Goal: Task Accomplishment & Management: Contribute content

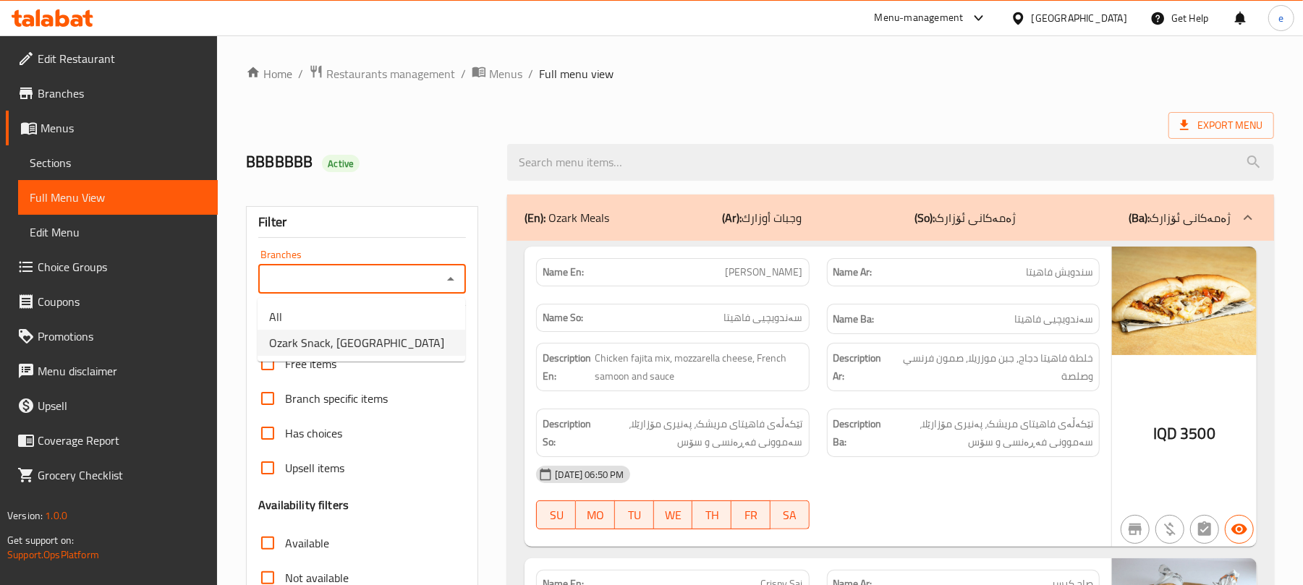
click at [402, 345] on li "Ozark Snack, Kardalan" at bounding box center [362, 343] width 208 height 26
type input "Ozark Snack, Kardalan"
click at [616, 164] on input "search" at bounding box center [890, 162] width 767 height 37
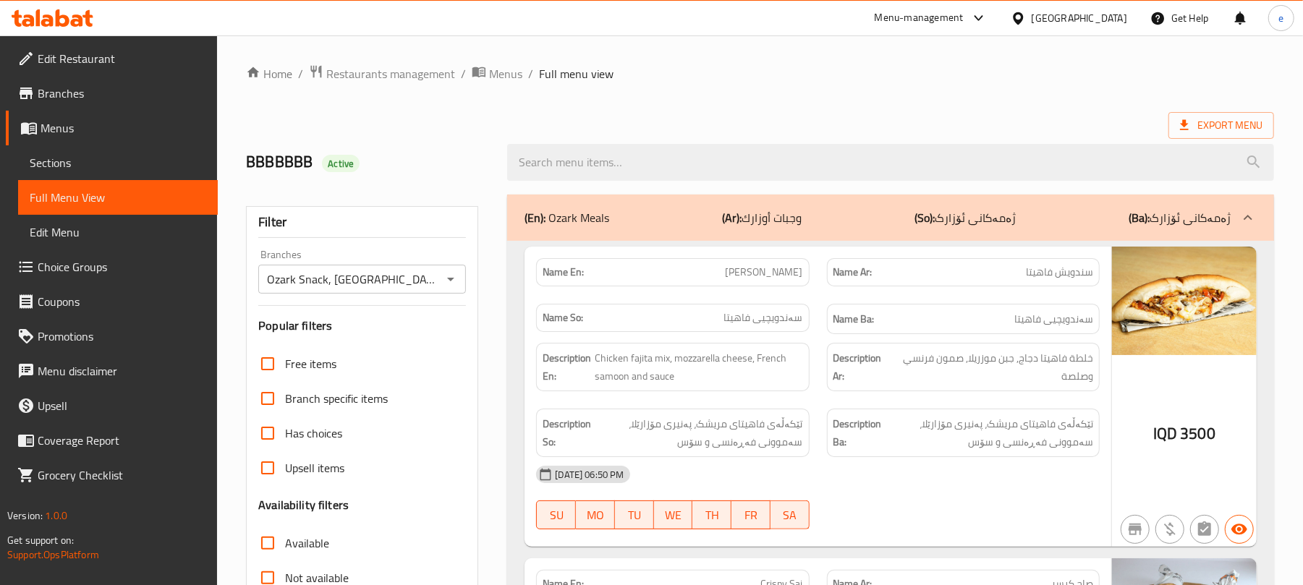
paste input "Classic Rizo"
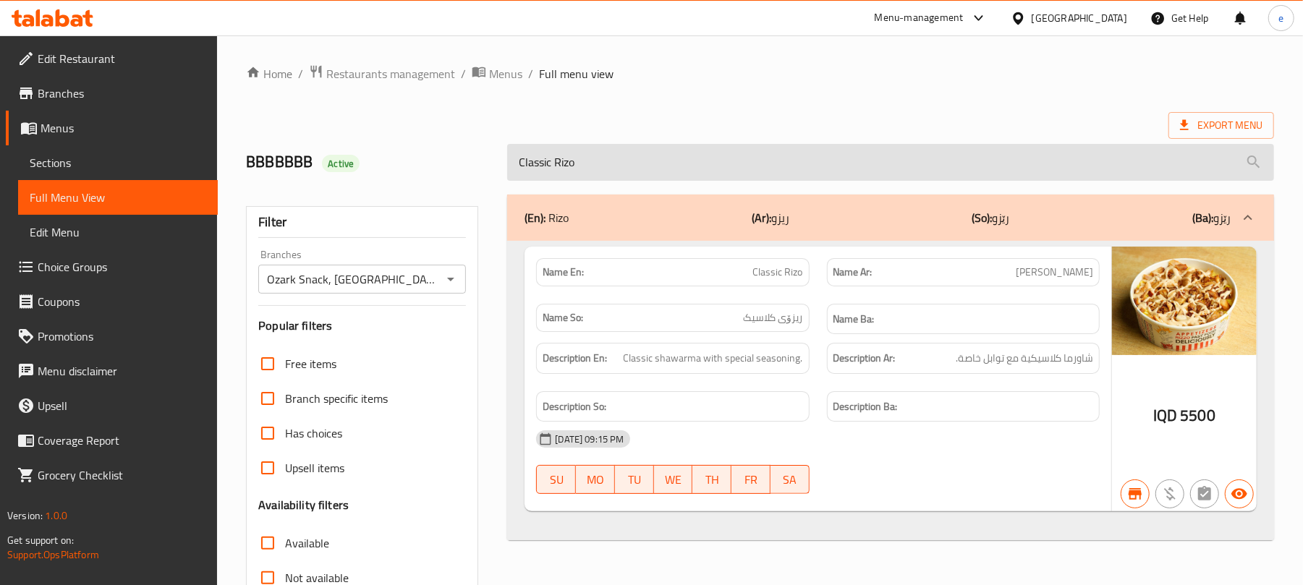
click at [612, 166] on input "Classic Rizo" at bounding box center [890, 162] width 767 height 37
paste input "Potato Wedges"
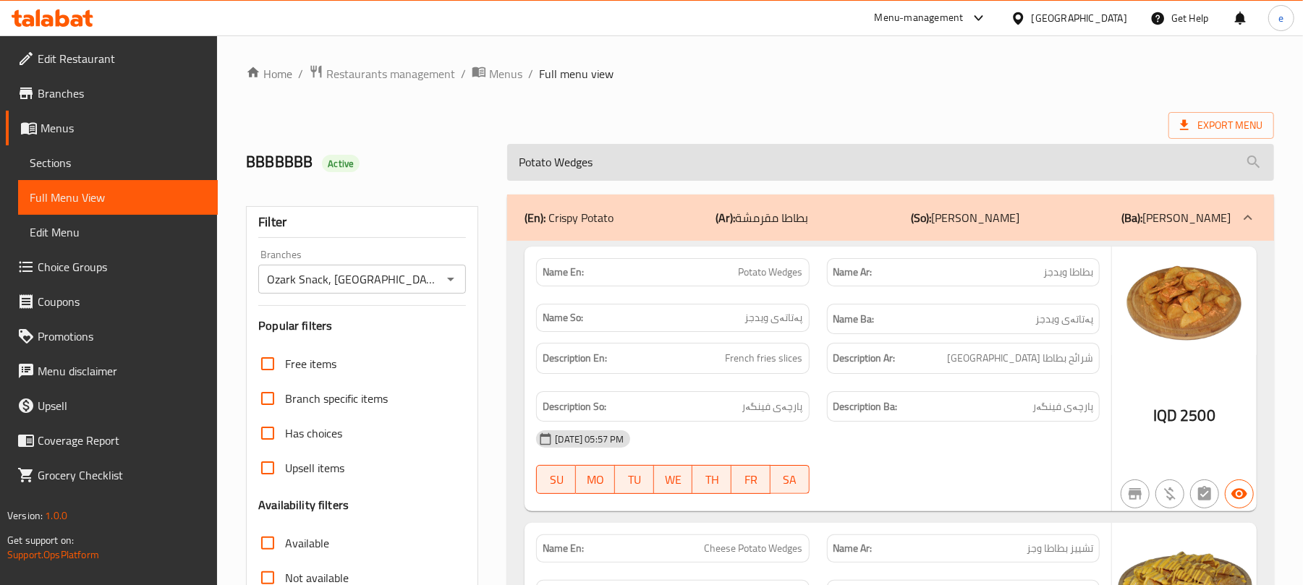
click at [678, 157] on input "Potato Wedges" at bounding box center [890, 162] width 767 height 37
paste input "Cheese"
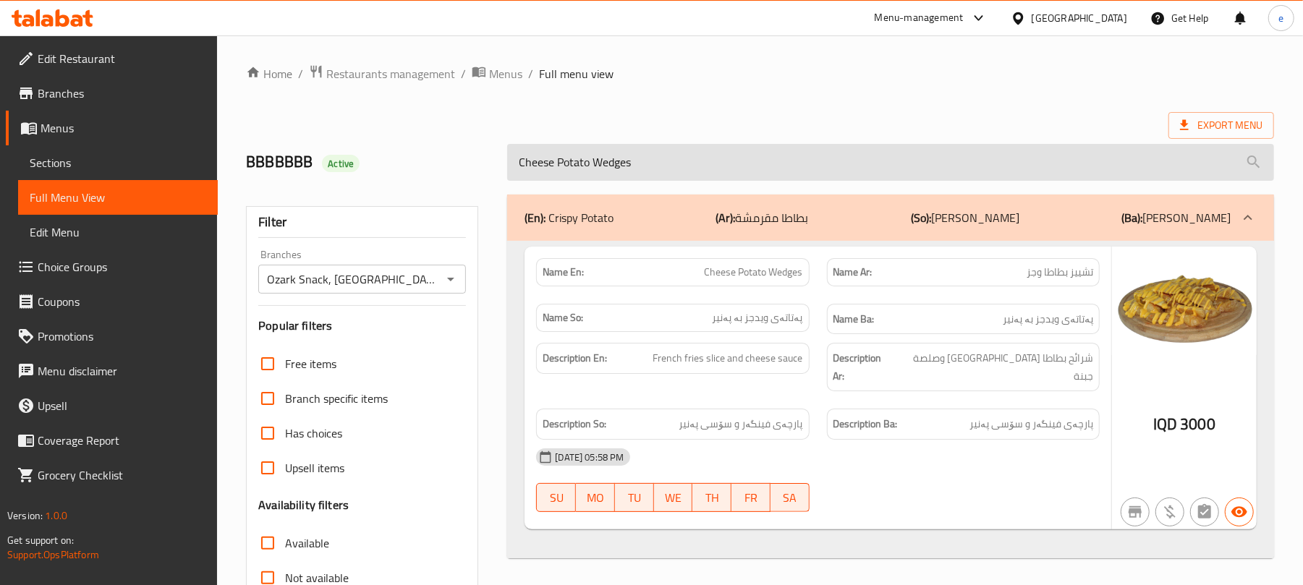
click at [629, 157] on input "Cheese Potato Wedges" at bounding box center [890, 162] width 767 height 37
paste input "Chicken Saj"
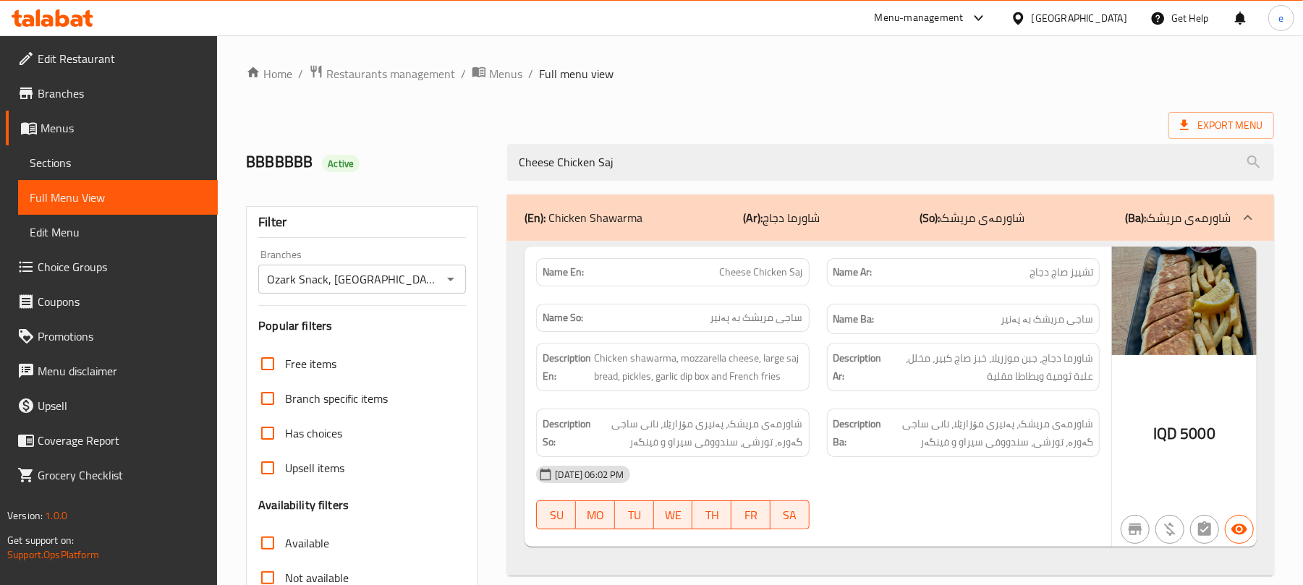
type input "Cheese Chicken Saj"
click at [446, 281] on icon "Open" at bounding box center [450, 279] width 17 height 17
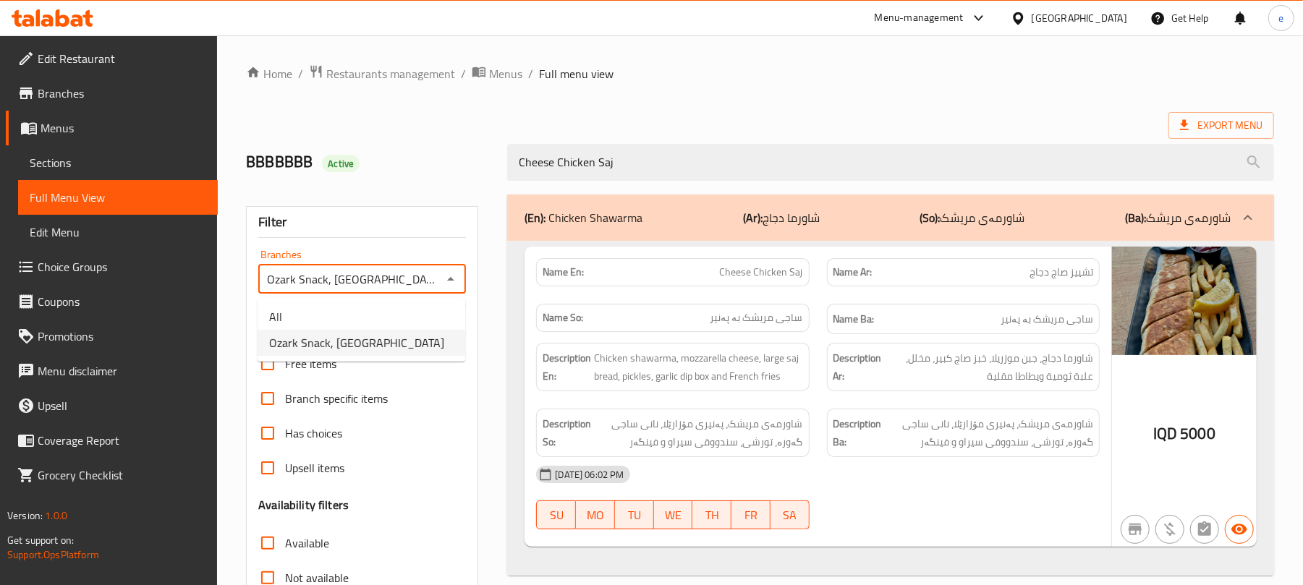
click at [386, 304] on li "All" at bounding box center [362, 317] width 208 height 26
click at [447, 284] on icon "Open" at bounding box center [450, 279] width 17 height 17
click at [405, 330] on li "Ozark Snack, Kardalan" at bounding box center [362, 343] width 208 height 26
click at [441, 284] on button "Open" at bounding box center [451, 279] width 20 height 20
click at [386, 308] on li "All" at bounding box center [362, 317] width 208 height 26
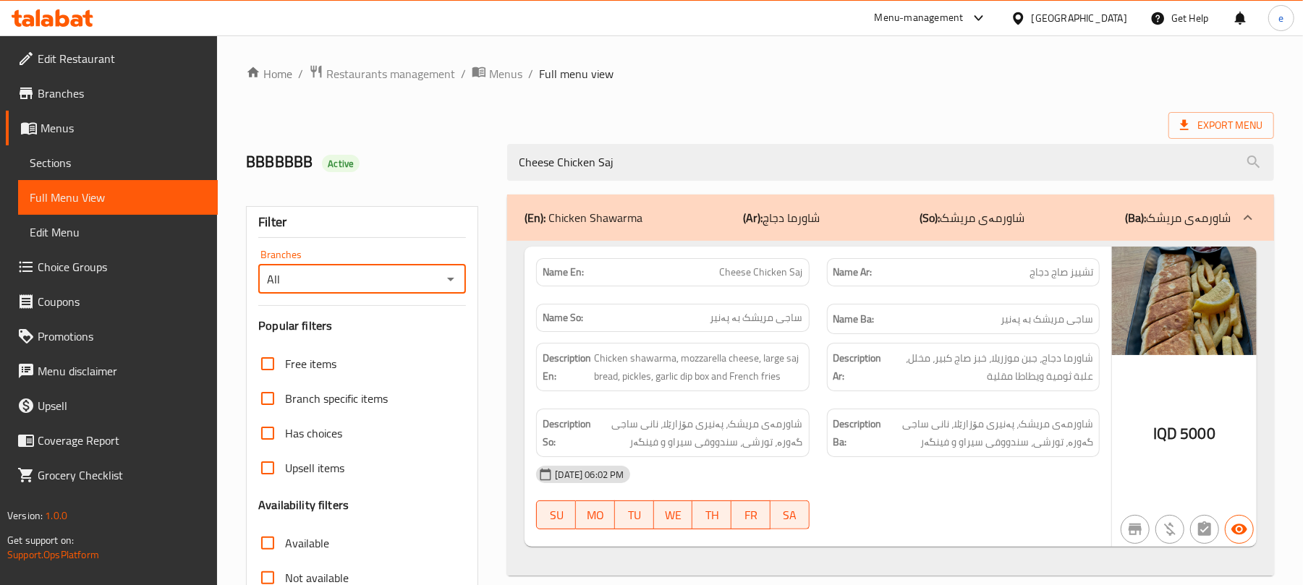
click at [449, 285] on icon "Open" at bounding box center [450, 279] width 17 height 17
click at [435, 336] on li "Ozark Snack, Kardalan" at bounding box center [362, 343] width 208 height 26
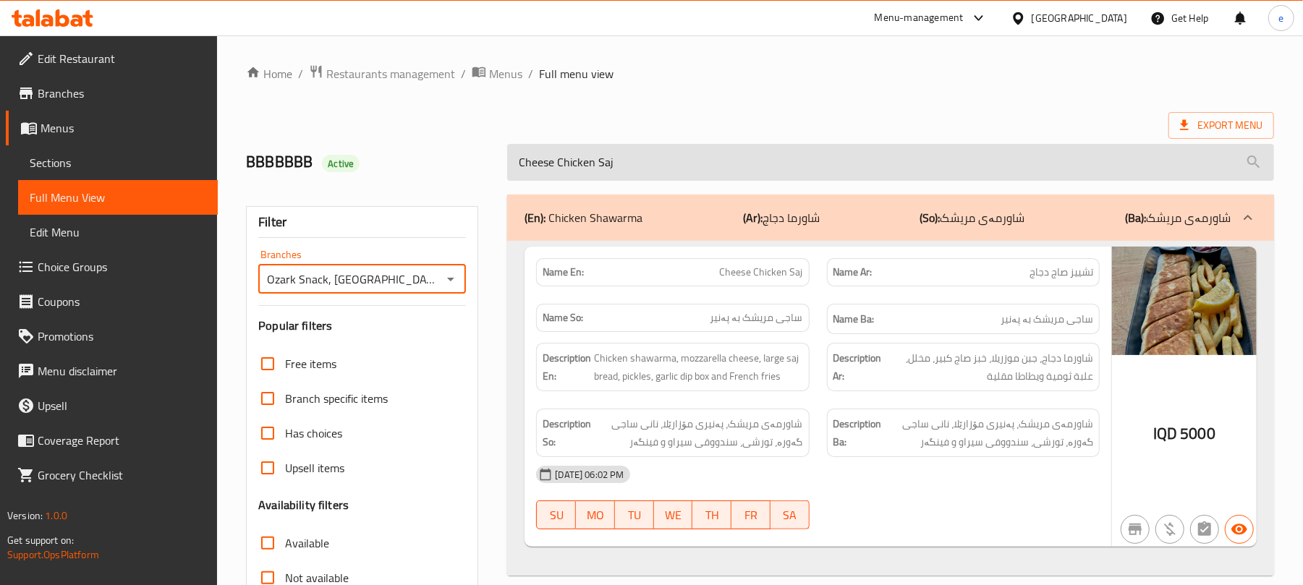
click at [603, 169] on input "Cheese Chicken Saj" at bounding box center [890, 162] width 767 height 37
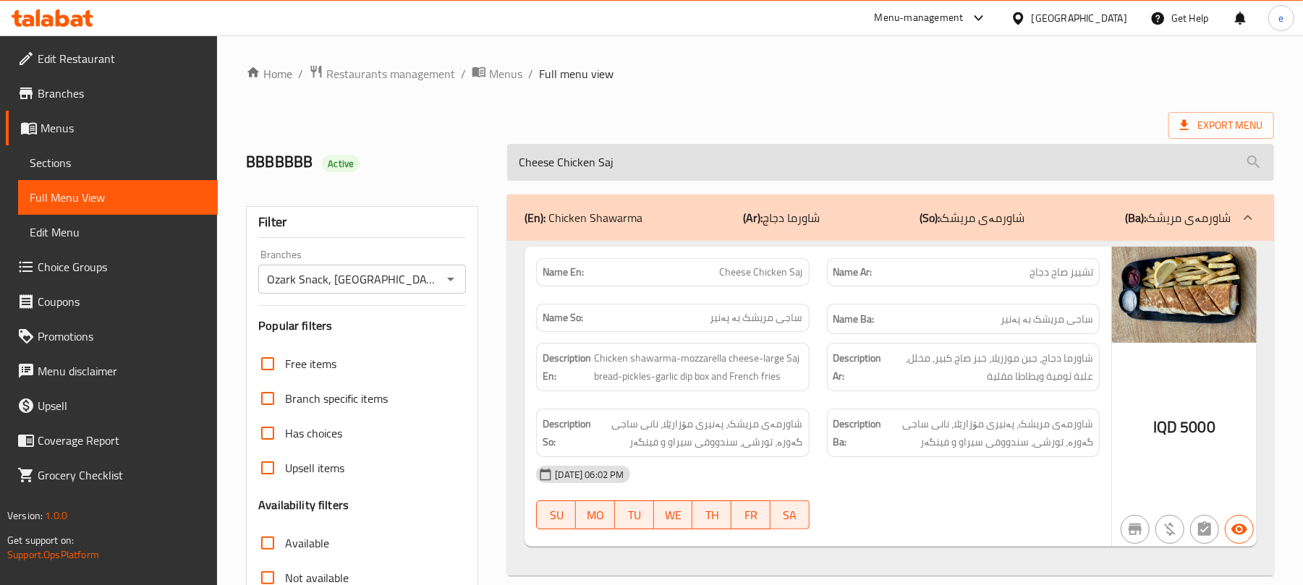
click at [603, 169] on input "Cheese Chicken Saj" at bounding box center [890, 162] width 767 height 37
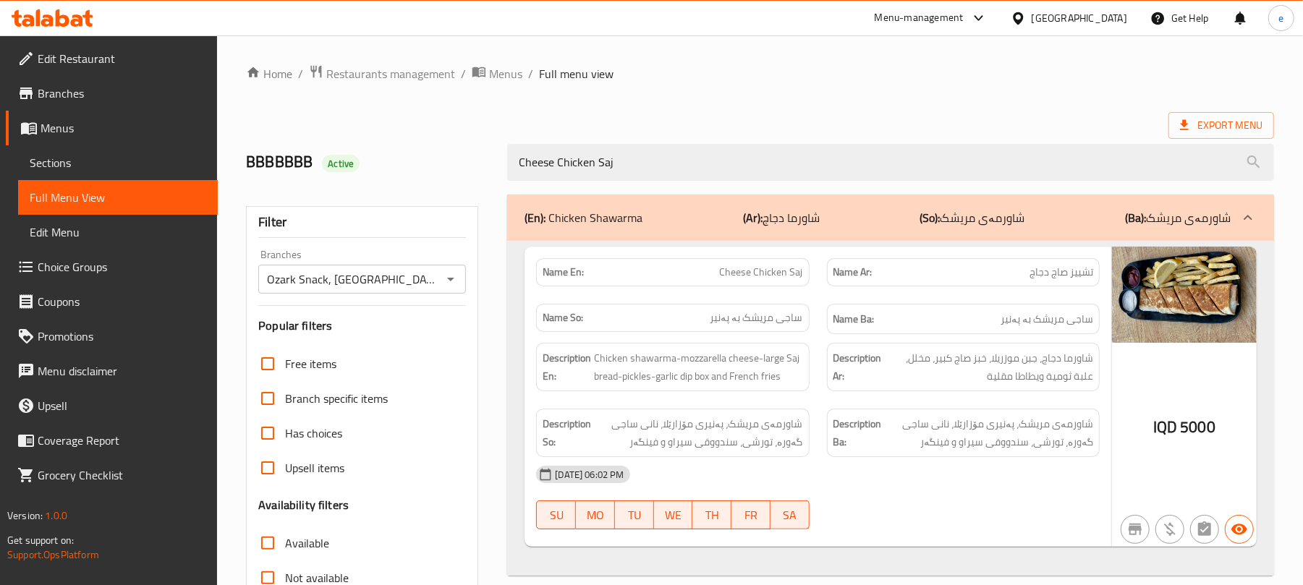
click at [886, 88] on div "Home / Restaurants management / Menus / Full menu view Export Menu BBBBBBB Acti…" at bounding box center [760, 402] width 1028 height 677
click at [767, 284] on div "Name En: Cheese Chicken Saj" at bounding box center [672, 272] width 273 height 28
click at [785, 261] on div "Name En: Cheese Chicken Saj" at bounding box center [672, 272] width 273 height 28
click at [779, 266] on span "Cheese Chicken Saj" at bounding box center [761, 272] width 83 height 15
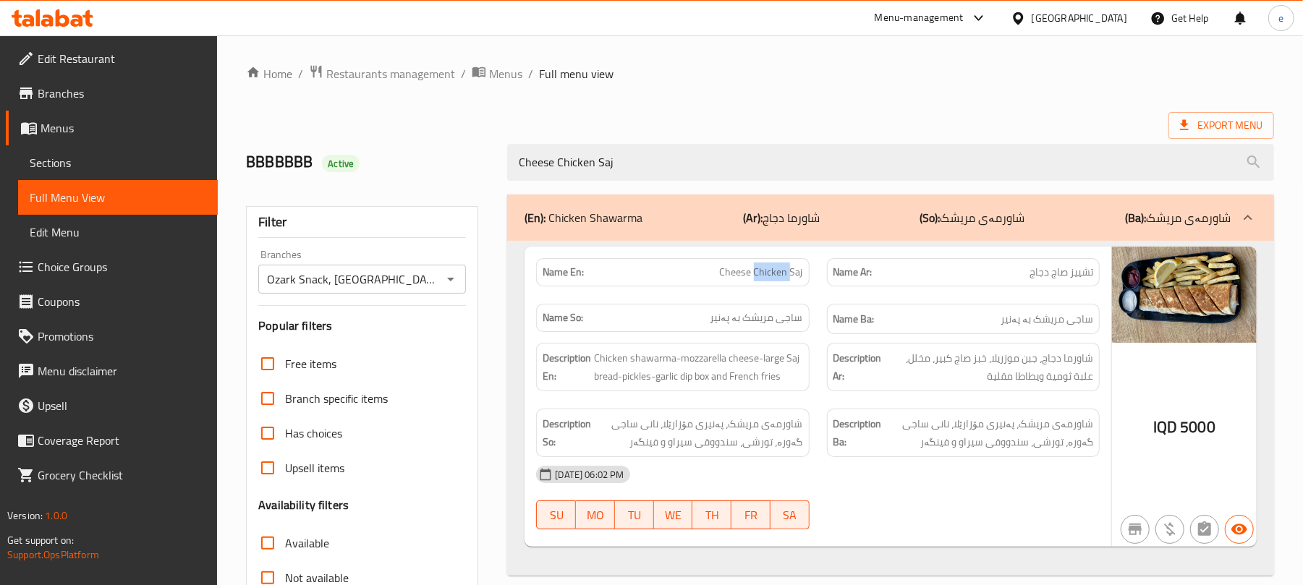
click at [779, 266] on span "Cheese Chicken Saj" at bounding box center [761, 272] width 83 height 15
copy span "Cheese Chicken Saj"
click at [457, 282] on icon "Open" at bounding box center [450, 279] width 17 height 17
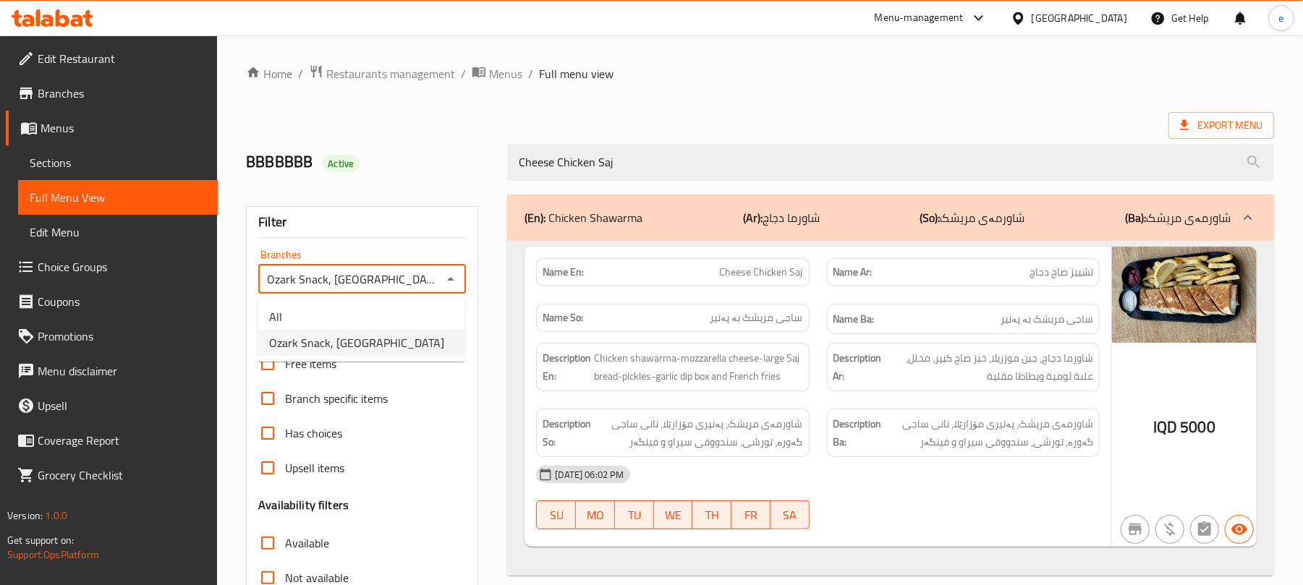
click at [368, 315] on li "All" at bounding box center [362, 317] width 208 height 26
click at [444, 281] on icon "Open" at bounding box center [450, 279] width 17 height 17
click at [403, 336] on li "Ozark Snack, [GEOGRAPHIC_DATA]" at bounding box center [362, 343] width 208 height 26
type input "Ozark Snack, [GEOGRAPHIC_DATA]"
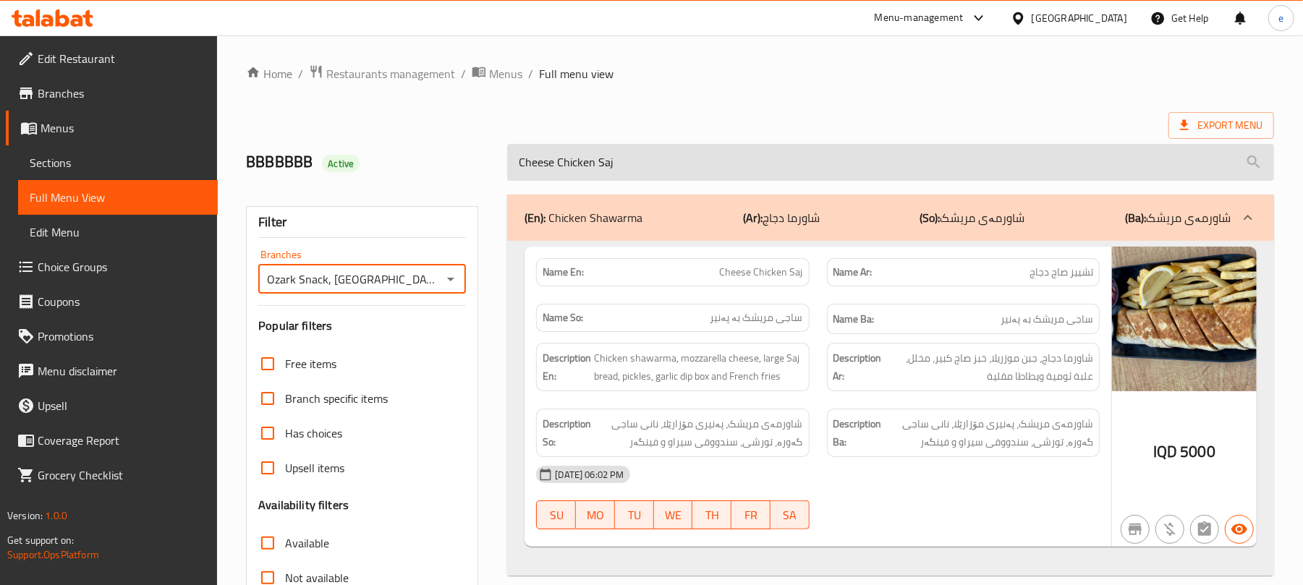
click at [612, 162] on input "Cheese Chicken Saj" at bounding box center [890, 162] width 767 height 37
paste input "Chicken Shawarma Plate"
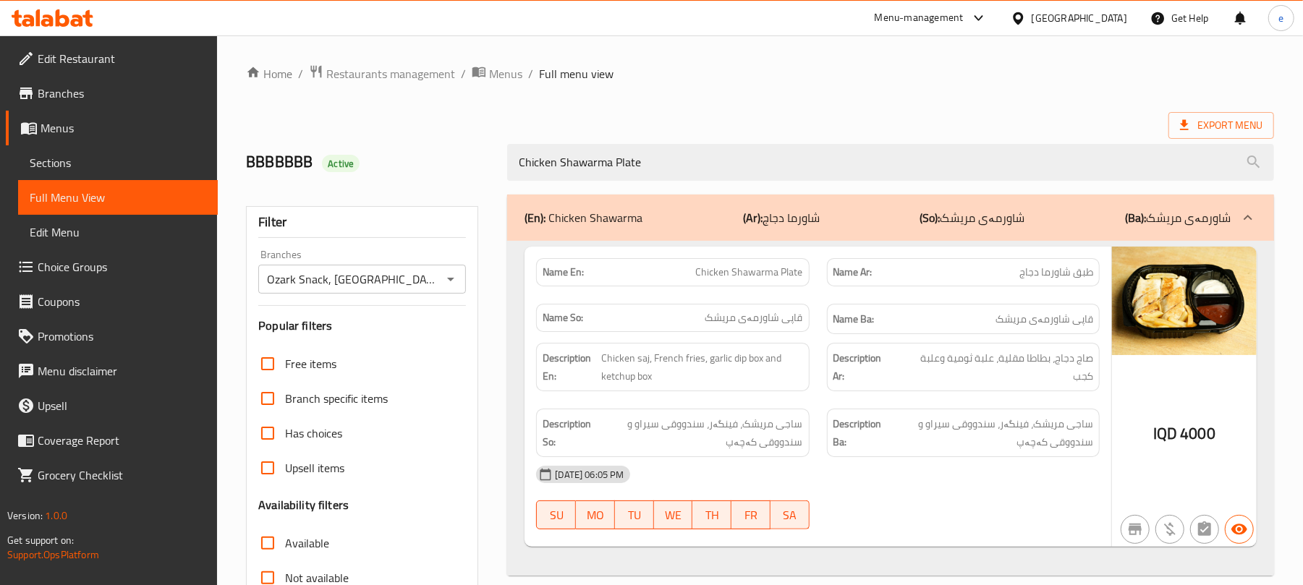
type input "Chicken Shawarma Plate"
click at [456, 281] on icon "Open" at bounding box center [450, 279] width 17 height 17
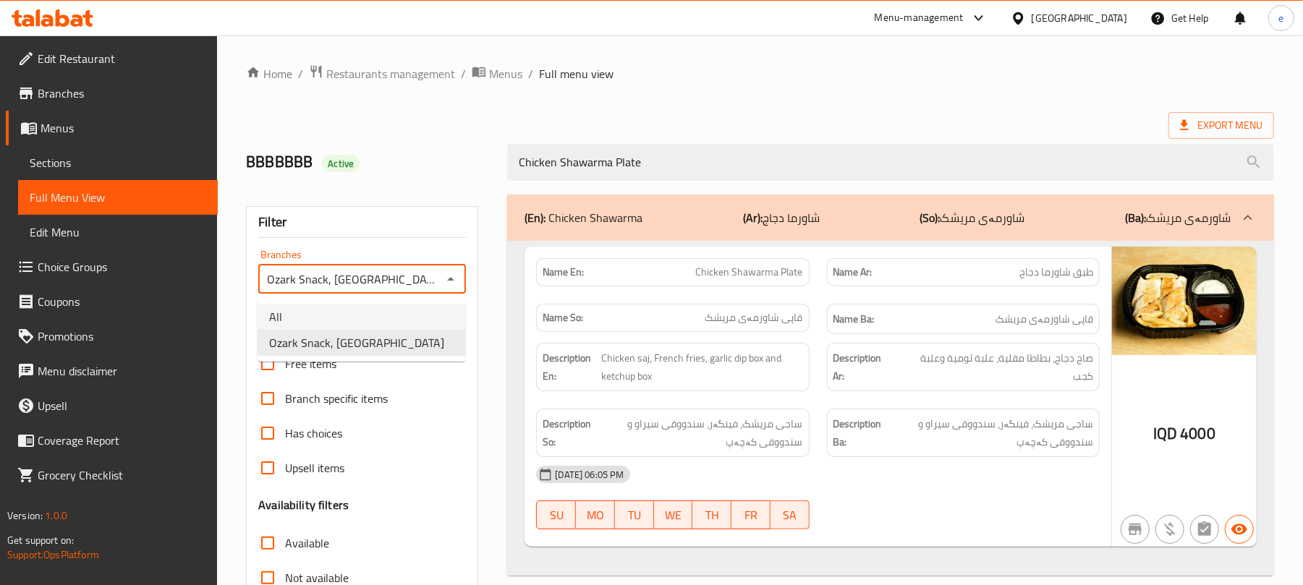
click at [349, 313] on li "All" at bounding box center [362, 317] width 208 height 26
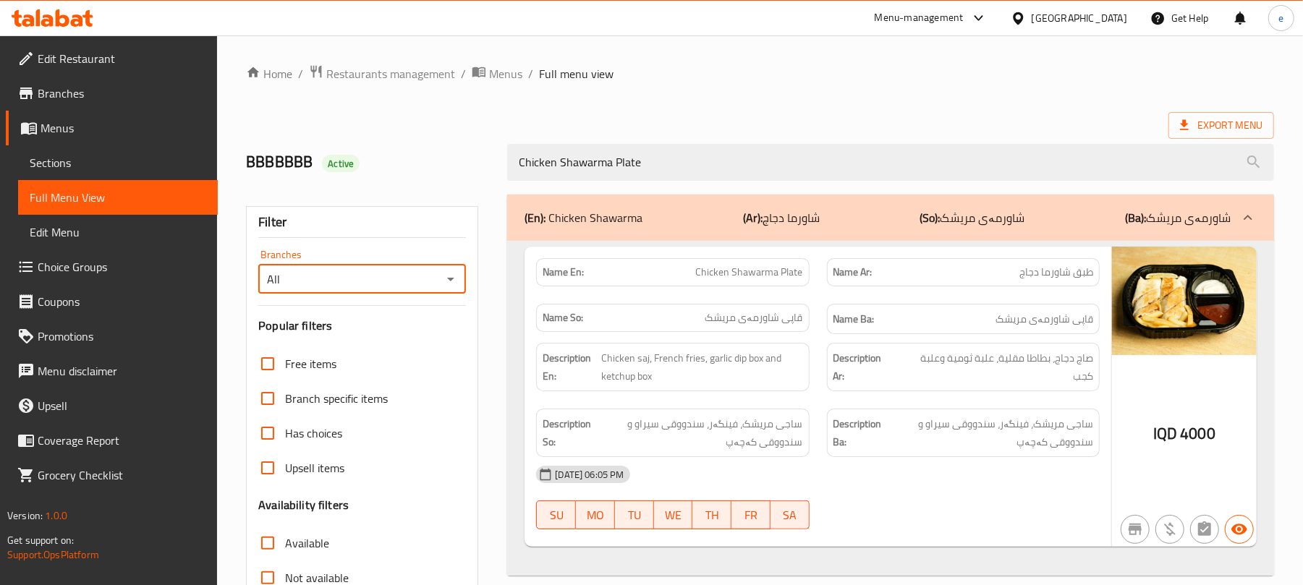
click at [457, 285] on icon "Open" at bounding box center [450, 279] width 17 height 17
click at [405, 347] on li "Ozark Snack, Kardalan" at bounding box center [362, 343] width 208 height 26
click at [776, 262] on div "Name En: Chicken Shawarma Plate" at bounding box center [672, 272] width 273 height 28
click at [760, 269] on span "Chicken Shawarma Plate" at bounding box center [749, 272] width 107 height 15
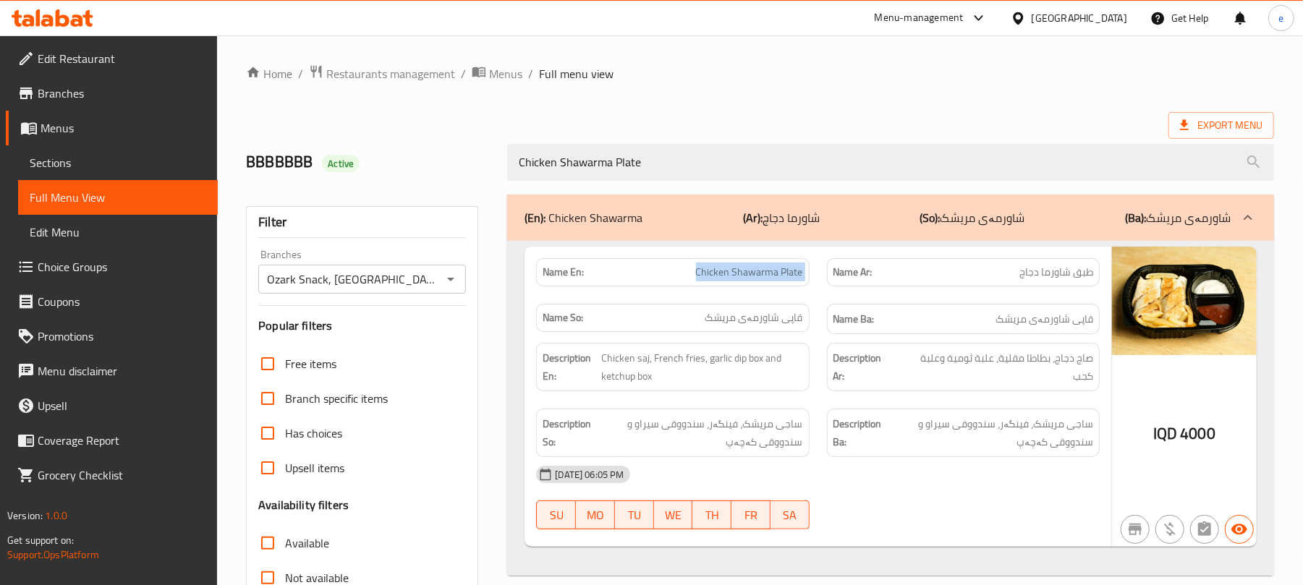
click at [760, 269] on span "Chicken Shawarma Plate" at bounding box center [749, 272] width 107 height 15
copy span "Chicken Shawarma Plate"
click at [819, 372] on div "Description Ar: صاج دجاج، بطاطا مقلية، علبة ثومية وعلبة كجب" at bounding box center [963, 367] width 290 height 66
click at [452, 279] on icon "Open" at bounding box center [450, 280] width 7 height 4
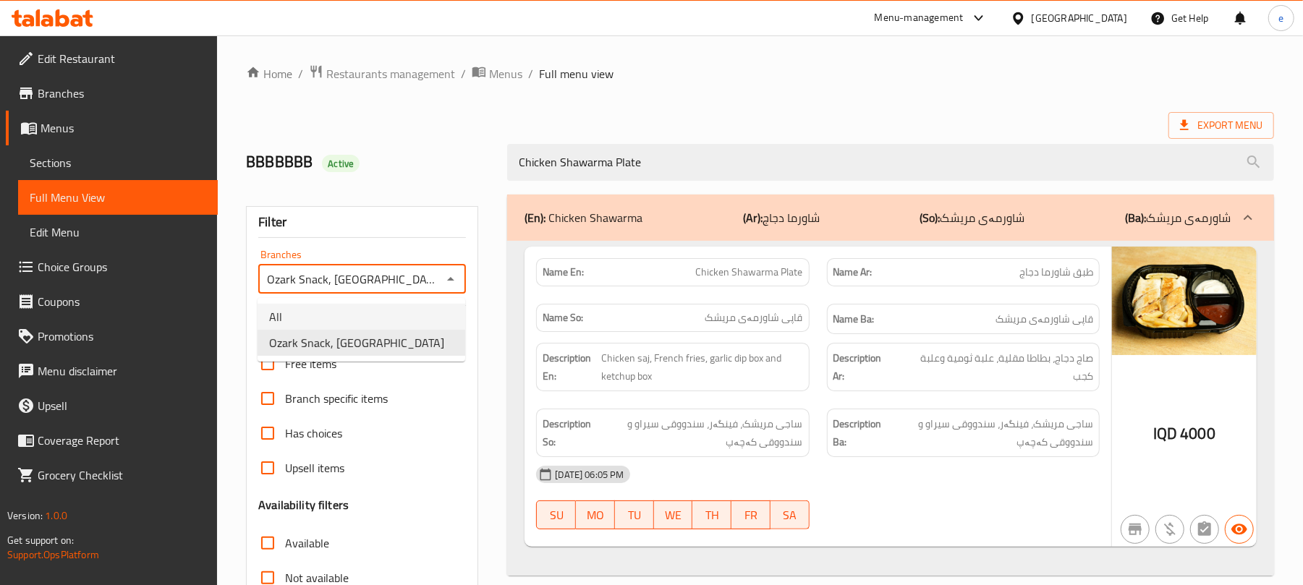
click at [368, 318] on li "All" at bounding box center [362, 317] width 208 height 26
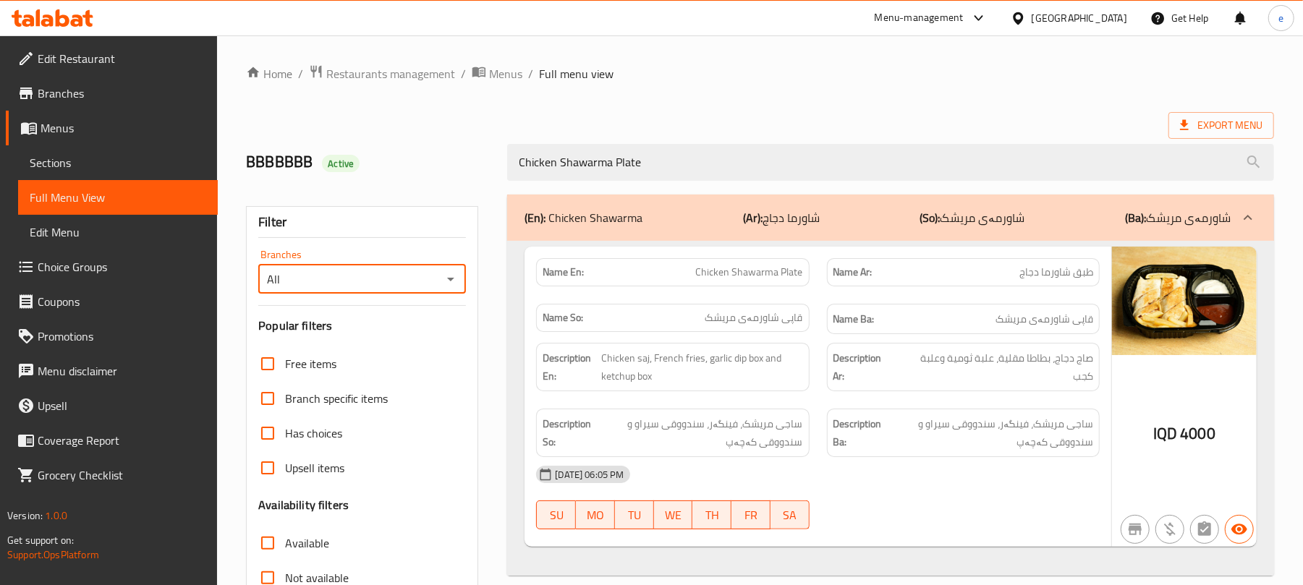
click at [434, 288] on input "All" at bounding box center [350, 279] width 175 height 20
click at [447, 281] on icon "Open" at bounding box center [450, 279] width 17 height 17
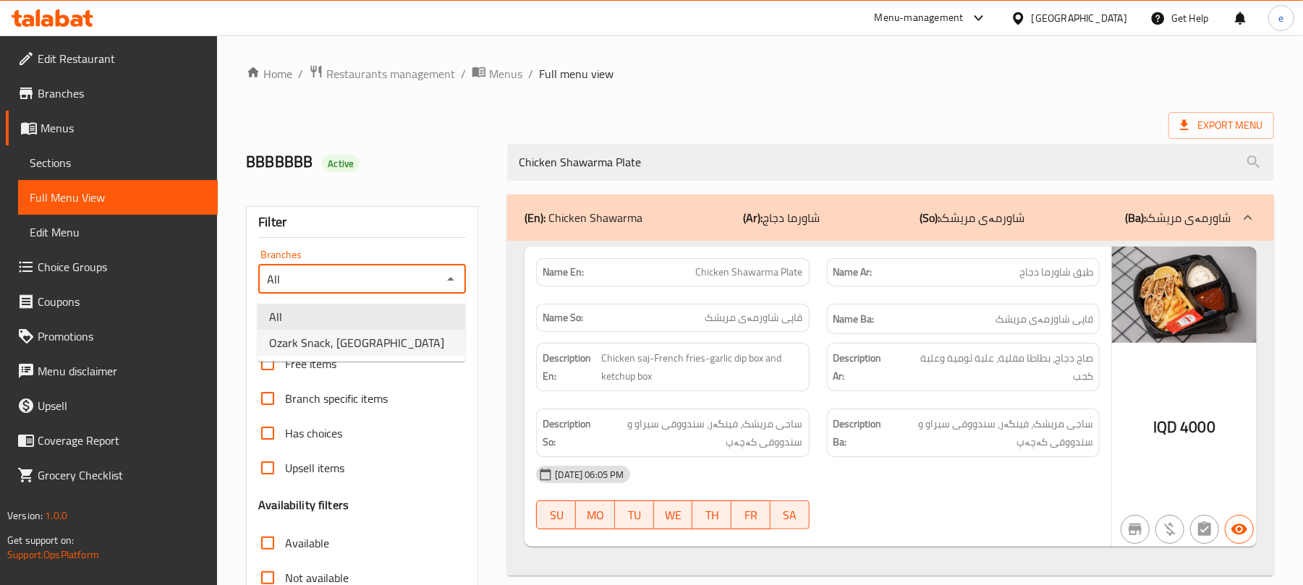
click at [417, 331] on li "Ozark Snack, [GEOGRAPHIC_DATA]" at bounding box center [362, 343] width 208 height 26
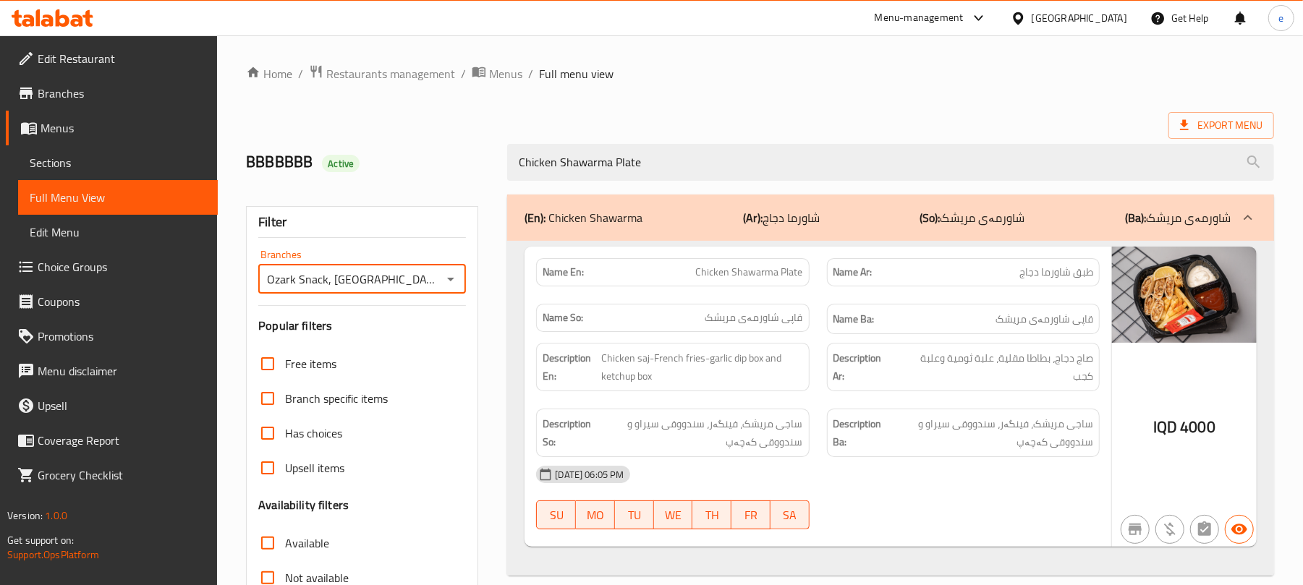
click at [447, 276] on icon "Open" at bounding box center [450, 279] width 17 height 17
click at [375, 319] on li "All" at bounding box center [362, 317] width 208 height 26
click at [458, 284] on icon "Open" at bounding box center [450, 279] width 17 height 17
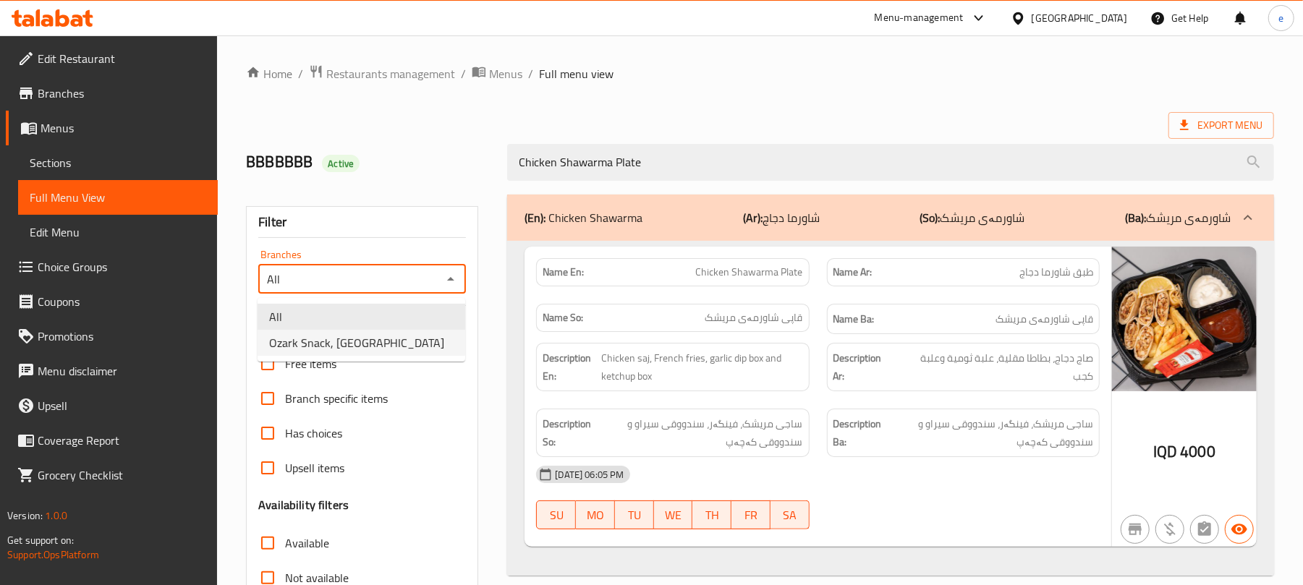
click at [404, 339] on li "Ozark Snack, [GEOGRAPHIC_DATA]" at bounding box center [362, 343] width 208 height 26
type input "Ozark Snack, [GEOGRAPHIC_DATA]"
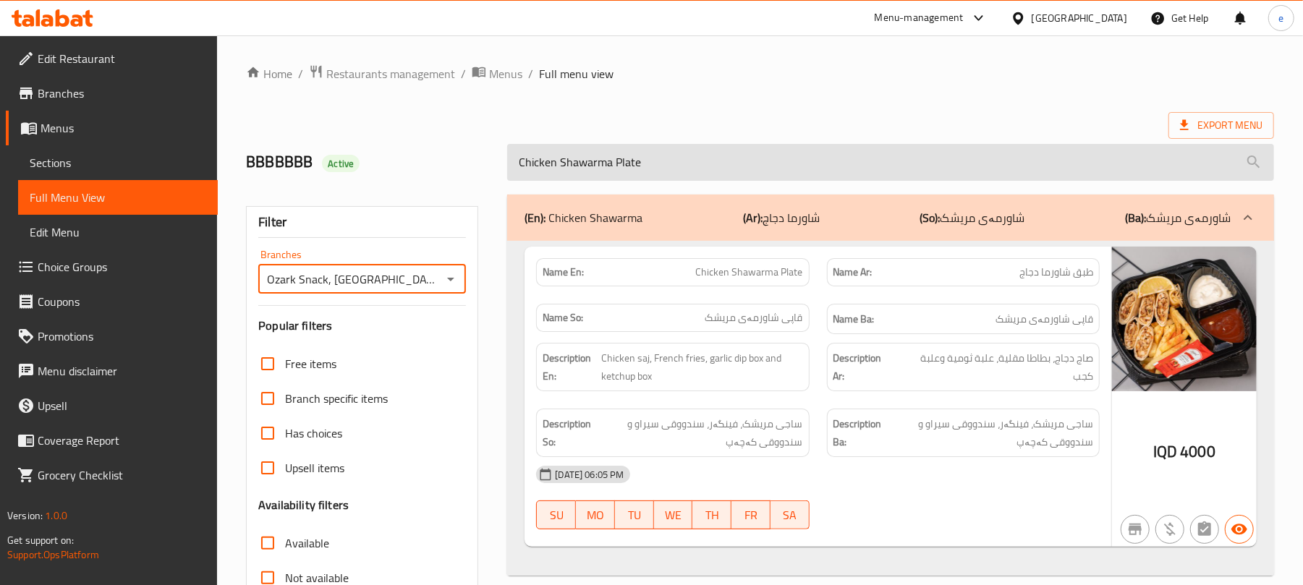
click at [611, 164] on input "Chicken Shawarma Plate" at bounding box center [890, 162] width 767 height 37
paste input "eese Meat Saj"
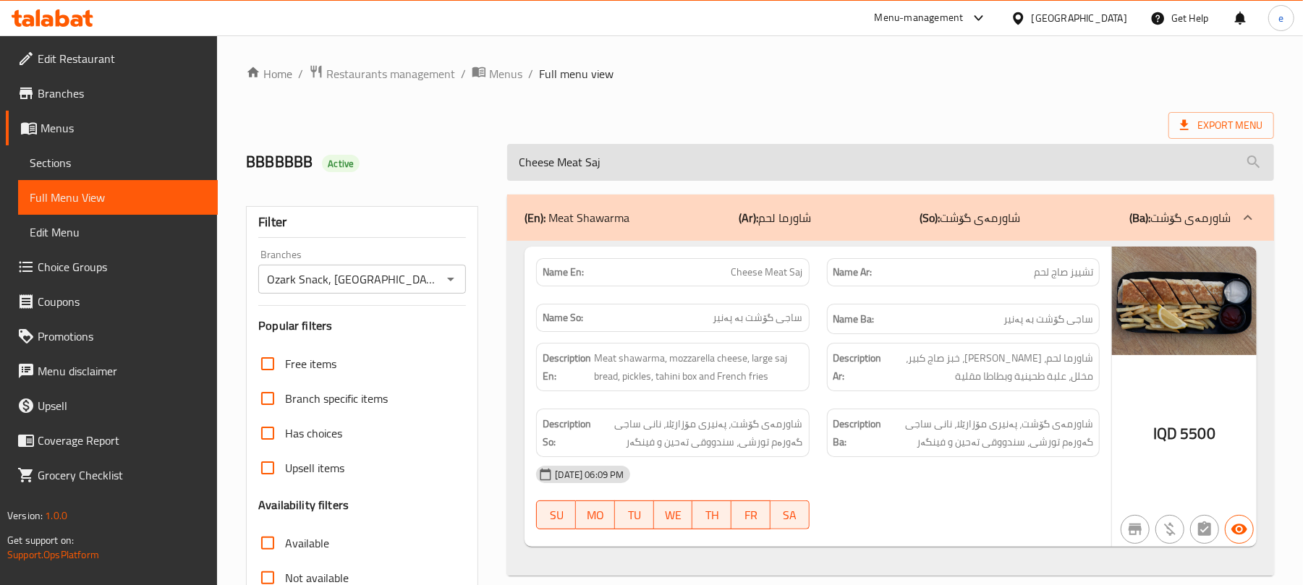
click at [591, 166] on input "Cheese Meat Saj" at bounding box center [890, 162] width 767 height 37
paste input "Mix Shawarma Nafar"
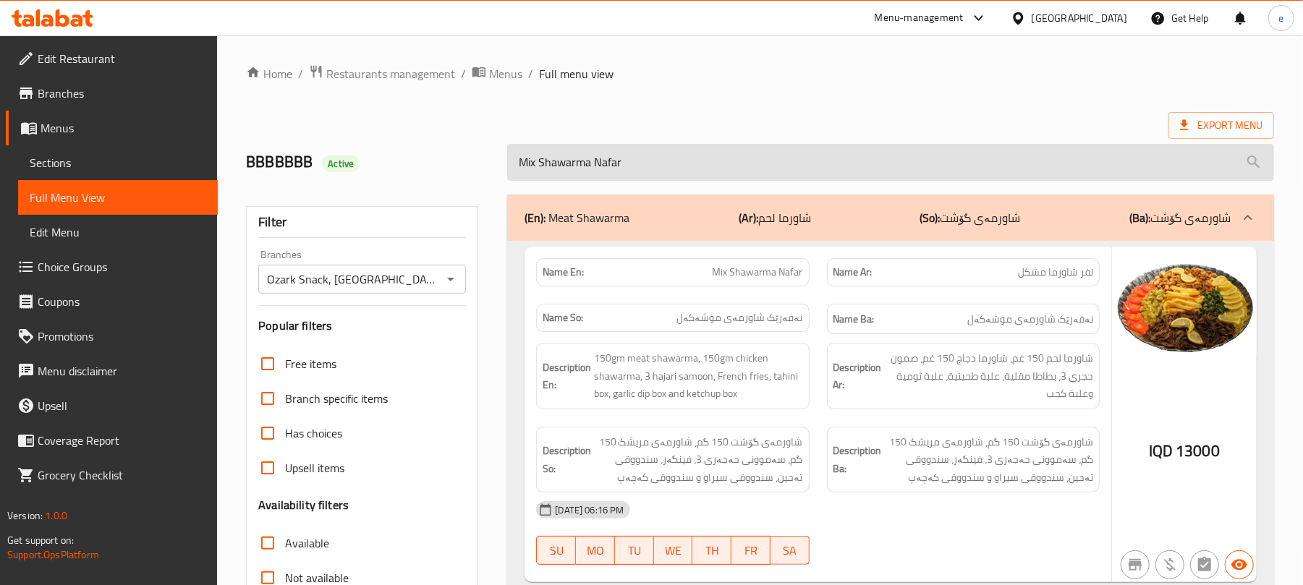
click at [721, 148] on input "Mix Shawarma Nafar" at bounding box center [890, 162] width 767 height 37
paste input "eat Burge"
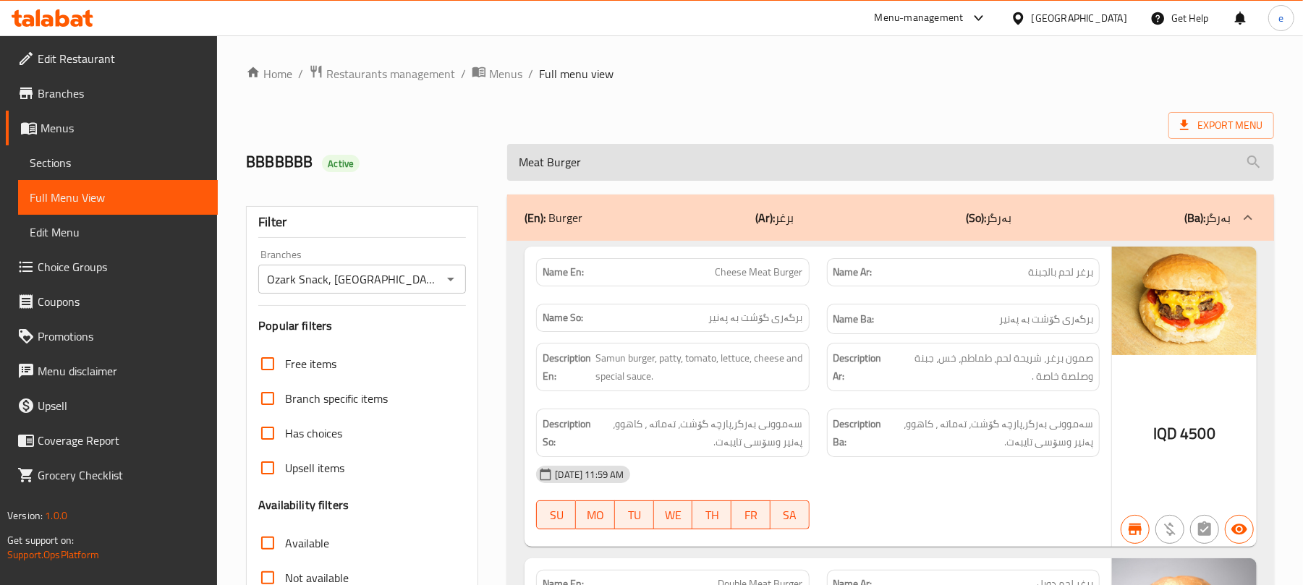
click at [658, 177] on input "Meat Burger" at bounding box center [890, 162] width 767 height 37
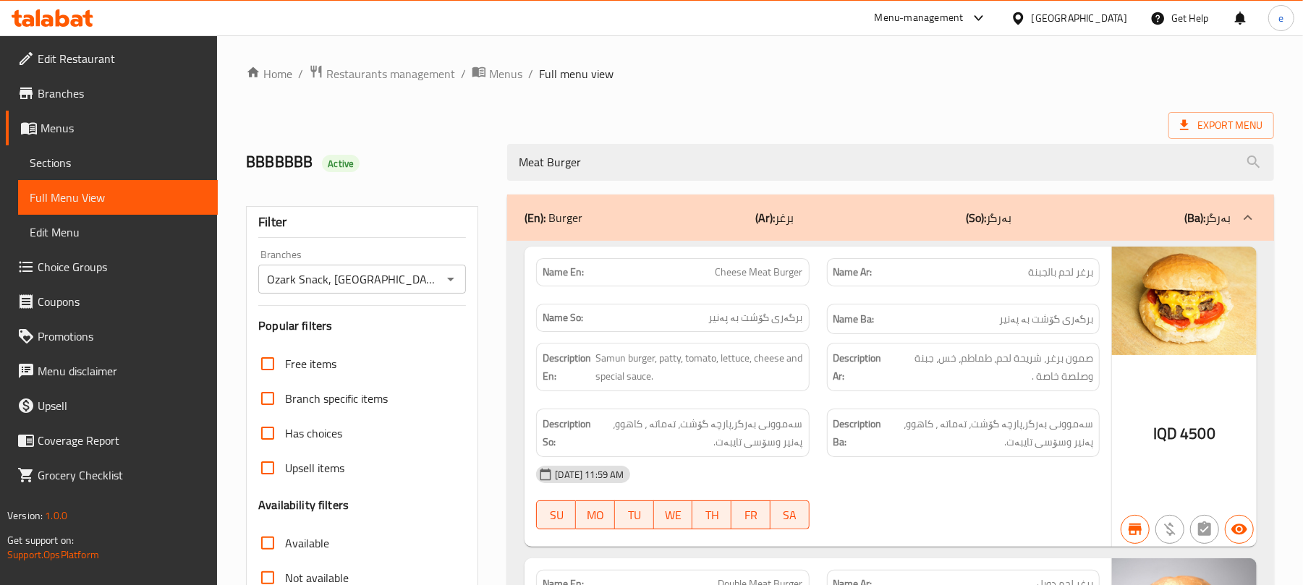
paste input "Cheese Double"
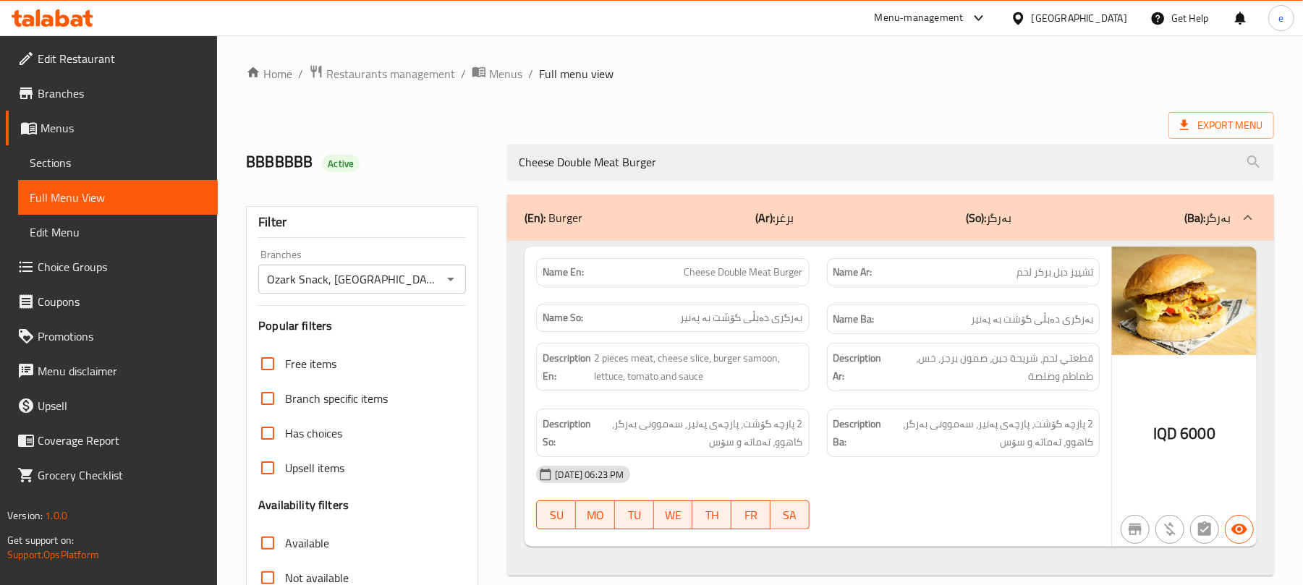
type input "Cheese Double Meat Burger"
click at [747, 267] on span "Cheese Double Meat Burger" at bounding box center [743, 272] width 119 height 15
copy span "Cheese Double Meat Burger"
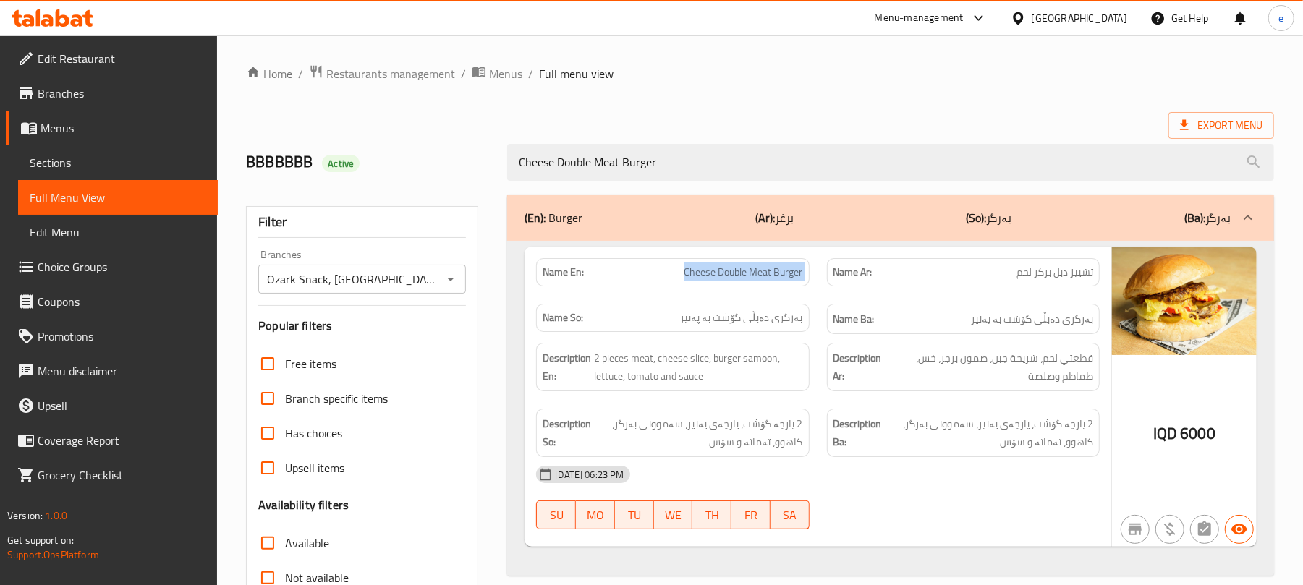
click at [462, 288] on div "Ozark Snack, Kardalan Branches" at bounding box center [362, 279] width 208 height 29
click at [459, 288] on icon "Open" at bounding box center [450, 279] width 17 height 17
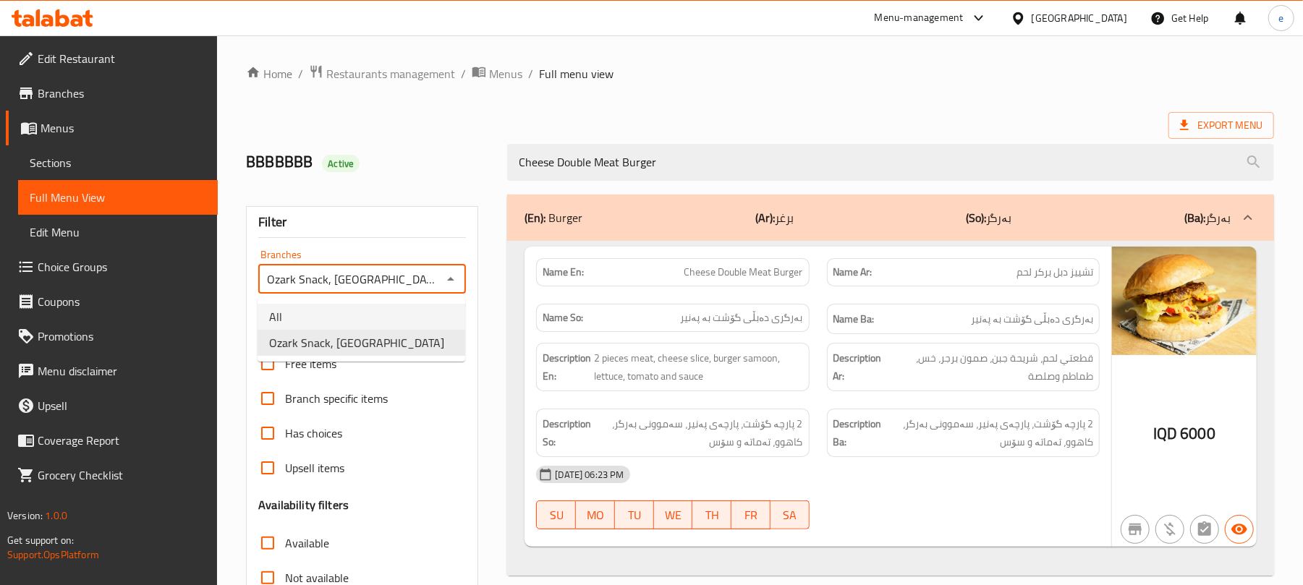
click at [405, 314] on li "All" at bounding box center [362, 317] width 208 height 26
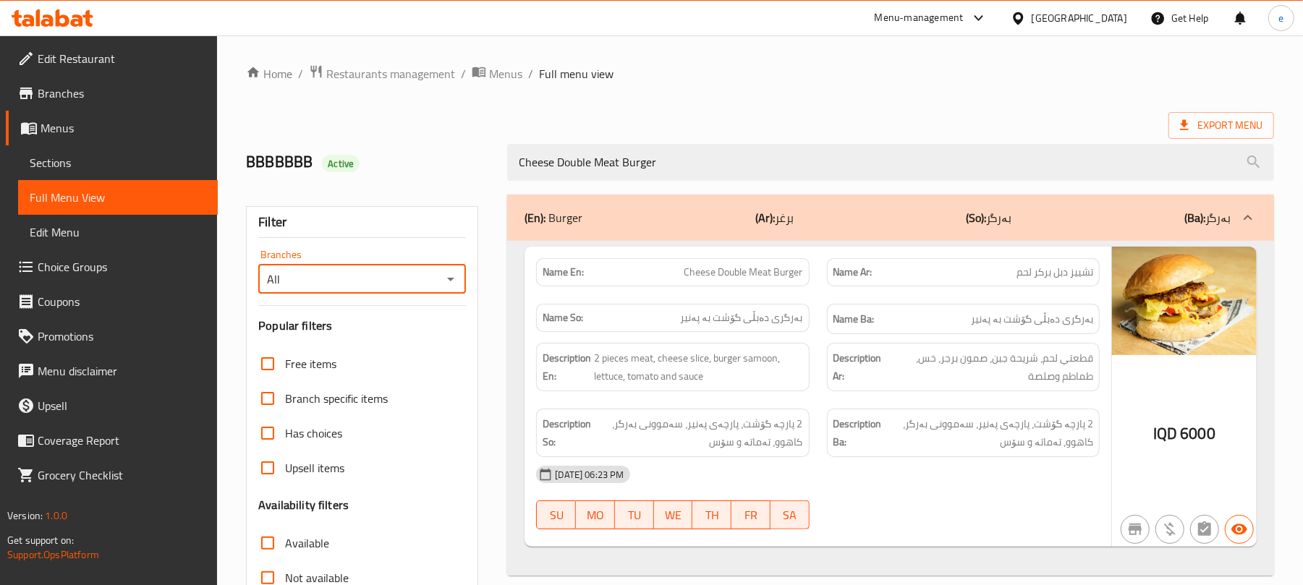
click at [450, 288] on icon "Open" at bounding box center [450, 279] width 17 height 17
click at [428, 348] on li "Ozark Snack, Kardalan" at bounding box center [362, 343] width 208 height 26
click at [450, 287] on icon "Open" at bounding box center [450, 279] width 17 height 17
click at [446, 282] on icon "Open" at bounding box center [450, 279] width 17 height 17
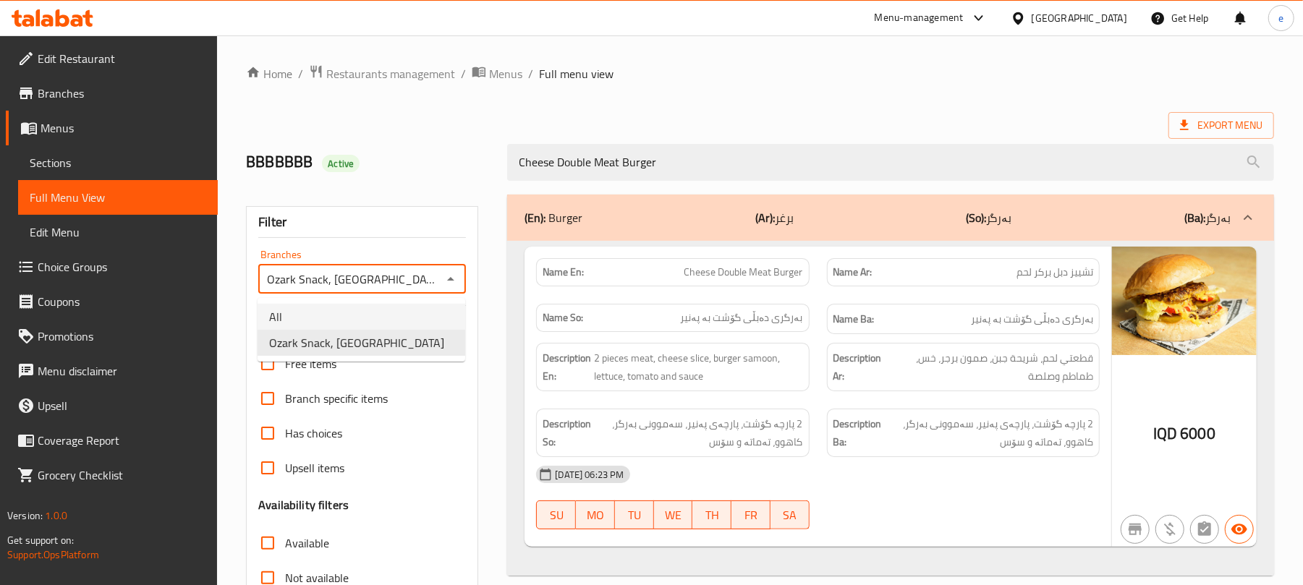
click at [389, 320] on li "All" at bounding box center [362, 317] width 208 height 26
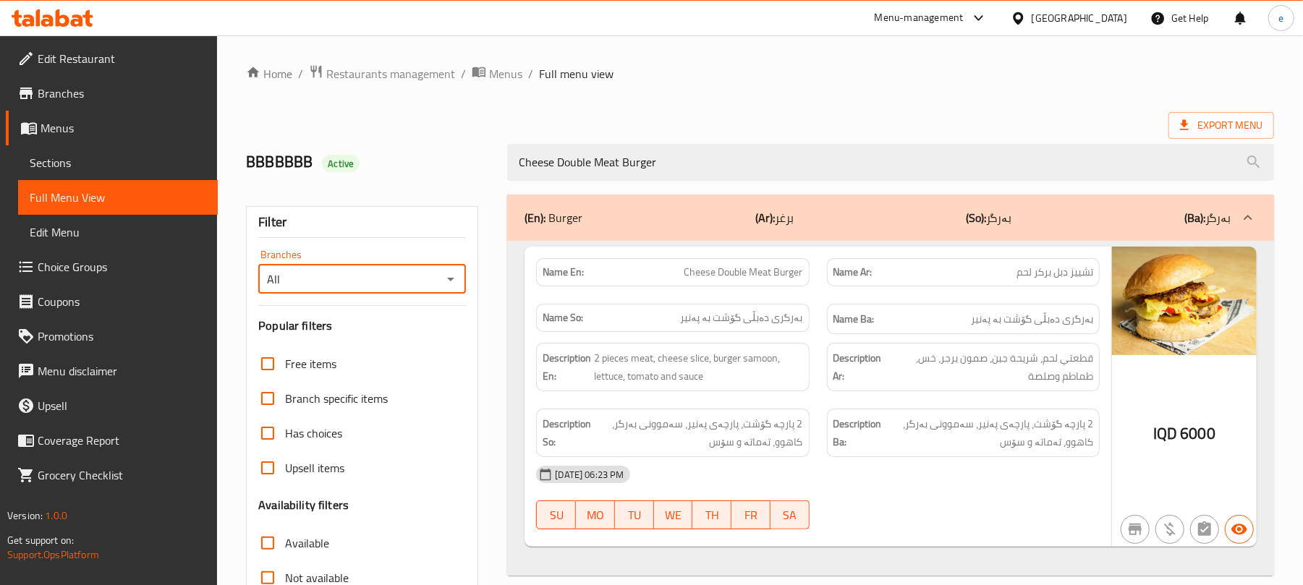
click at [458, 276] on icon "Open" at bounding box center [450, 279] width 17 height 17
click at [401, 337] on li "Ozark Snack, [GEOGRAPHIC_DATA]" at bounding box center [362, 343] width 208 height 26
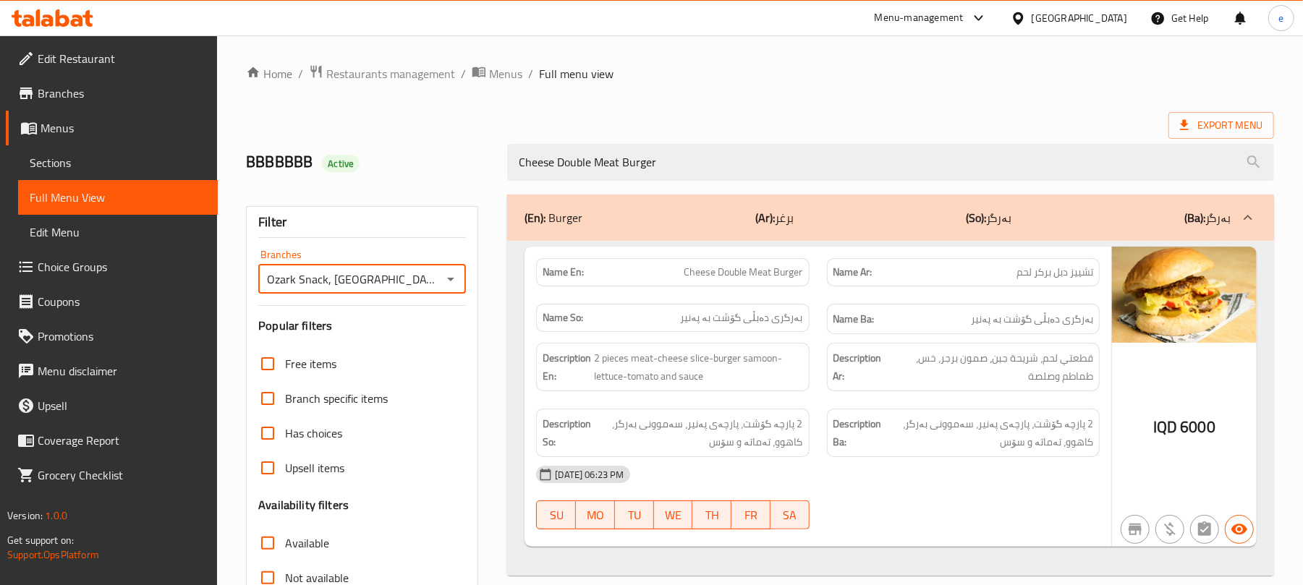
click at [446, 275] on icon "Open" at bounding box center [450, 279] width 17 height 17
click at [376, 310] on li "All" at bounding box center [362, 317] width 208 height 26
click at [454, 285] on icon "Open" at bounding box center [450, 279] width 17 height 17
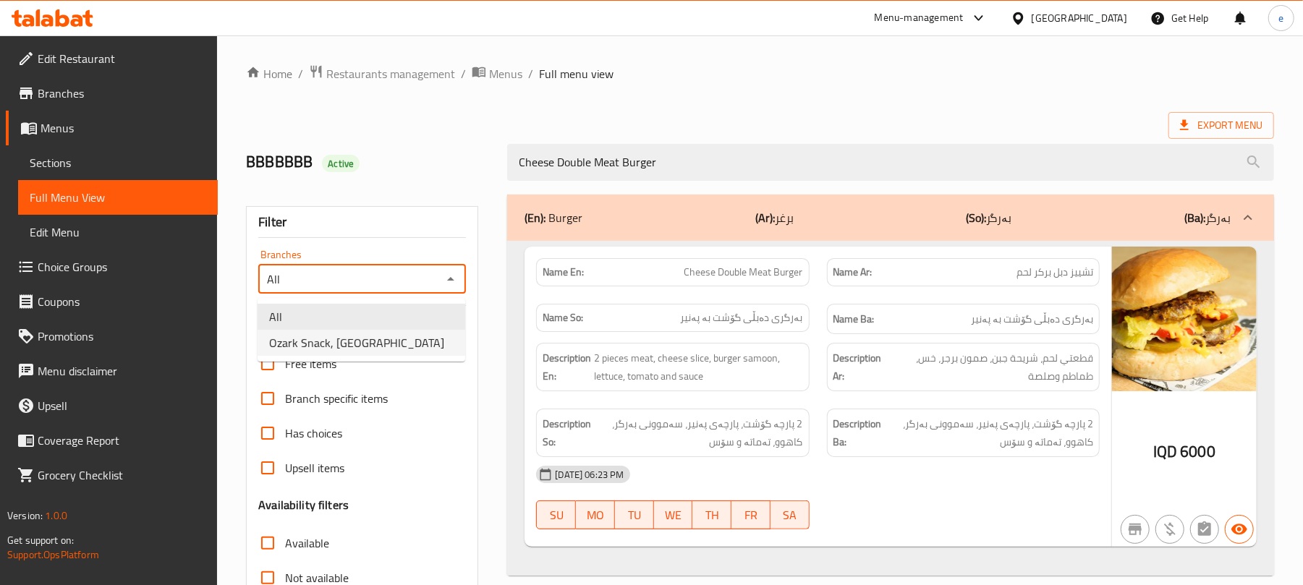
click at [417, 334] on li "Ozark Snack, [GEOGRAPHIC_DATA]" at bounding box center [362, 343] width 208 height 26
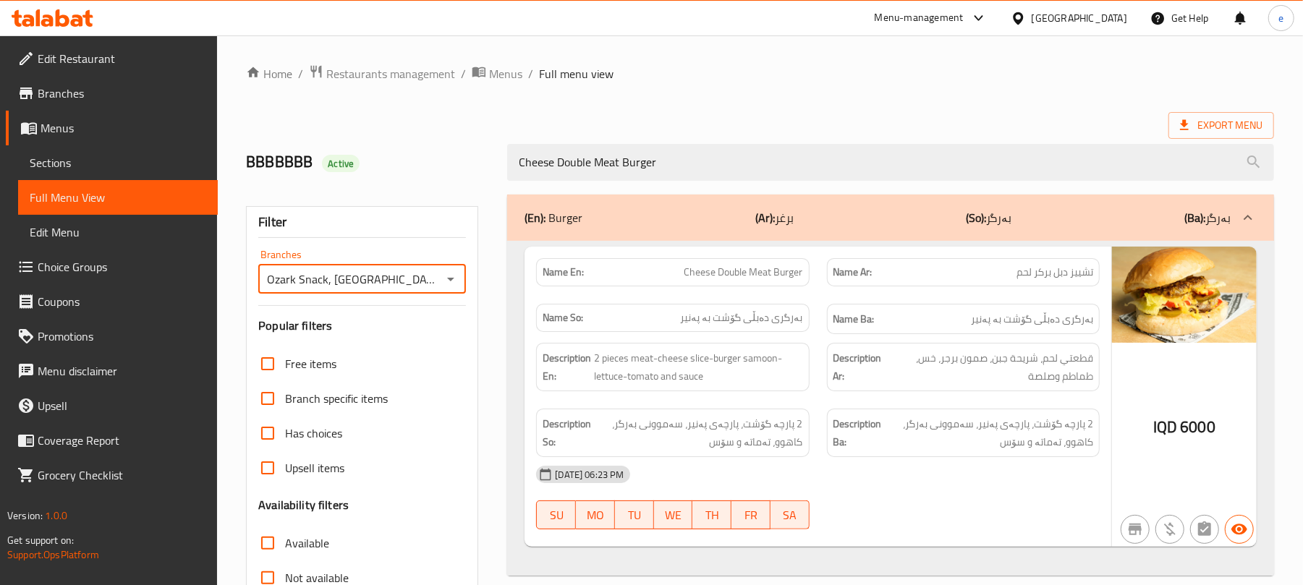
click at [450, 285] on icon "Open" at bounding box center [450, 279] width 17 height 17
click at [386, 304] on li "All" at bounding box center [362, 317] width 208 height 26
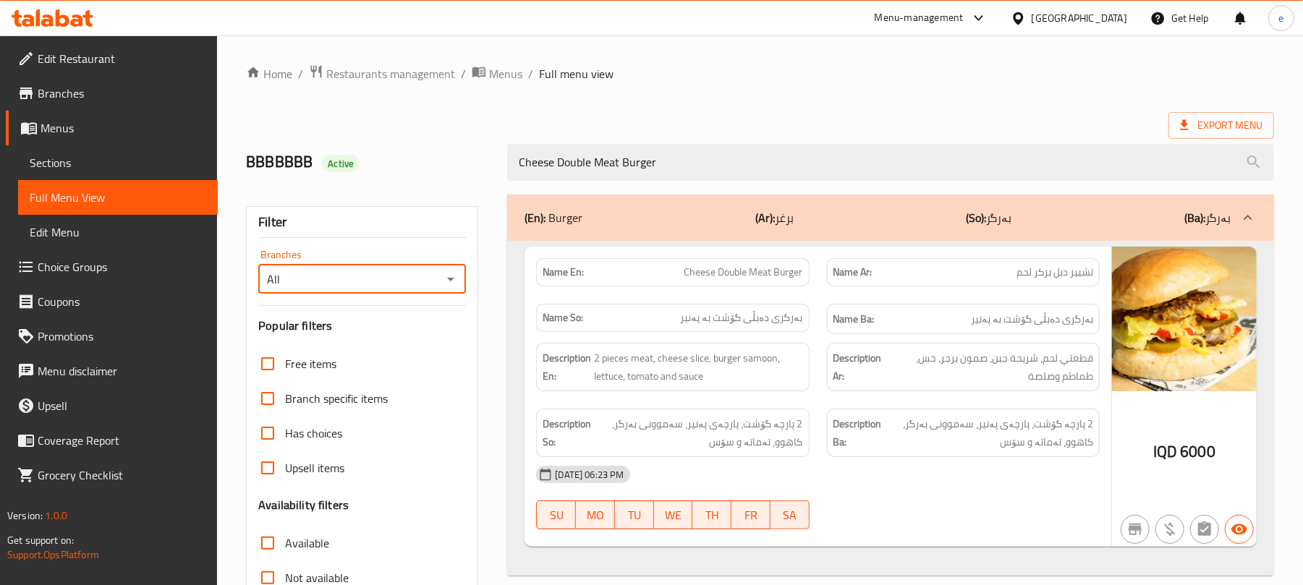
click at [444, 279] on icon "Open" at bounding box center [450, 279] width 17 height 17
click at [417, 336] on li "Ozark Snack, [GEOGRAPHIC_DATA]" at bounding box center [362, 343] width 208 height 26
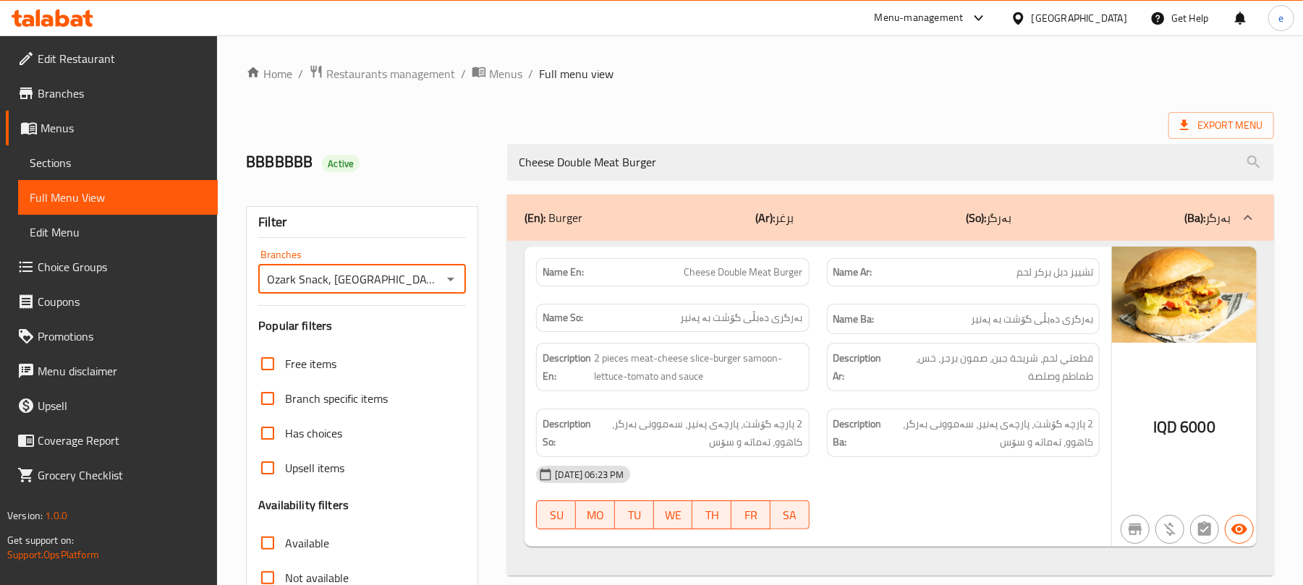
click at [446, 282] on icon "Open" at bounding box center [450, 279] width 17 height 17
click at [368, 319] on li "All" at bounding box center [362, 317] width 208 height 26
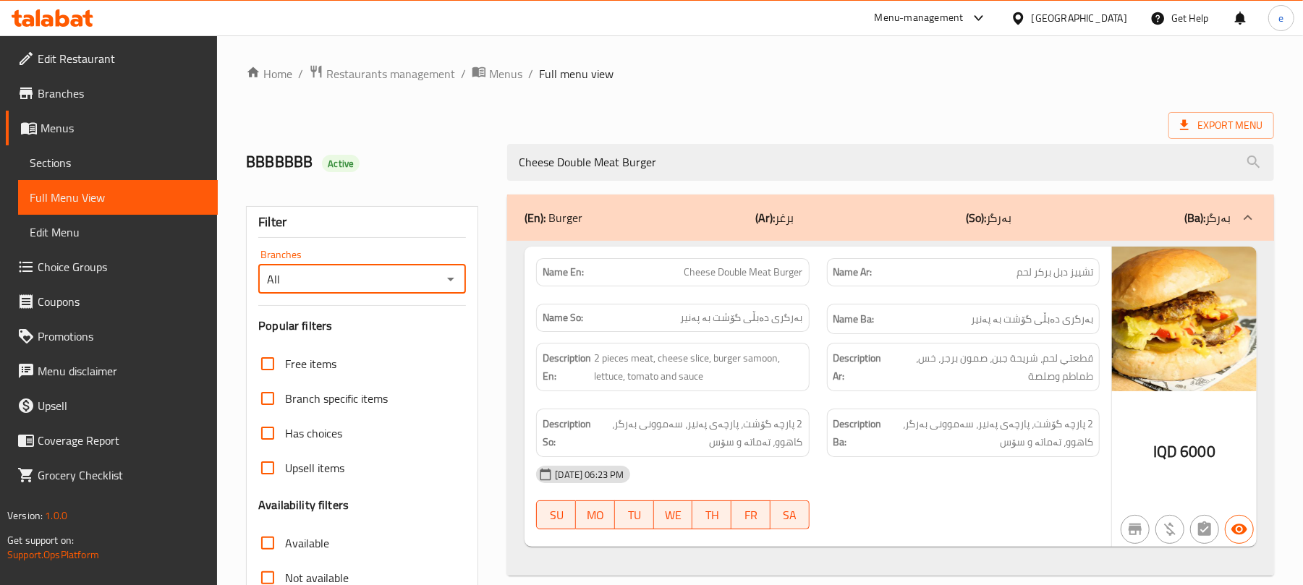
click at [452, 281] on icon "Open" at bounding box center [450, 279] width 17 height 17
click at [379, 348] on li "Ozark Snack, [GEOGRAPHIC_DATA]" at bounding box center [362, 343] width 208 height 26
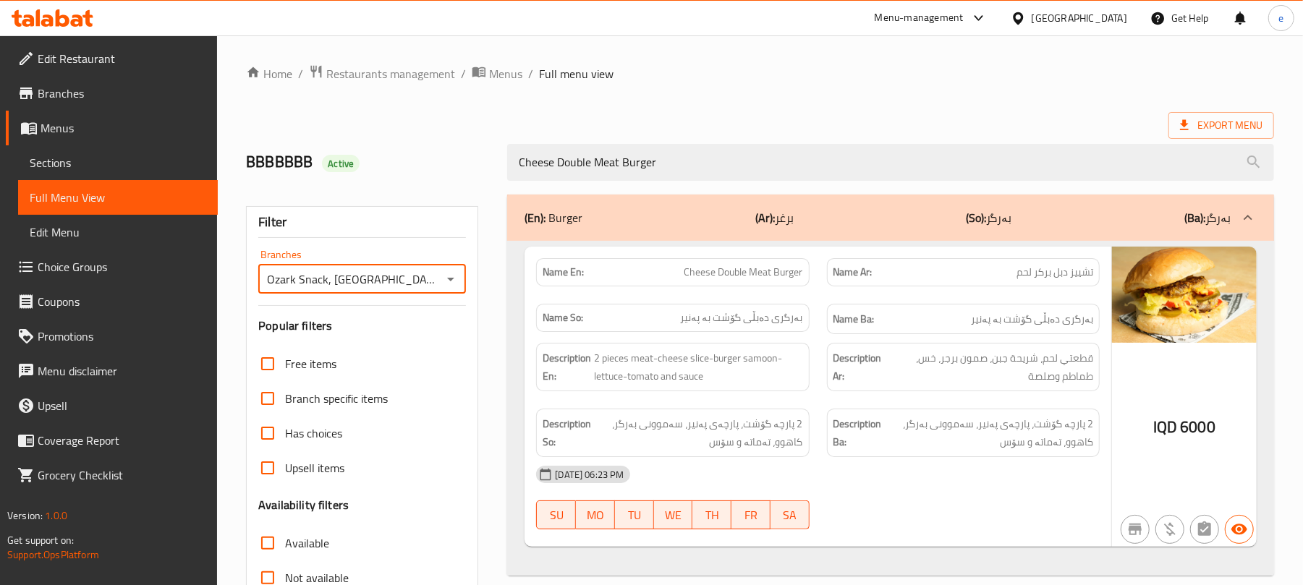
click at [450, 284] on icon "Open" at bounding box center [450, 279] width 17 height 17
click at [368, 310] on li "All" at bounding box center [362, 317] width 208 height 26
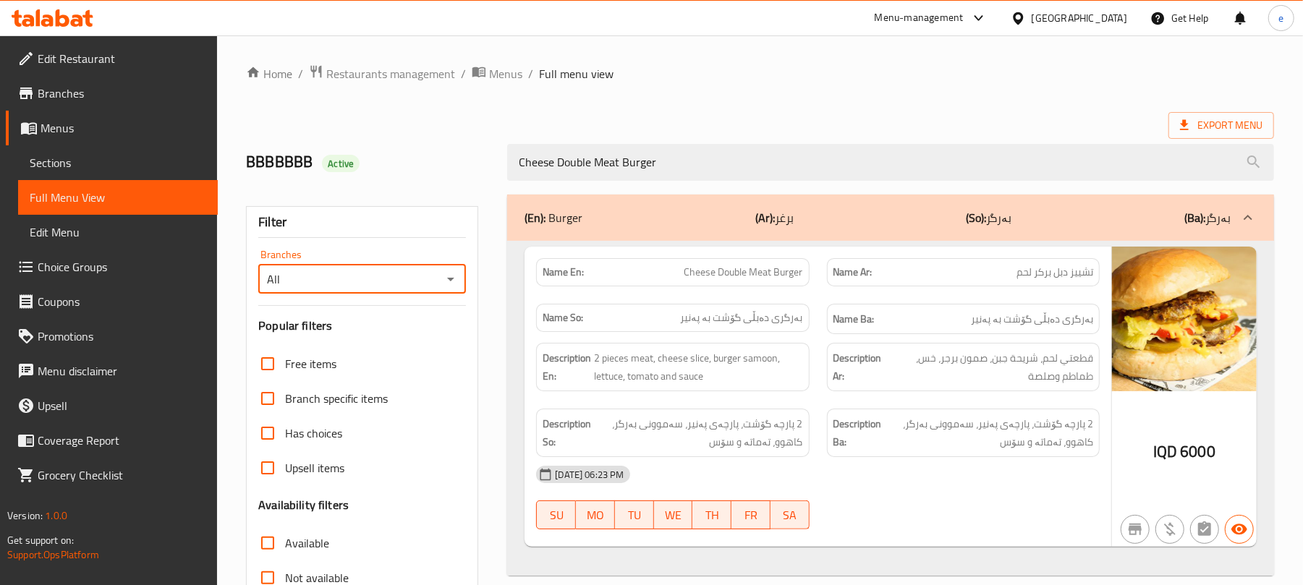
click at [454, 282] on icon "Open" at bounding box center [450, 279] width 17 height 17
click at [376, 345] on span "Ozark Snack, [GEOGRAPHIC_DATA]" at bounding box center [356, 342] width 175 height 17
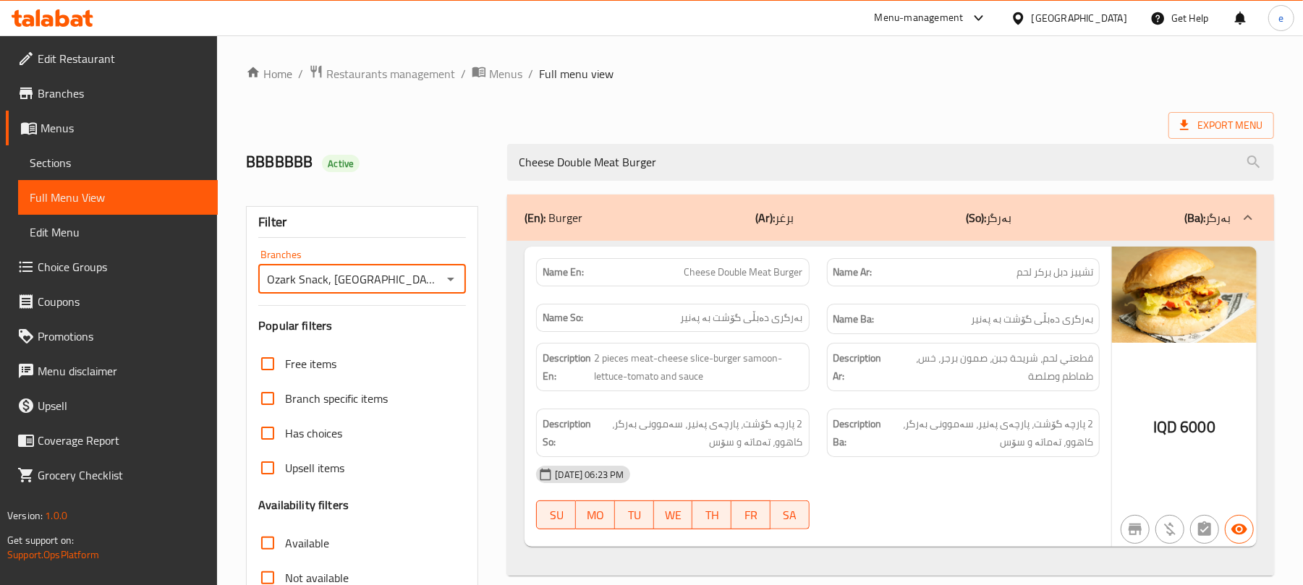
click at [452, 287] on icon "Open" at bounding box center [450, 279] width 17 height 17
click at [369, 316] on li "All" at bounding box center [362, 317] width 208 height 26
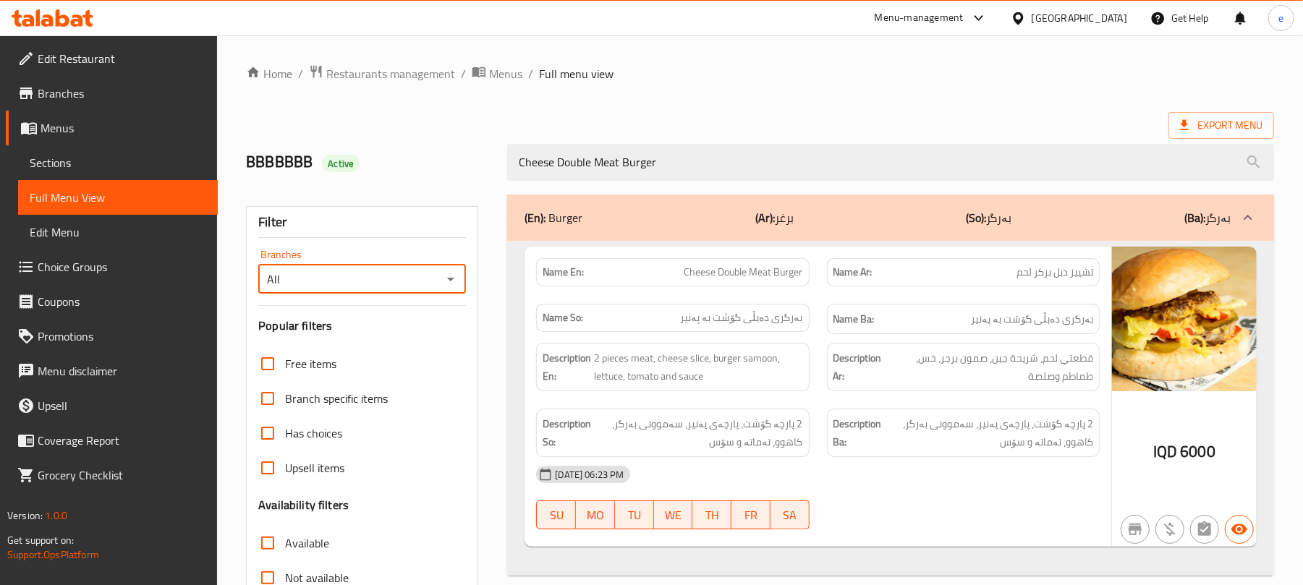
click at [449, 276] on icon "Open" at bounding box center [450, 279] width 17 height 17
click at [383, 328] on li "All" at bounding box center [362, 317] width 208 height 26
click at [447, 271] on icon "Open" at bounding box center [450, 279] width 17 height 17
click at [392, 334] on li "Ozark Snack, [GEOGRAPHIC_DATA]" at bounding box center [362, 343] width 208 height 26
type input "Ozark Snack, [GEOGRAPHIC_DATA]"
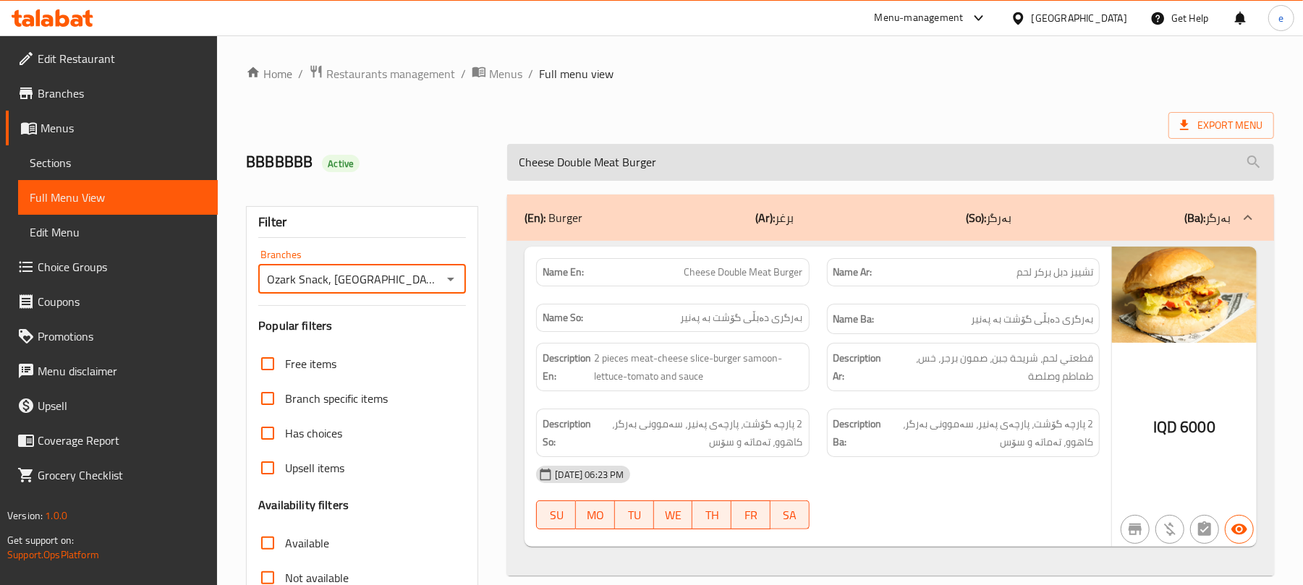
click at [614, 156] on input "Cheese Double Meat Burger" at bounding box center [890, 162] width 767 height 37
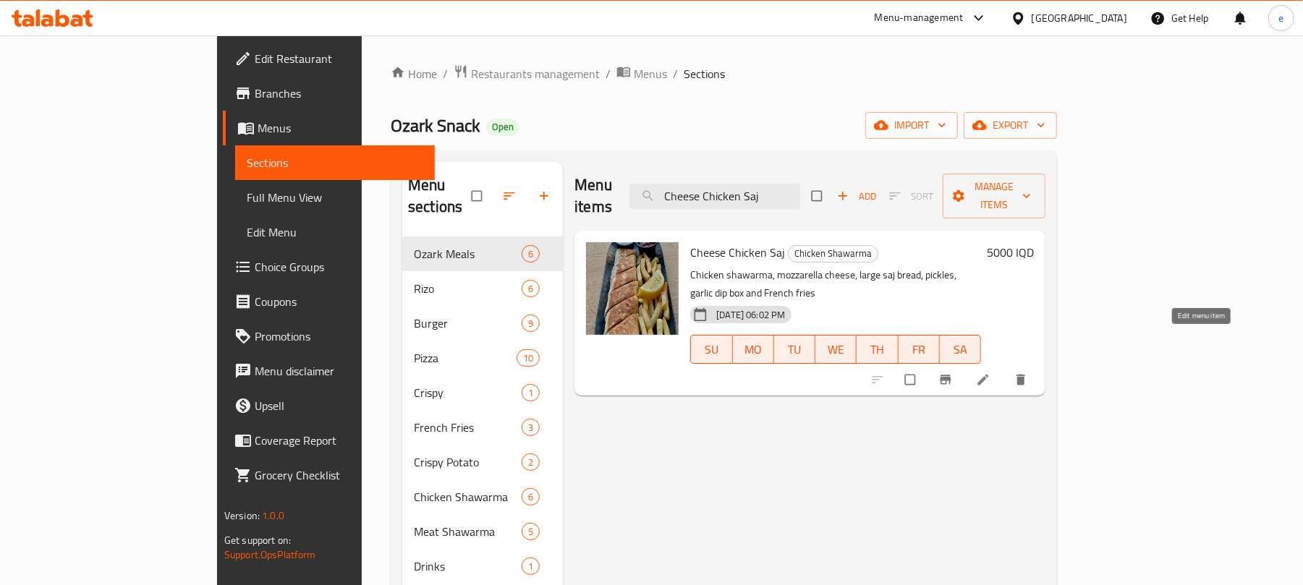
type input "Cheese Chicken Saj"
click at [991, 373] on icon at bounding box center [983, 380] width 14 height 14
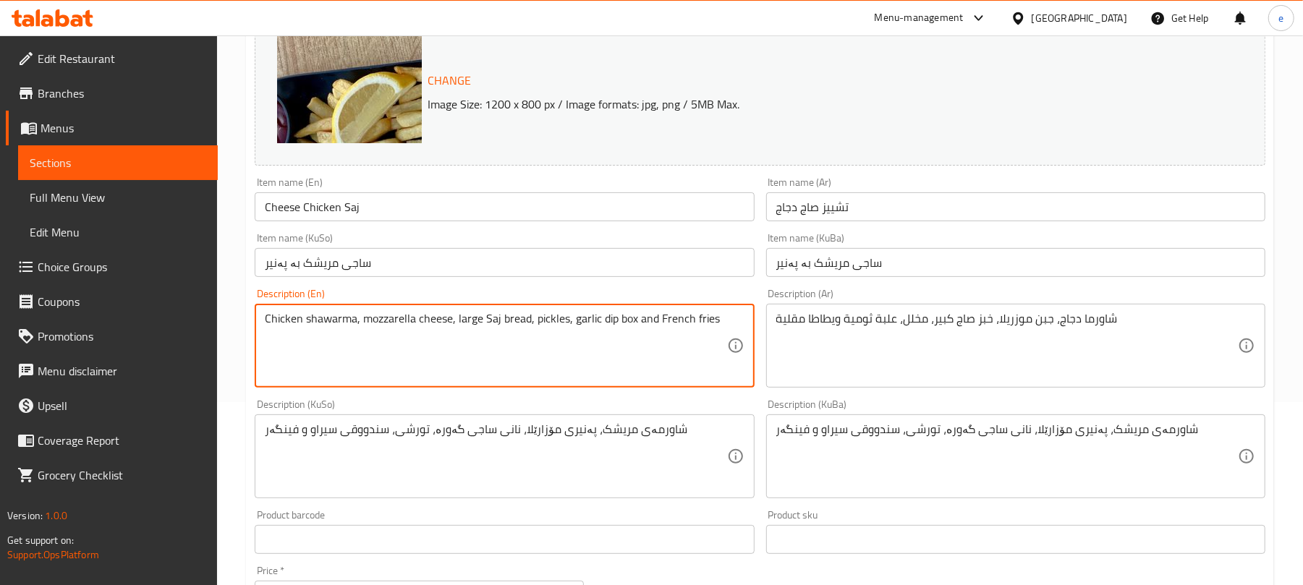
scroll to position [623, 0]
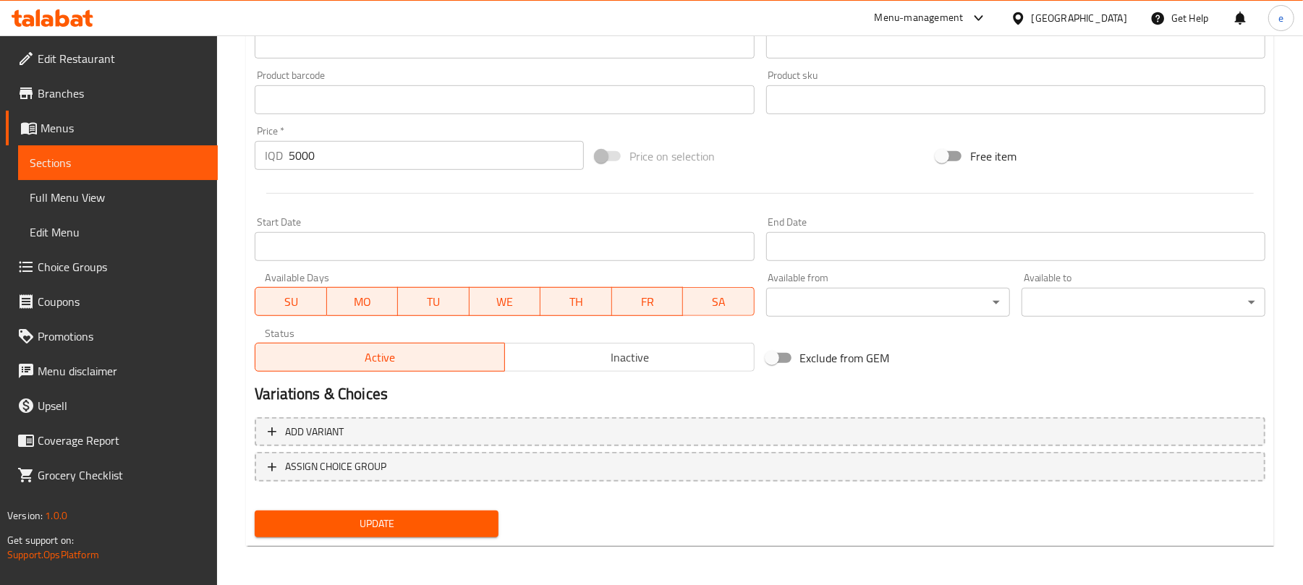
type textarea "Chicken shawarma, mozzarella cheese, large Saj bread, pickles, garlic dip box a…"
click at [451, 519] on span "Update" at bounding box center [376, 524] width 221 height 18
click at [180, 165] on span "Sections" at bounding box center [118, 162] width 177 height 17
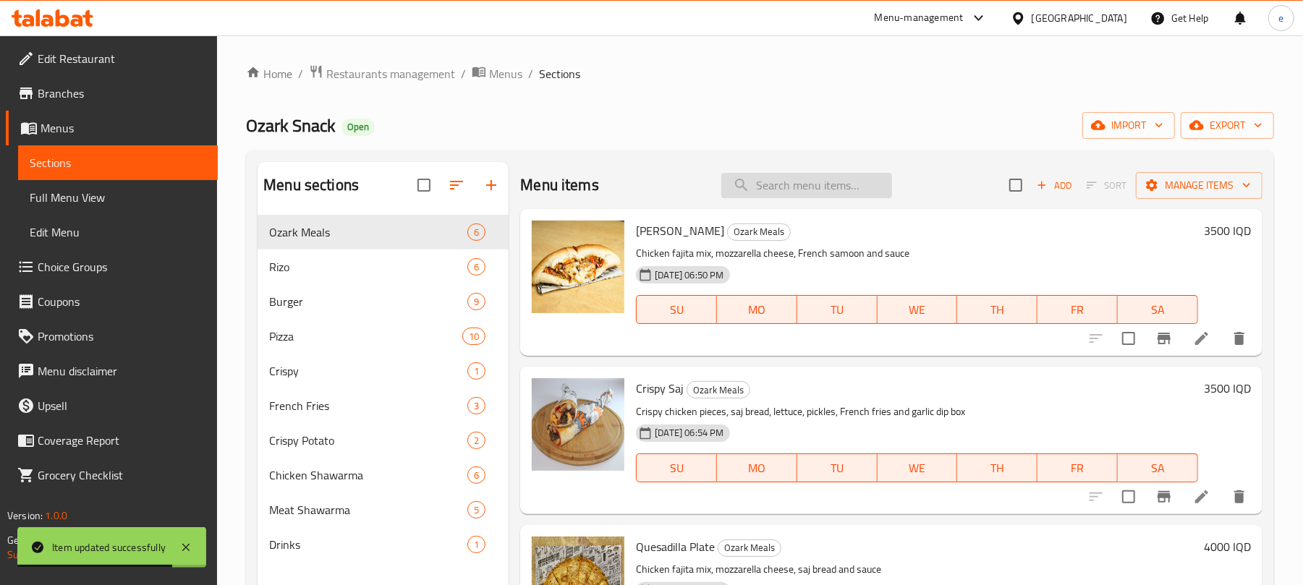
click at [799, 191] on input "search" at bounding box center [806, 185] width 171 height 25
paste input "Chicken Shawarma Plate"
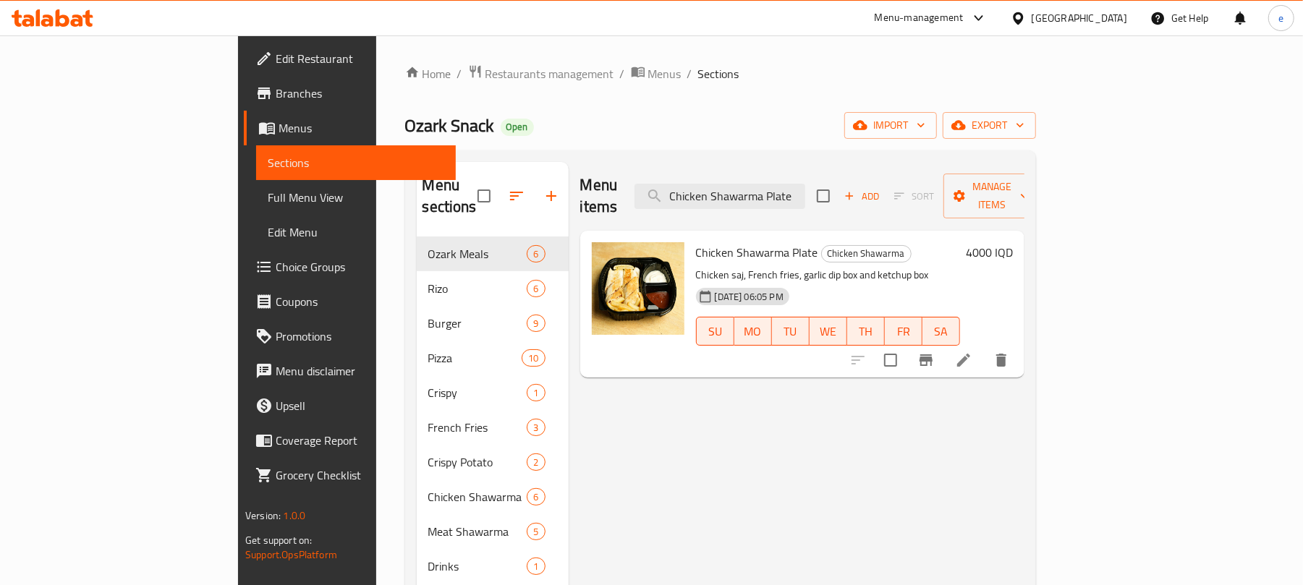
type input "Chicken Shawarma Plate"
click at [972, 352] on icon at bounding box center [963, 360] width 17 height 17
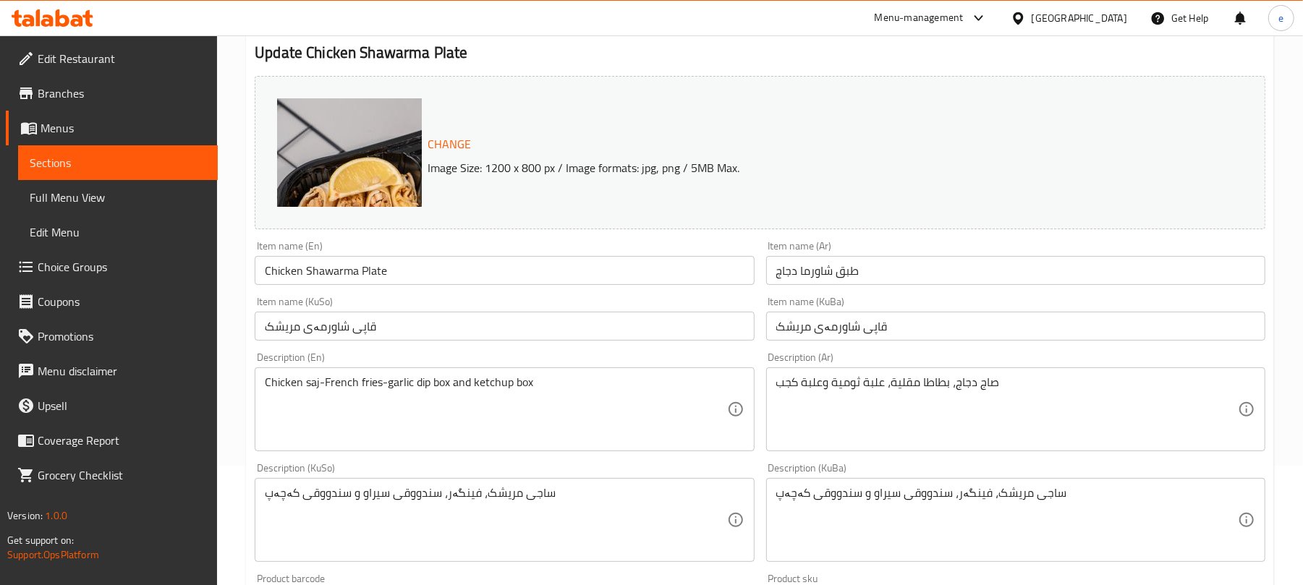
scroll to position [192, 0]
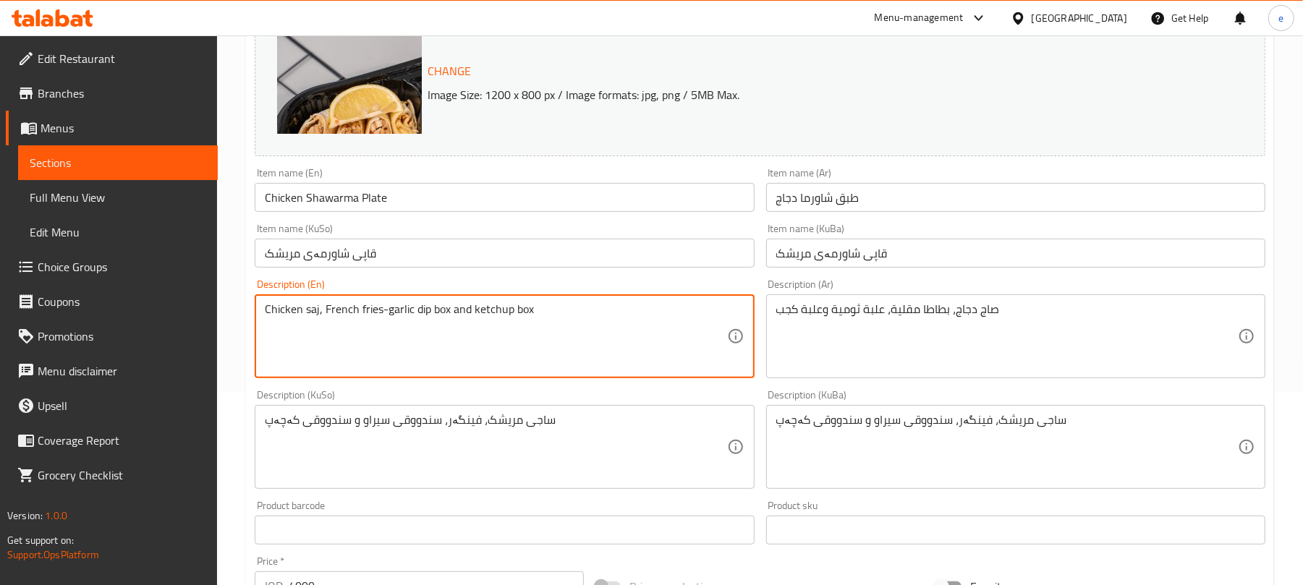
click at [381, 315] on textarea "Chicken saj, French fries-garlic dip box and ketchup box" at bounding box center [496, 336] width 462 height 69
click at [582, 313] on textarea "Chicken saj, French fries, garlic dip box and ketchup box" at bounding box center [496, 336] width 462 height 69
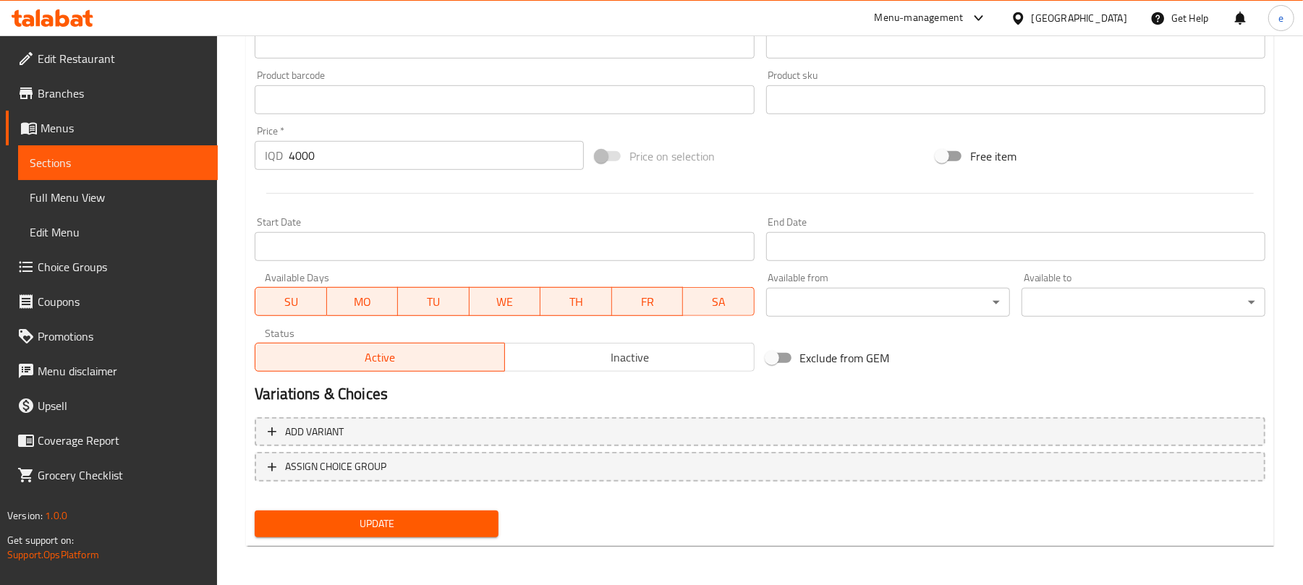
type textarea "Chicken saj, French fries, garlic dip box and ketchup box"
drag, startPoint x: 483, startPoint y: 517, endPoint x: 493, endPoint y: 499, distance: 20.1
click at [482, 517] on span "Update" at bounding box center [376, 524] width 221 height 18
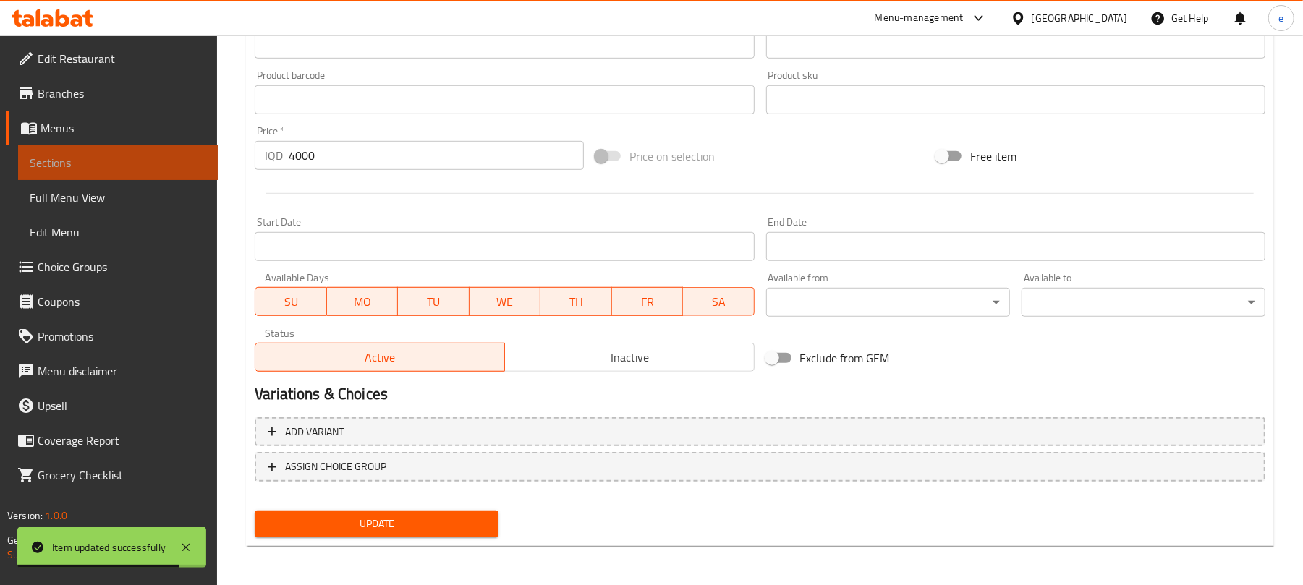
click at [195, 158] on span "Sections" at bounding box center [118, 162] width 177 height 17
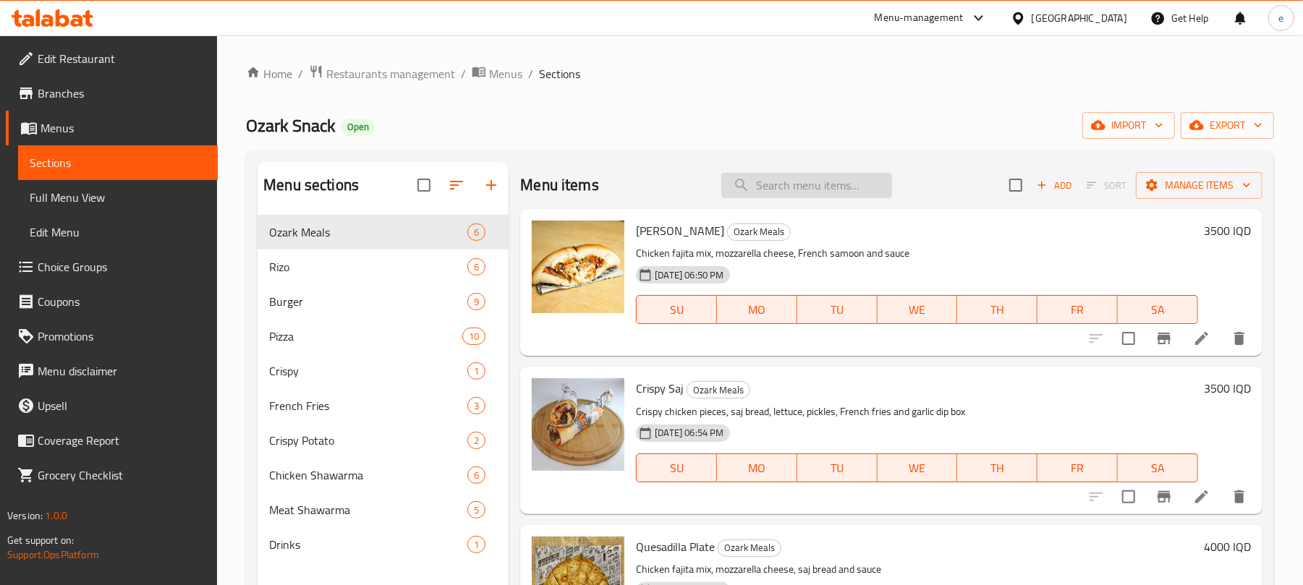
click at [817, 184] on input "search" at bounding box center [806, 185] width 171 height 25
paste input "Cheese Double Meat Burger"
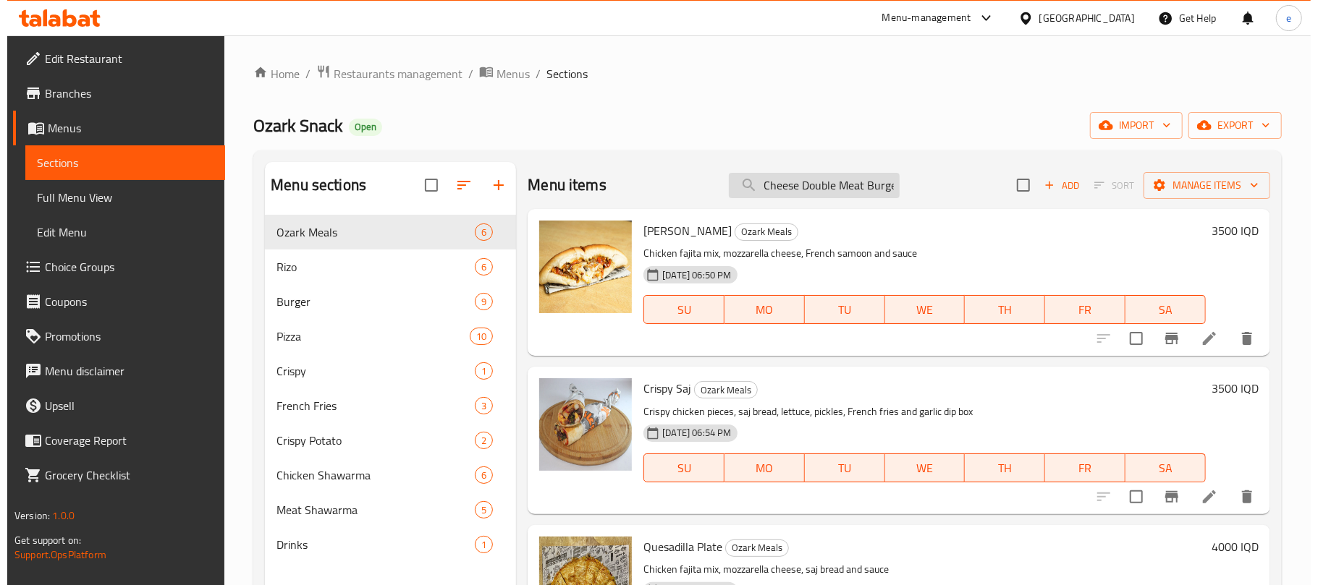
scroll to position [0, 6]
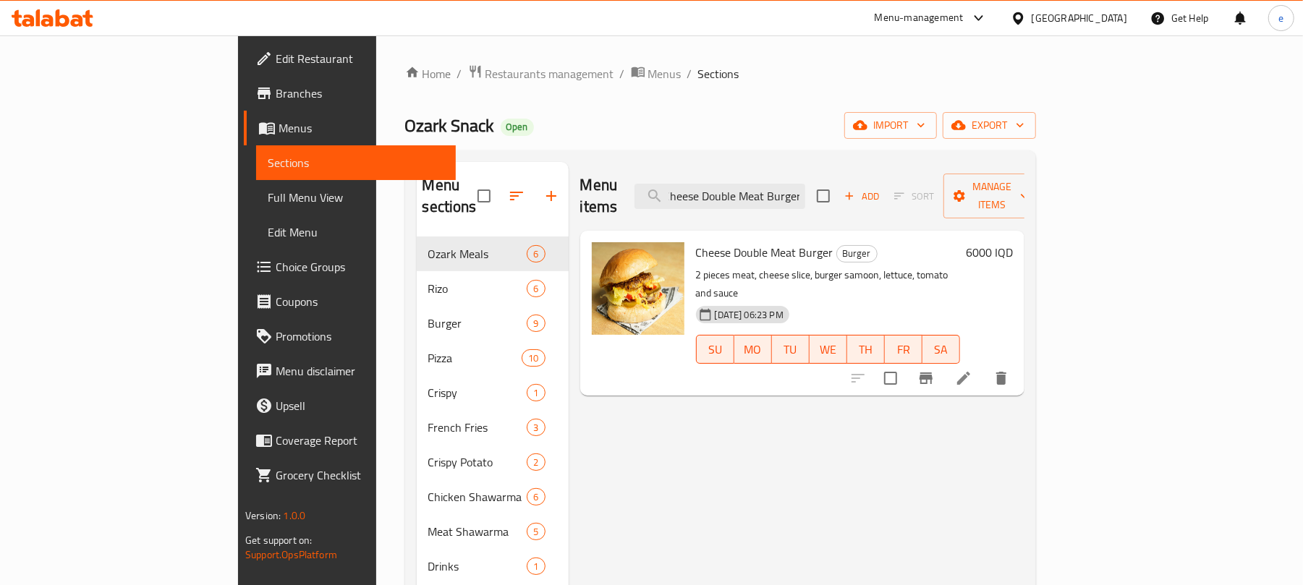
type input "Cheese Double Meat Burger"
click at [972, 370] on icon at bounding box center [963, 378] width 17 height 17
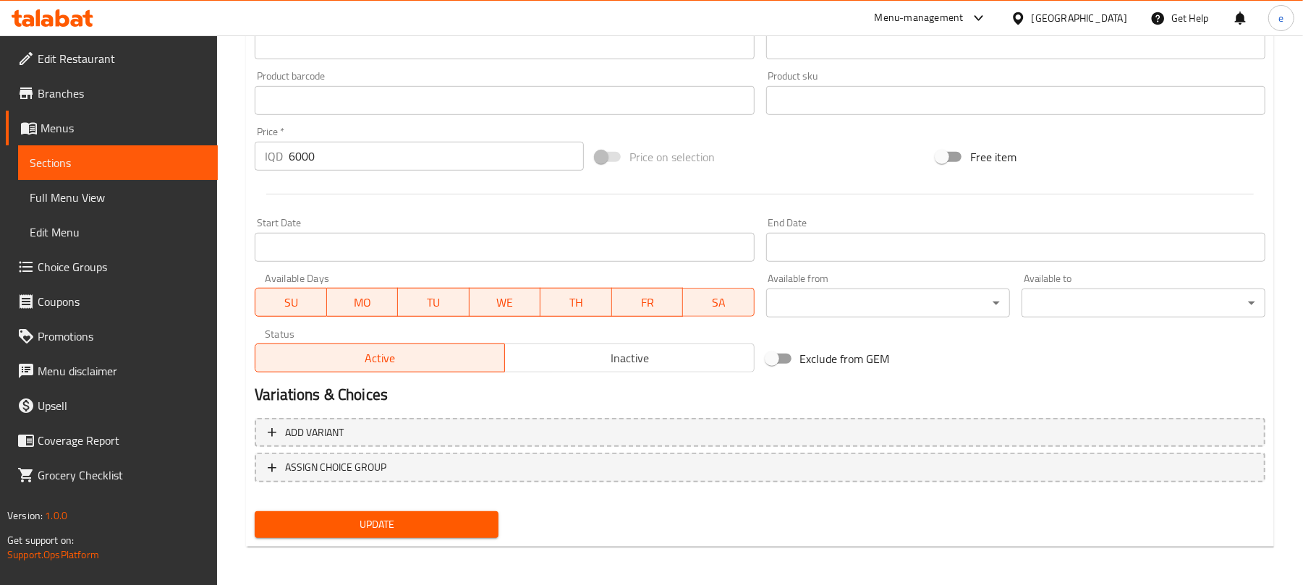
scroll to position [623, 0]
type textarea "2 pieces meat, cheese slice, burger samoon, lettuce, tomato and sauce"
click at [449, 519] on span "Update" at bounding box center [376, 524] width 221 height 18
click at [145, 169] on span "Sections" at bounding box center [118, 162] width 177 height 17
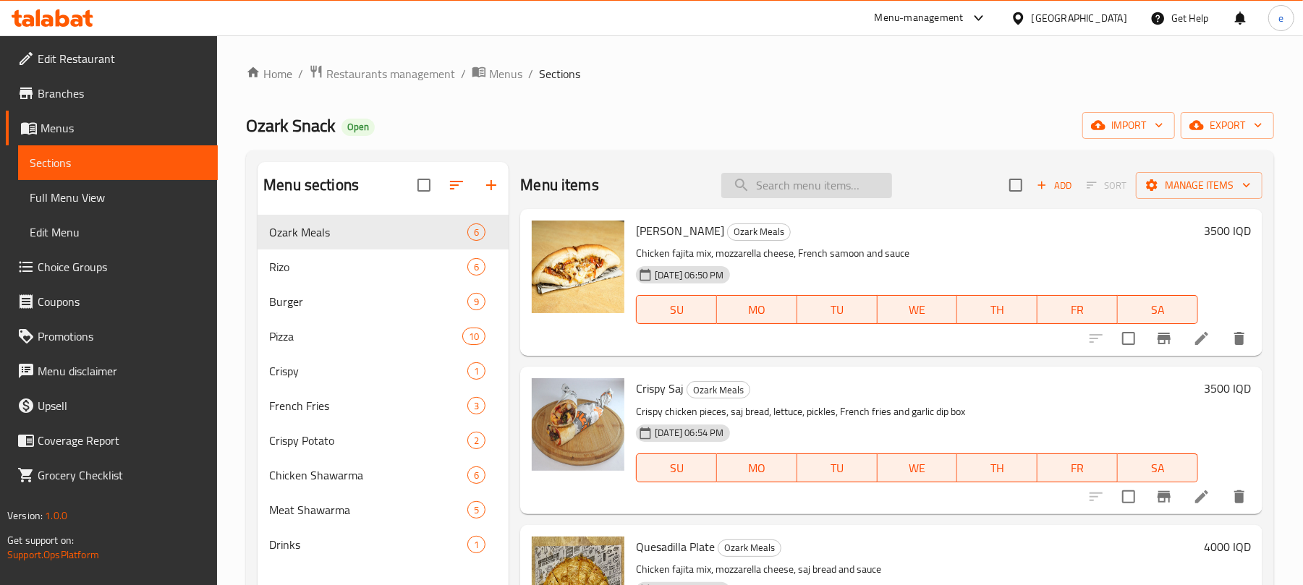
click at [787, 177] on input "search" at bounding box center [806, 185] width 171 height 25
paste input "Cheese Meat Saj"
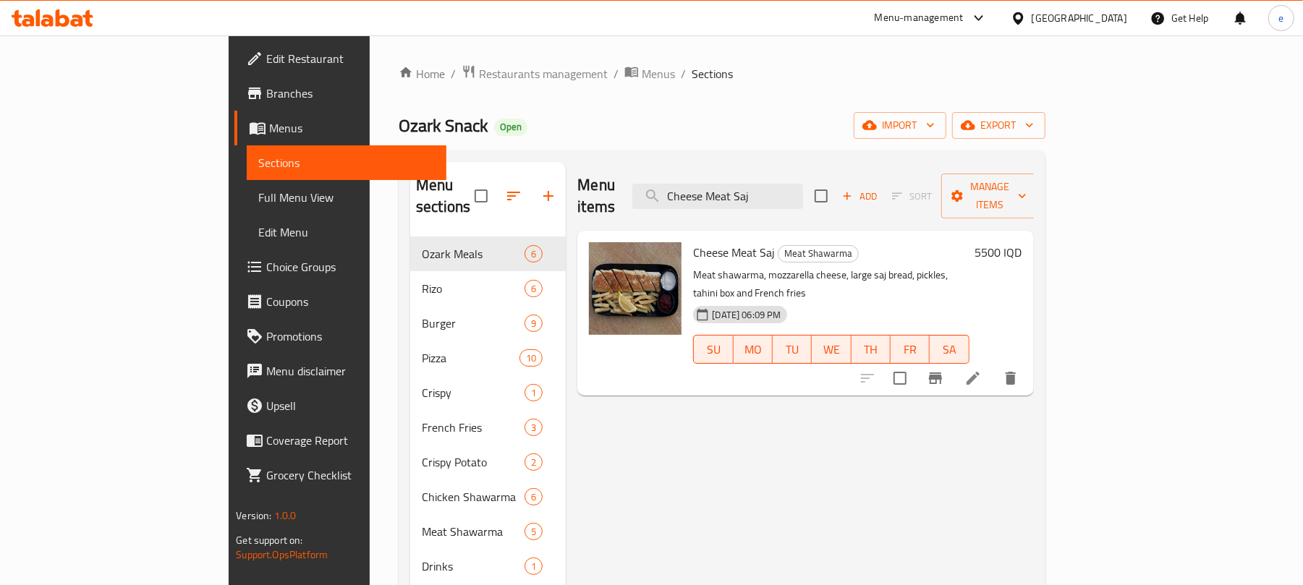
type input "Cheese Meat Saj"
click at [980, 372] on icon at bounding box center [973, 378] width 13 height 13
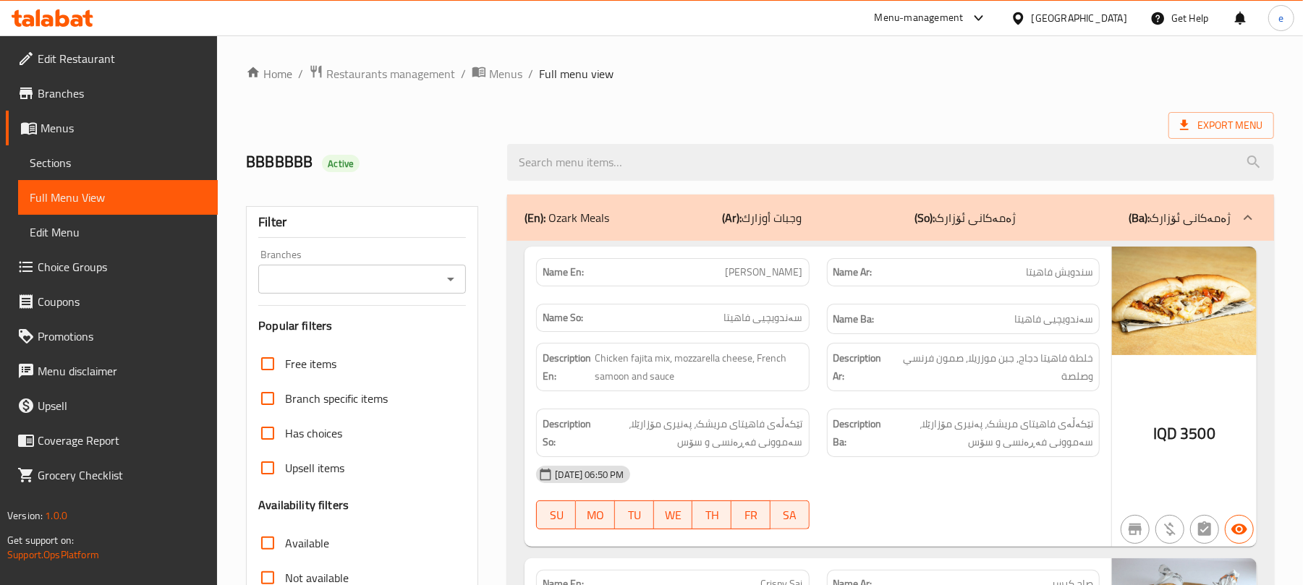
click at [611, 169] on input "search" at bounding box center [890, 162] width 767 height 37
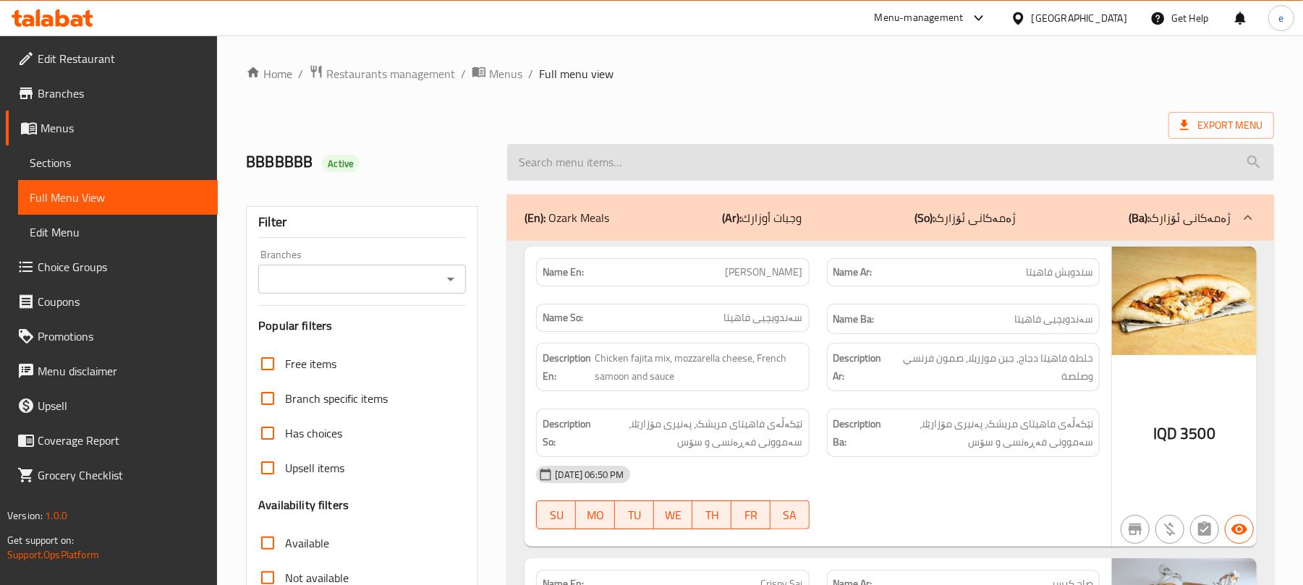
paste input "Cheese Double Meat Burger"
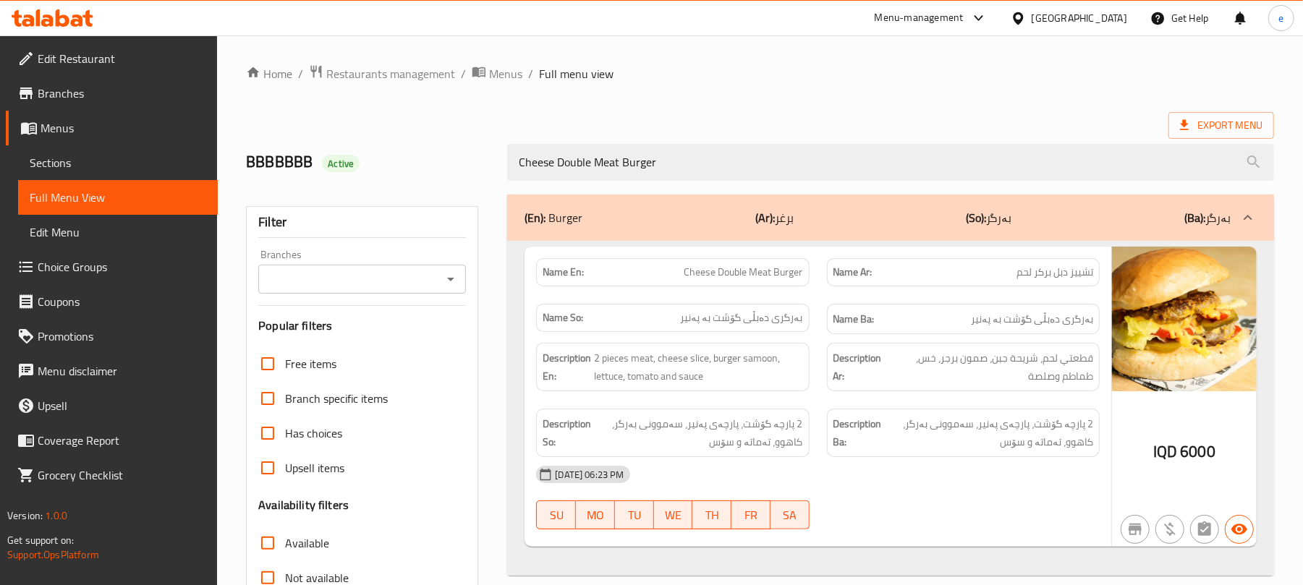
click at [443, 281] on icon "Open" at bounding box center [450, 279] width 17 height 17
type input "Cheese Double Meat Burger"
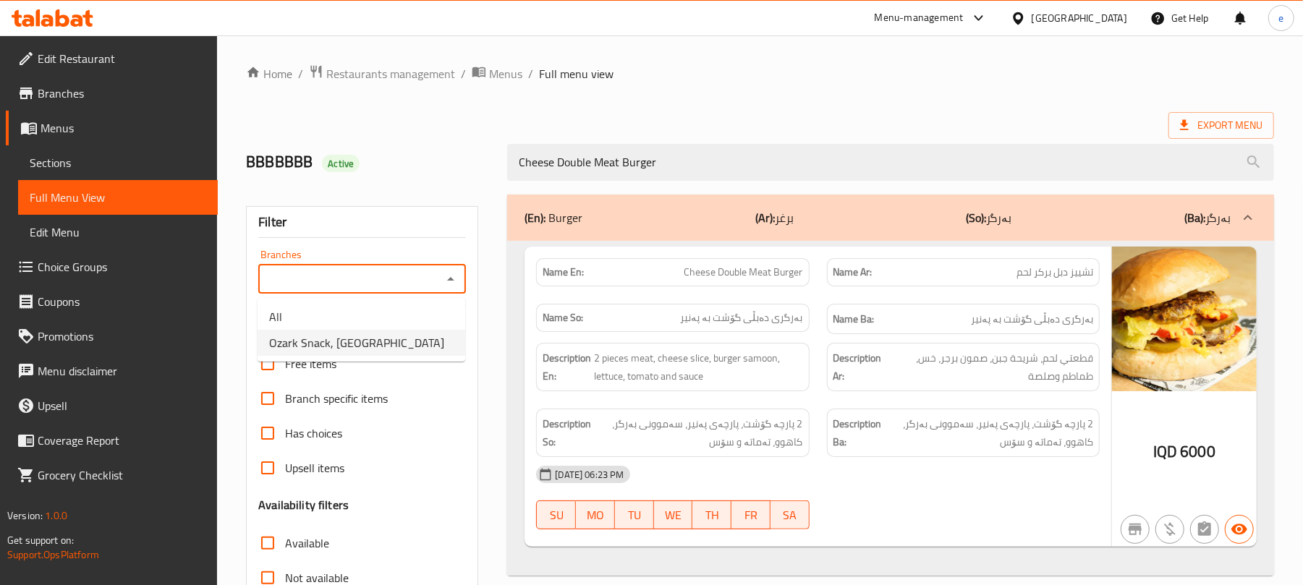
click at [374, 348] on span "Ozark Snack, [GEOGRAPHIC_DATA]" at bounding box center [356, 342] width 175 height 17
type input "Ozark Snack, [GEOGRAPHIC_DATA]"
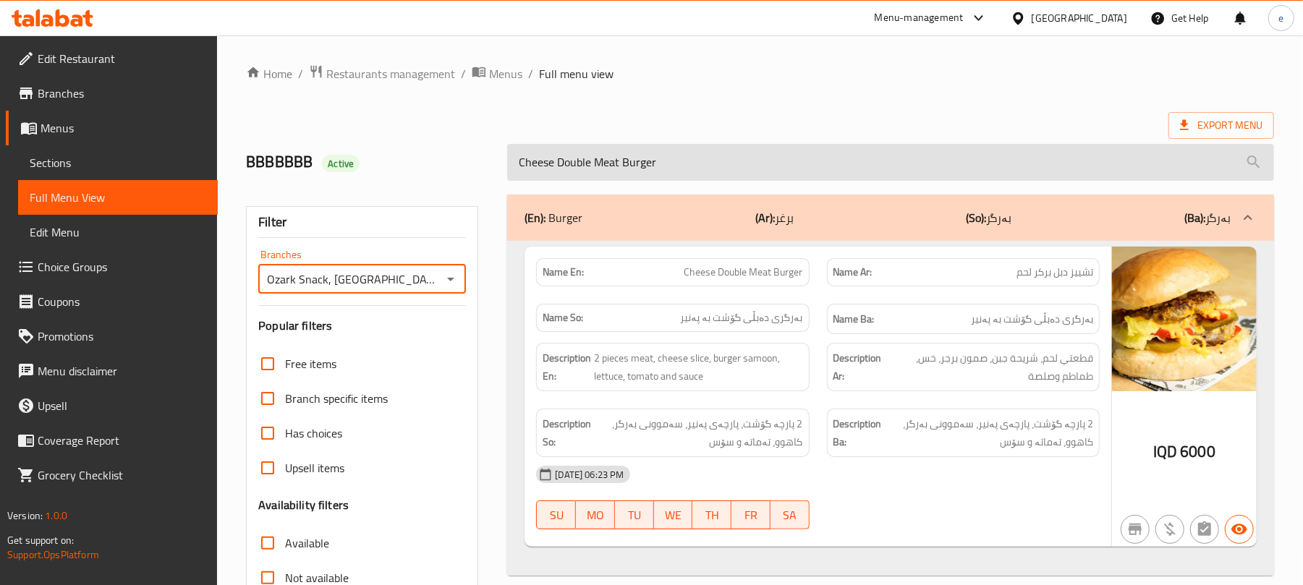
click at [658, 164] on input "Cheese Double Meat Burger" at bounding box center [890, 162] width 767 height 37
paste input "Meat Saj:"
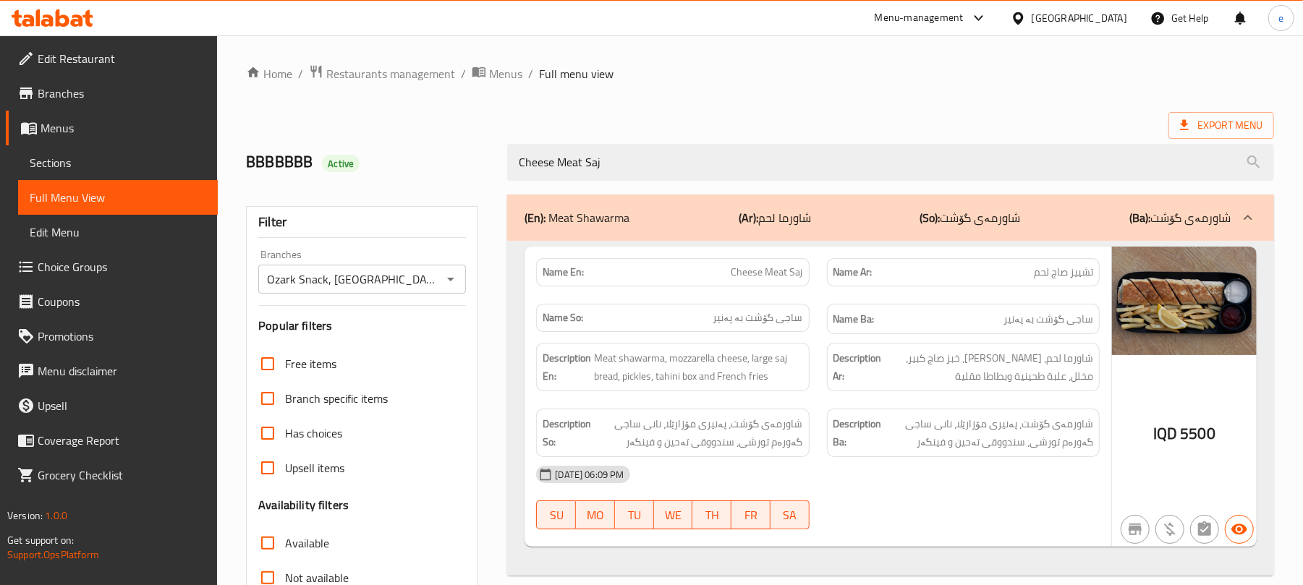
type input "Cheese Meat Saj"
click at [797, 276] on span "Cheese Meat Saj" at bounding box center [767, 272] width 72 height 15
copy span "Cheese Meat Saj"
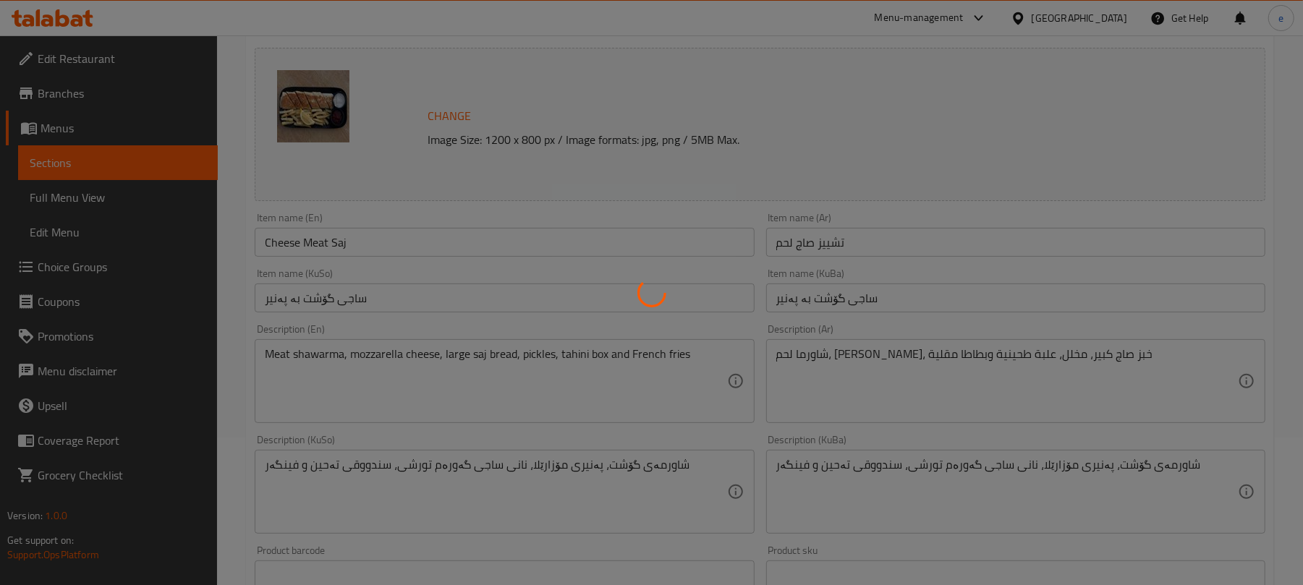
scroll to position [192, 0]
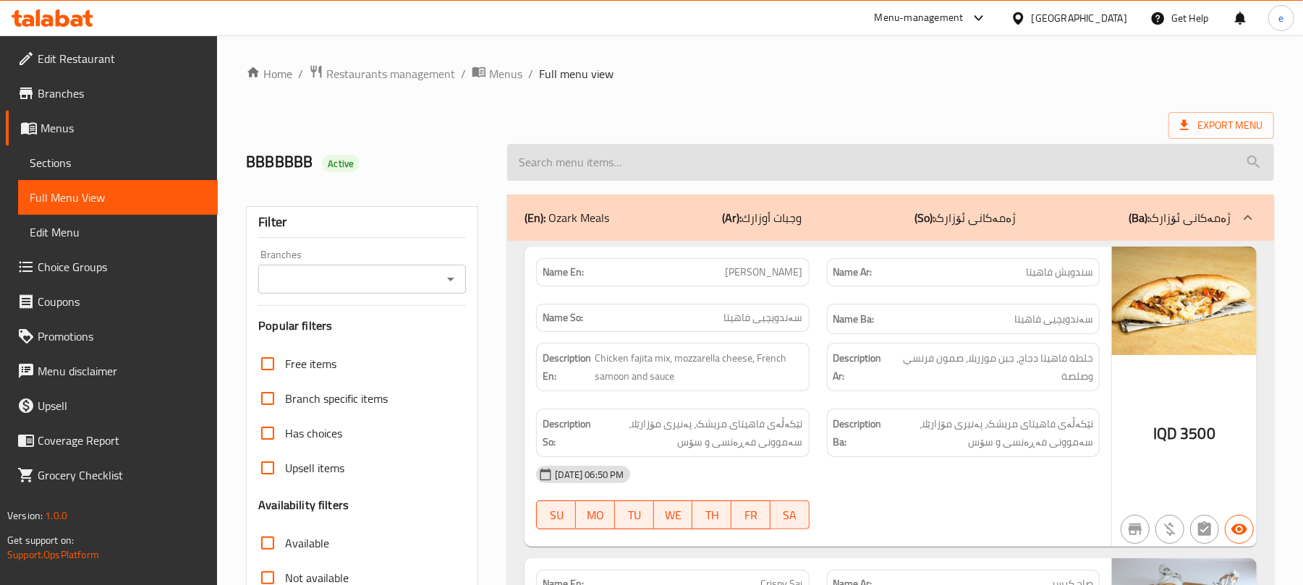
click at [570, 169] on input "search" at bounding box center [890, 162] width 767 height 37
paste input "Cheese Meat Saj"
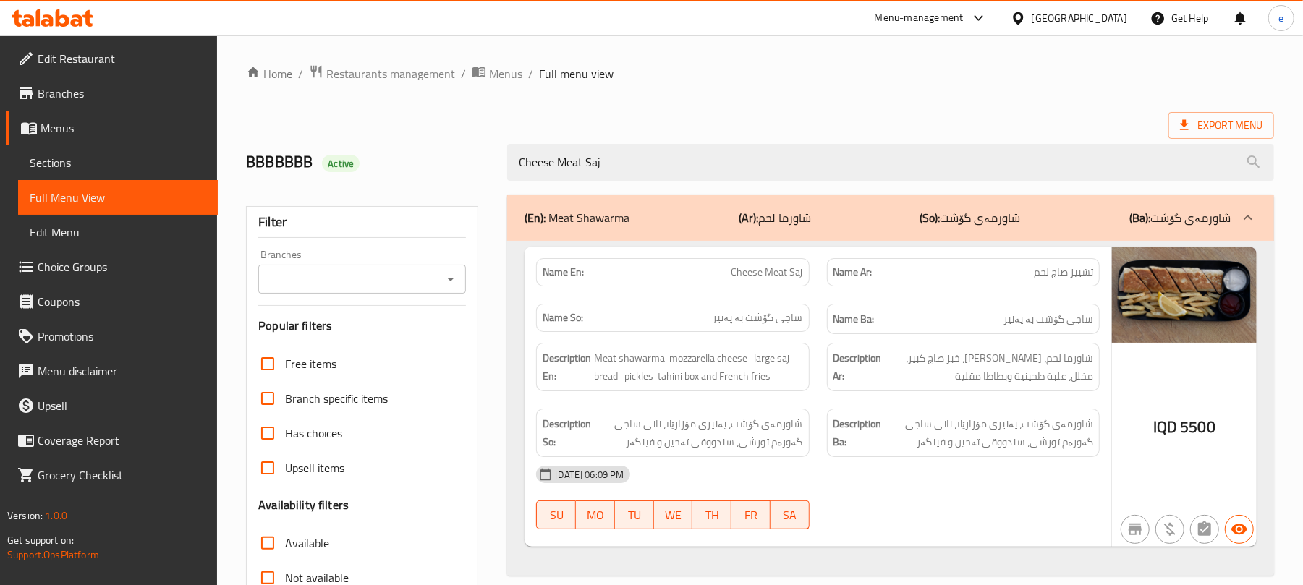
type input "Cheese Meat Saj"
click at [460, 275] on div "Branches" at bounding box center [362, 279] width 208 height 29
click at [455, 278] on icon "Open" at bounding box center [450, 279] width 17 height 17
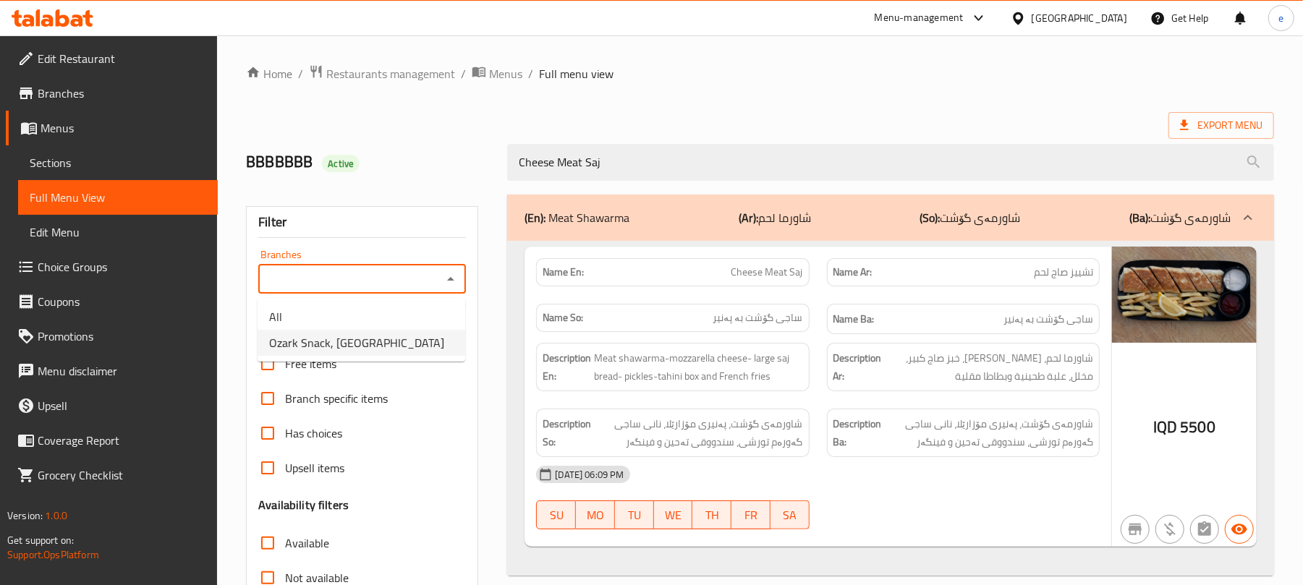
click at [370, 337] on span "Ozark Snack, Kardalan" at bounding box center [356, 342] width 175 height 17
click at [438, 282] on div "Ozark Snack, Kardalan Branches" at bounding box center [362, 279] width 208 height 29
click at [459, 282] on icon "Open" at bounding box center [450, 279] width 17 height 17
click at [394, 305] on li "All" at bounding box center [362, 317] width 208 height 26
click at [446, 281] on icon "Open" at bounding box center [450, 279] width 17 height 17
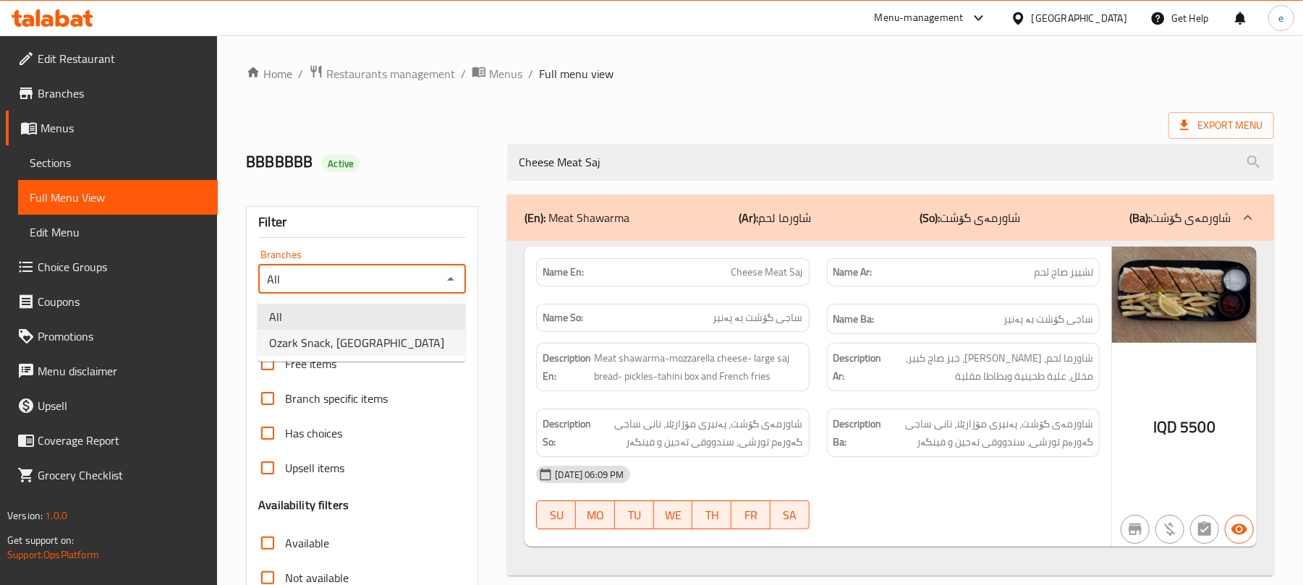
click at [374, 337] on span "Ozark Snack, Kardalan" at bounding box center [356, 342] width 175 height 17
type input "Ozark Snack, Kardalan"
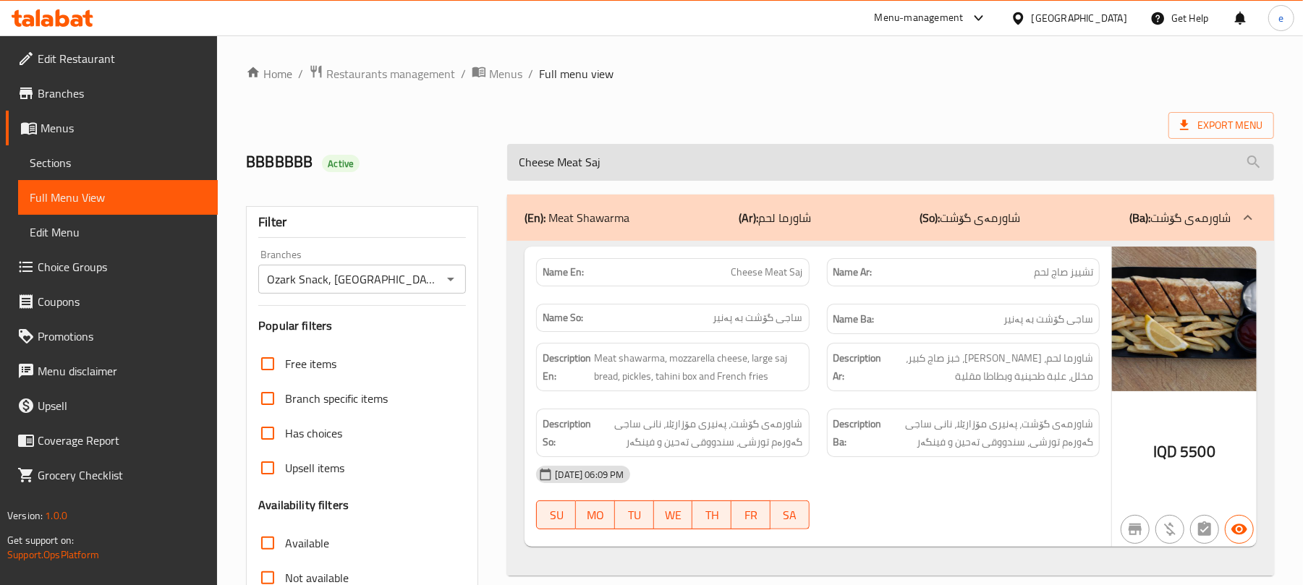
click at [640, 158] on input "Cheese Meat Saj" at bounding box center [890, 162] width 767 height 37
paste input "Meat Burger"
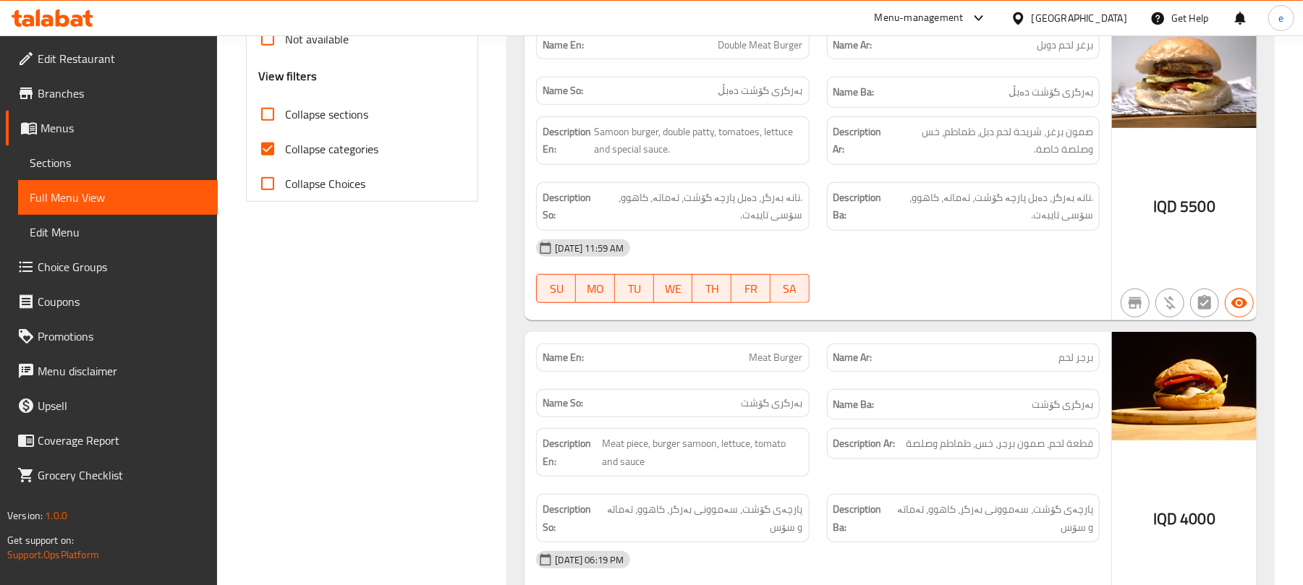
scroll to position [579, 0]
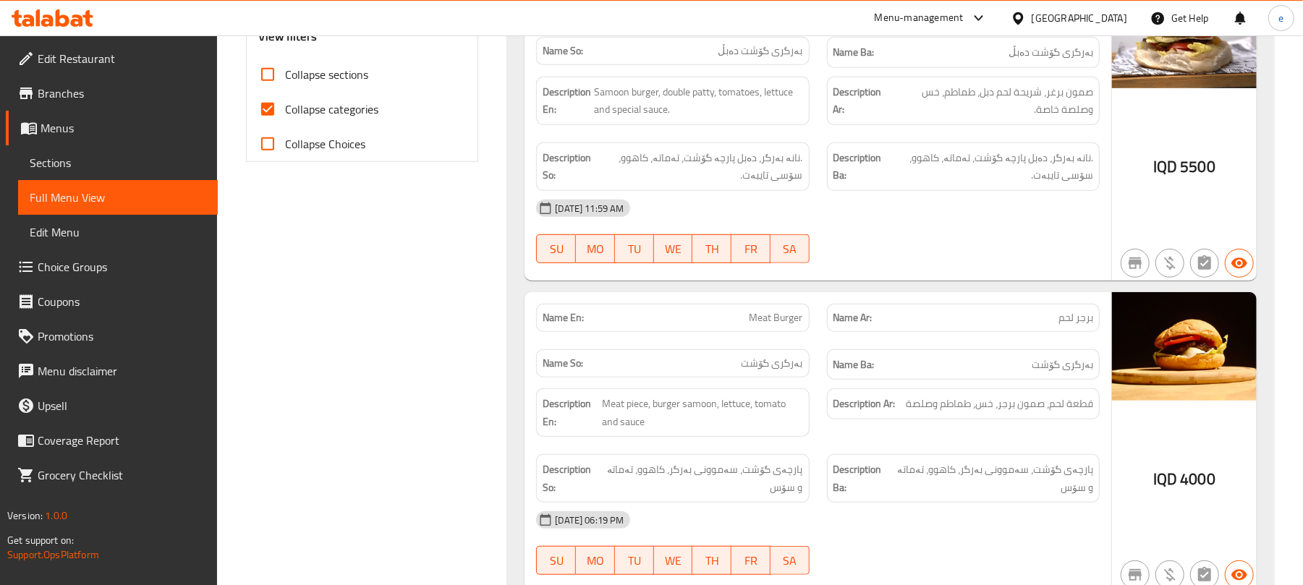
type input "Meat Burger"
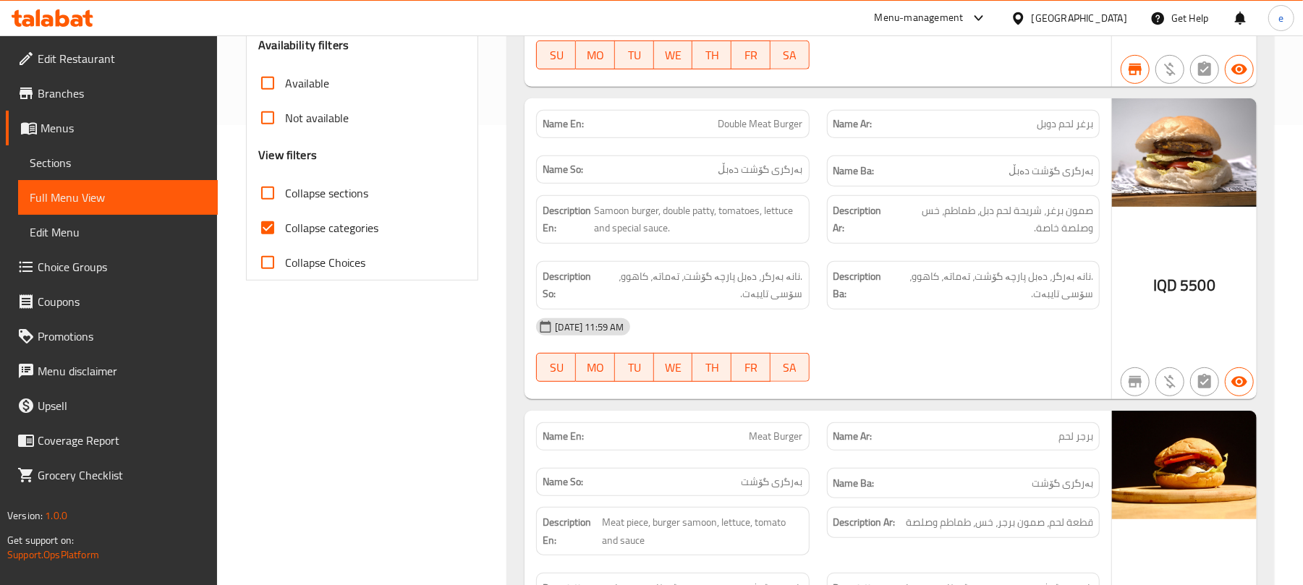
scroll to position [386, 0]
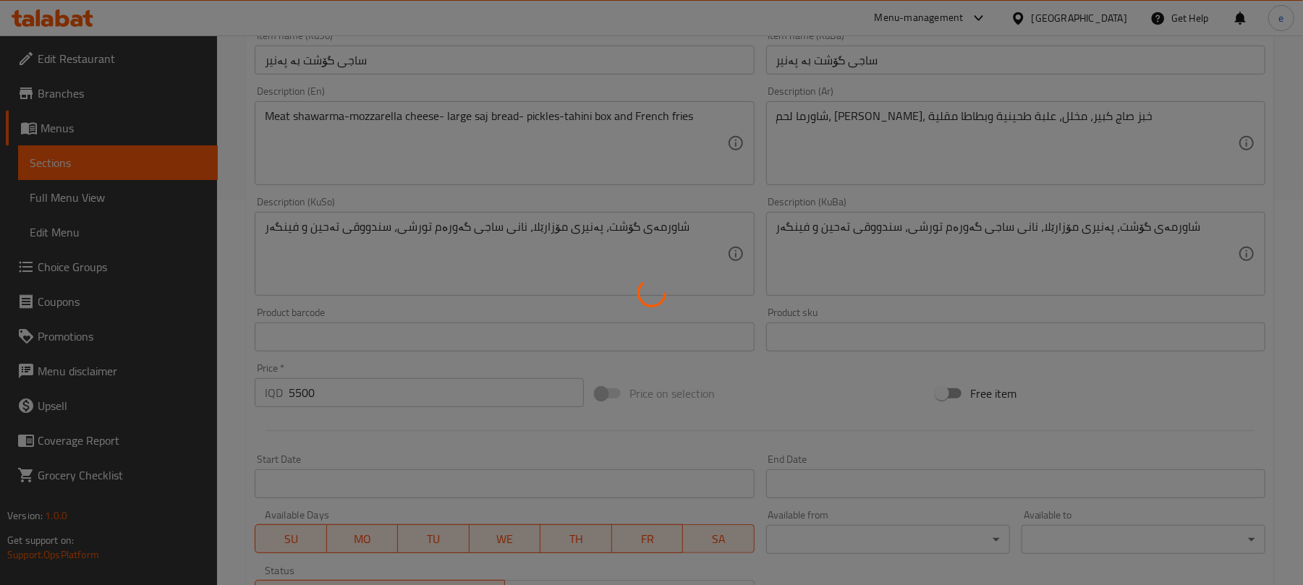
scroll to position [192, 0]
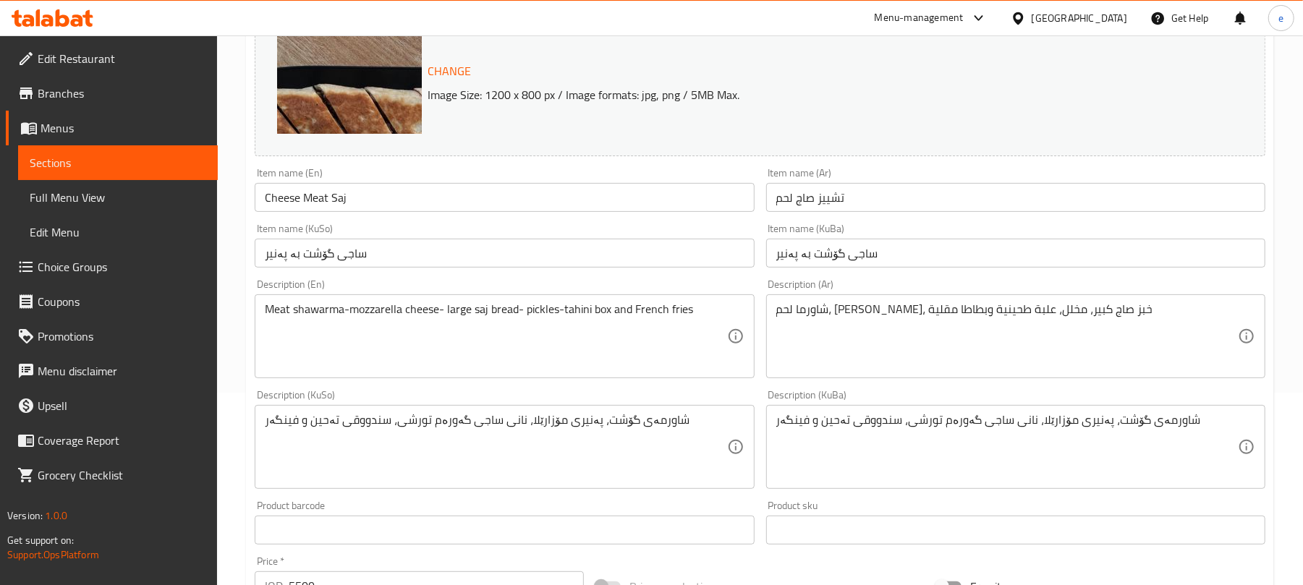
click at [400, 104] on img at bounding box center [421, 169] width 289 height 289
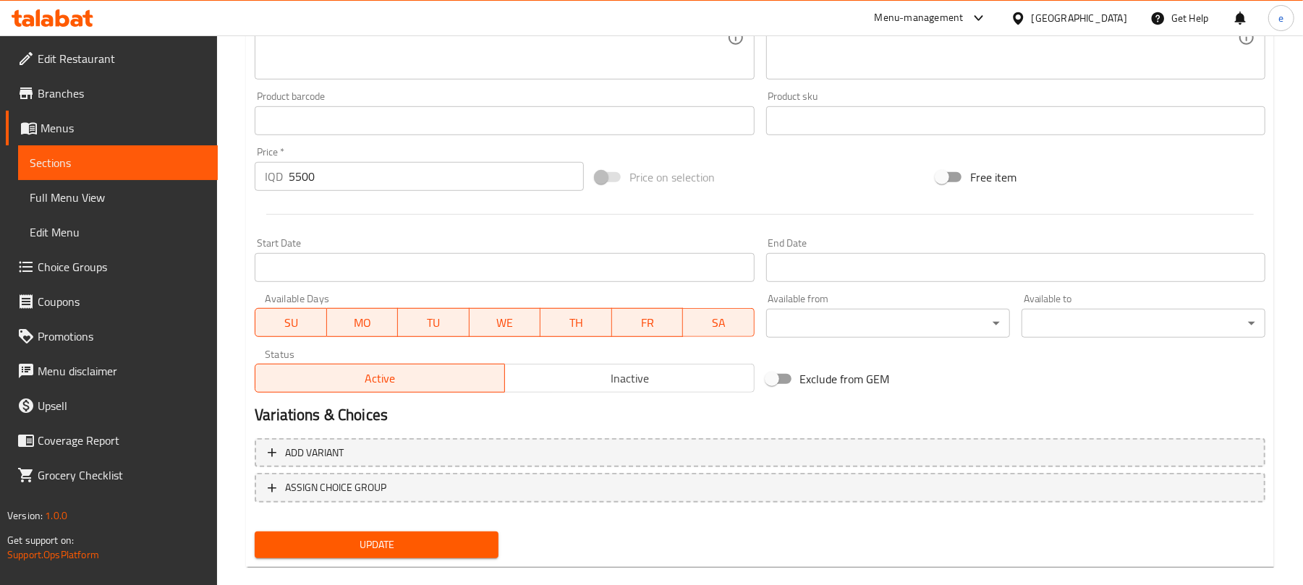
scroll to position [623, 0]
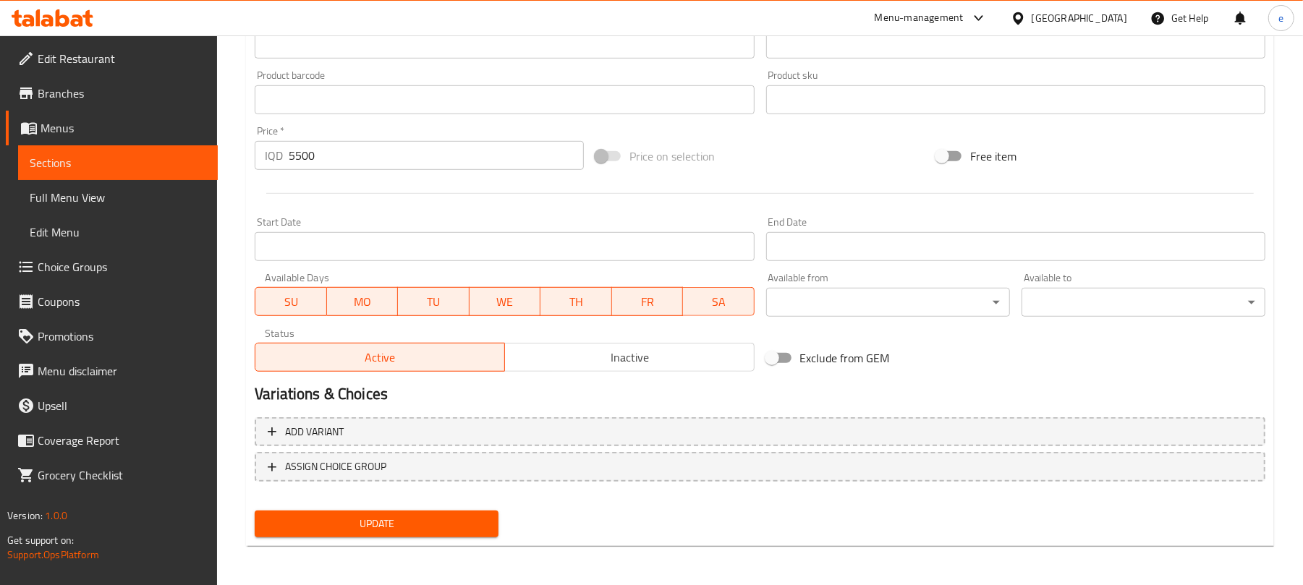
type textarea "Meat shawarma, mozzarella cheese, large saj bread, pickles, tahini box and Fren…"
click at [481, 518] on span "Update" at bounding box center [376, 524] width 221 height 18
click at [171, 150] on link "Sections" at bounding box center [118, 162] width 200 height 35
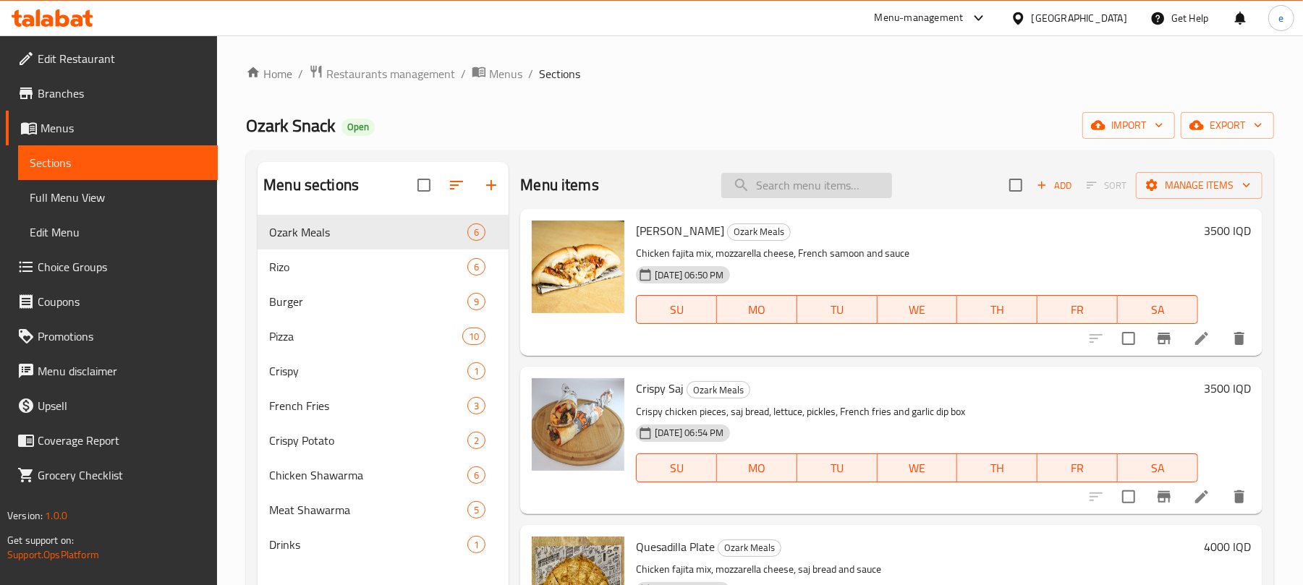
click at [797, 177] on input "search" at bounding box center [806, 185] width 171 height 25
paste input "Meat Burger"
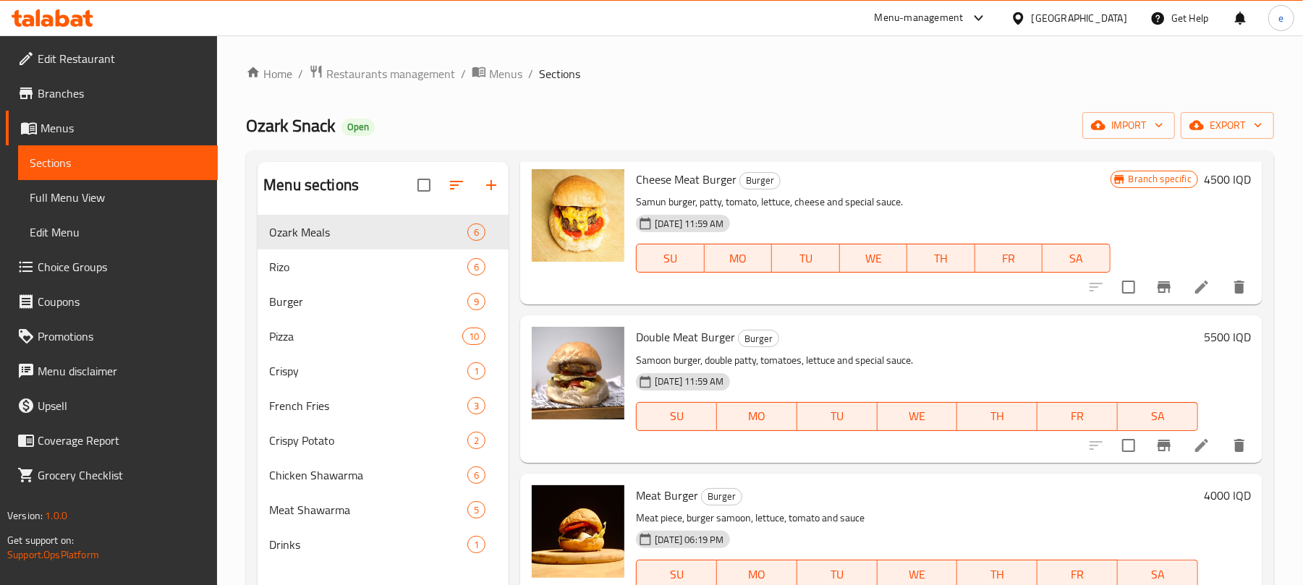
scroll to position [417, 0]
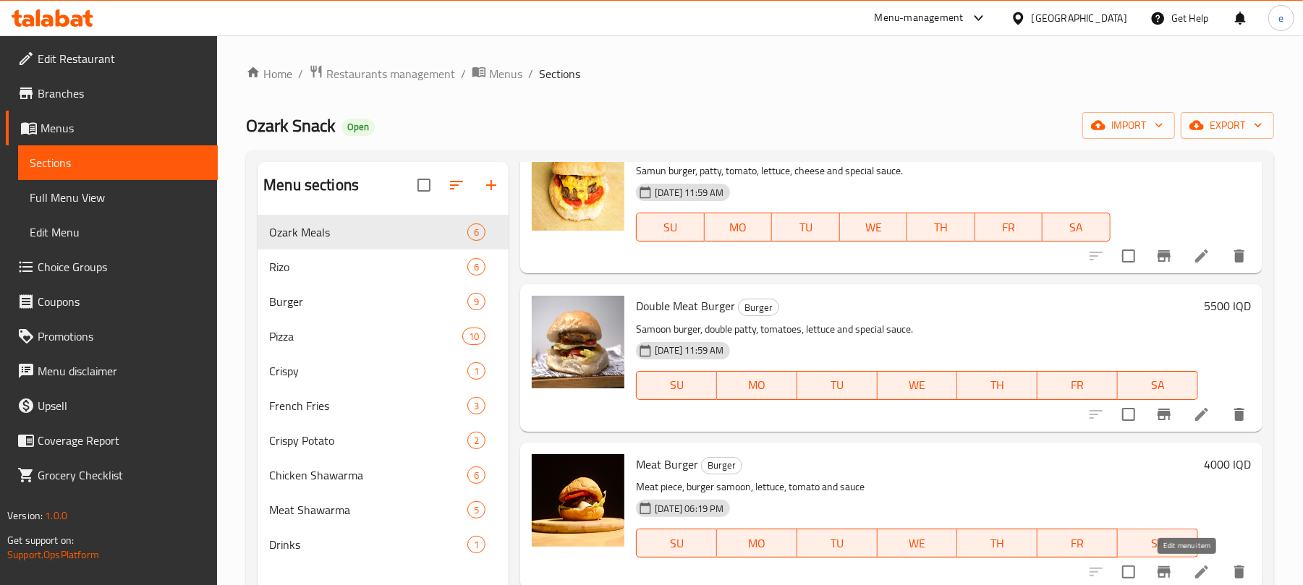
type input "Meat Burger"
click at [1195, 572] on icon at bounding box center [1201, 572] width 13 height 13
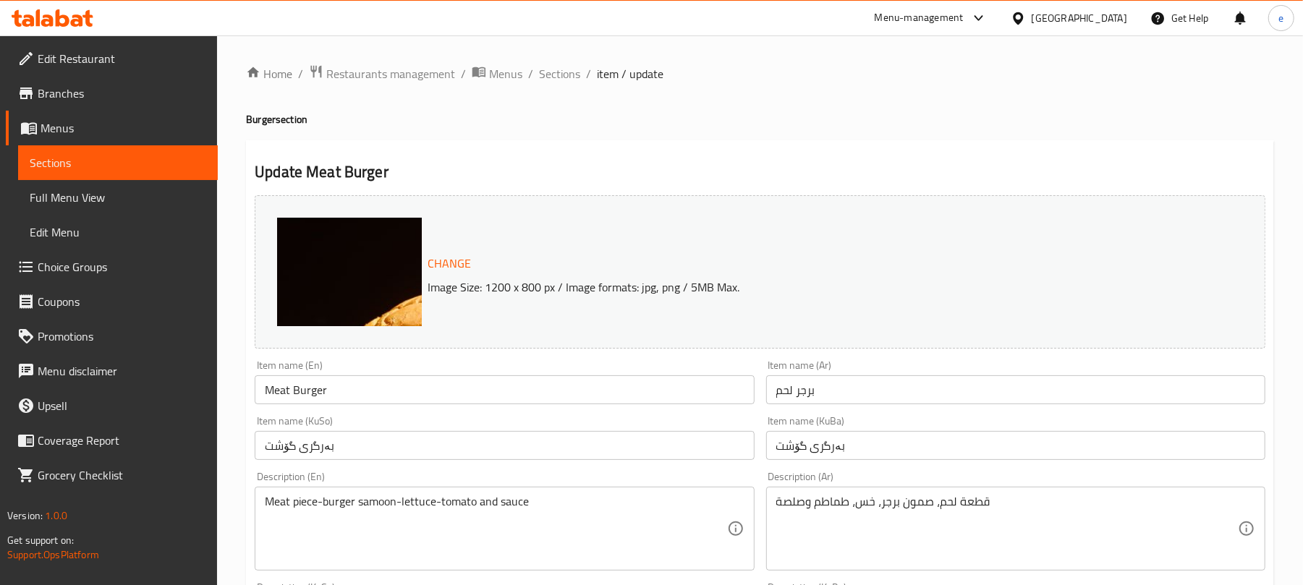
scroll to position [192, 0]
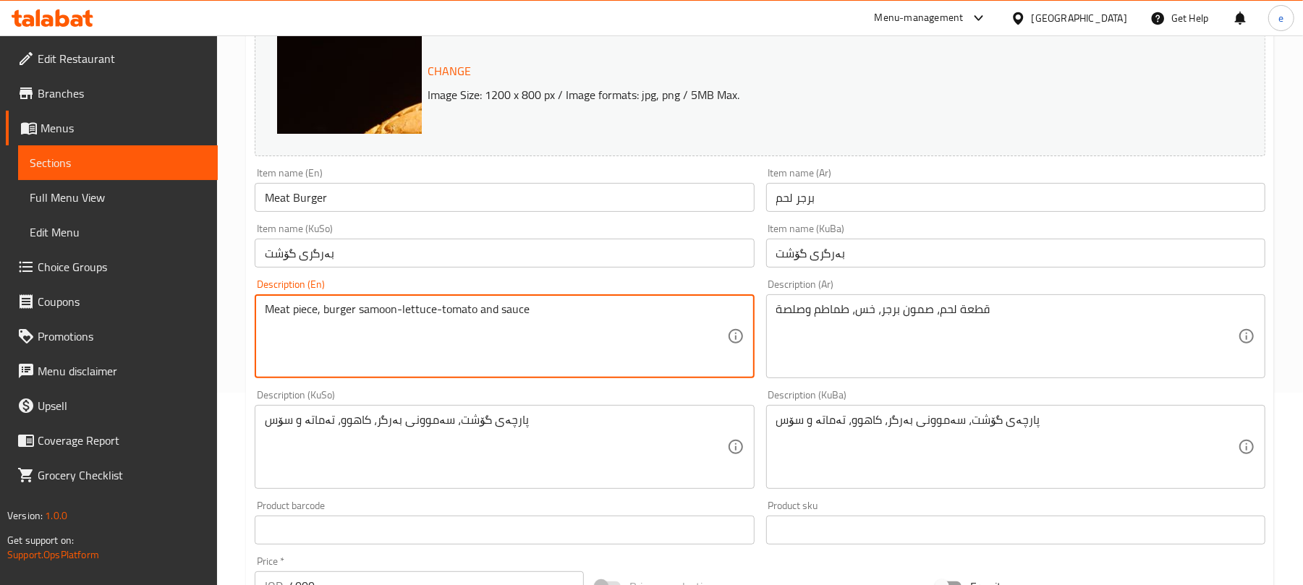
click at [402, 313] on textarea "Meat piece, burger samoon-lettuce-tomato and sauce" at bounding box center [496, 336] width 462 height 69
click at [444, 313] on textarea "Meat piece, burger samoon, lettuce-tomato and sauce" at bounding box center [496, 336] width 462 height 69
click at [547, 325] on textarea "Meat piece, burger samoon, lettuce, tomato and sauce" at bounding box center [496, 336] width 462 height 69
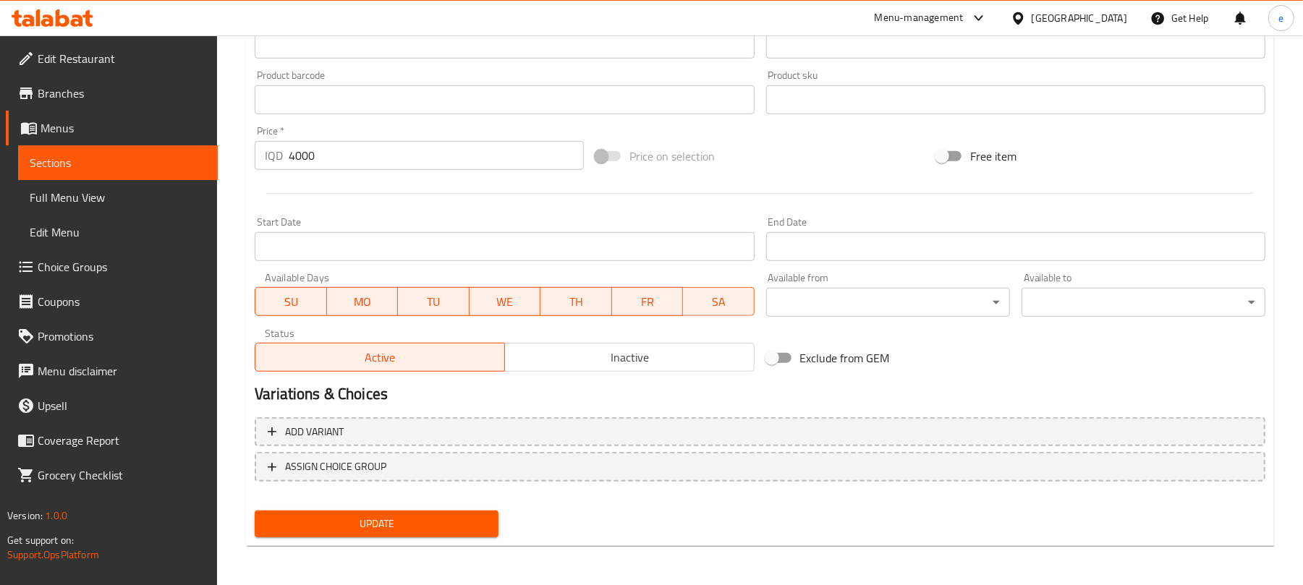
type textarea "Meat piece, burger samoon, lettuce, tomato and sauce"
click at [394, 522] on span "Update" at bounding box center [376, 524] width 221 height 18
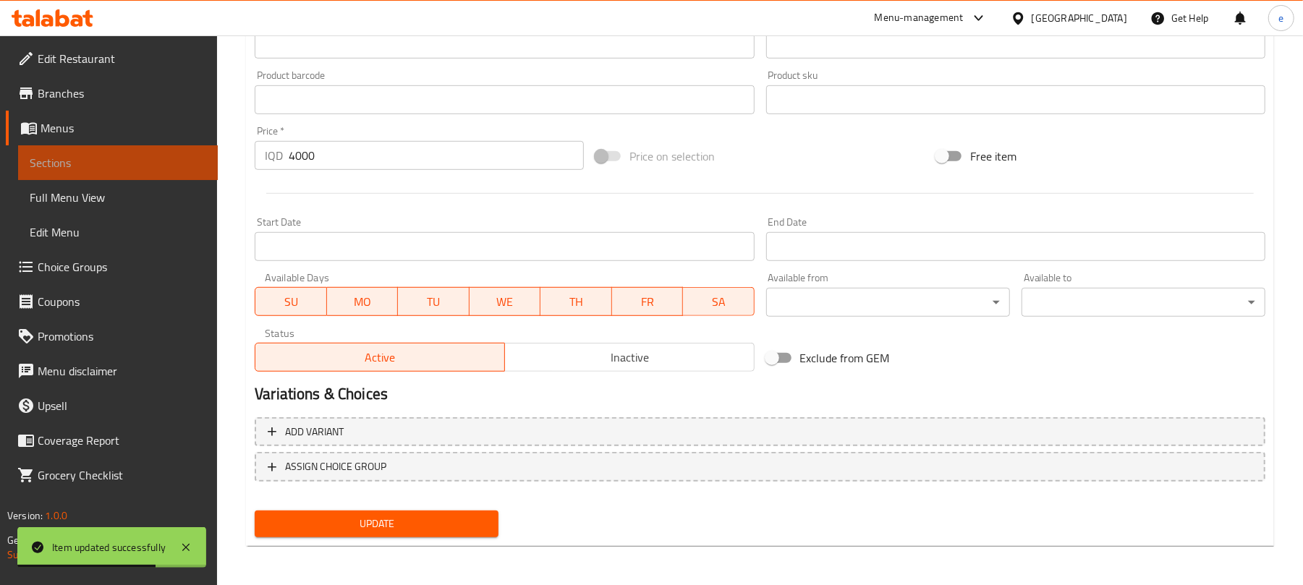
click at [171, 159] on span "Sections" at bounding box center [118, 162] width 177 height 17
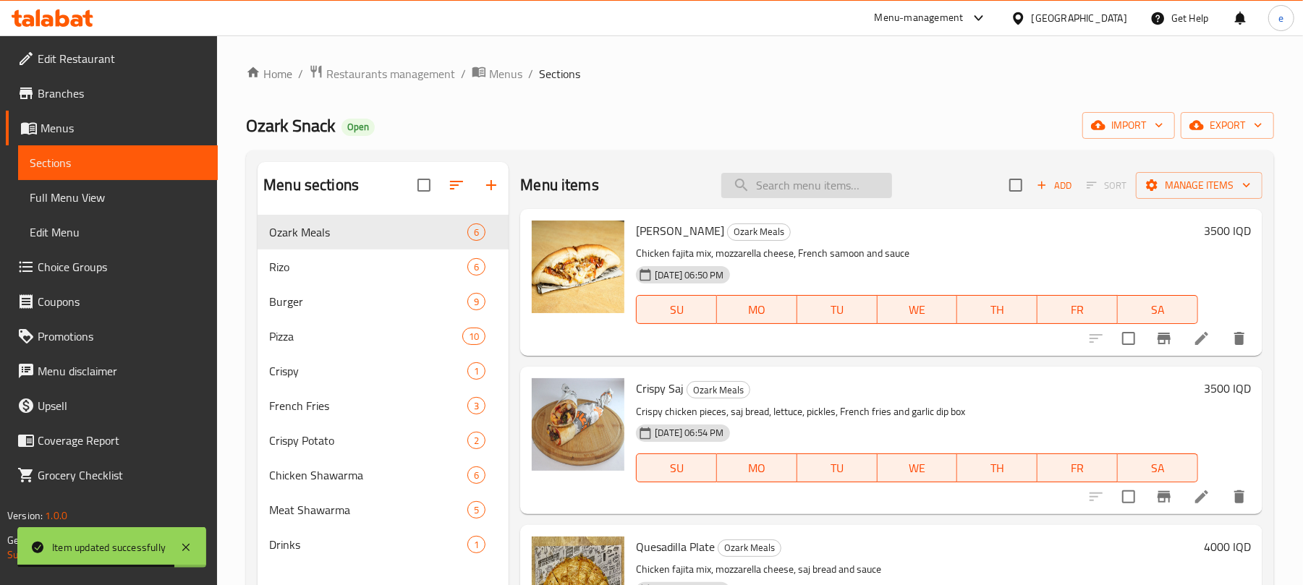
click at [759, 192] on input "search" at bounding box center [806, 185] width 171 height 25
paste input "Cheese Double Chicken Burger"
type input "Cheese Double Chicken Burger"
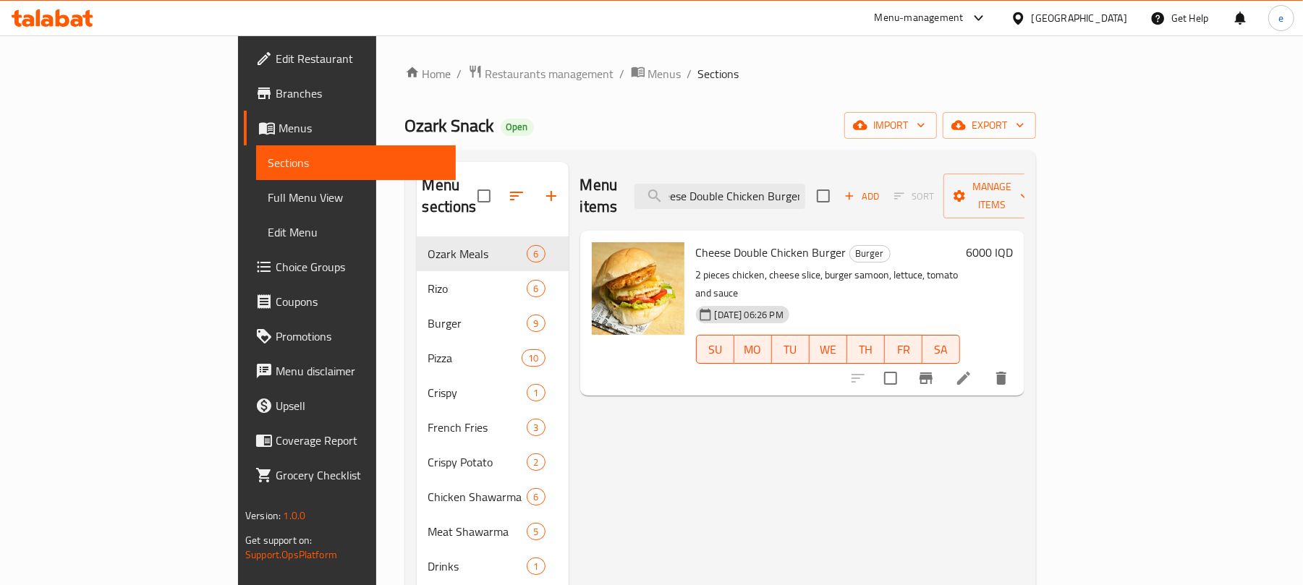
click at [970, 372] on icon at bounding box center [963, 378] width 13 height 13
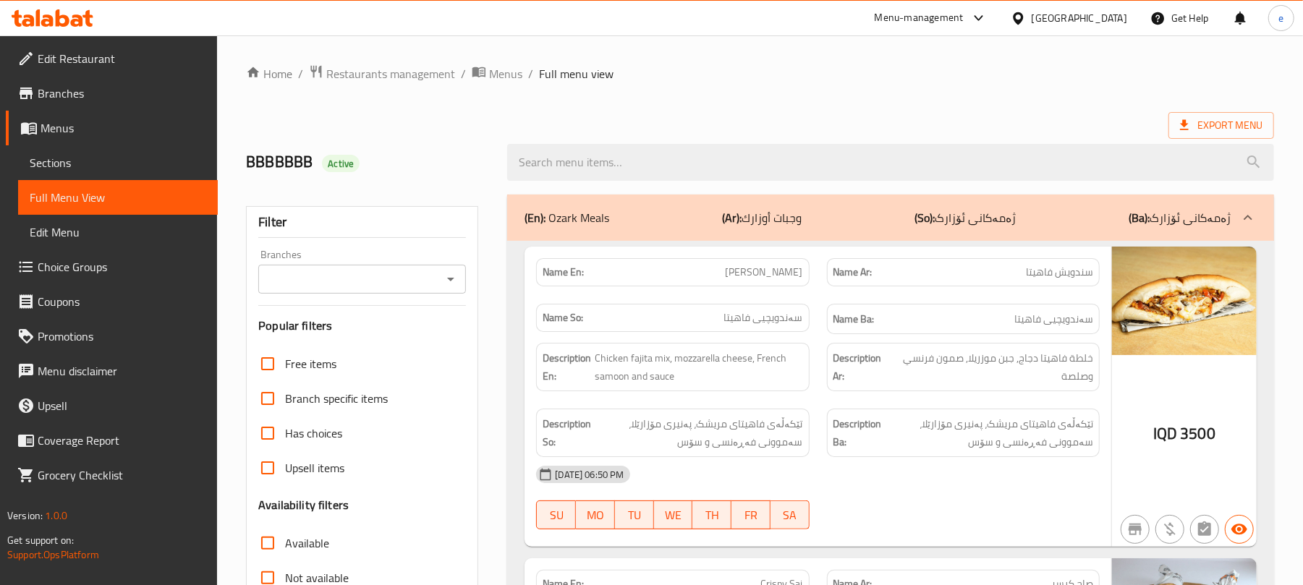
click at [444, 287] on icon "Open" at bounding box center [450, 279] width 17 height 17
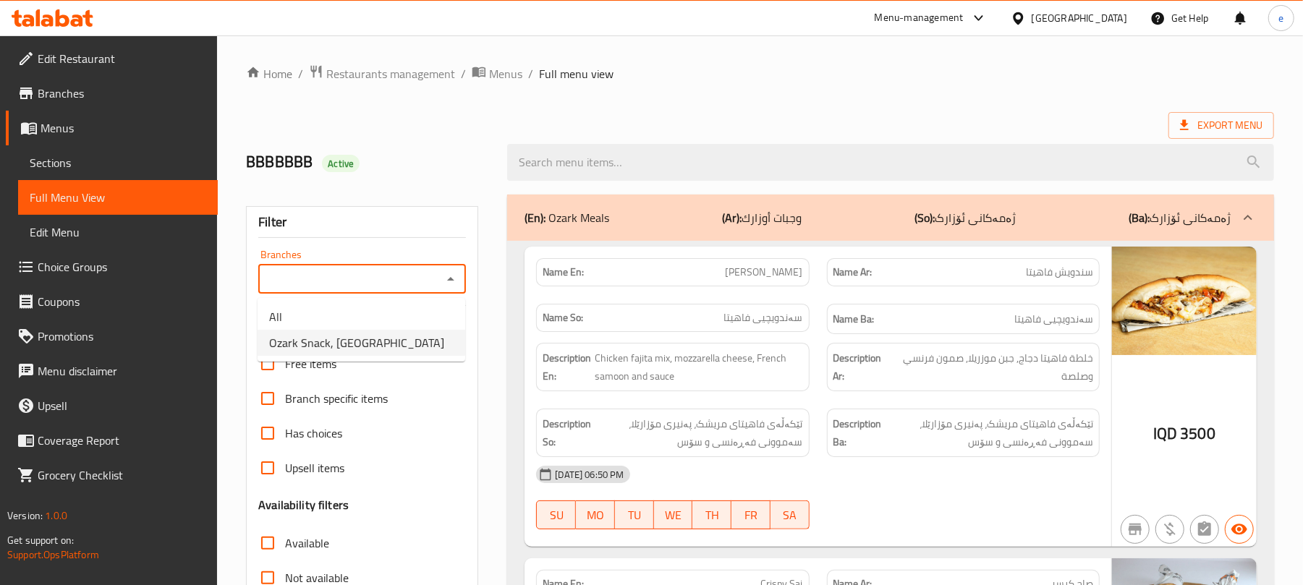
click at [369, 347] on span "Ozark Snack, [GEOGRAPHIC_DATA]" at bounding box center [356, 342] width 175 height 17
type input "Ozark Snack, Kardalan"
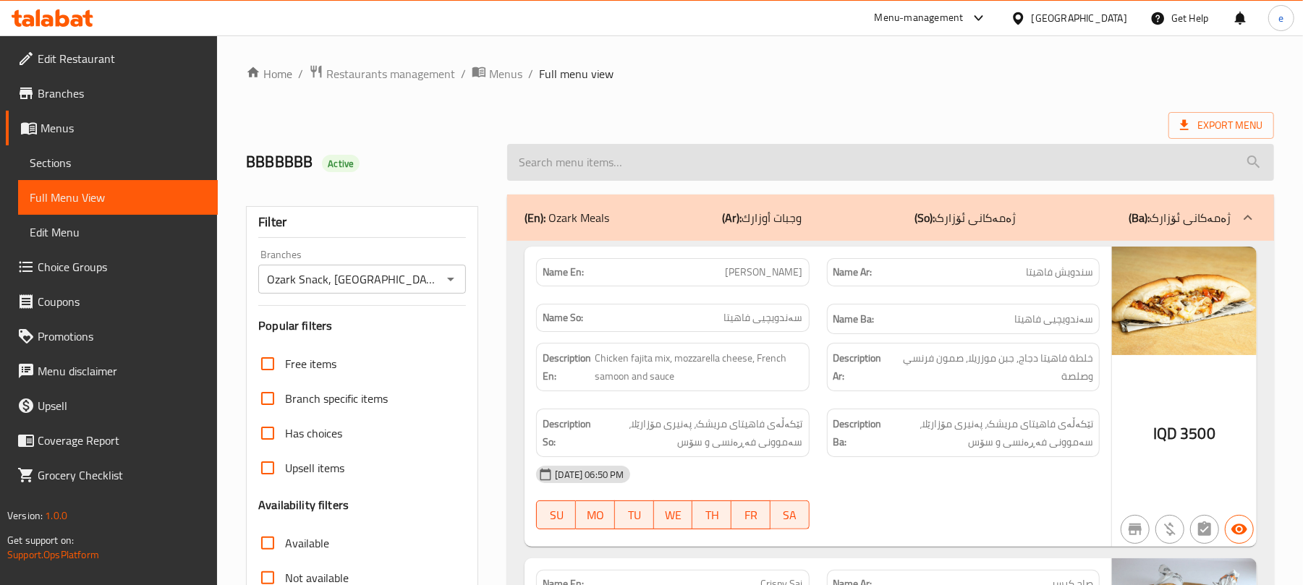
click at [611, 168] on input "search" at bounding box center [890, 162] width 767 height 37
paste input "Meat Burger"
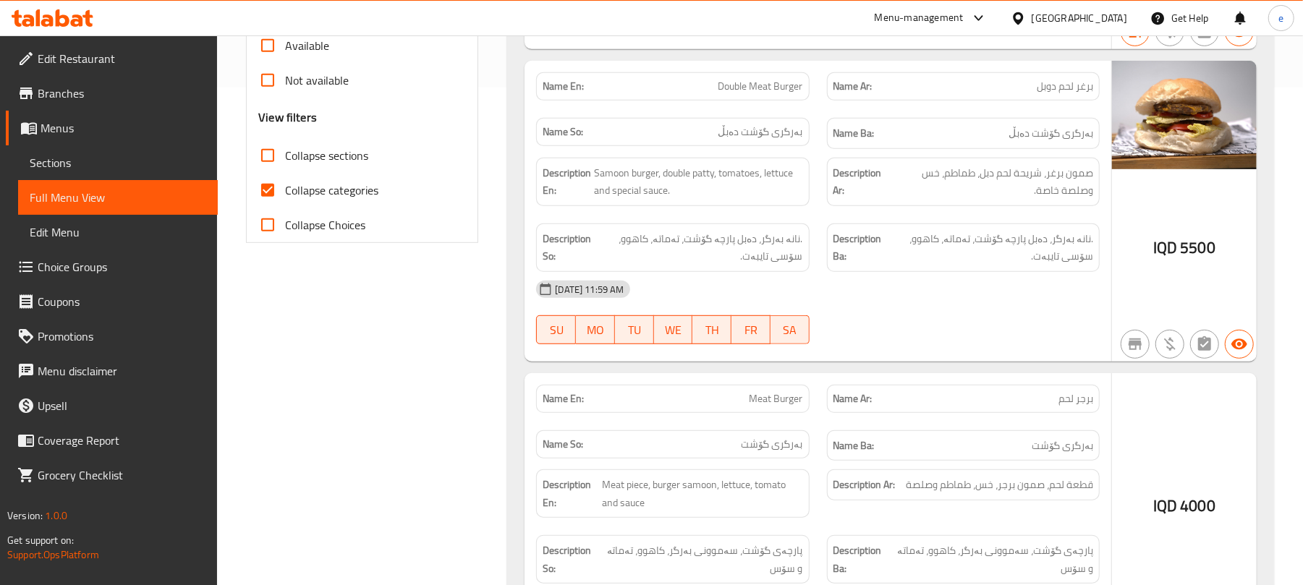
scroll to position [579, 0]
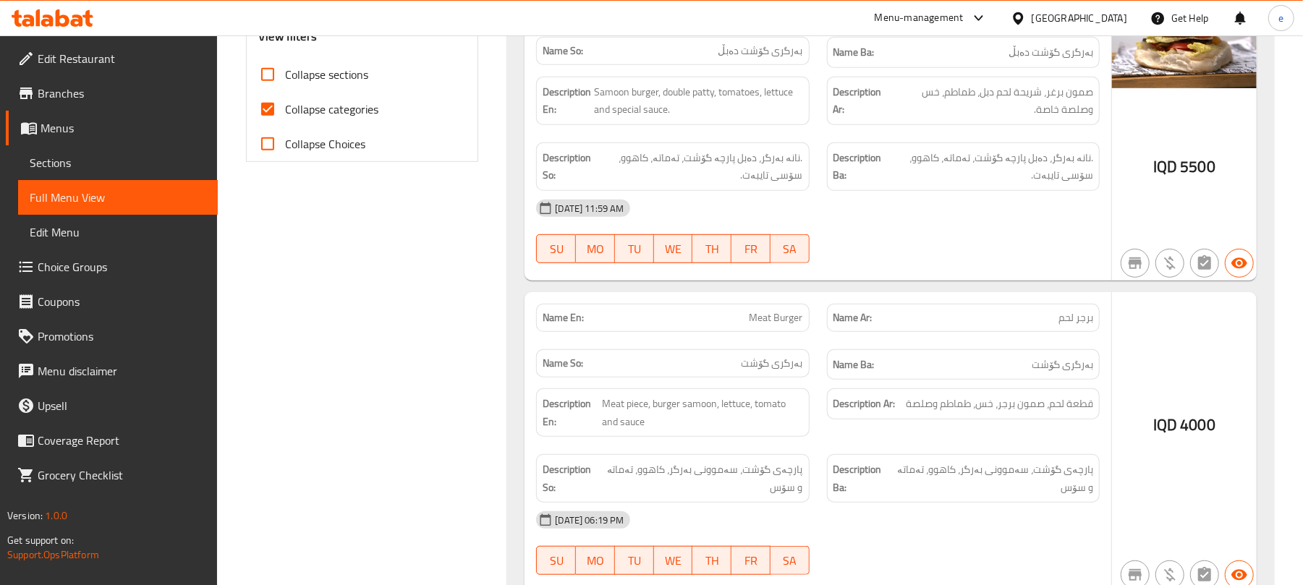
type input "Meat Burger"
click at [790, 326] on span "Meat Burger" at bounding box center [777, 317] width 54 height 15
copy span "Meat Burger"
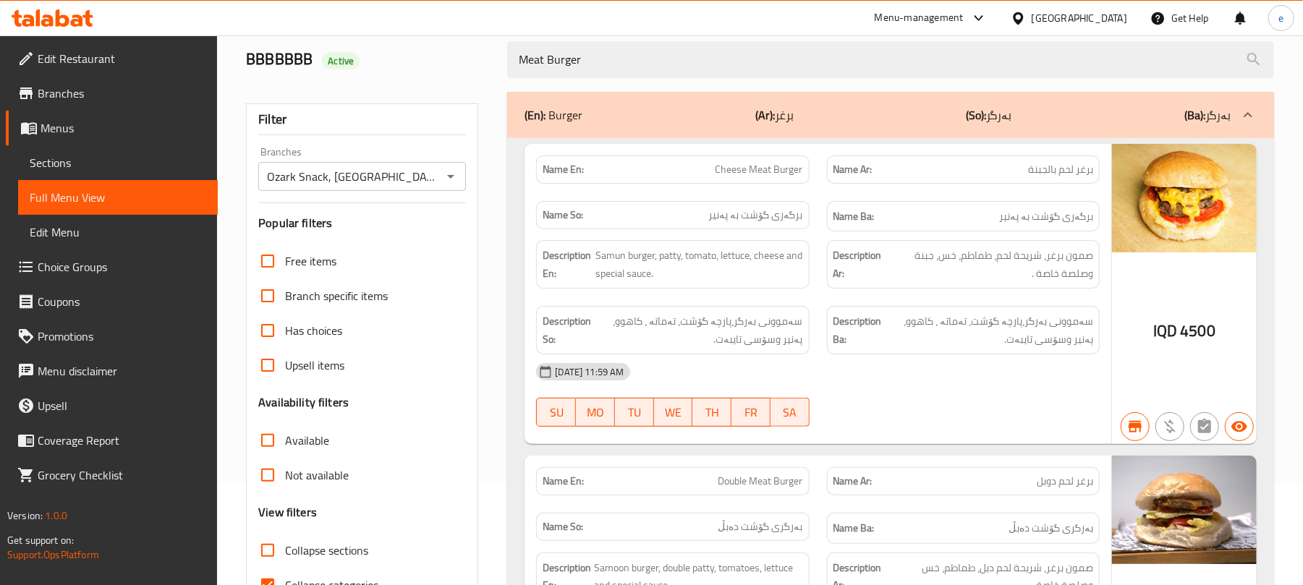
scroll to position [0, 0]
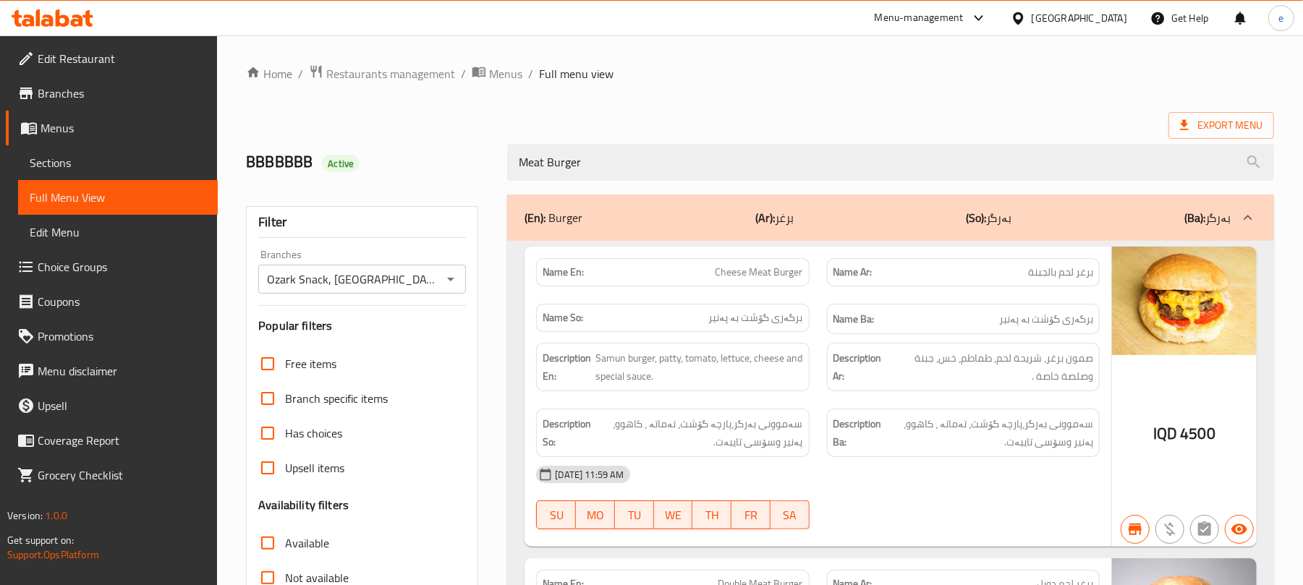
click at [451, 279] on icon "Open" at bounding box center [450, 280] width 7 height 4
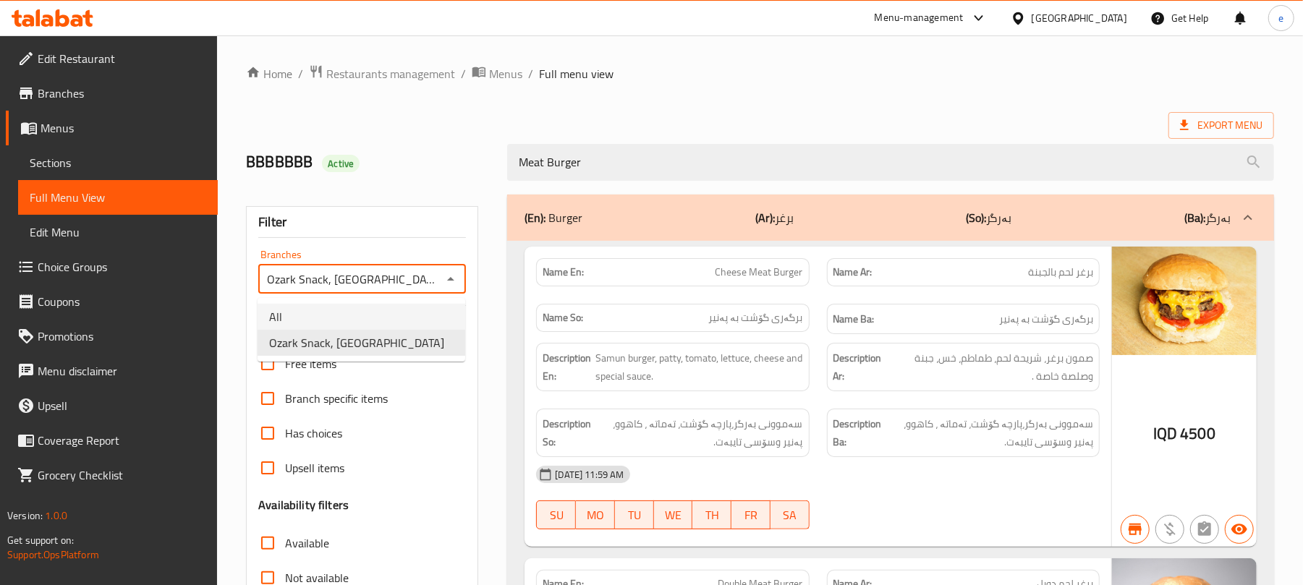
click at [325, 304] on li "All" at bounding box center [362, 317] width 208 height 26
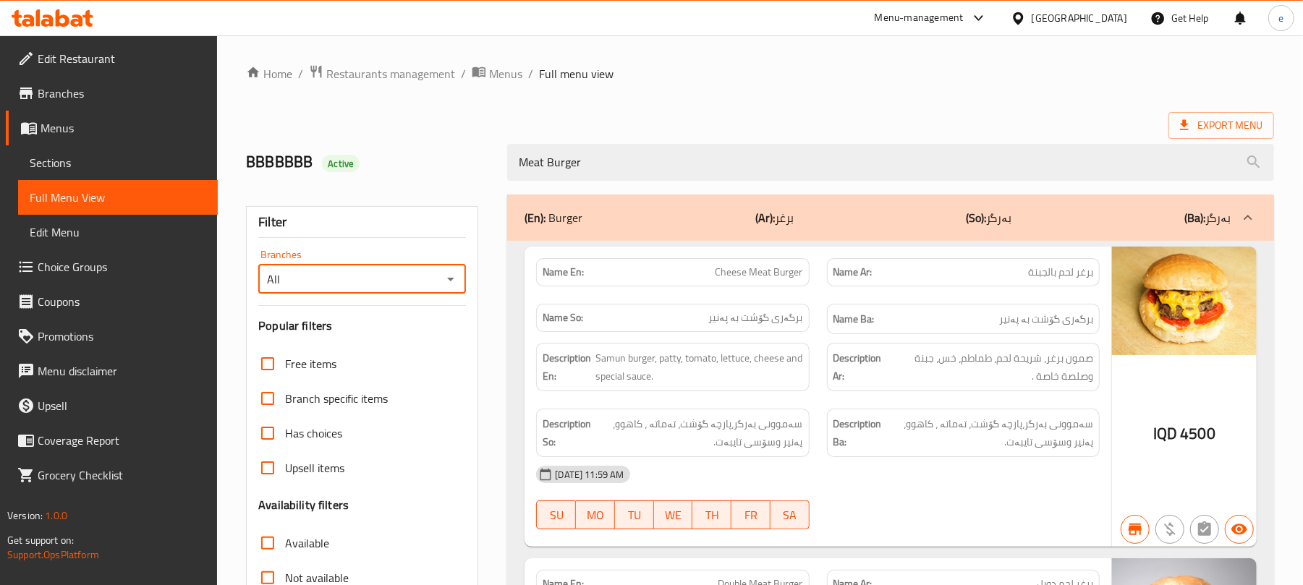
click at [453, 279] on icon "Open" at bounding box center [450, 279] width 17 height 17
click at [365, 345] on span "Ozark Snack, [GEOGRAPHIC_DATA]" at bounding box center [356, 342] width 175 height 17
type input "Ozark Snack, [GEOGRAPHIC_DATA]"
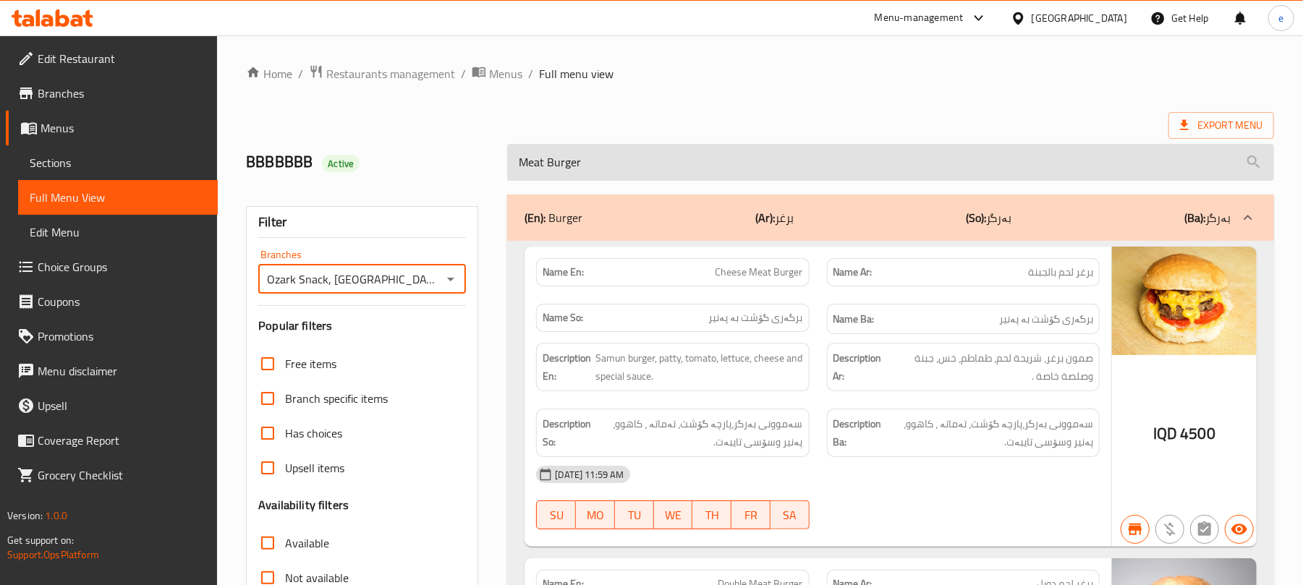
click at [634, 165] on input "Meat Burger" at bounding box center [890, 162] width 767 height 37
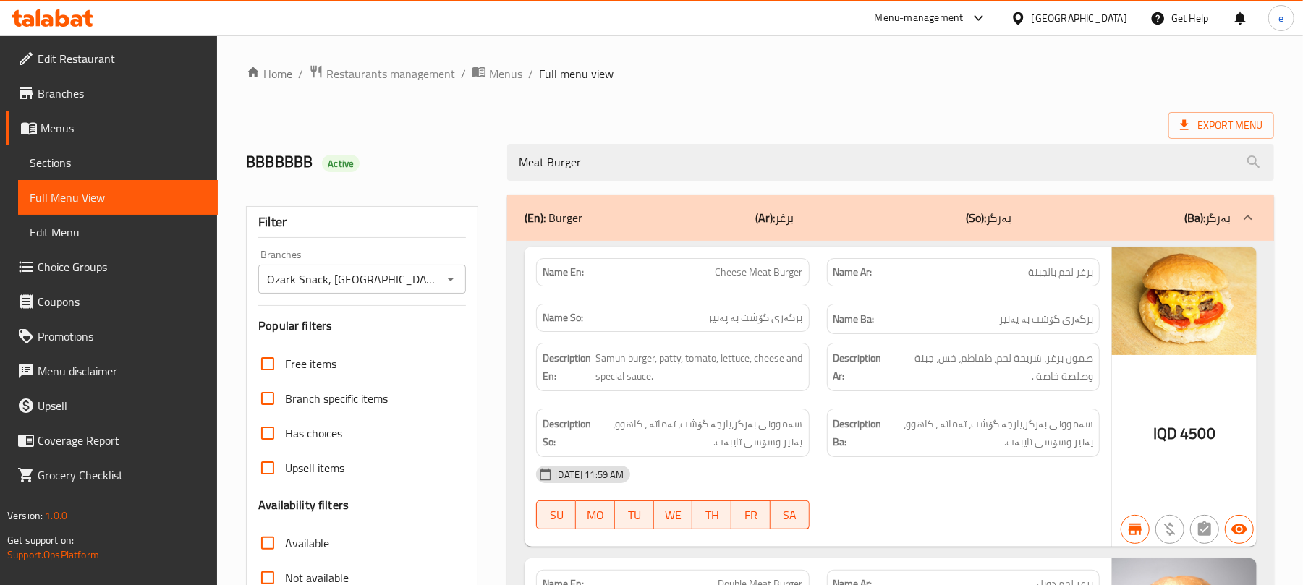
paste input "Cheese Double Chicken"
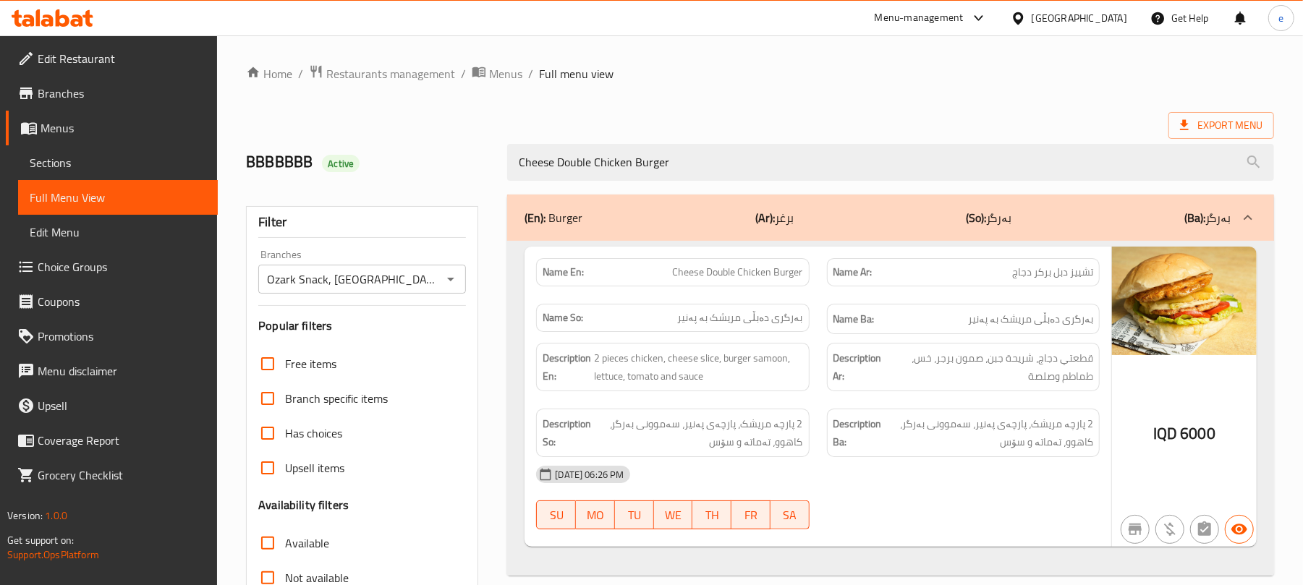
type input "Cheese Double Chicken Burger"
click at [454, 282] on icon "Open" at bounding box center [450, 279] width 17 height 17
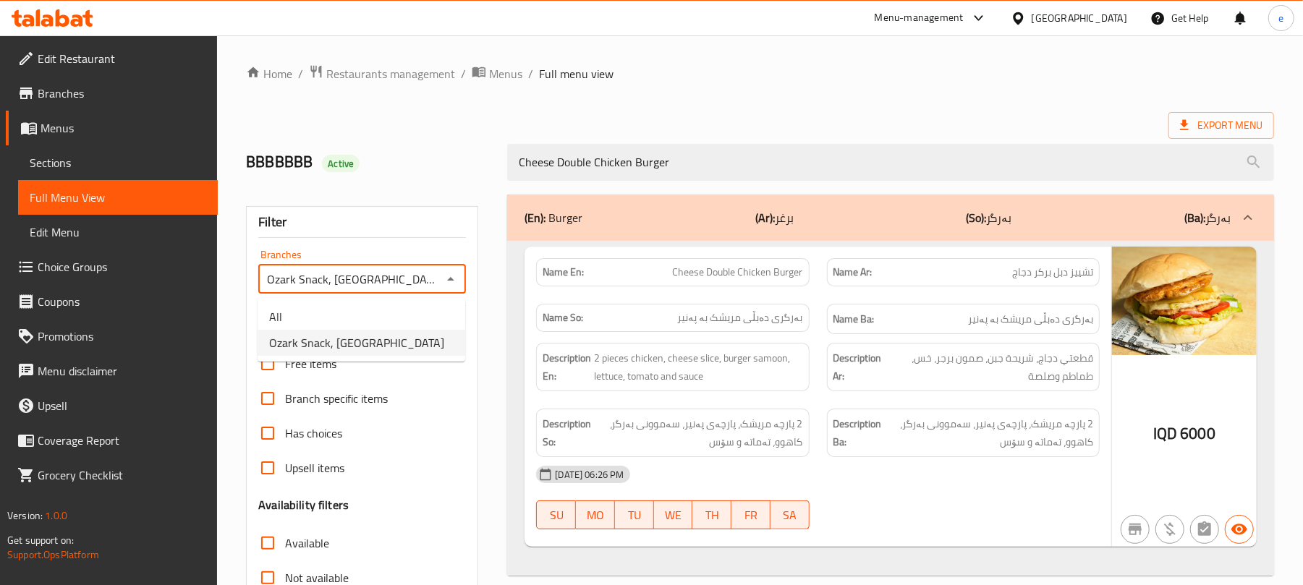
click at [354, 318] on li "All" at bounding box center [362, 317] width 208 height 26
click at [456, 281] on icon "Open" at bounding box center [450, 279] width 17 height 17
click at [366, 349] on span "Ozark Snack, [GEOGRAPHIC_DATA]" at bounding box center [356, 342] width 175 height 17
type input "Ozark Snack, [GEOGRAPHIC_DATA]"
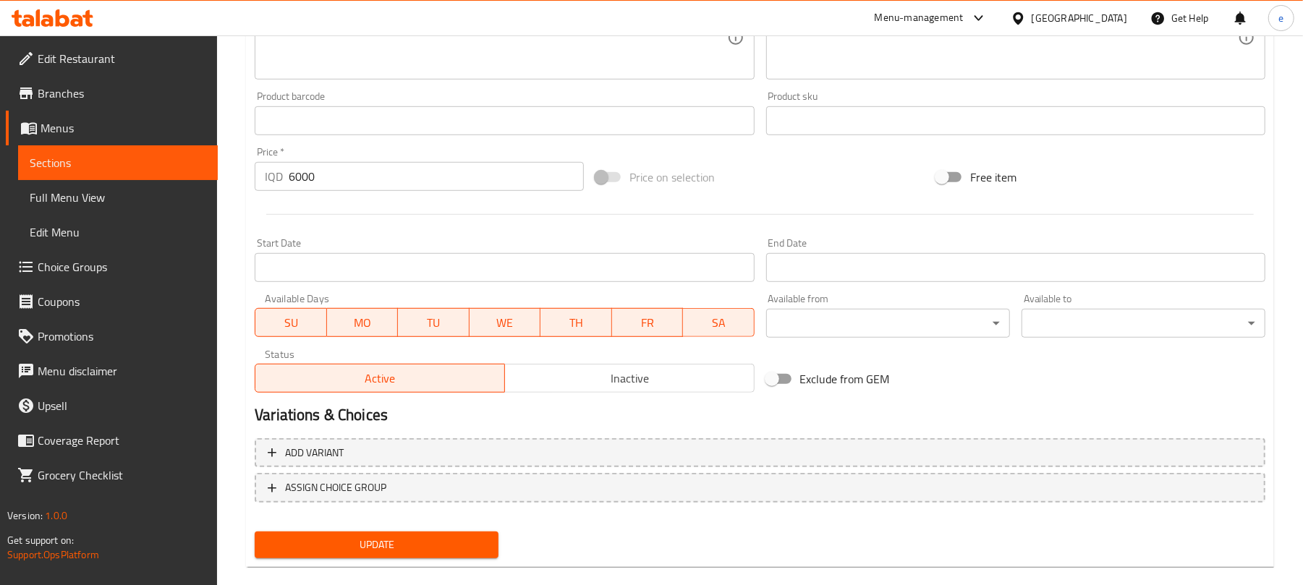
scroll to position [623, 0]
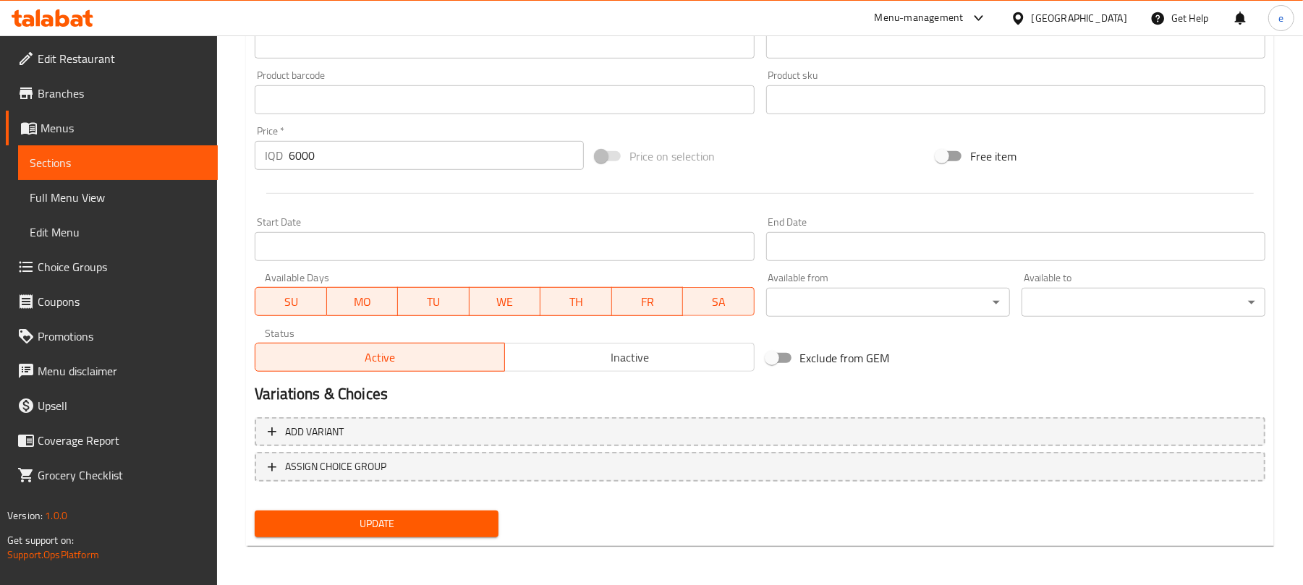
type textarea "2 pieces chicken, cheese slice, burger samoon, lettuce, tomato and sauce"
click at [467, 507] on div "Update" at bounding box center [376, 524] width 255 height 38
click at [465, 511] on button "Update" at bounding box center [377, 524] width 244 height 27
click at [108, 171] on span "Sections" at bounding box center [118, 162] width 177 height 17
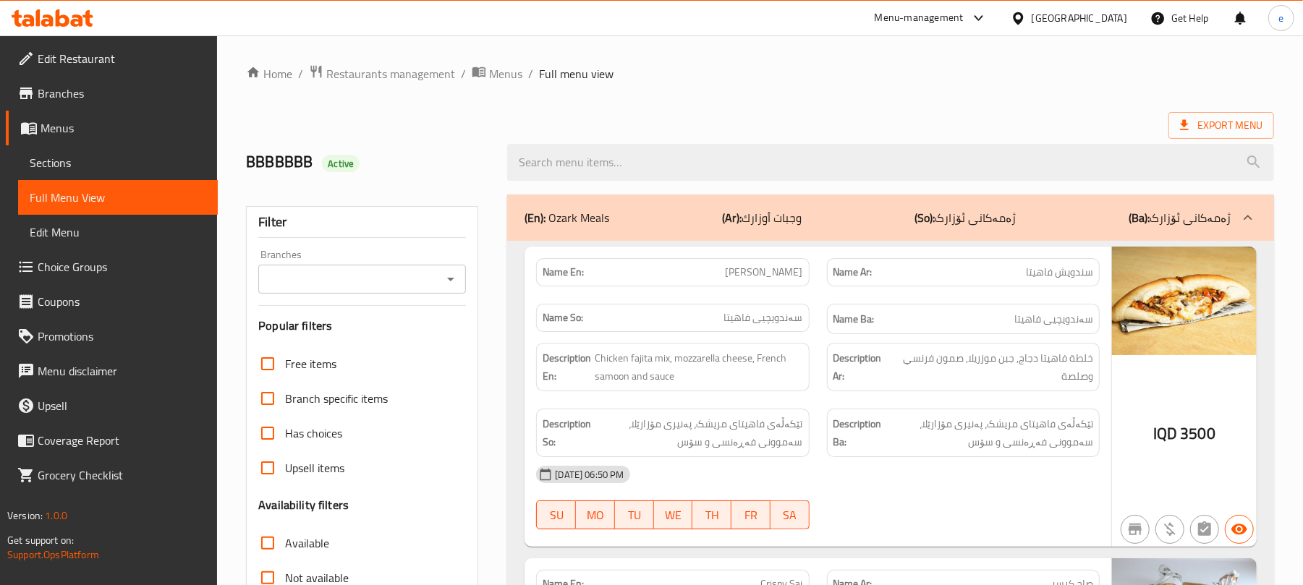
click at [458, 273] on icon "Open" at bounding box center [450, 279] width 17 height 17
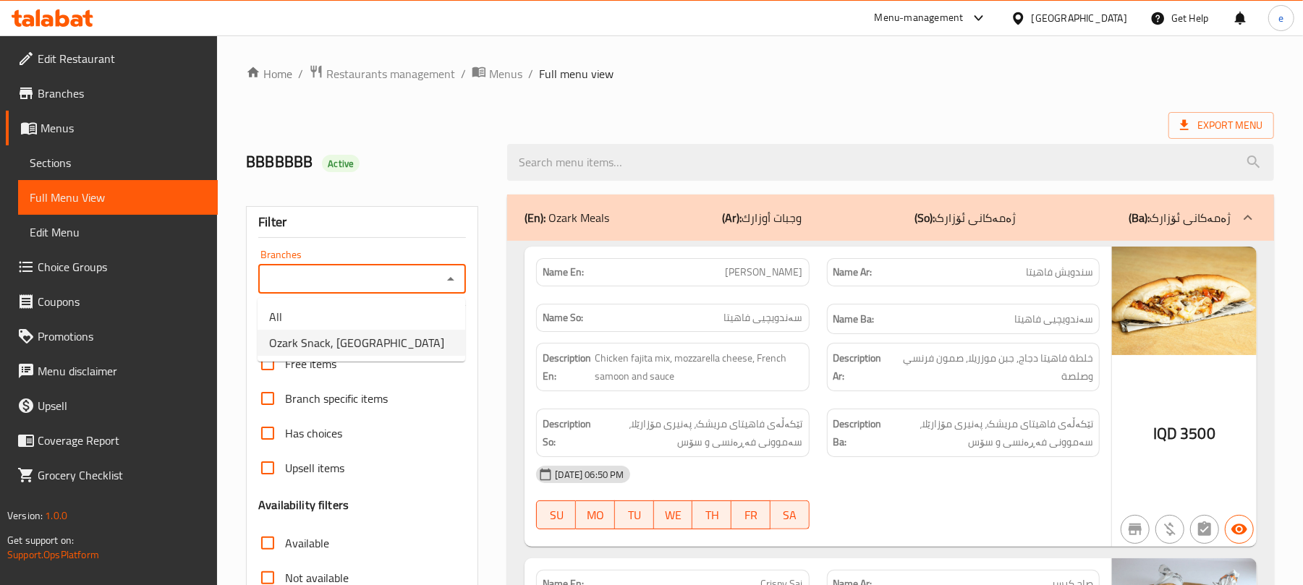
click at [388, 343] on li "Ozark Snack, [GEOGRAPHIC_DATA]" at bounding box center [362, 343] width 208 height 26
type input "Ozark Snack, [GEOGRAPHIC_DATA]"
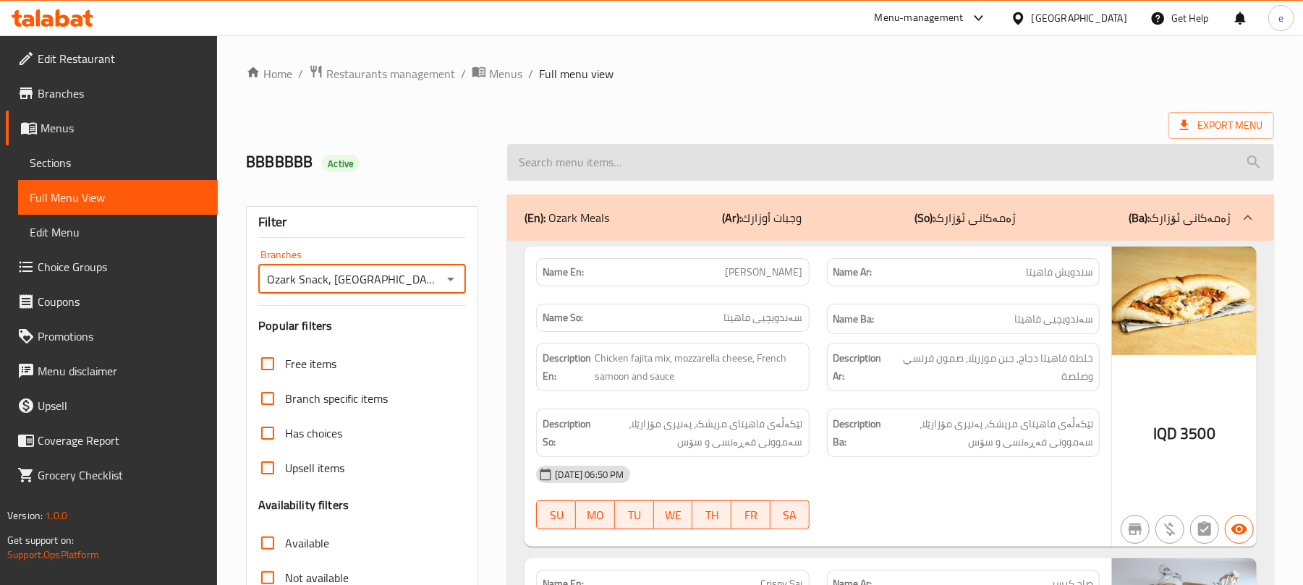
click at [674, 156] on input "search" at bounding box center [890, 162] width 767 height 37
paste input "Cheese Double Chicken Burger"
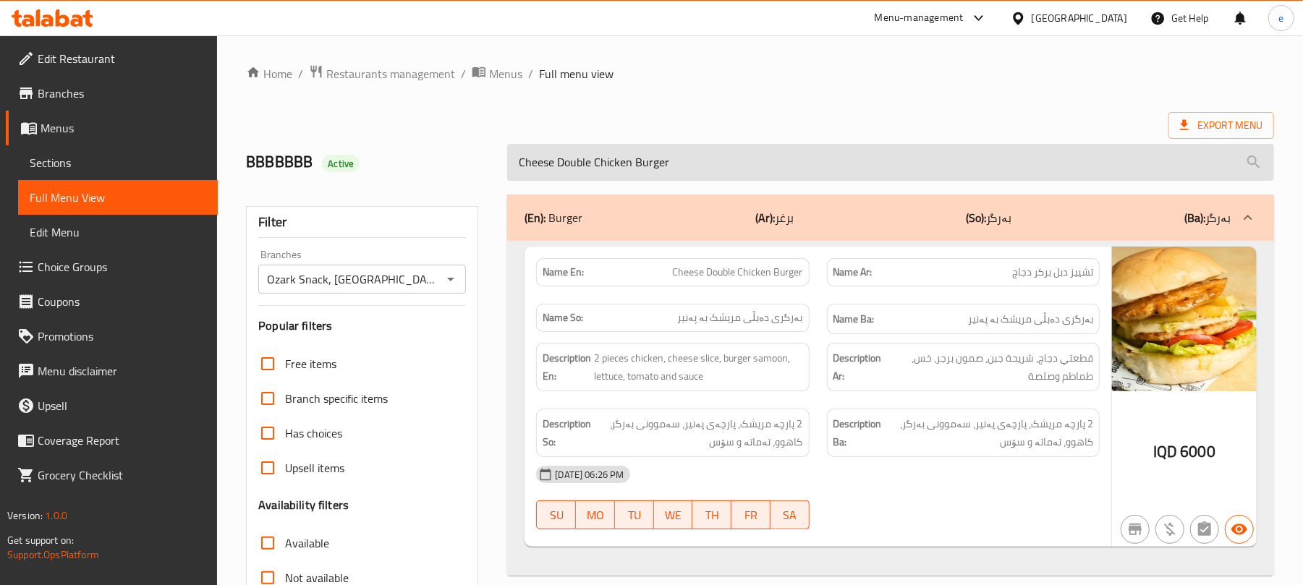
click at [642, 174] on input "Cheese Double Chicken Burger" at bounding box center [890, 162] width 767 height 37
paste input "rispy"
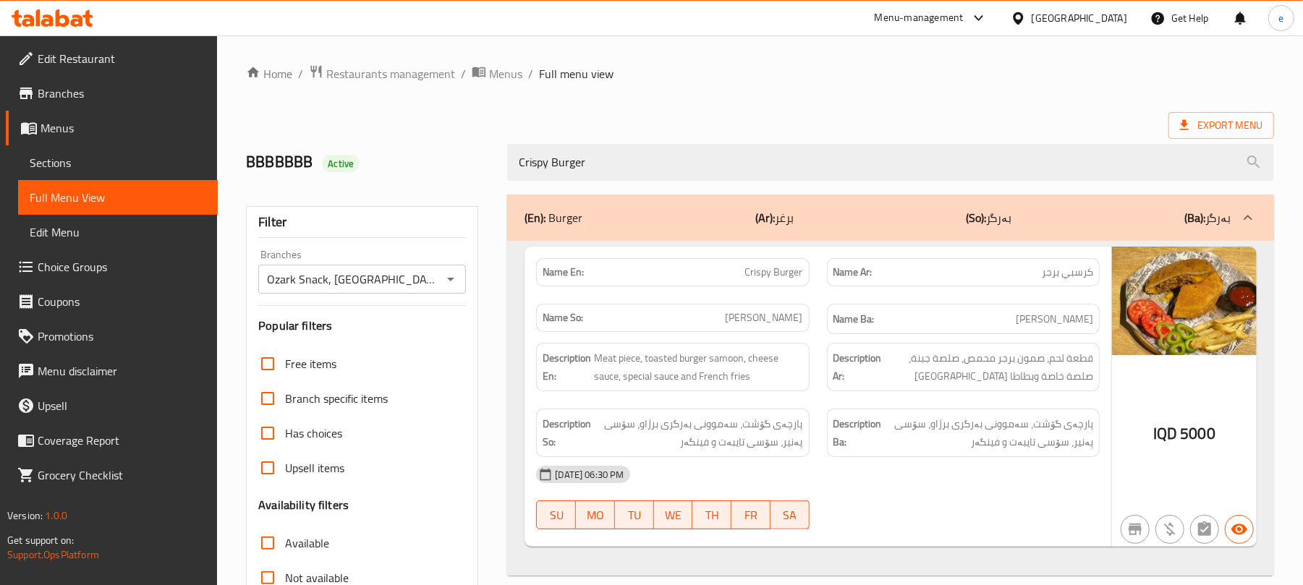
type input "Crispy Burger"
click at [765, 278] on span "Crispy Burger" at bounding box center [774, 272] width 58 height 15
copy span "Crispy Burger"
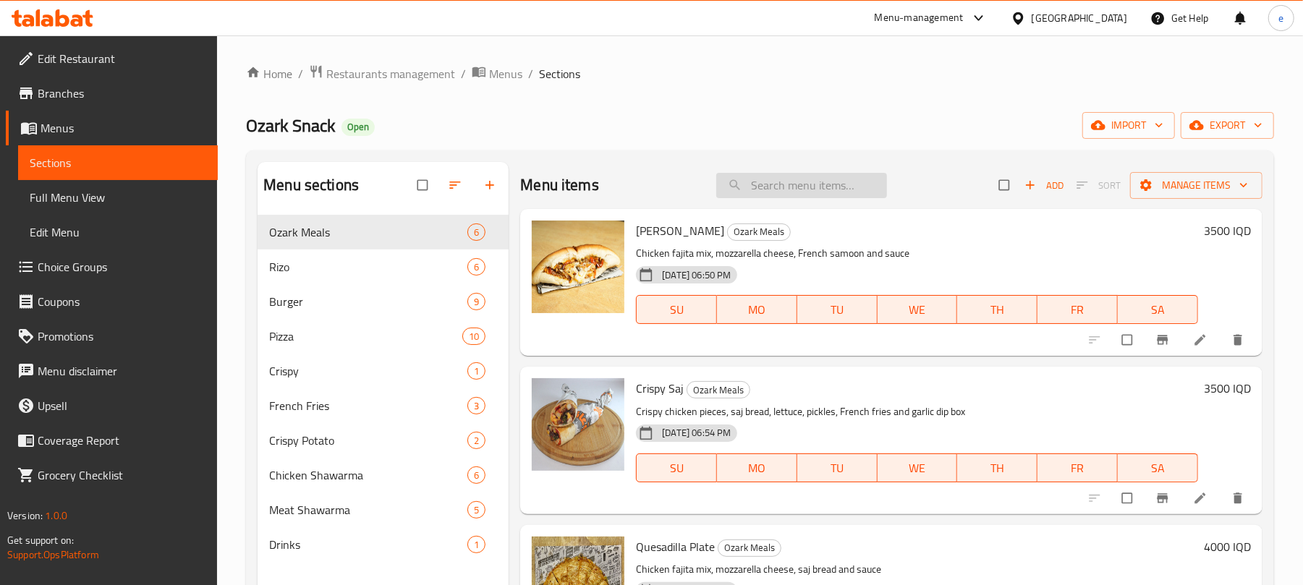
click at [831, 194] on input "search" at bounding box center [801, 185] width 171 height 25
paste input "Crispy Burger"
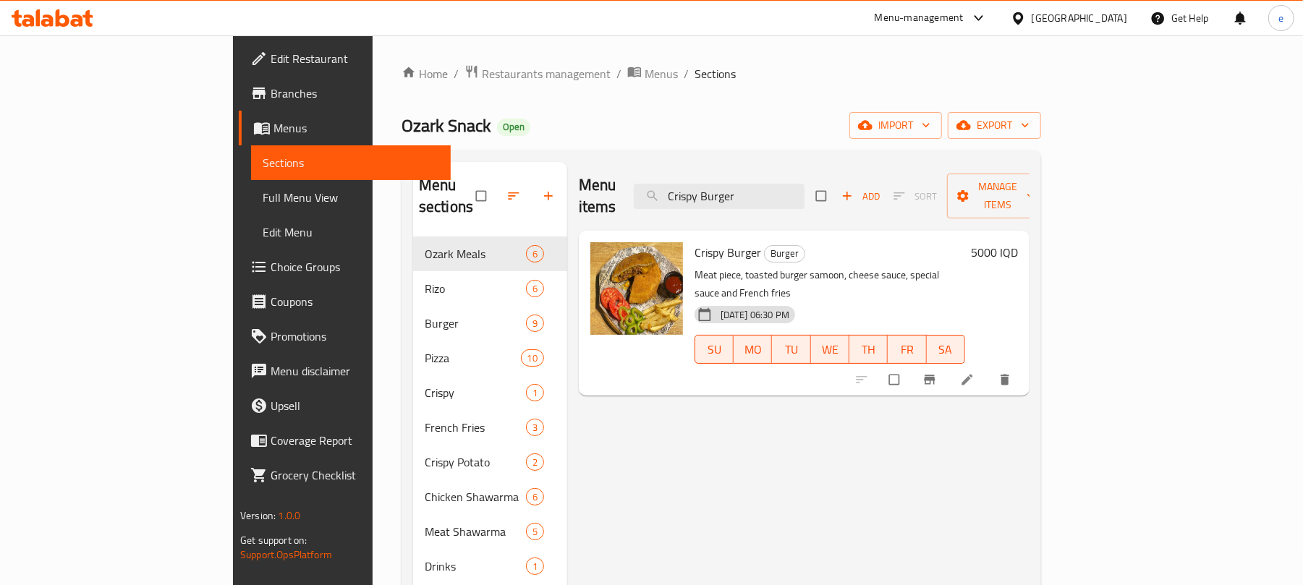
type input "Crispy Burger"
click at [975, 373] on icon at bounding box center [967, 380] width 14 height 14
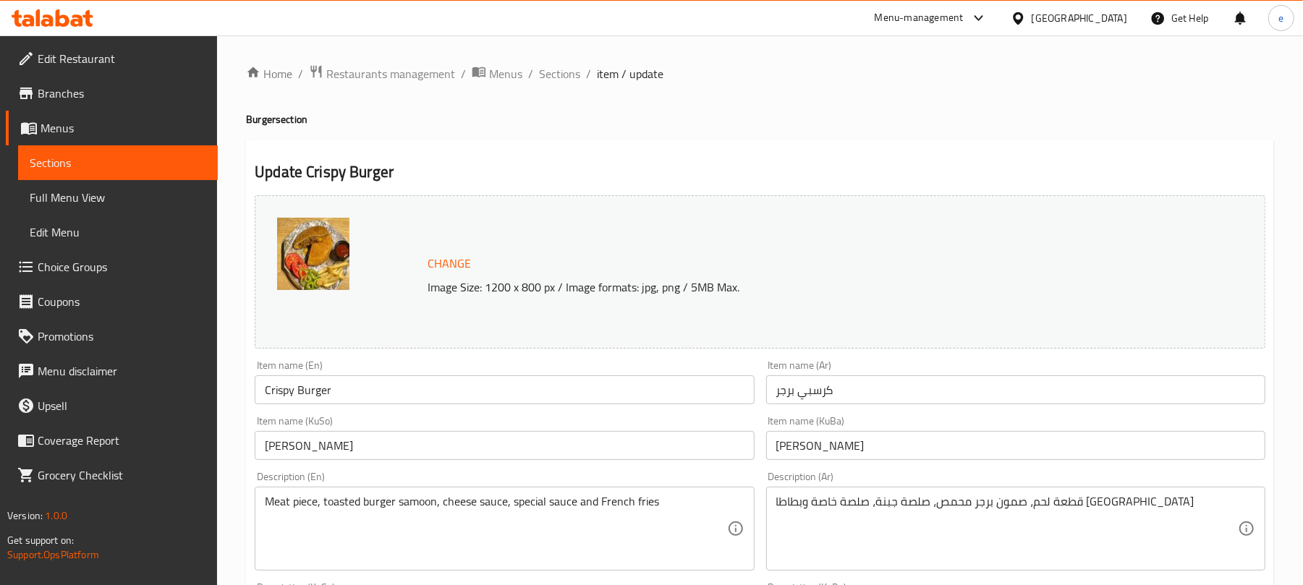
scroll to position [192, 0]
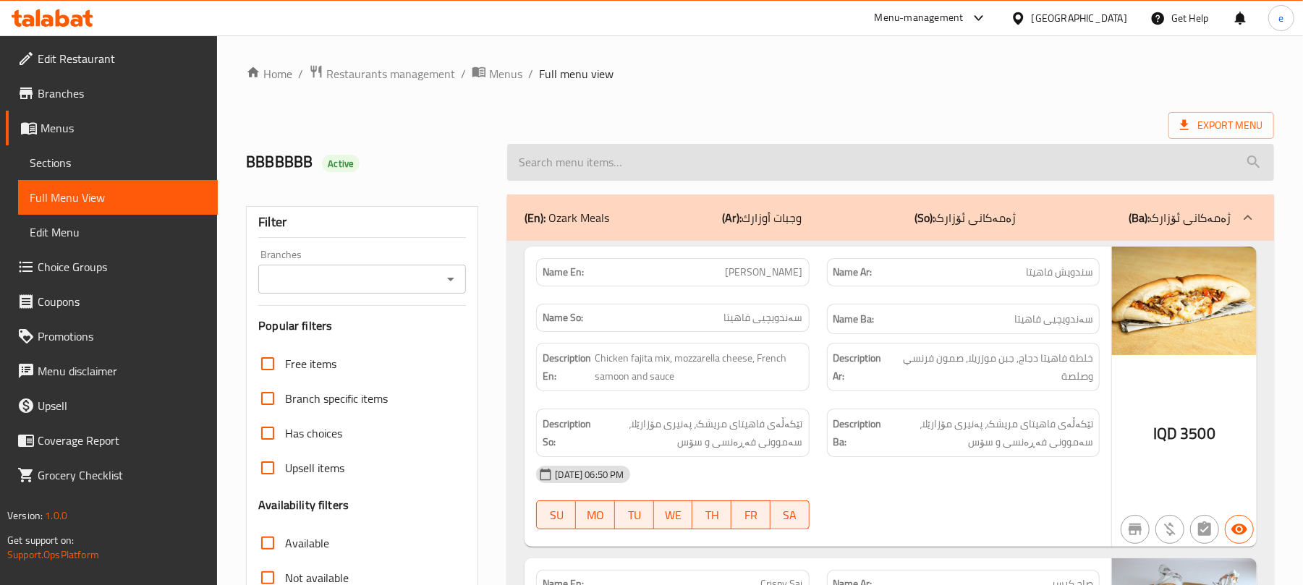
click at [618, 175] on input "search" at bounding box center [890, 162] width 767 height 37
paste input "Crispy Burger"
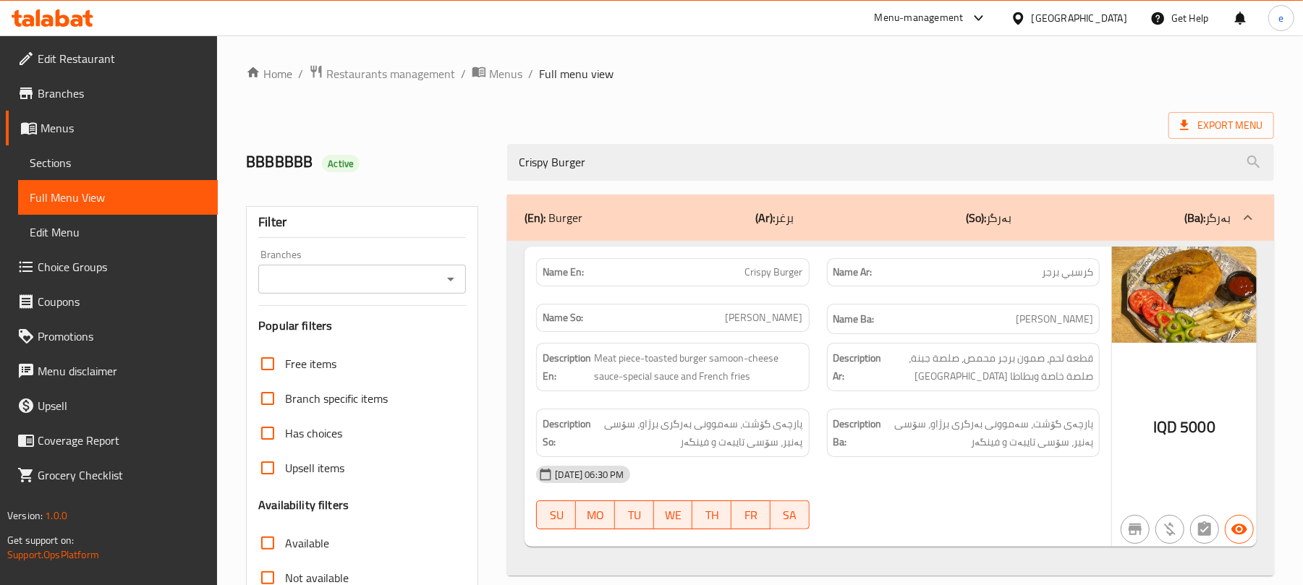
click at [460, 287] on div "Branches" at bounding box center [362, 279] width 208 height 29
type input "Crispy Burger"
click at [455, 287] on icon "Open" at bounding box center [450, 279] width 17 height 17
click at [454, 173] on h2 "BBBBBBB Active" at bounding box center [368, 162] width 244 height 22
click at [455, 284] on icon "Open" at bounding box center [450, 279] width 17 height 17
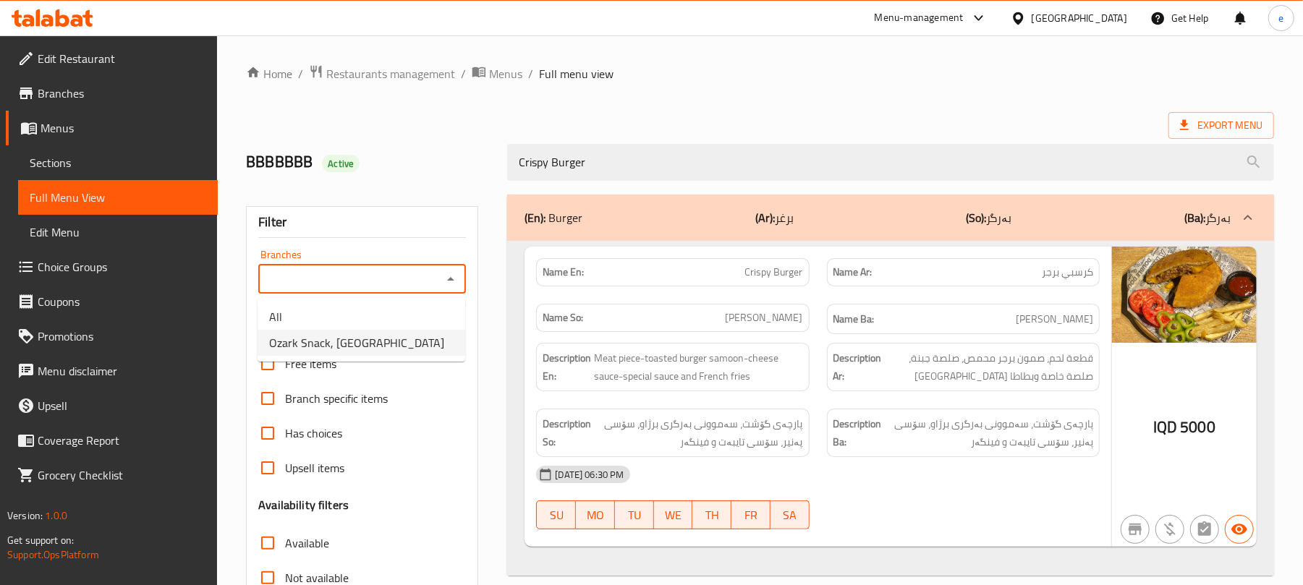
click at [389, 350] on li "Ozark Snack, Kardalan" at bounding box center [362, 343] width 208 height 26
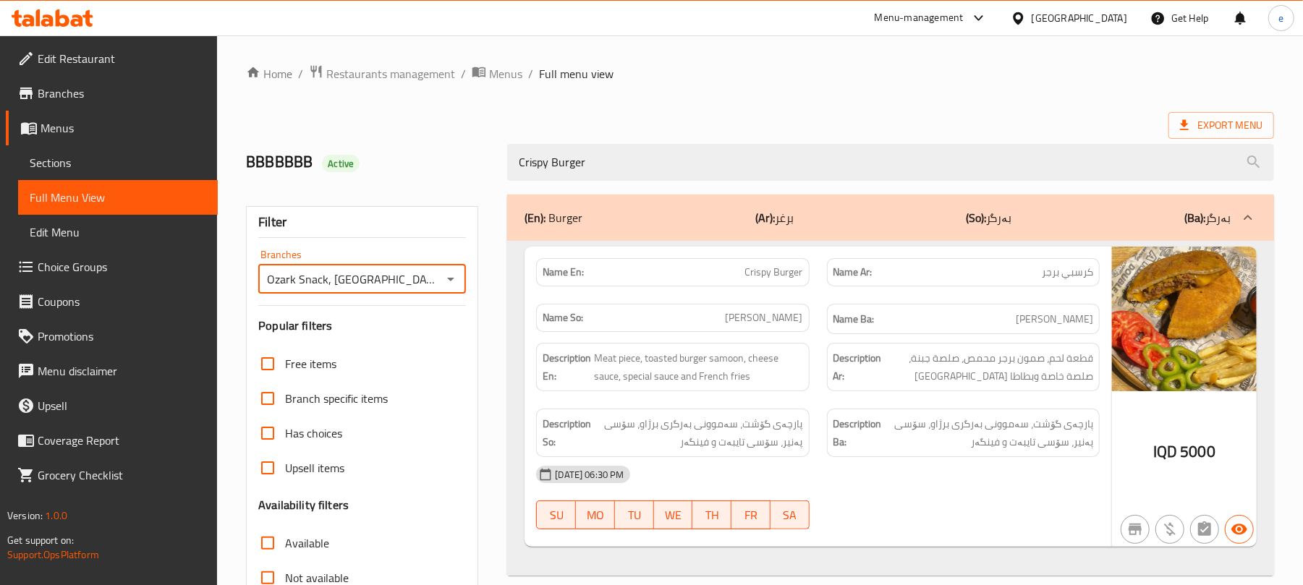
click at [449, 275] on icon "Open" at bounding box center [450, 279] width 17 height 17
click at [356, 320] on li "All" at bounding box center [362, 317] width 208 height 26
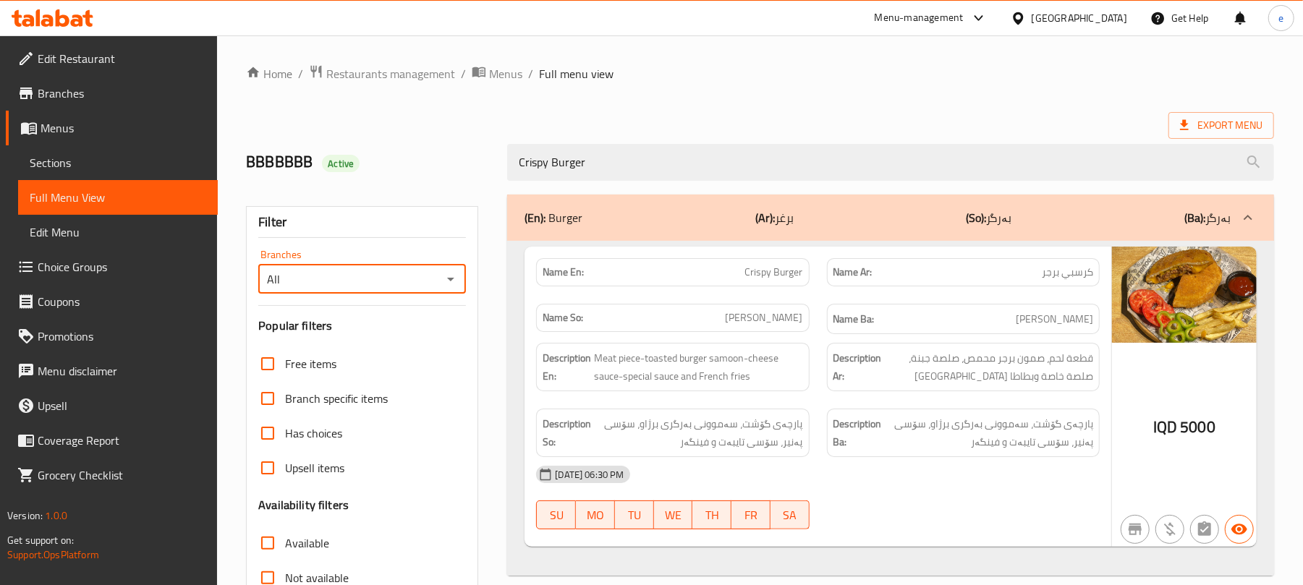
click at [453, 284] on icon "Open" at bounding box center [450, 279] width 17 height 17
click at [412, 336] on li "Ozark Snack, Kardalan" at bounding box center [362, 343] width 208 height 26
type input "Ozark Snack, Kardalan"
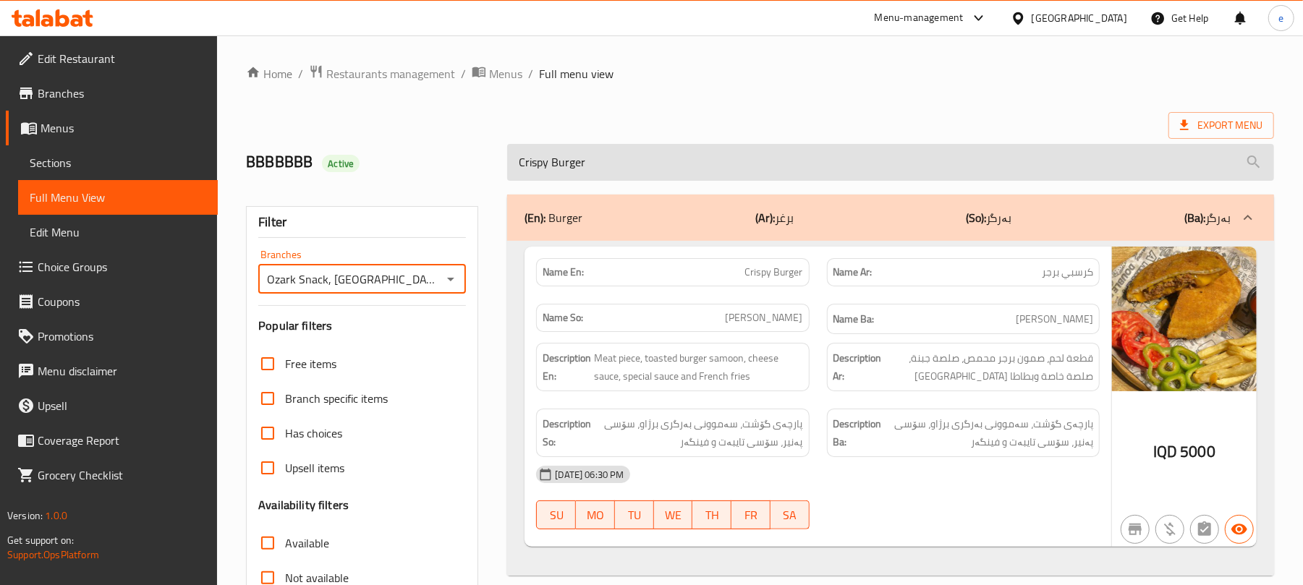
click at [577, 148] on input "Crispy Burger" at bounding box center [890, 162] width 767 height 37
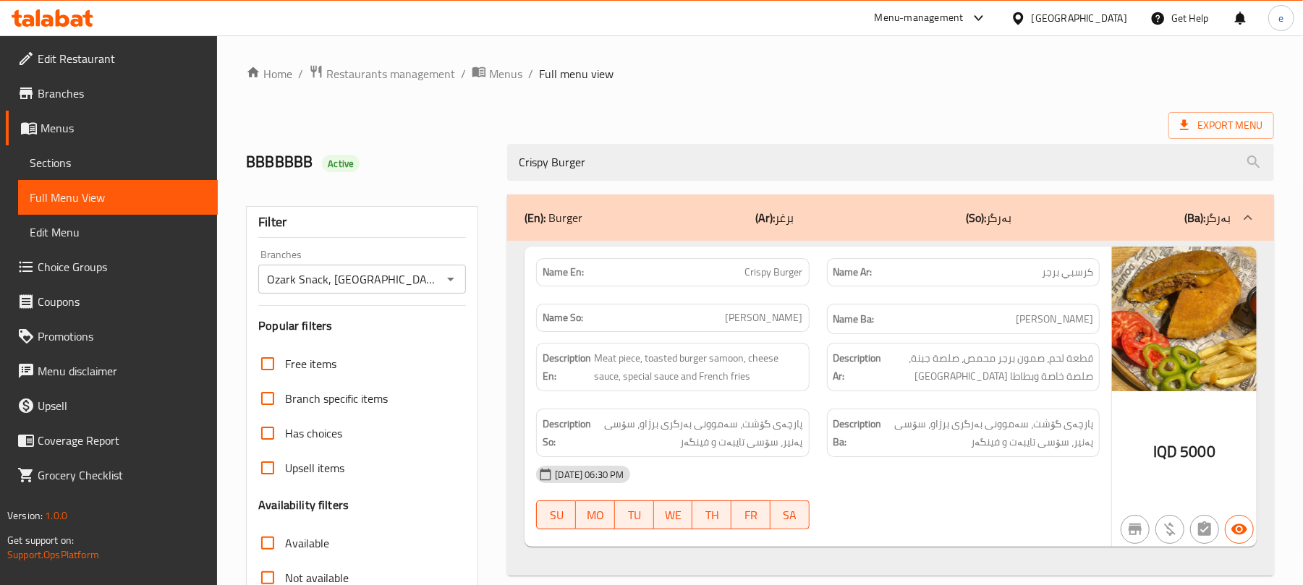
paste input "Mojito Hibiscus"
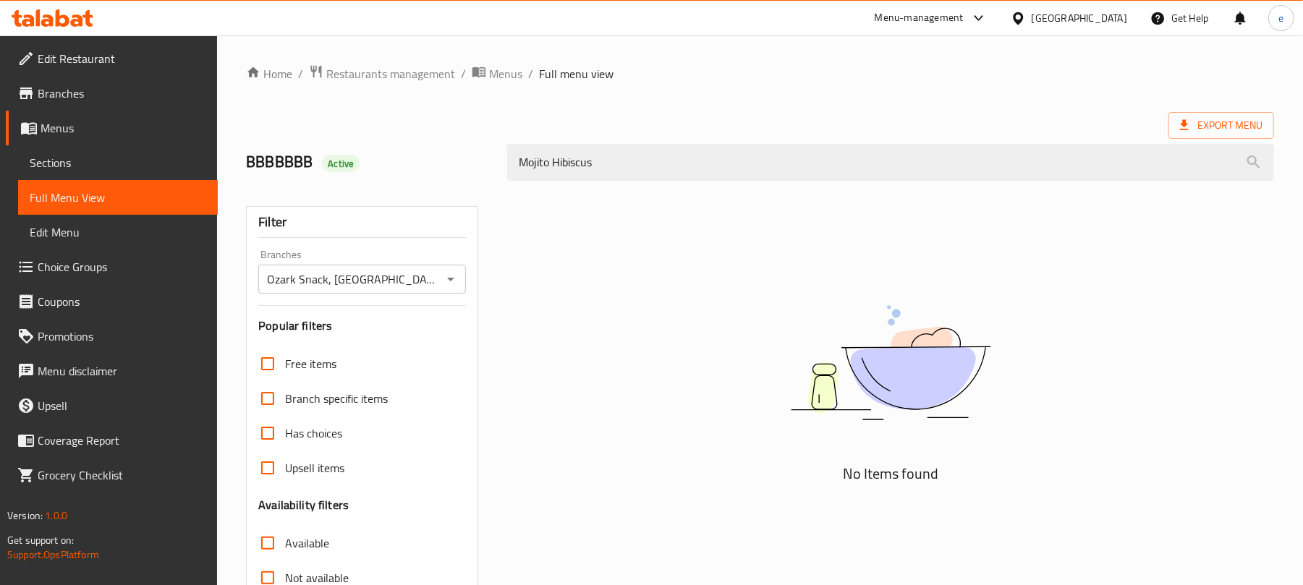
type input "Mojito Hibiscus"
drag, startPoint x: 454, startPoint y: 4, endPoint x: 62, endPoint y: 27, distance: 393.6
click at [62, 27] on div at bounding box center [53, 17] width 82 height 17
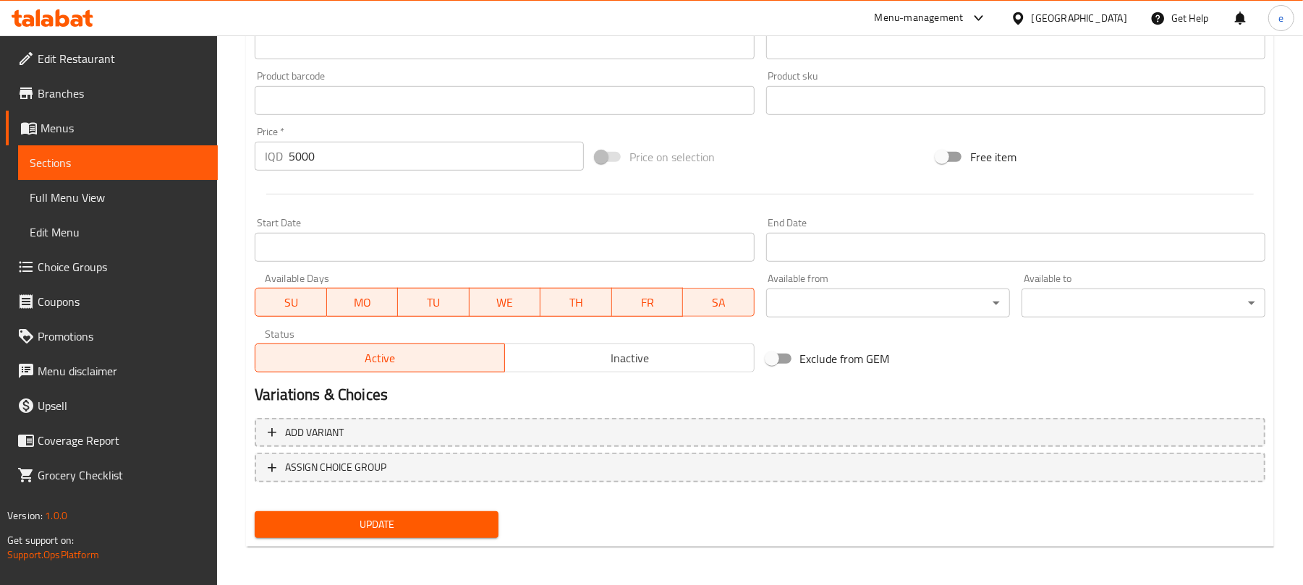
scroll to position [623, 0]
type textarea "Meat piece, toasted burger samoon, cheese sauce, special sauce and French fries"
click at [440, 525] on span "Update" at bounding box center [376, 524] width 221 height 18
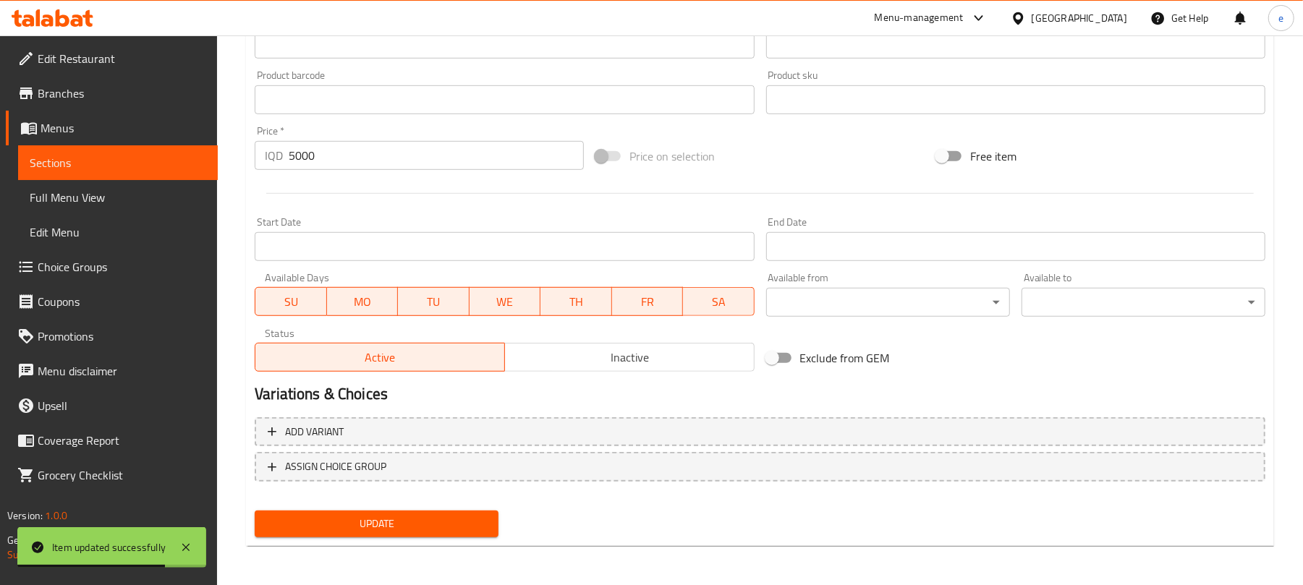
scroll to position [237, 0]
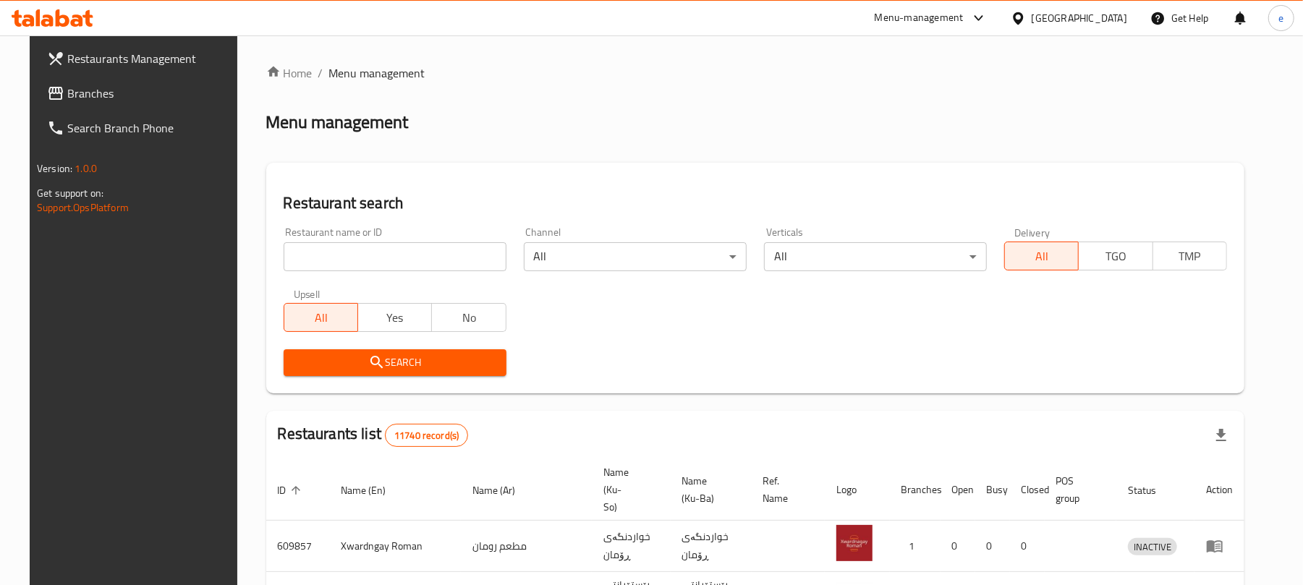
click at [67, 100] on span "Branches" at bounding box center [151, 93] width 169 height 17
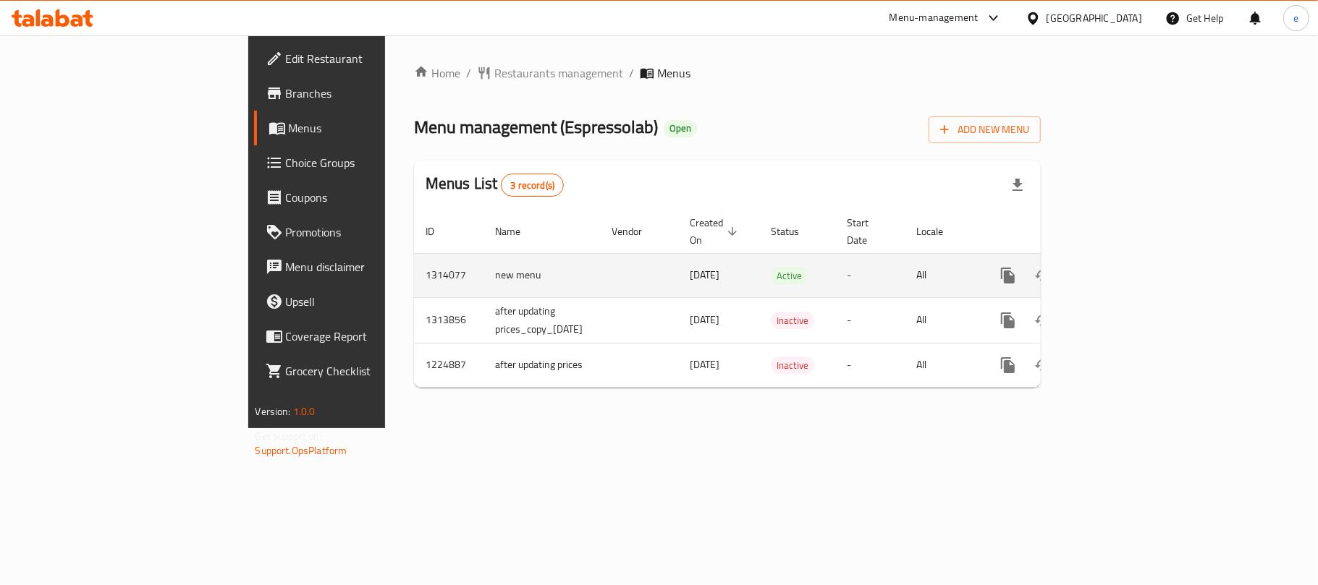
click at [1121, 267] on icon "enhanced table" at bounding box center [1111, 275] width 17 height 17
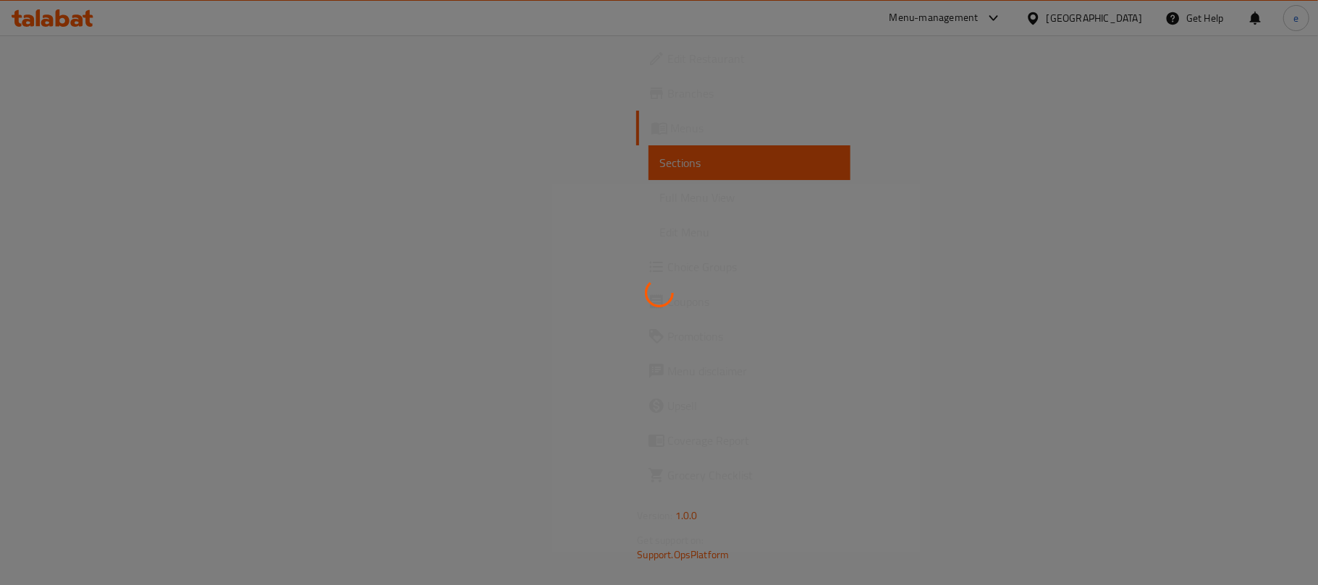
click at [660, 201] on span "Full Menu View" at bounding box center [749, 197] width 179 height 17
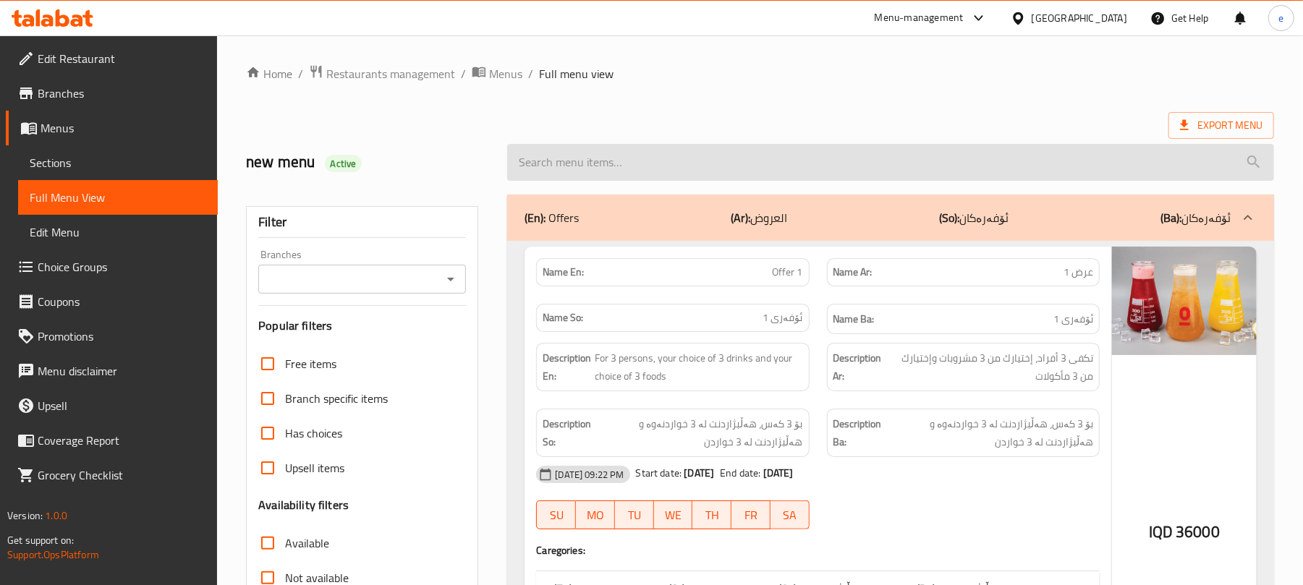
click at [569, 171] on input "search" at bounding box center [890, 162] width 767 height 37
paste input "Mojito Hibiscus"
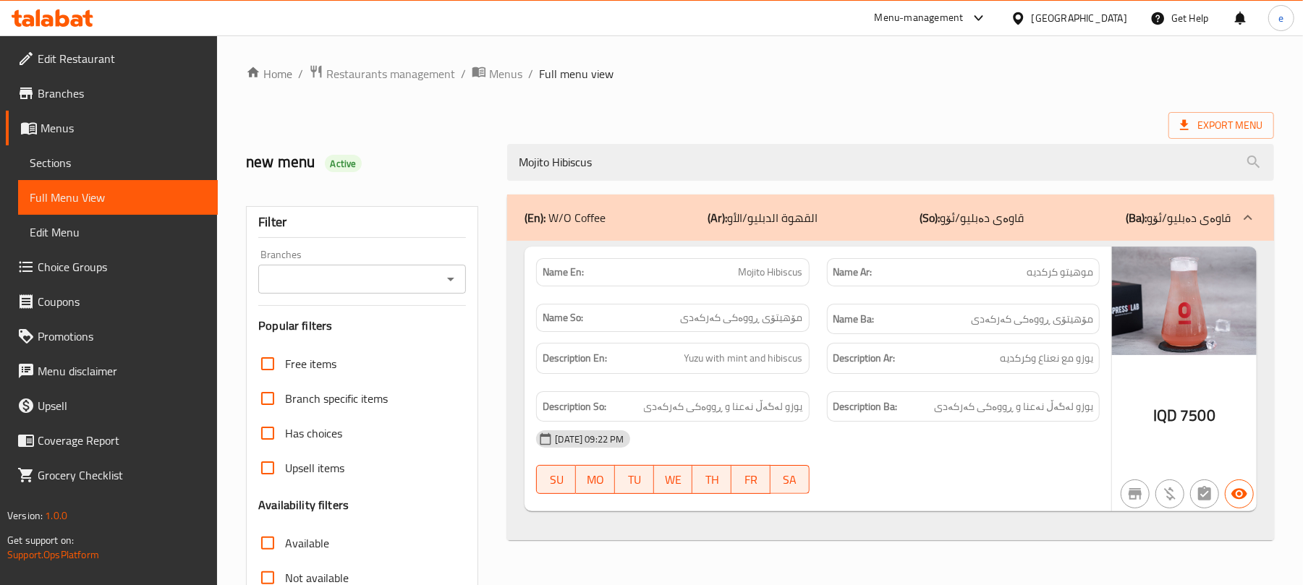
type input "Mojito Hibiscus"
click at [456, 282] on icon "Open" at bounding box center [450, 279] width 17 height 17
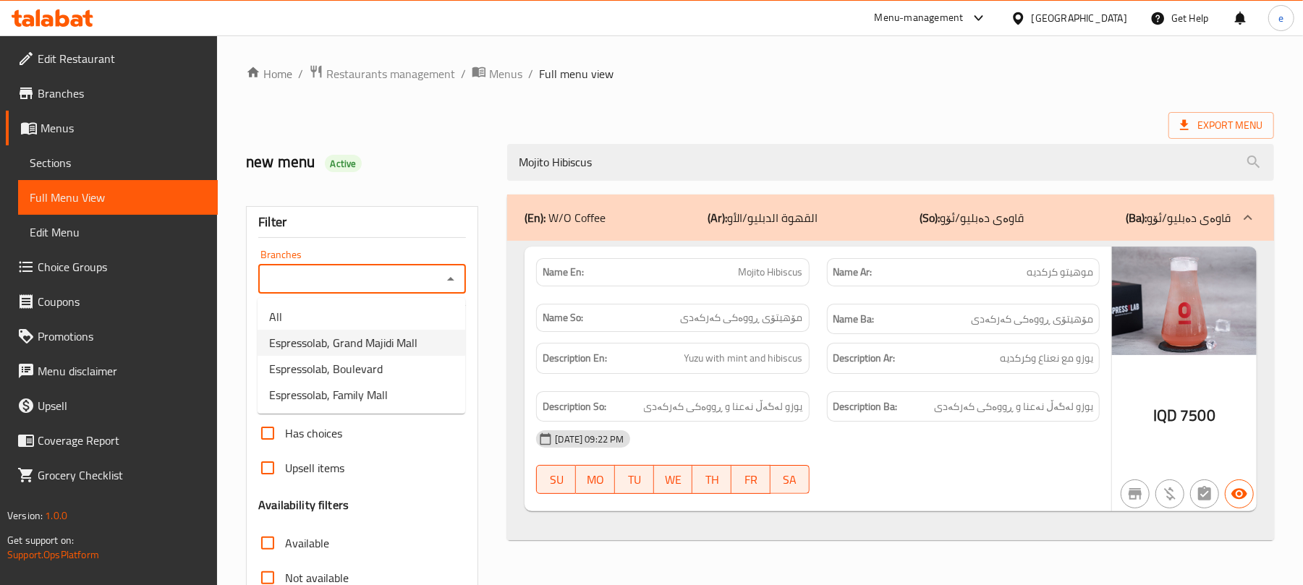
click at [382, 349] on span "Espressolab, Grand Majidi Mall" at bounding box center [343, 342] width 148 height 17
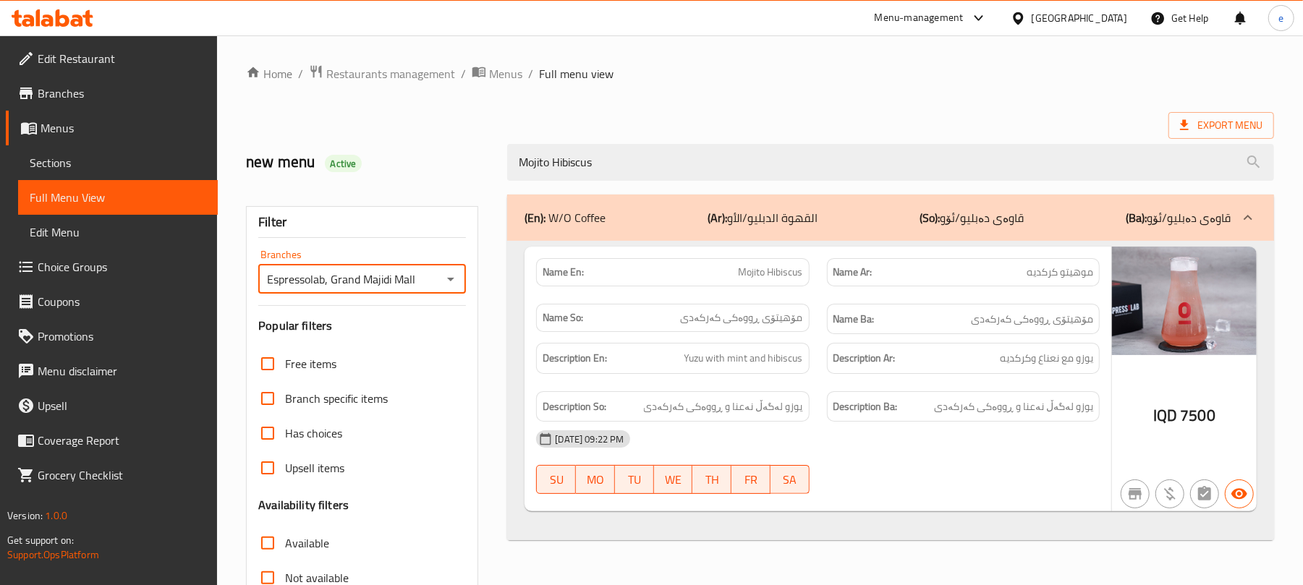
click at [447, 284] on icon "Open" at bounding box center [450, 279] width 17 height 17
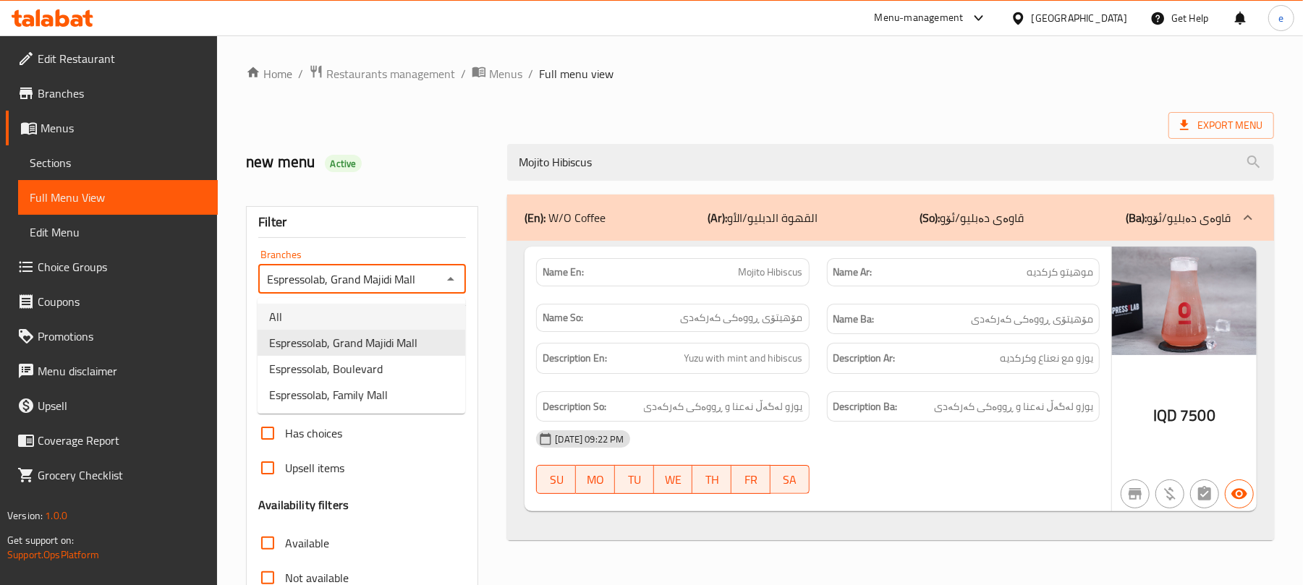
click at [357, 323] on li "All" at bounding box center [362, 317] width 208 height 26
type input "All"
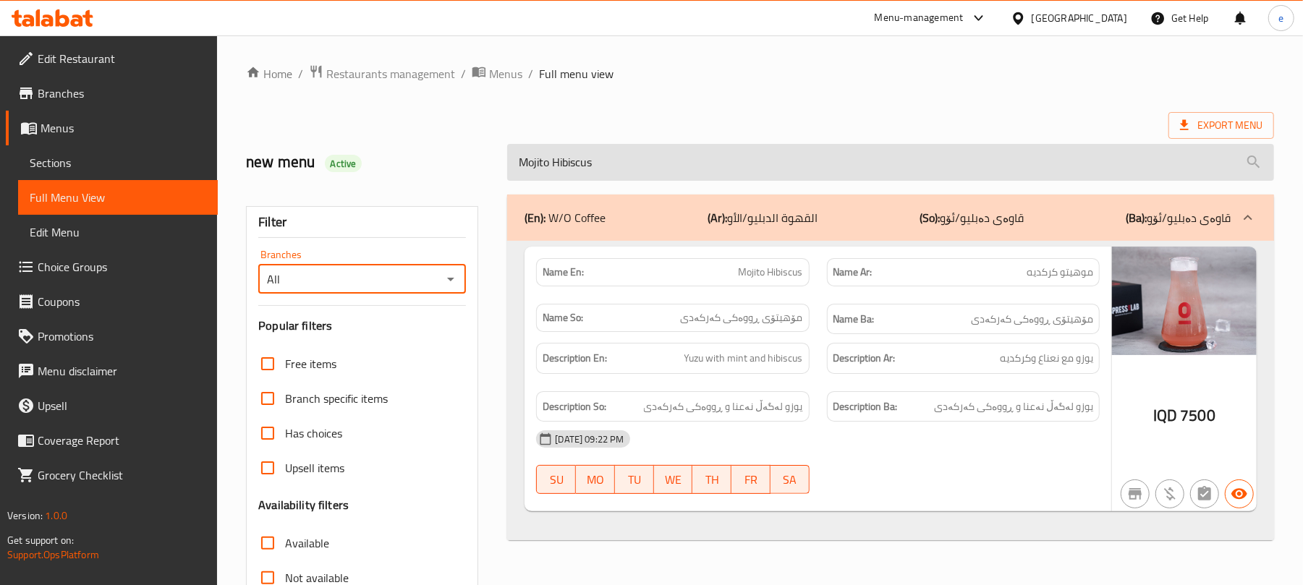
click at [577, 179] on input "Mojito Hibiscus" at bounding box center [890, 162] width 767 height 37
click at [582, 177] on input "Mojito Hibiscus" at bounding box center [890, 162] width 767 height 37
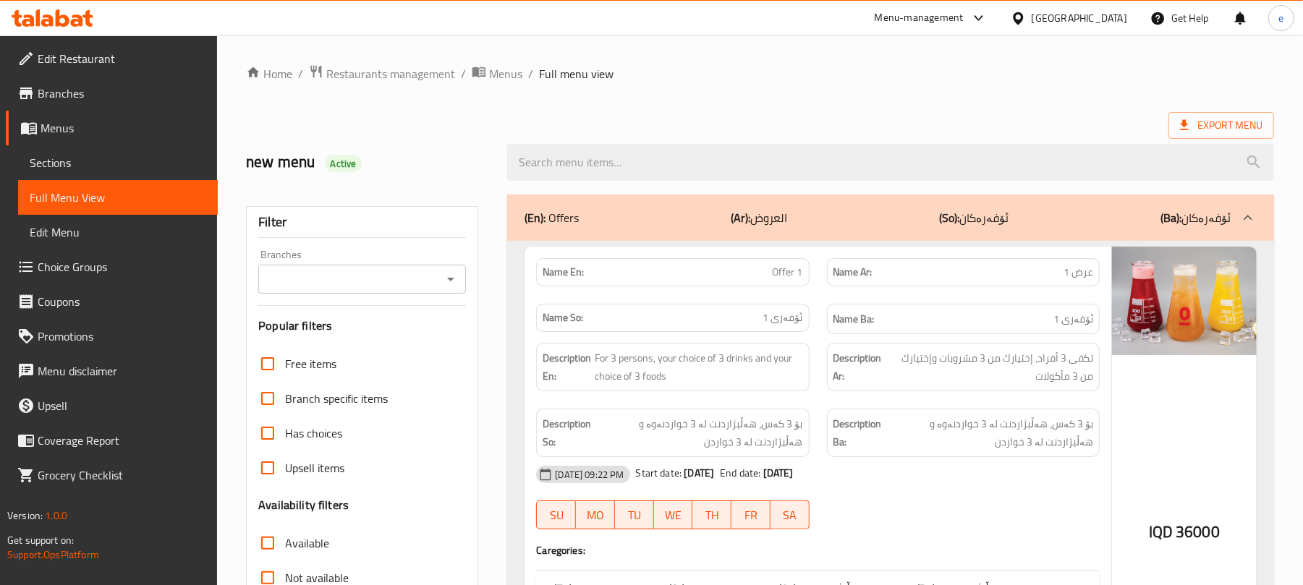
click at [597, 182] on div at bounding box center [891, 162] width 784 height 54
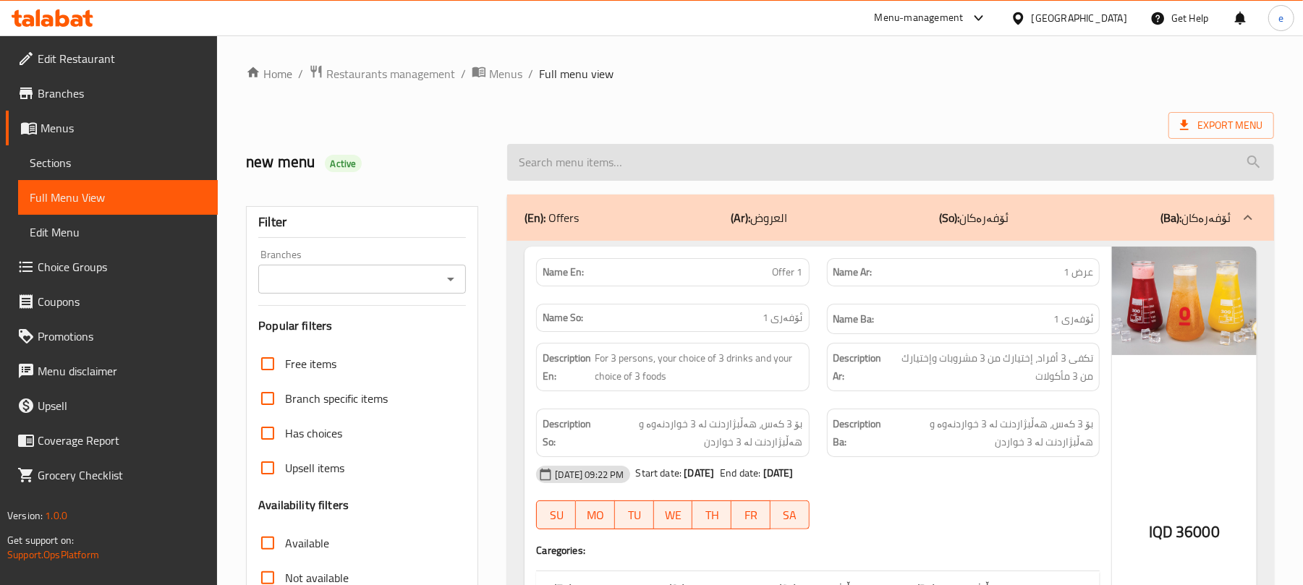
click at [597, 177] on input "search" at bounding box center [890, 162] width 767 height 37
paste input "Mojito Hibiscus"
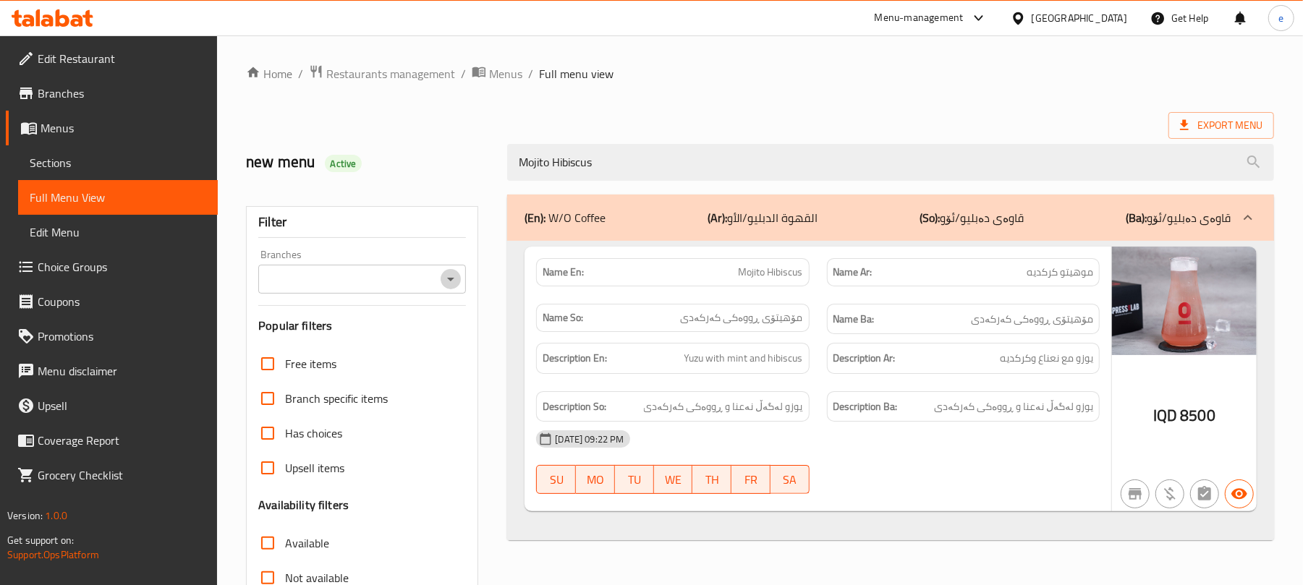
click at [455, 279] on icon "Open" at bounding box center [450, 279] width 17 height 17
type input "Mojito Hibiscus"
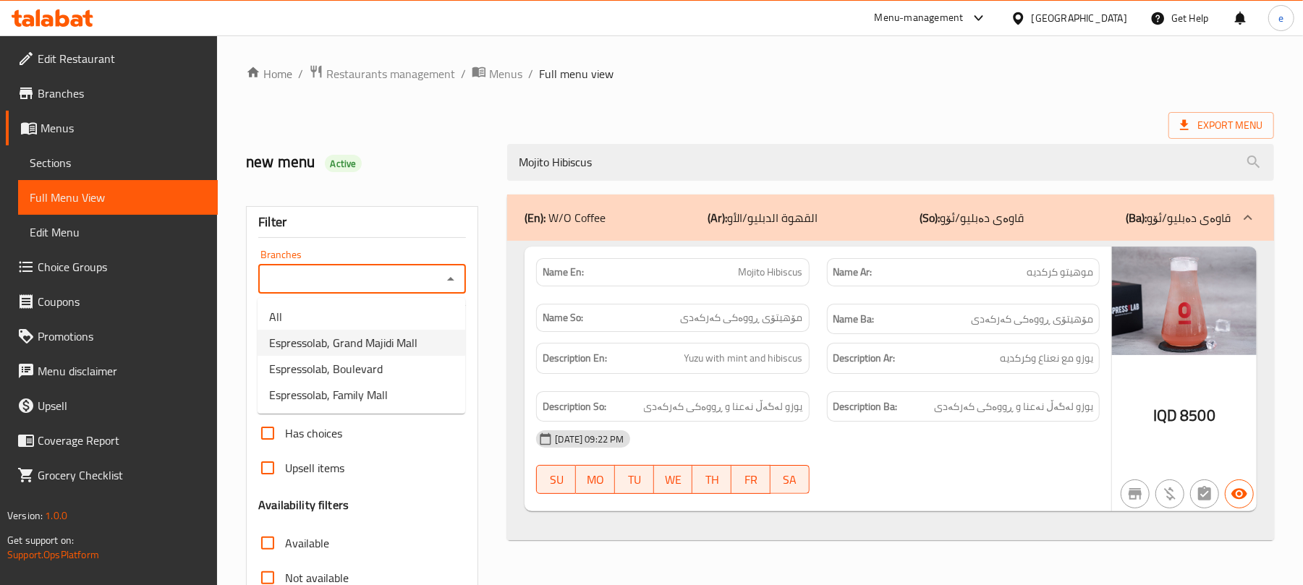
click at [382, 348] on span "Espressolab, Grand Majidi Mall" at bounding box center [343, 342] width 148 height 17
type input "Espressolab, Grand Majidi Mall"
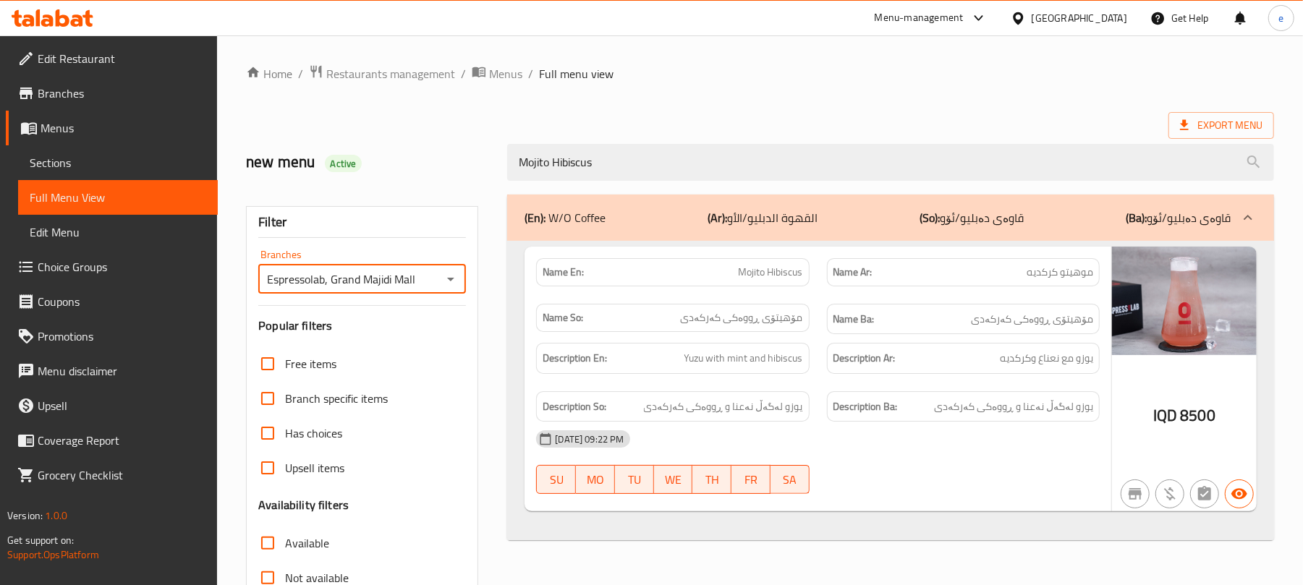
click at [72, 21] on icon at bounding box center [77, 20] width 12 height 12
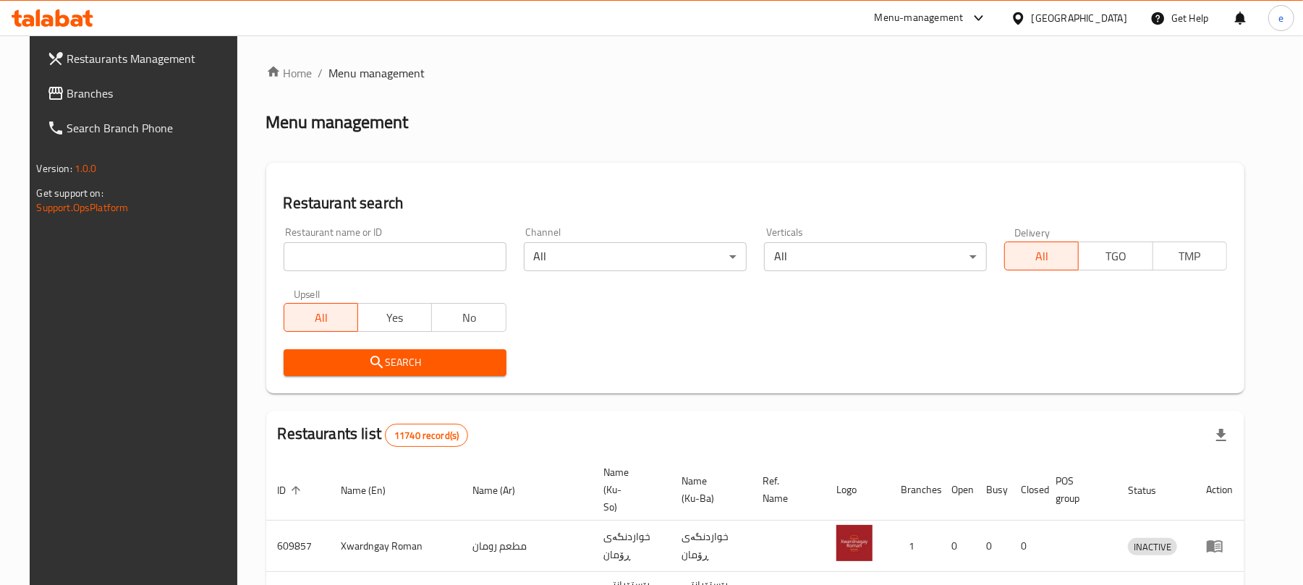
click at [72, 111] on link "Search Branch Phone" at bounding box center [141, 128] width 212 height 35
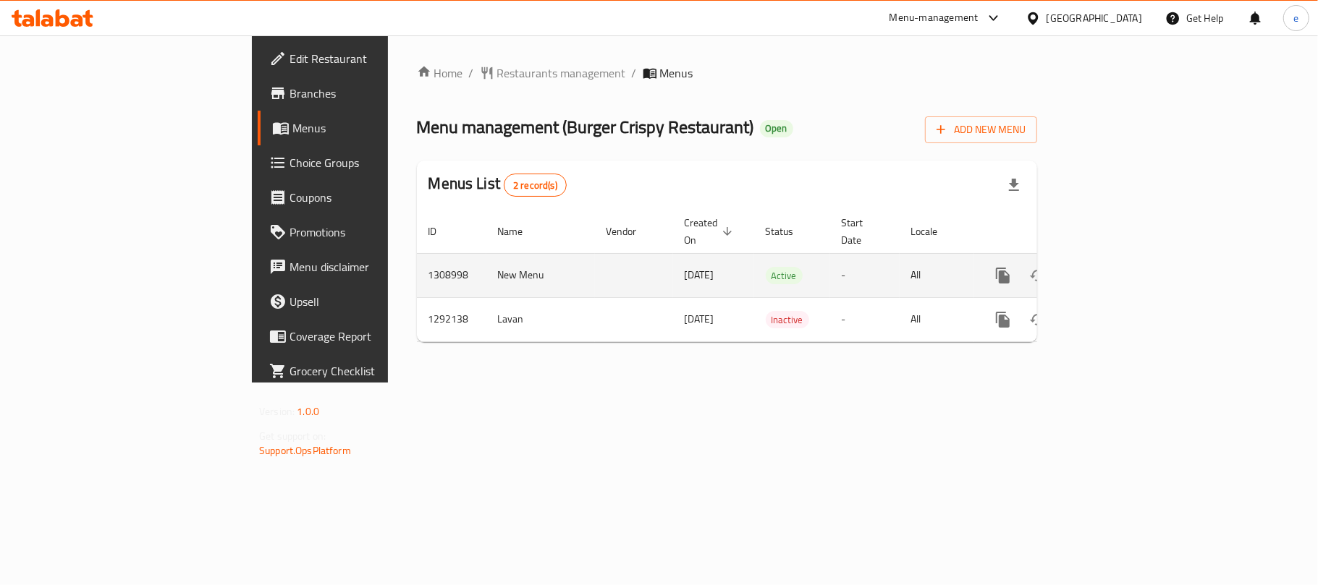
click at [1116, 267] on icon "enhanced table" at bounding box center [1106, 275] width 17 height 17
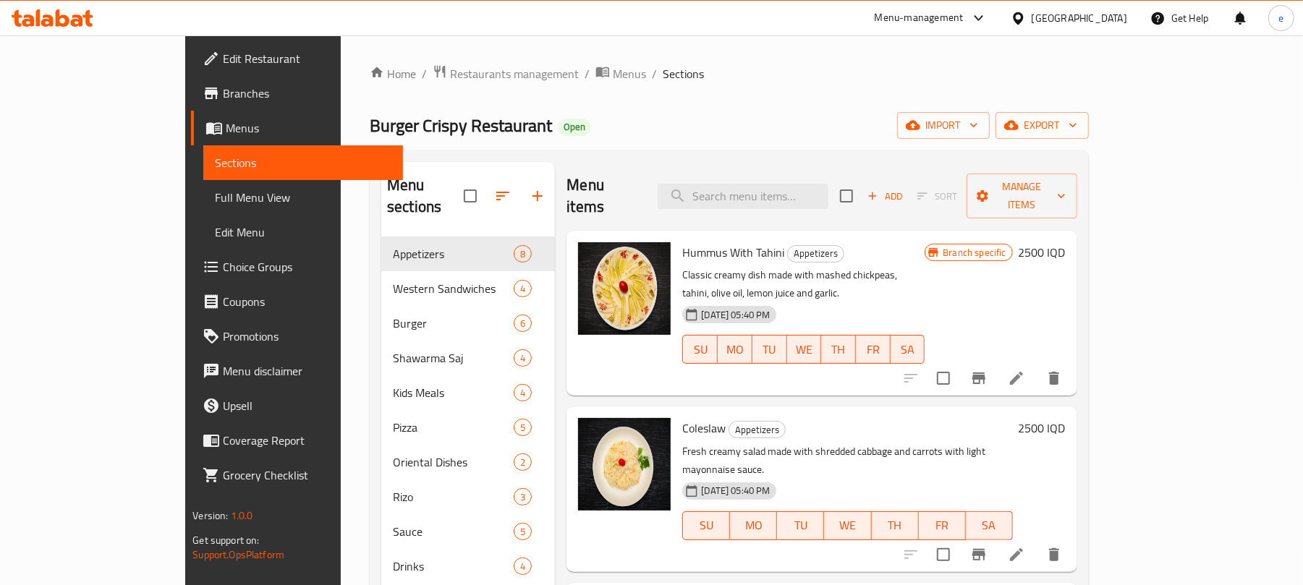
click at [215, 190] on span "Full Menu View" at bounding box center [303, 197] width 177 height 17
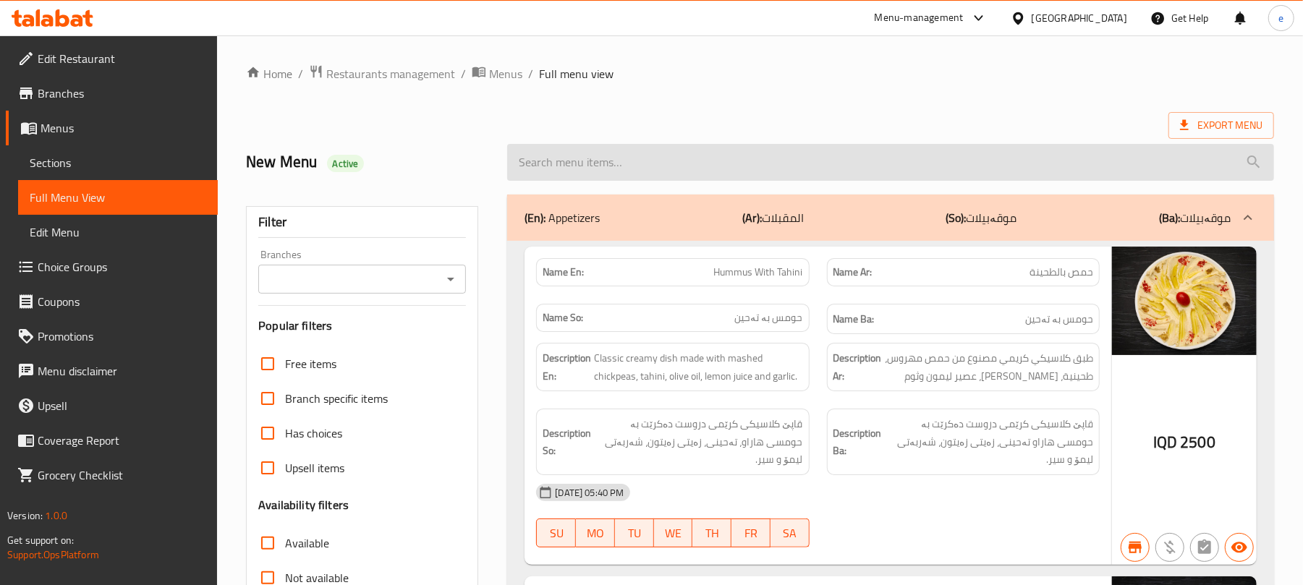
click at [592, 153] on input "search" at bounding box center [890, 162] width 767 height 37
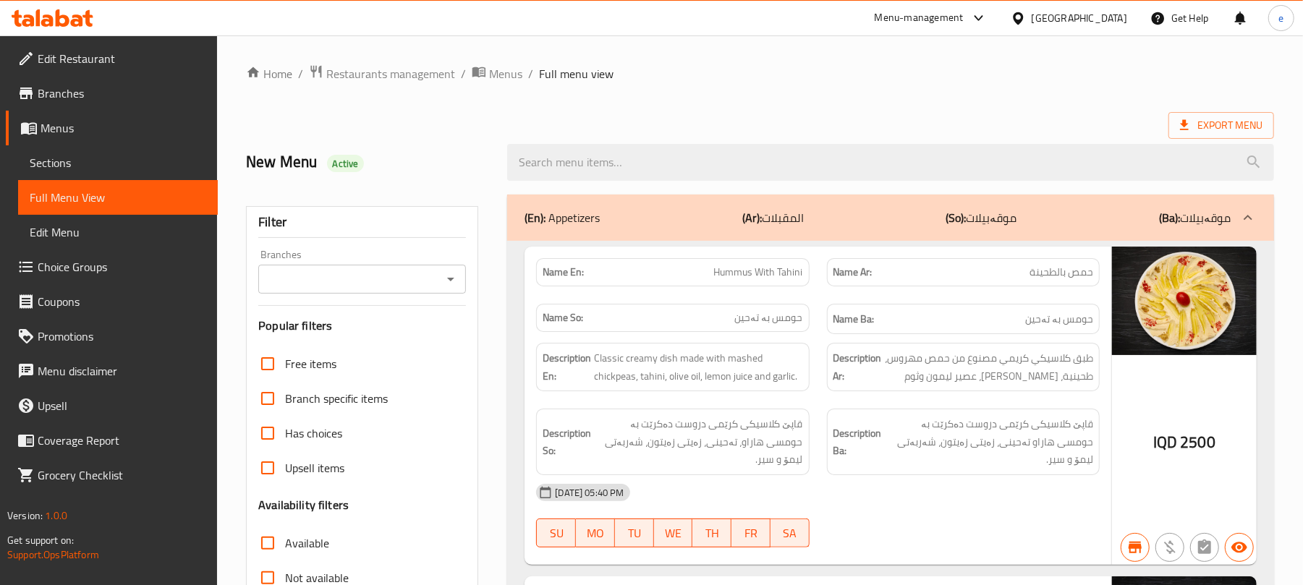
paste input "Cheese and Chicken Rizo"
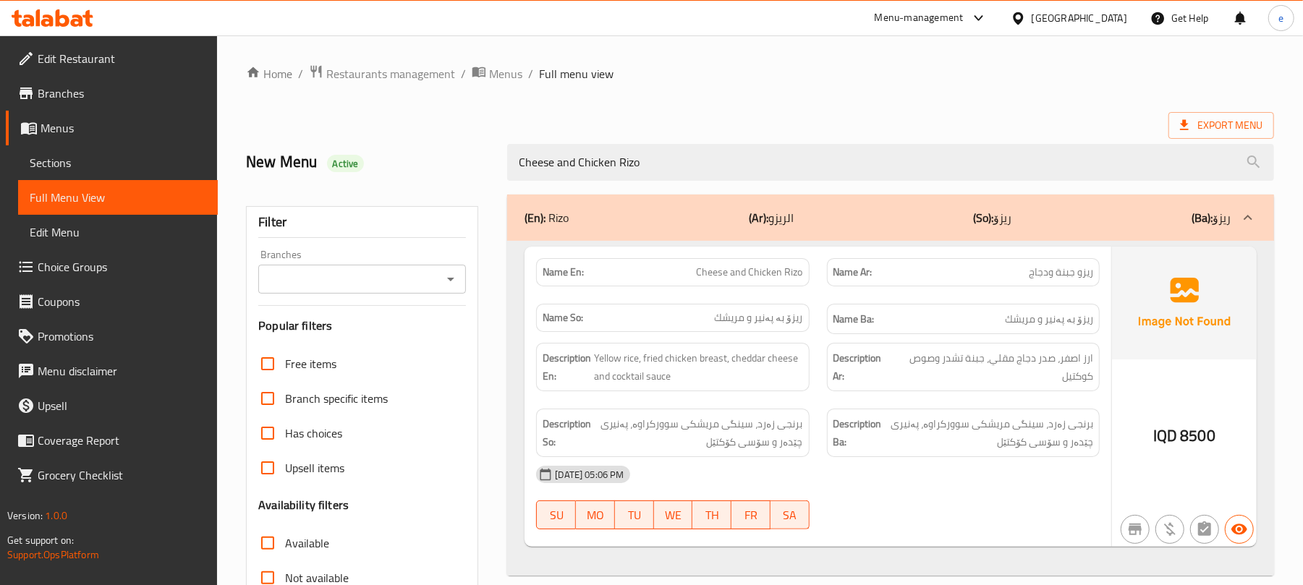
type input "Cheese and Chicken Rizo"
click at [441, 279] on button "Open" at bounding box center [451, 279] width 20 height 20
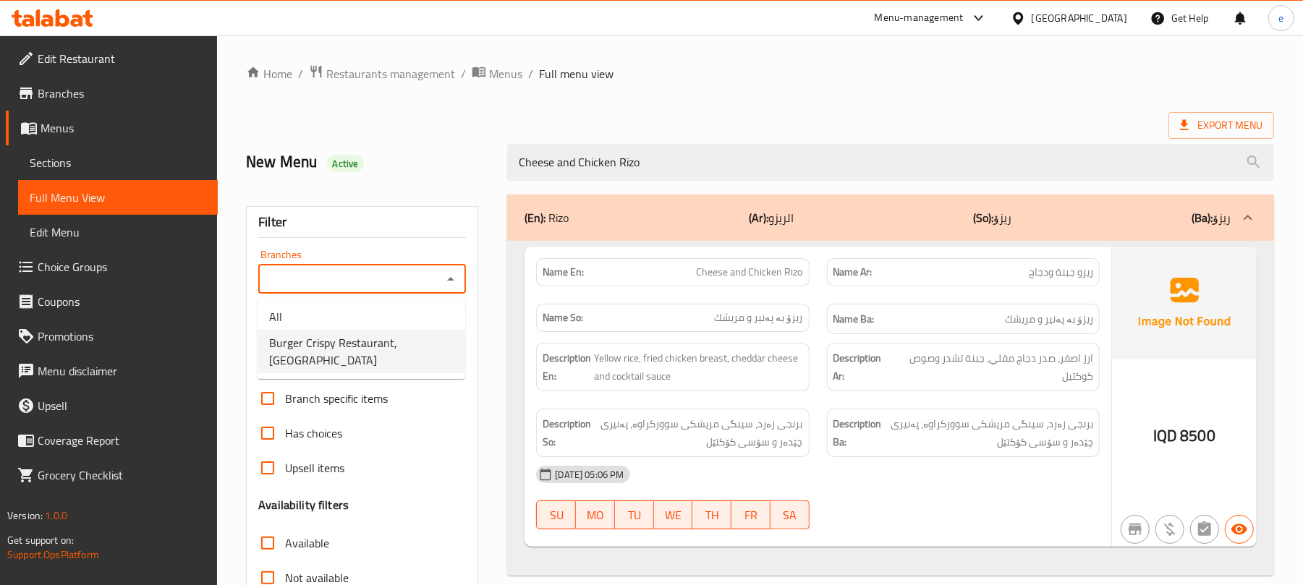
click at [386, 342] on span "Burger Crispy Restaurant, [GEOGRAPHIC_DATA]" at bounding box center [361, 351] width 185 height 35
type input "Burger Crispy Restaurant, [GEOGRAPHIC_DATA]"
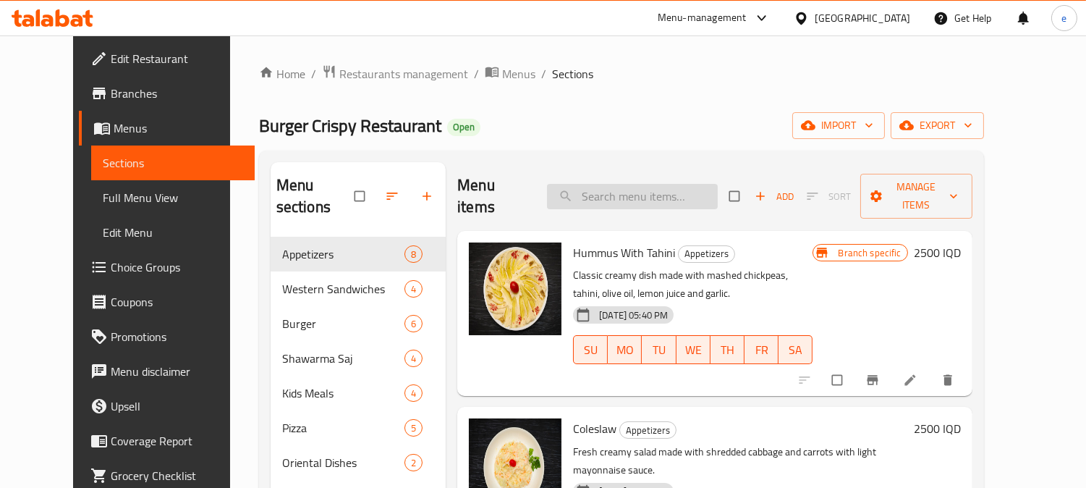
click at [627, 184] on input "search" at bounding box center [632, 196] width 171 height 25
paste input "Cheese and Chicken Rizo"
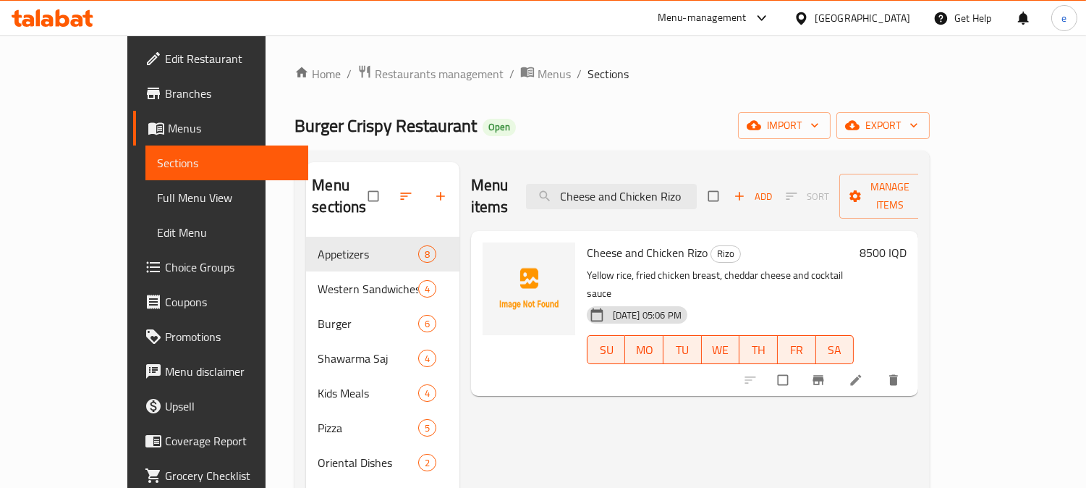
type input "Cheese and Chicken Rizo"
click at [863, 373] on icon at bounding box center [856, 380] width 14 height 14
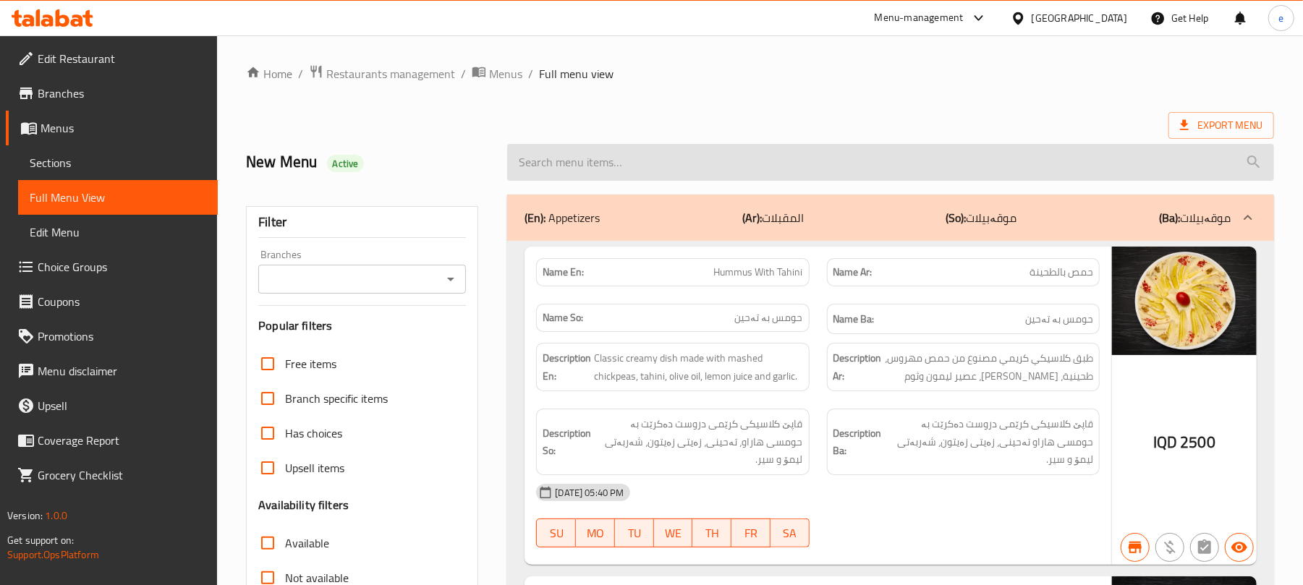
click at [647, 160] on input "search" at bounding box center [890, 162] width 767 height 37
paste input "Cheese and Chicken Rizo"
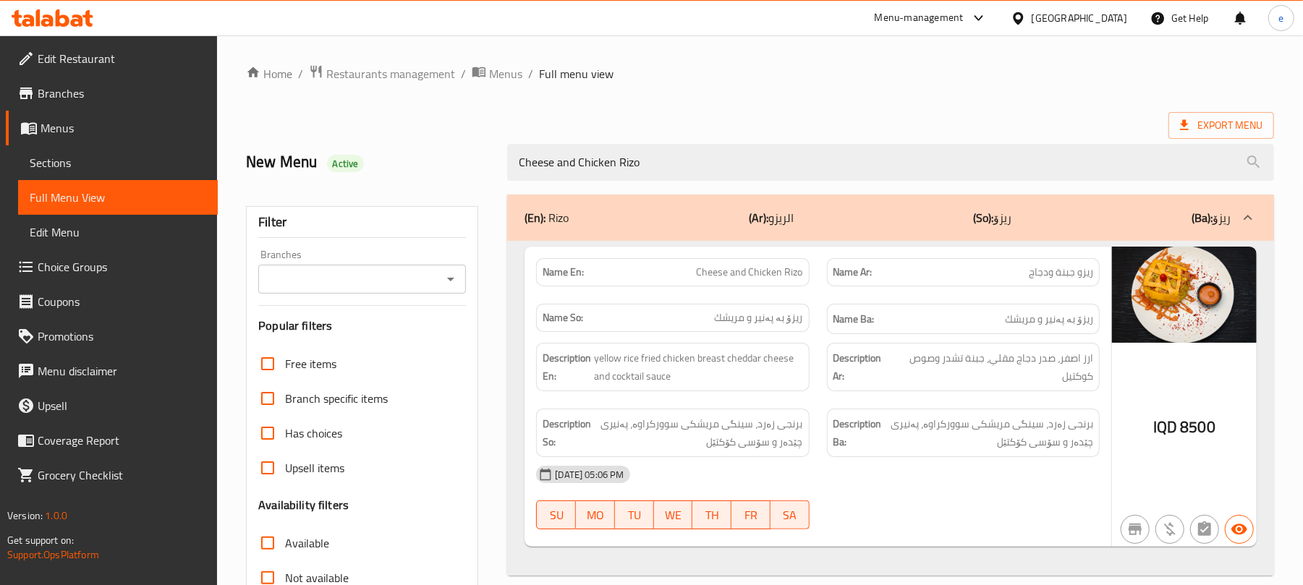
type input "Cheese and Chicken Rizo"
click at [456, 276] on icon "Open" at bounding box center [450, 279] width 17 height 17
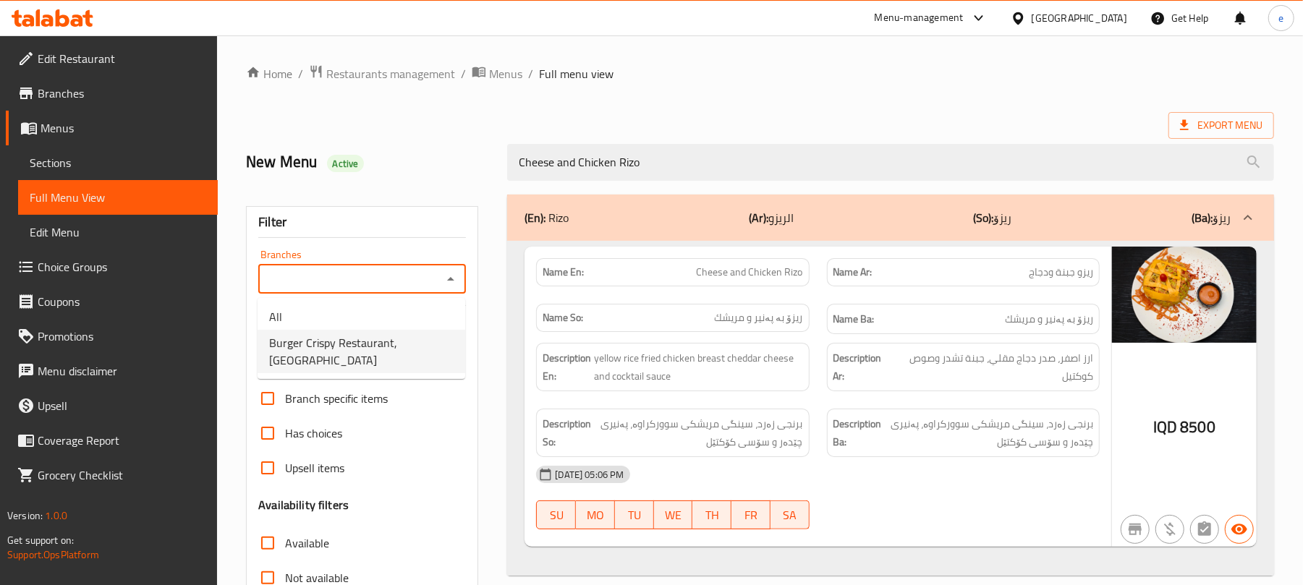
click at [373, 334] on span "Burger Crispy Restaurant, Lalav City" at bounding box center [361, 351] width 185 height 35
type input "Burger Crispy Restaurant, Lalav City"
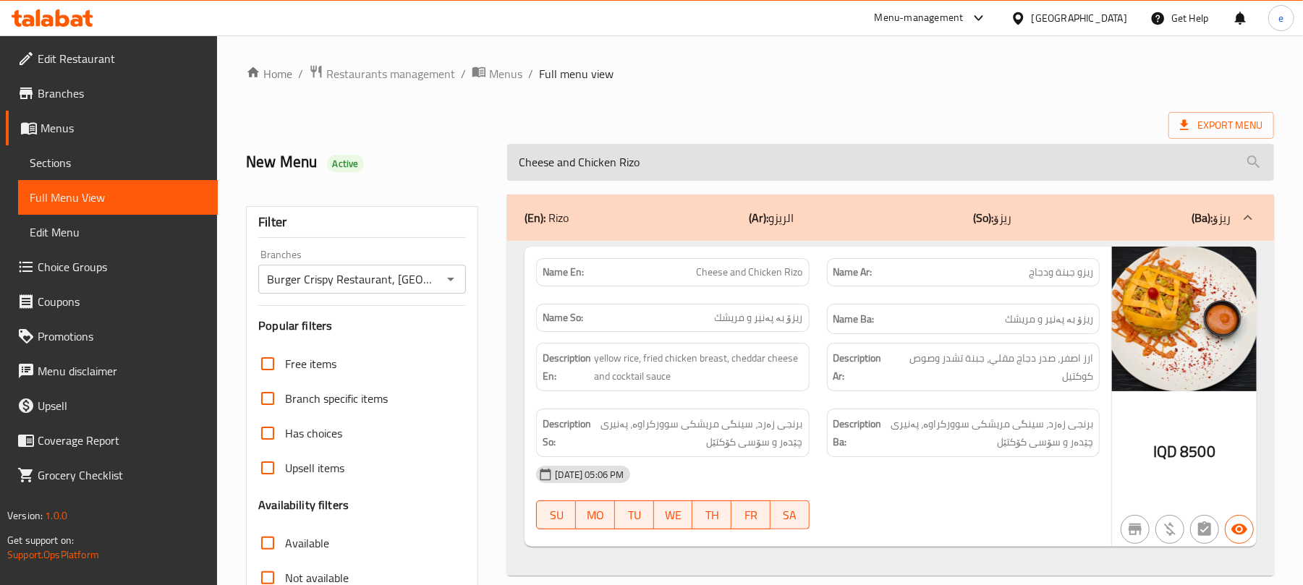
click at [601, 177] on input "Cheese and Chicken Rizo" at bounding box center [890, 162] width 767 height 37
paste input "Spicy Burger"
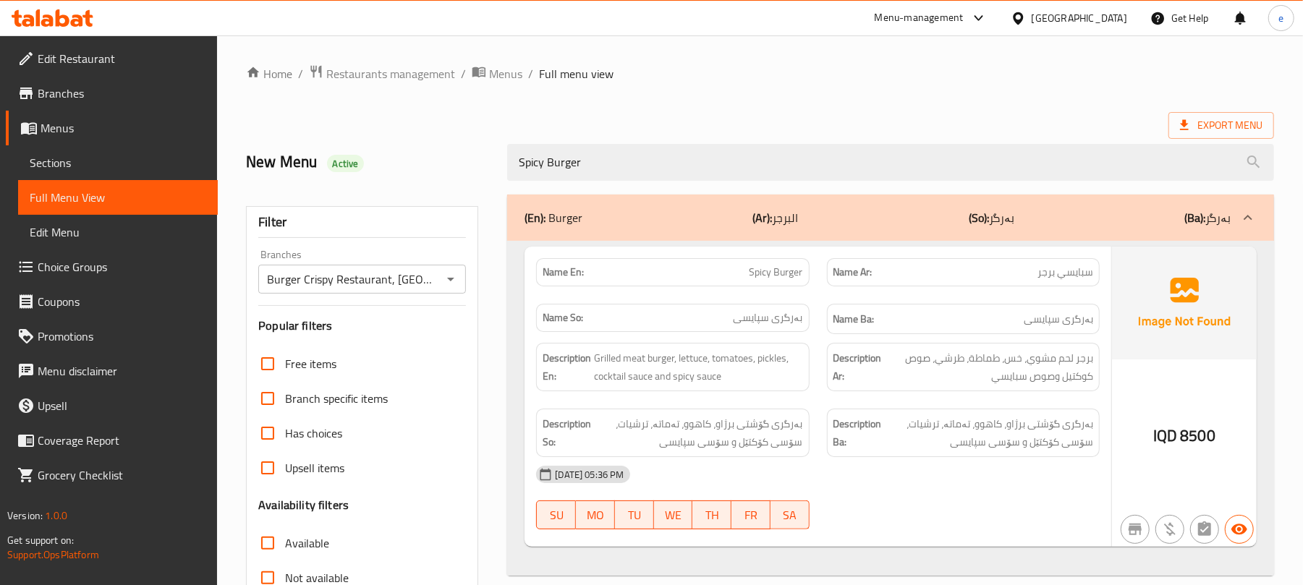
type input "Spicy Burger"
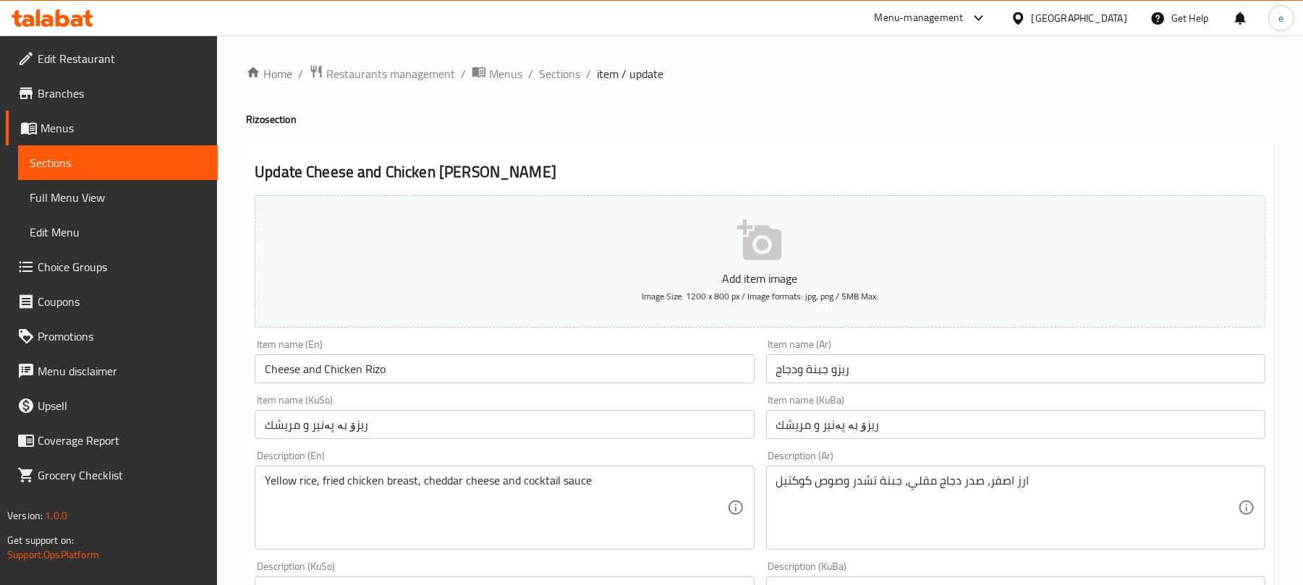
scroll to position [192, 0]
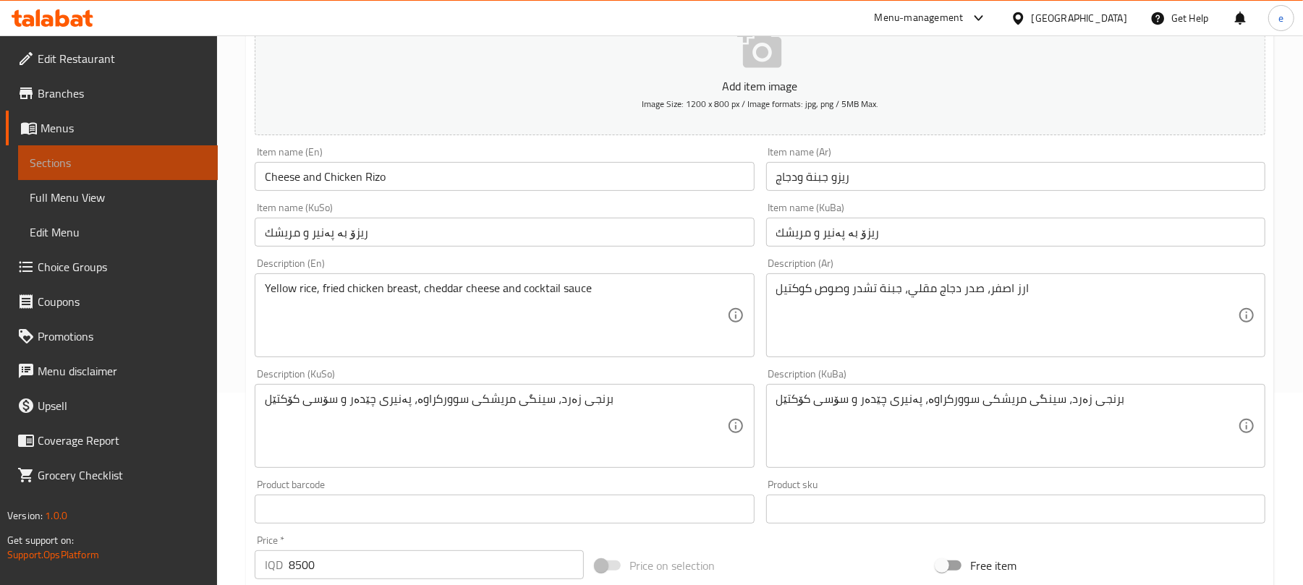
click at [73, 159] on span "Sections" at bounding box center [118, 162] width 177 height 17
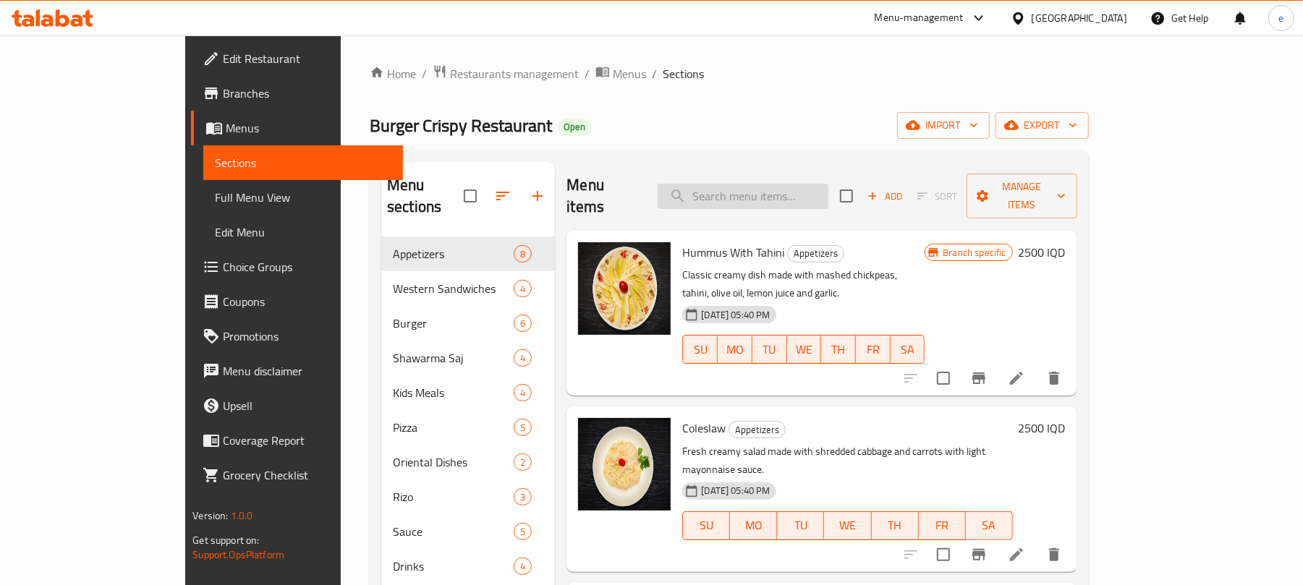
click at [828, 198] on input "search" at bounding box center [743, 196] width 171 height 25
paste input "Cheese and Chicken Rizo"
type input "Cheese and Chicken Rizo"
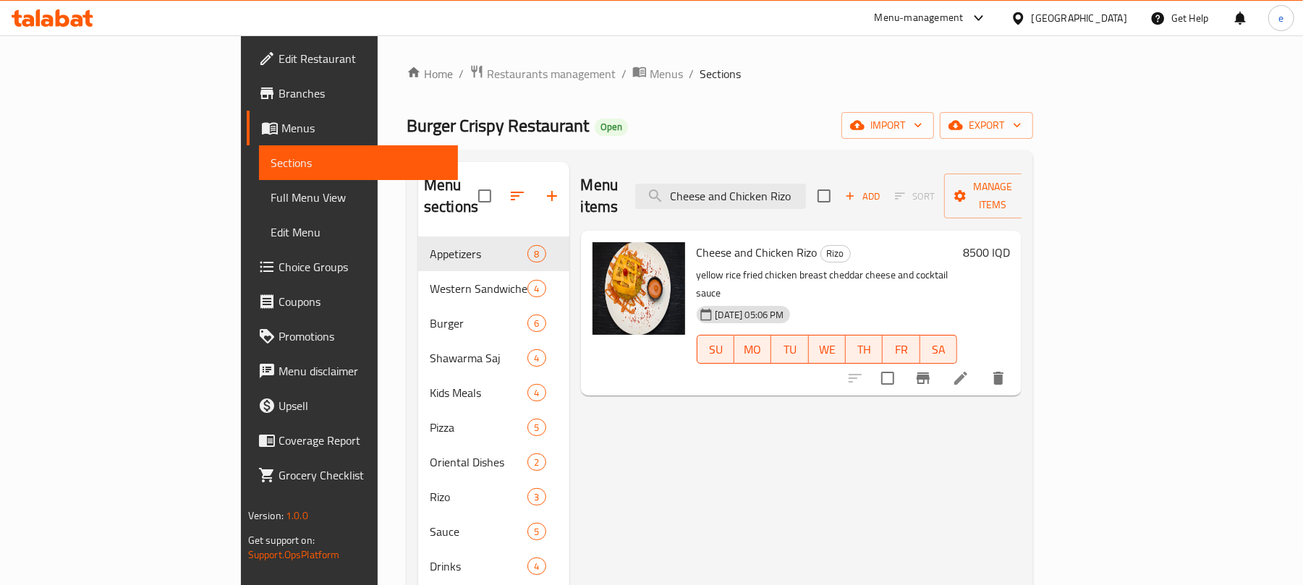
click at [981, 365] on li at bounding box center [961, 378] width 41 height 26
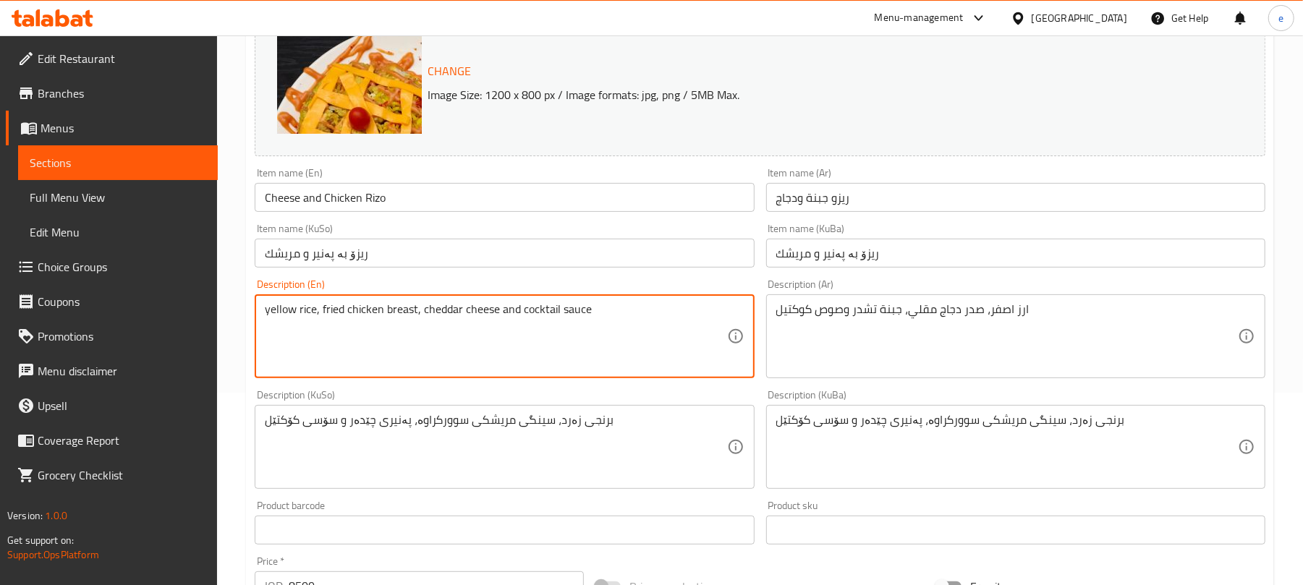
scroll to position [623, 0]
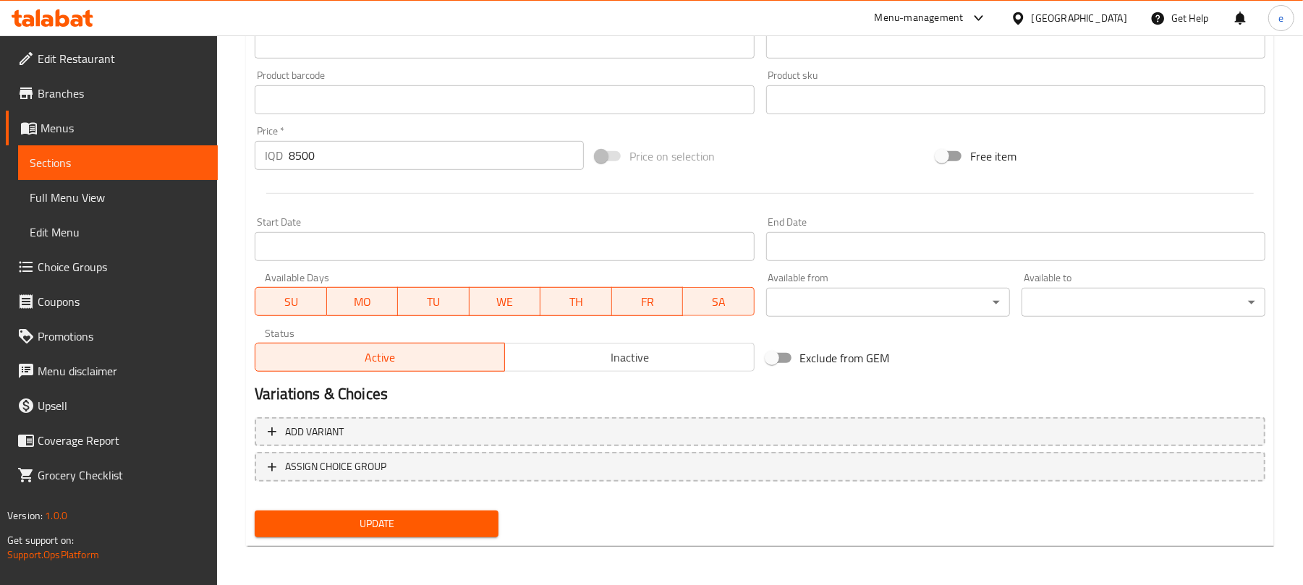
type textarea "yellow rice, fried chicken breast, cheddar cheese and cocktail sauce"
click at [464, 528] on span "Update" at bounding box center [376, 524] width 221 height 18
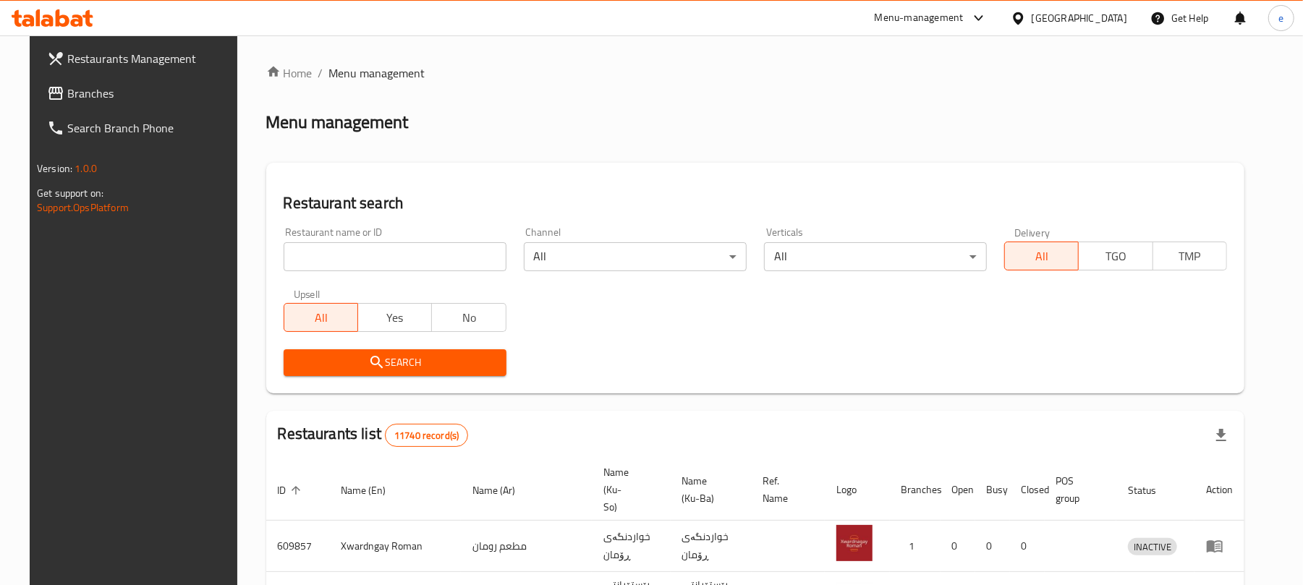
click at [103, 88] on span "Branches" at bounding box center [151, 93] width 169 height 17
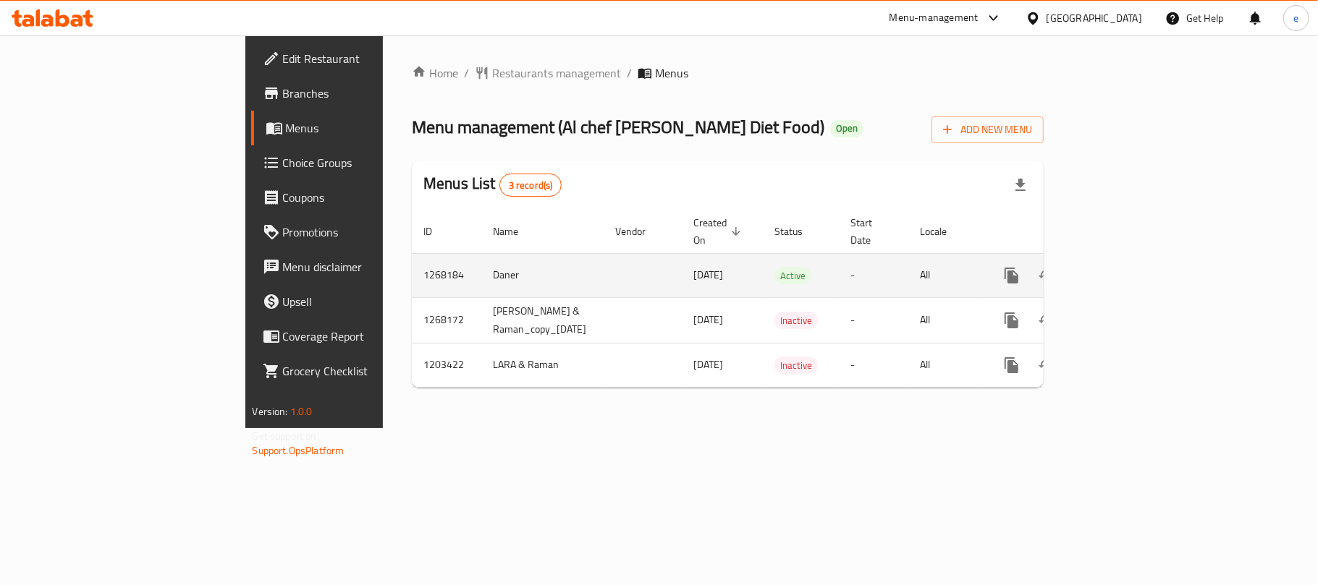
click at [1124, 267] on icon "enhanced table" at bounding box center [1115, 275] width 17 height 17
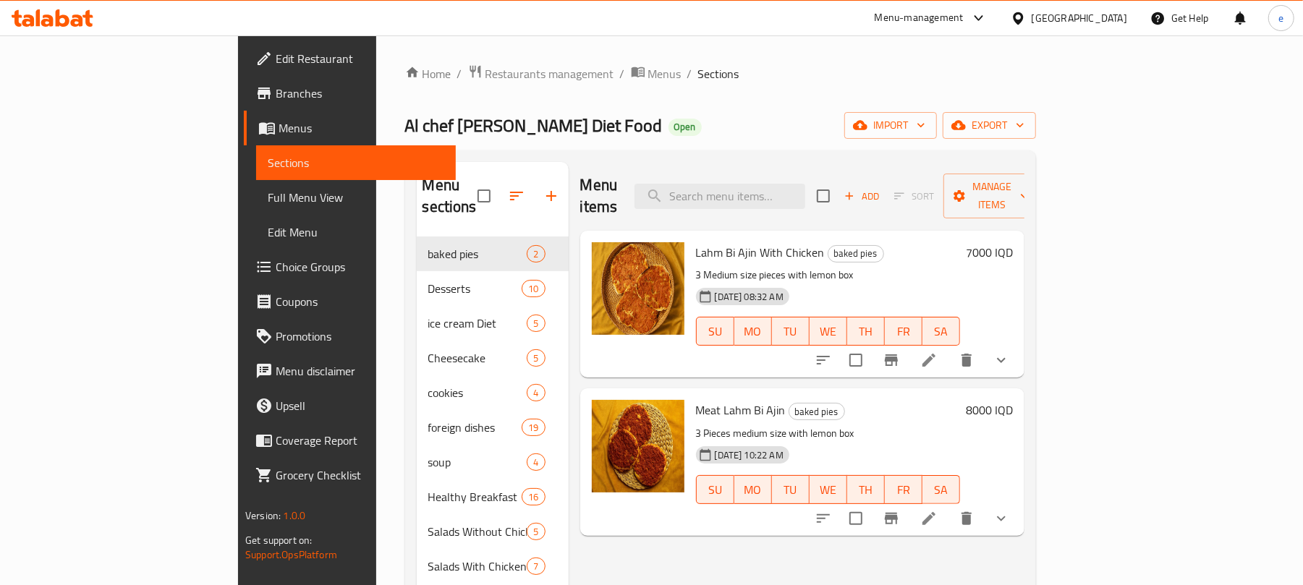
click at [268, 198] on span "Full Menu View" at bounding box center [356, 197] width 177 height 17
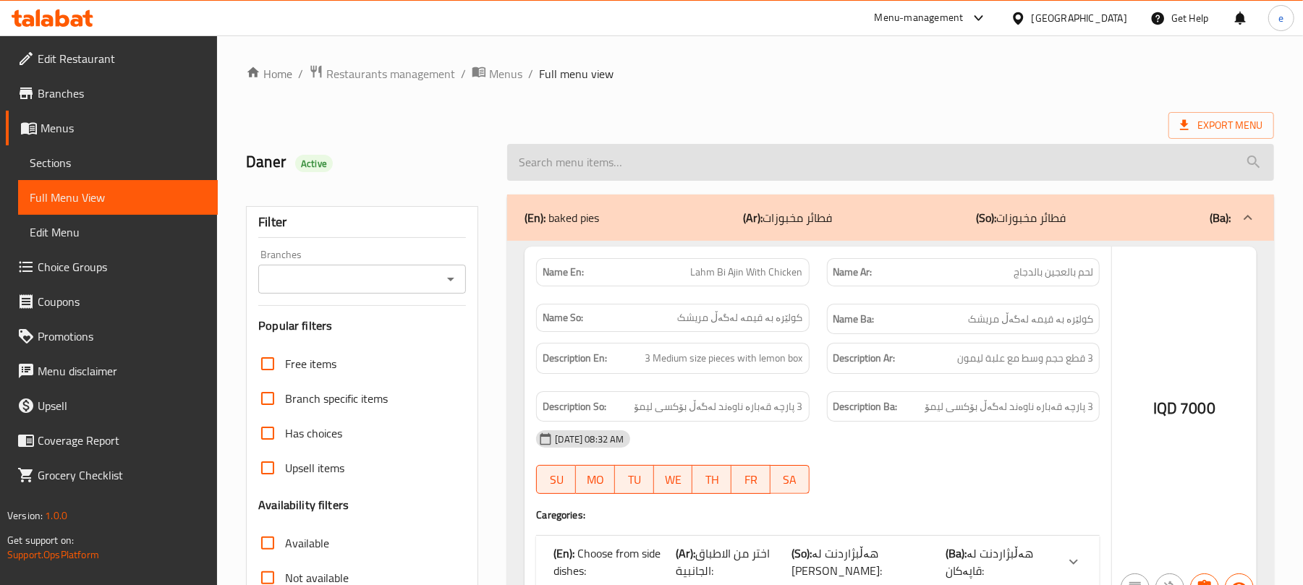
click at [713, 168] on input "search" at bounding box center [890, 162] width 767 height 37
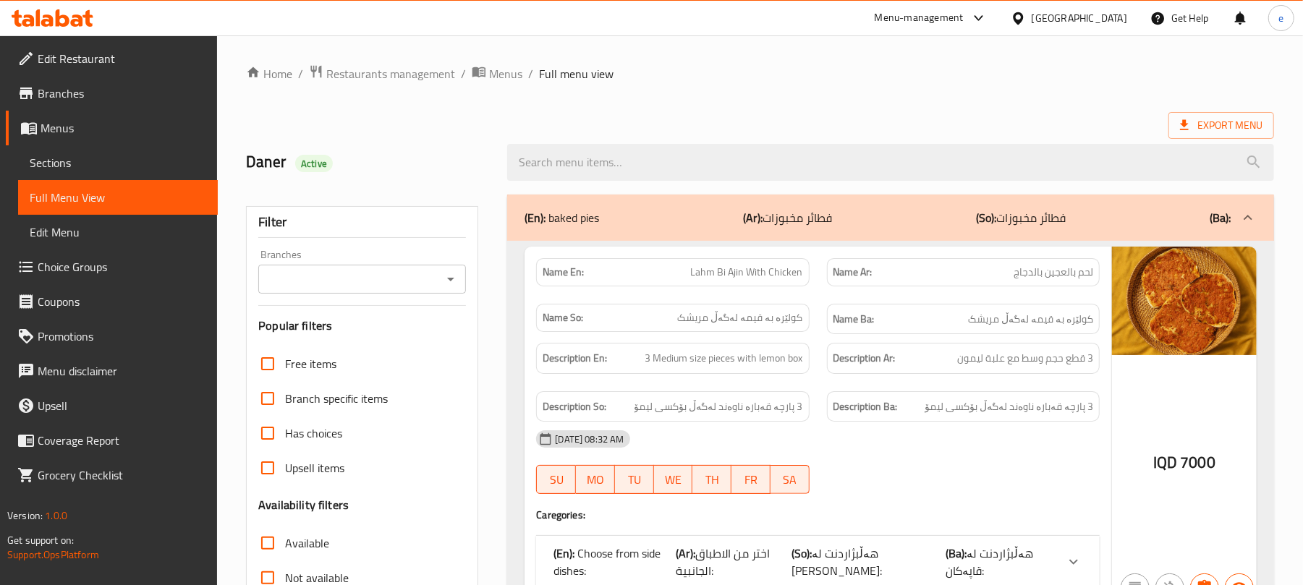
paste input "Cheese Chicken Steak Sandwich"
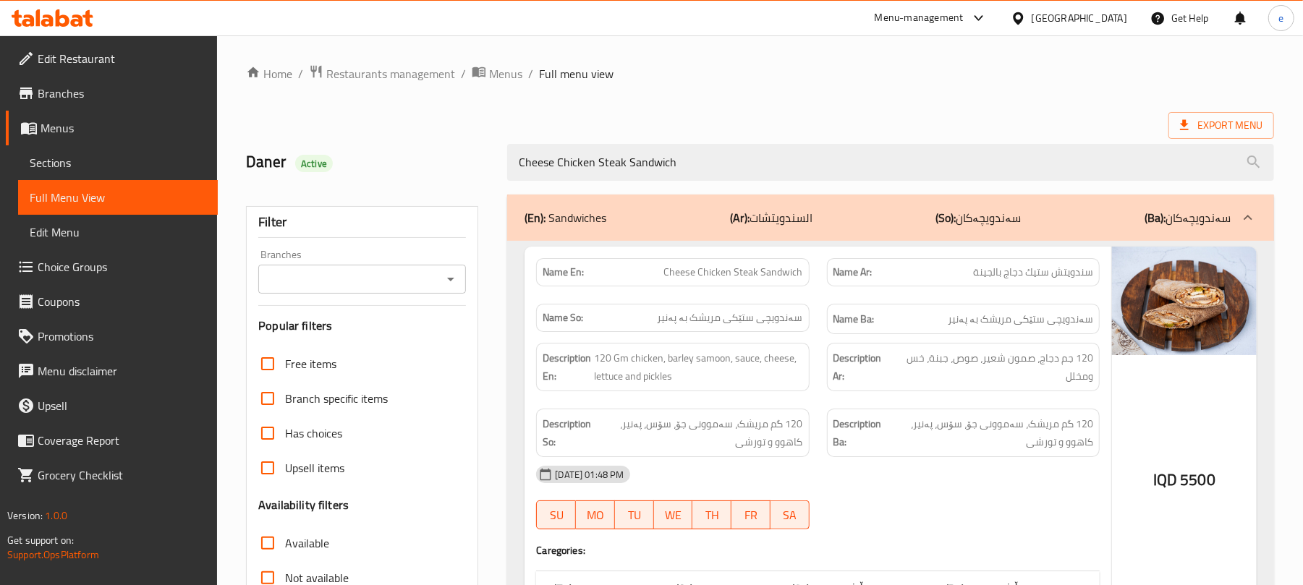
click at [457, 275] on icon "Open" at bounding box center [450, 279] width 17 height 17
type input "Cheese Chicken Steak Sandwich"
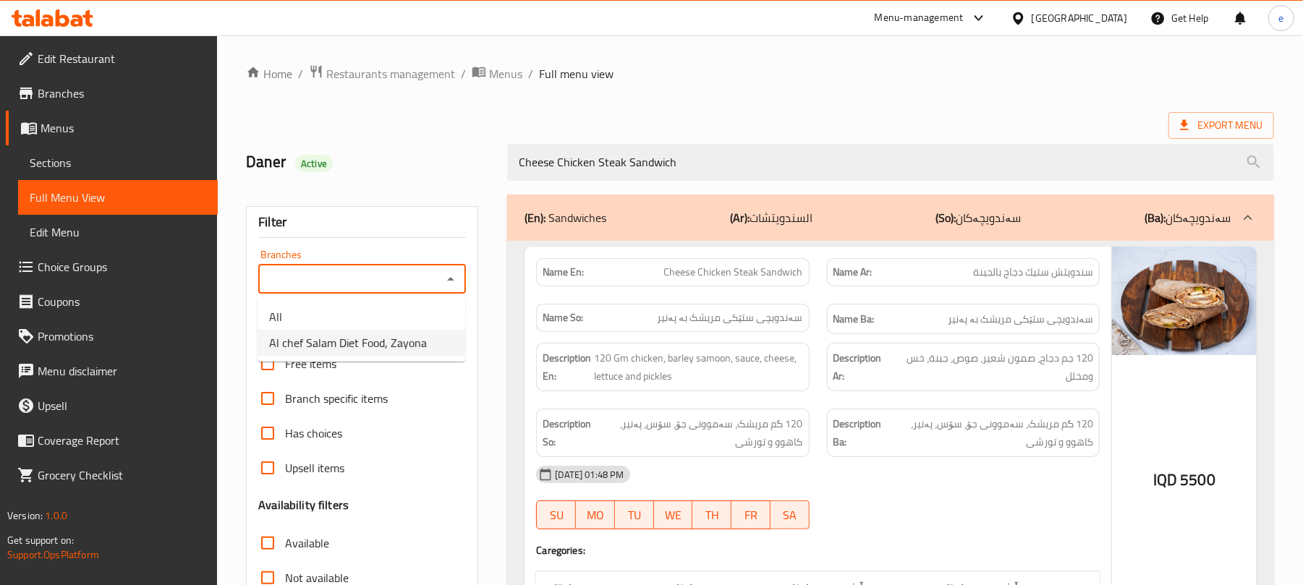
click at [383, 339] on span "Al chef Salam Diet Food, Zayona" at bounding box center [348, 342] width 158 height 17
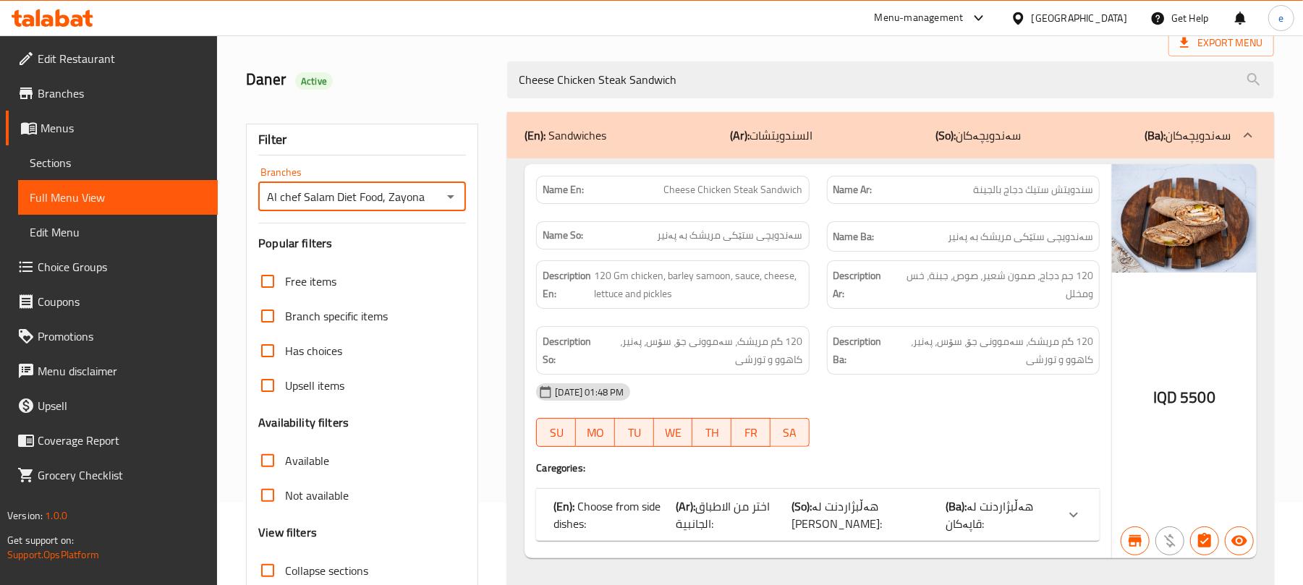
scroll to position [186, 0]
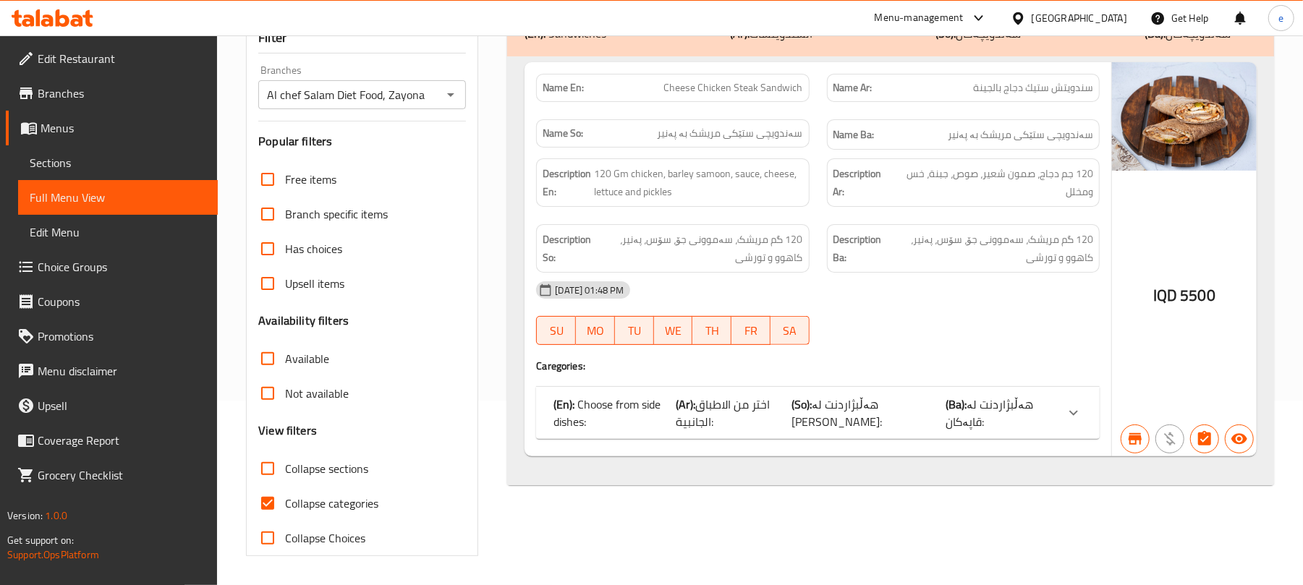
click at [948, 423] on span "هەڵبژاردنت لە قاپەکان:" at bounding box center [990, 413] width 88 height 39
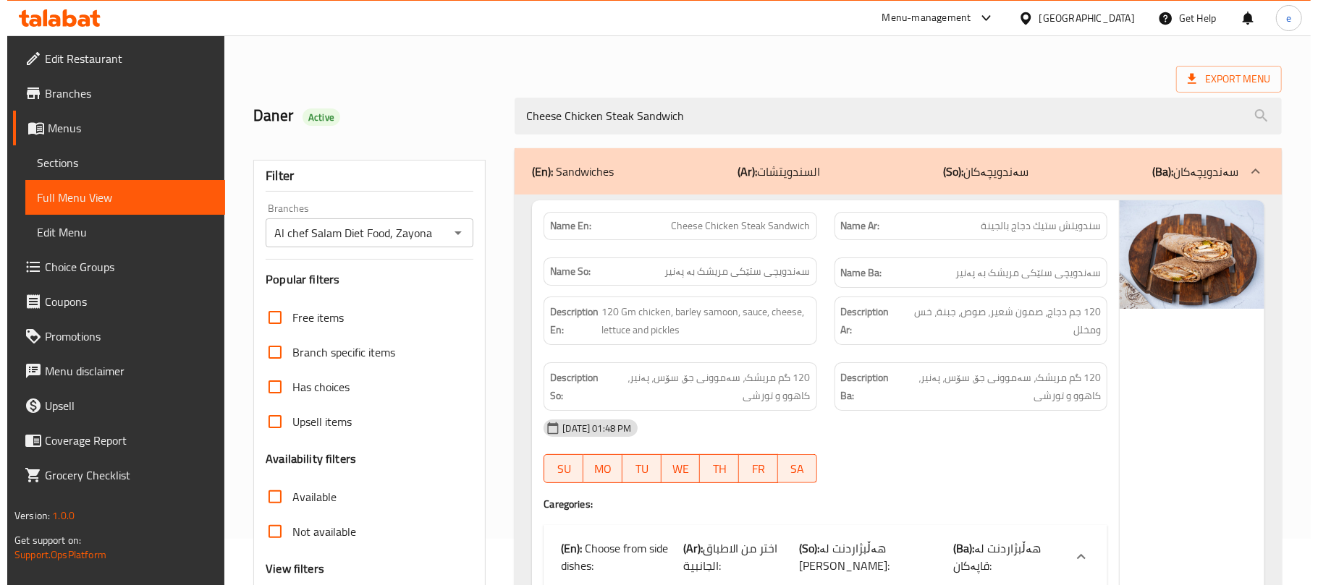
scroll to position [0, 0]
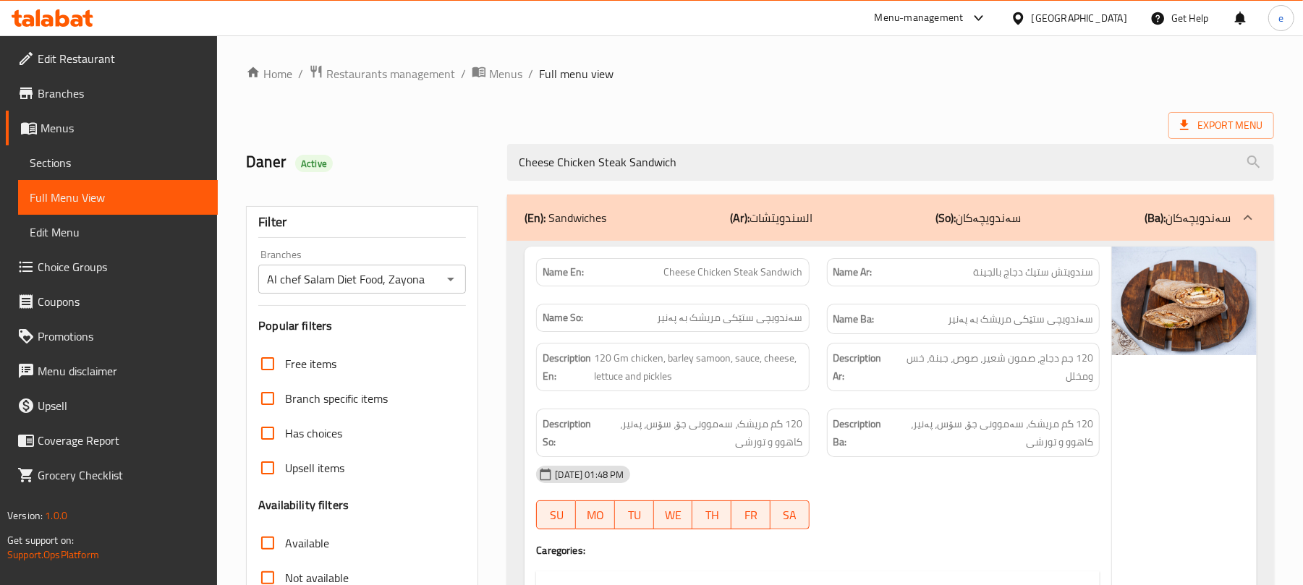
click at [450, 279] on icon "Open" at bounding box center [450, 279] width 17 height 17
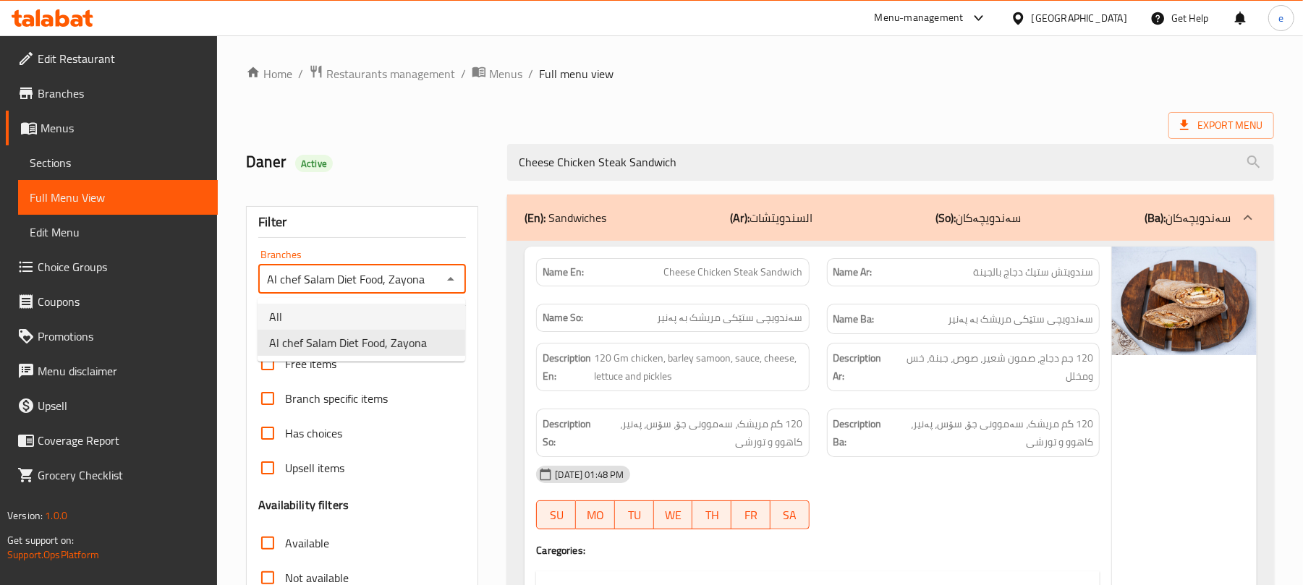
click at [365, 316] on li "All" at bounding box center [362, 317] width 208 height 26
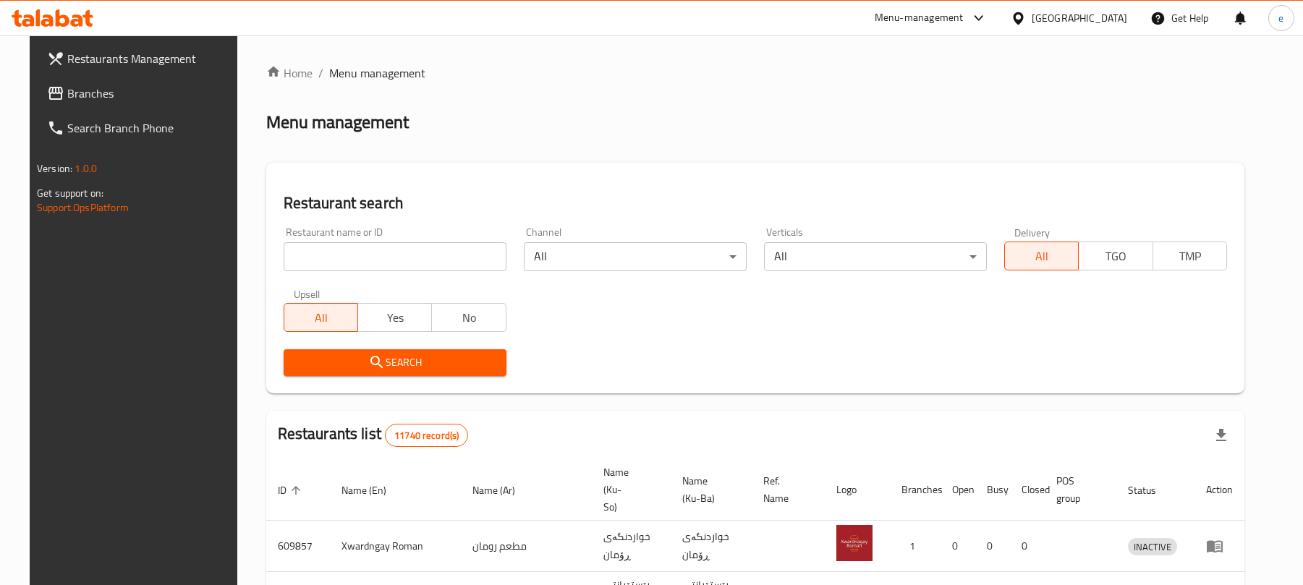
scroll to position [163, 0]
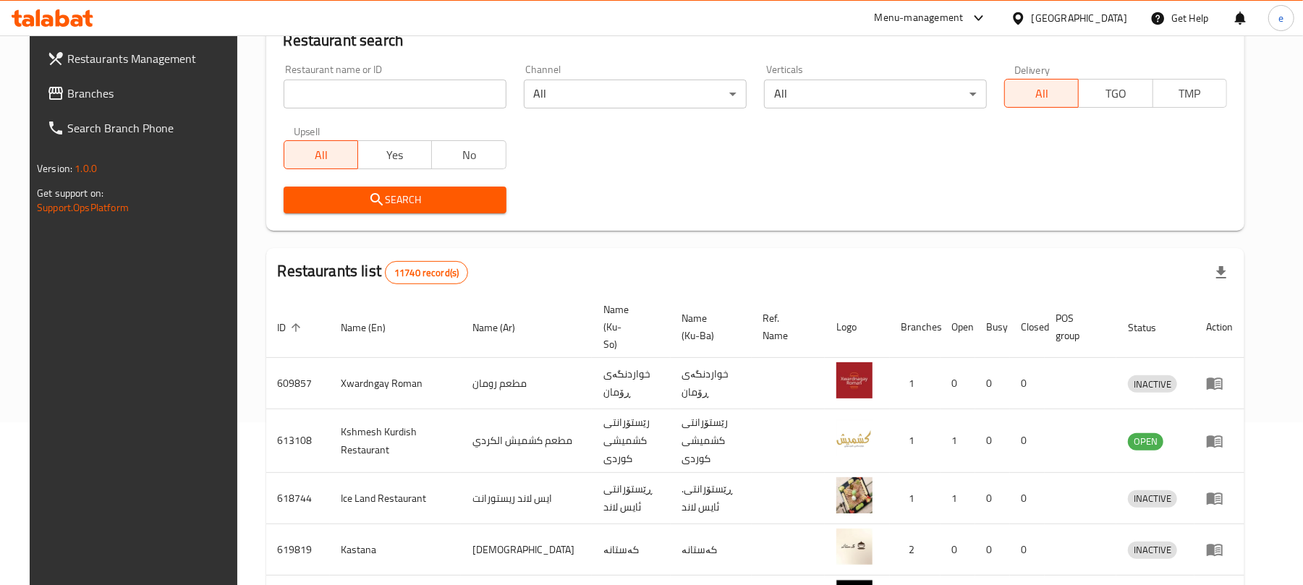
click at [402, 85] on input "search" at bounding box center [395, 94] width 223 height 29
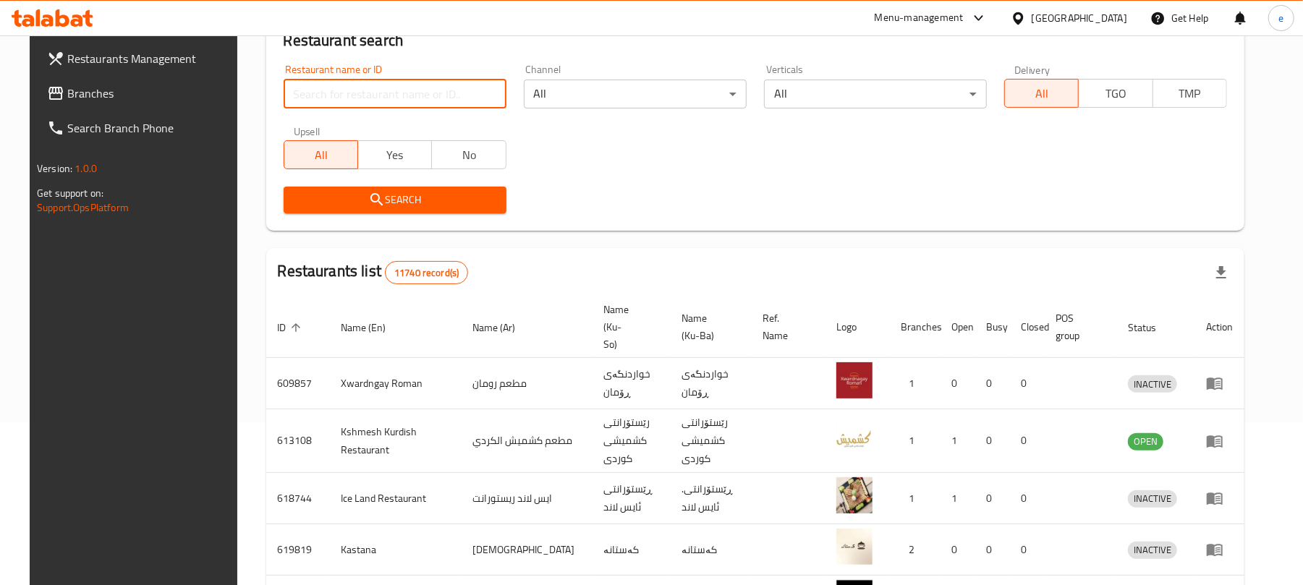
paste input "678051"
type input "678051"
click button "Search" at bounding box center [395, 200] width 223 height 27
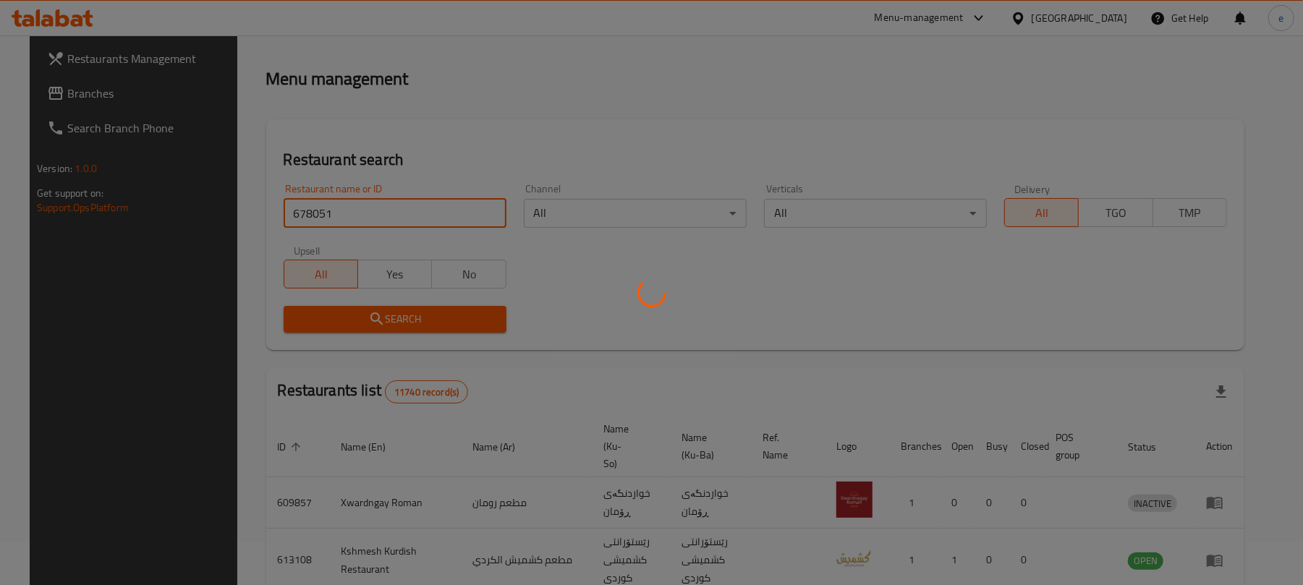
scroll to position [48, 0]
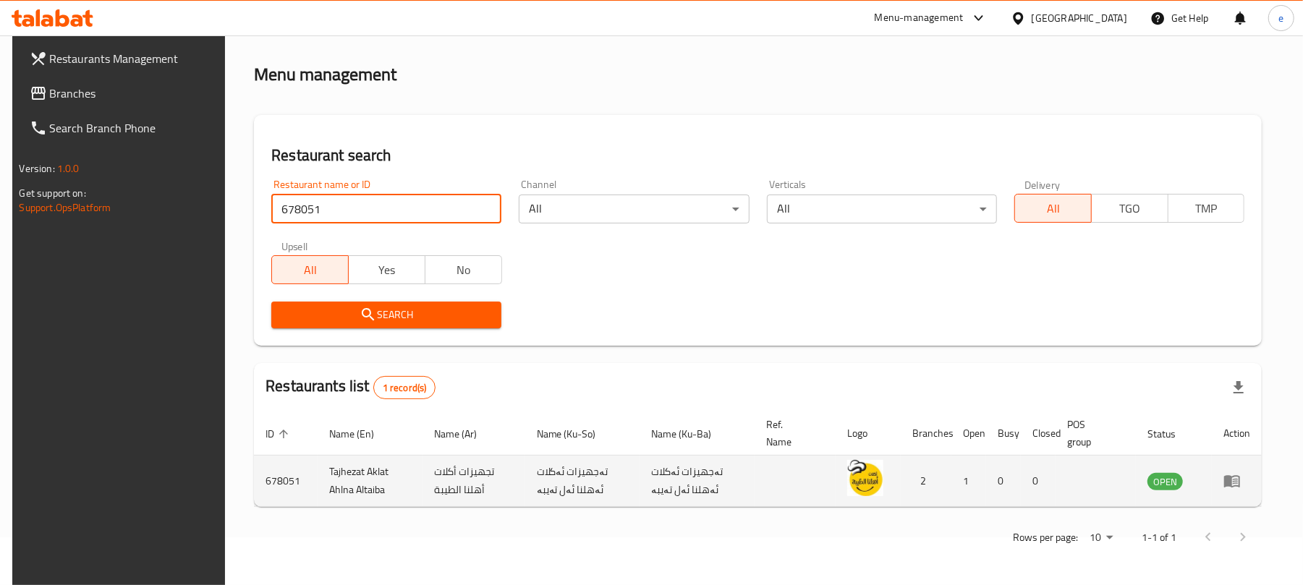
click at [1240, 483] on icon "enhanced table" at bounding box center [1232, 482] width 16 height 12
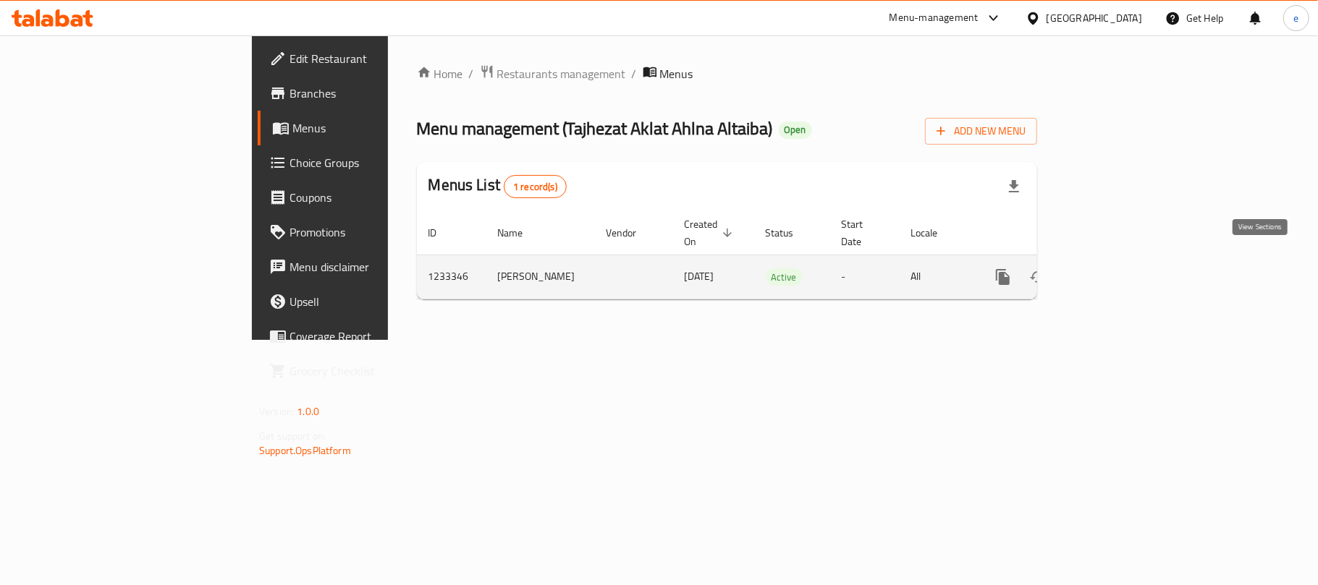
click at [1124, 273] on link "enhanced table" at bounding box center [1107, 277] width 35 height 35
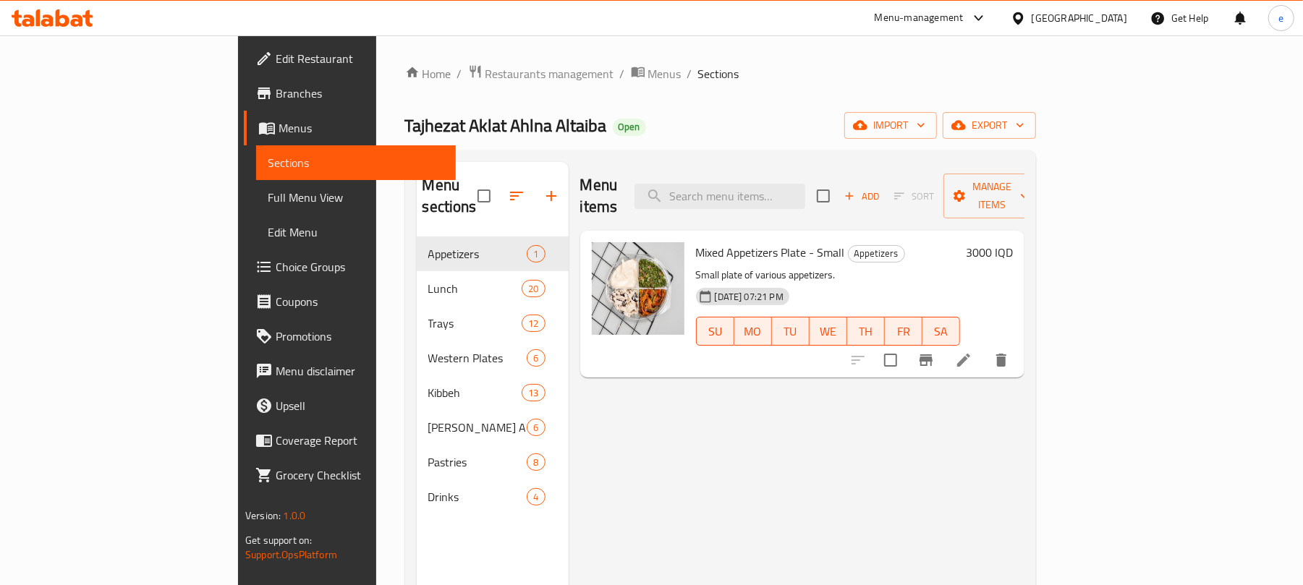
click at [268, 192] on span "Full Menu View" at bounding box center [356, 197] width 177 height 17
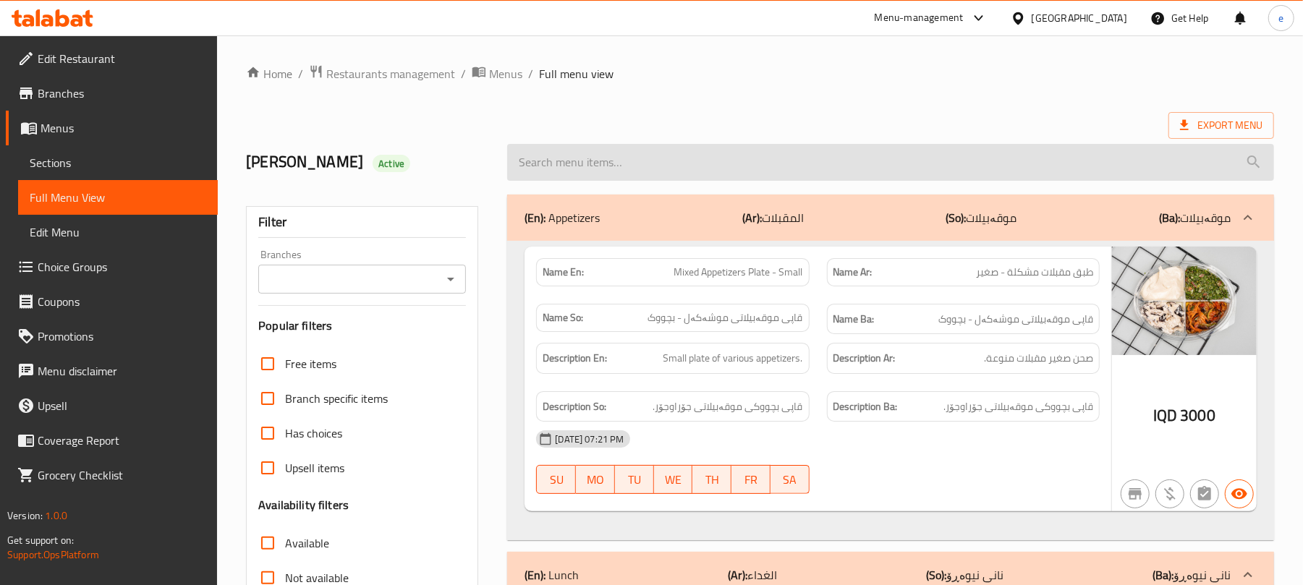
click at [556, 162] on input "search" at bounding box center [890, 162] width 767 height 37
paste input "Arayes"
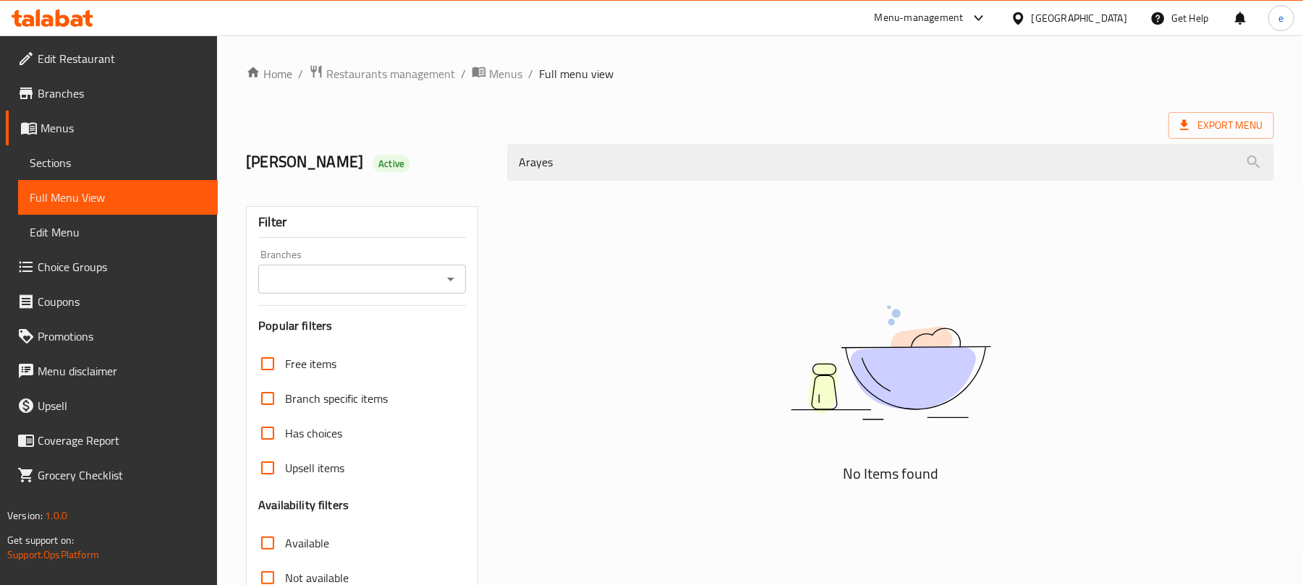
type input "Arayes"
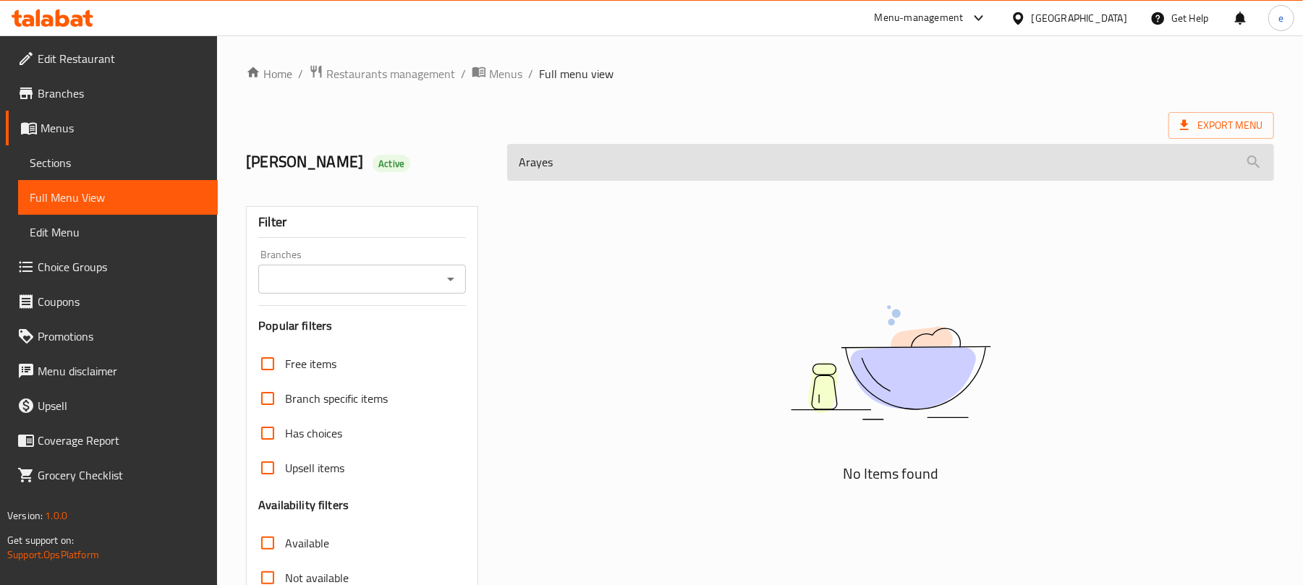
click at [606, 166] on input "Arayes" at bounding box center [890, 162] width 767 height 37
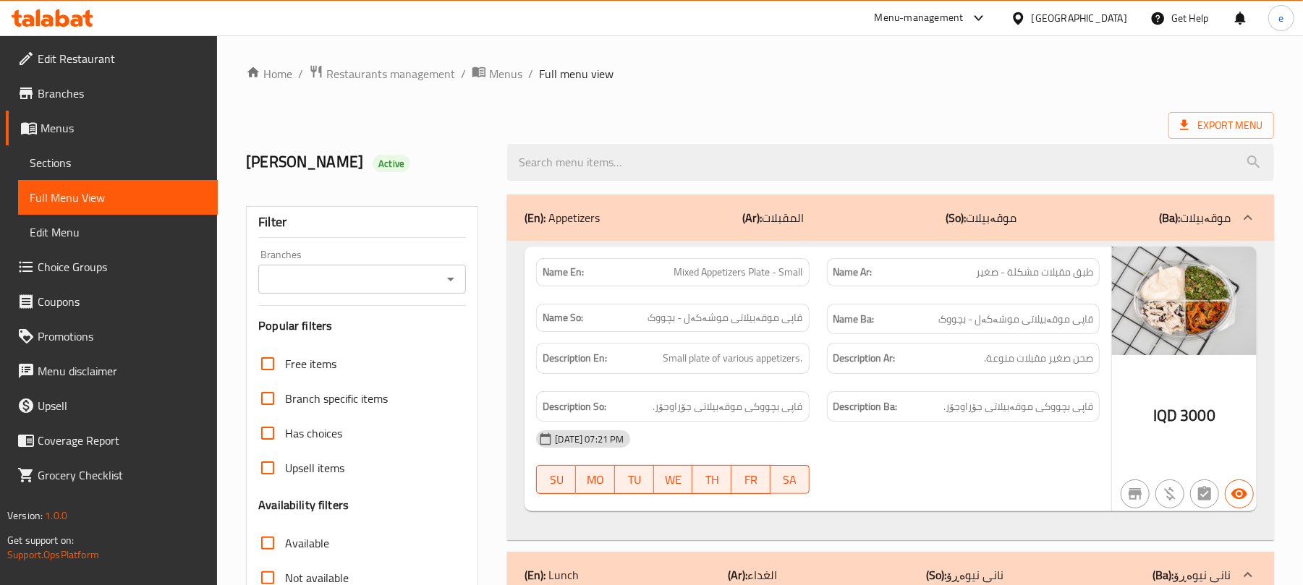
click at [457, 279] on icon "Open" at bounding box center [450, 279] width 17 height 17
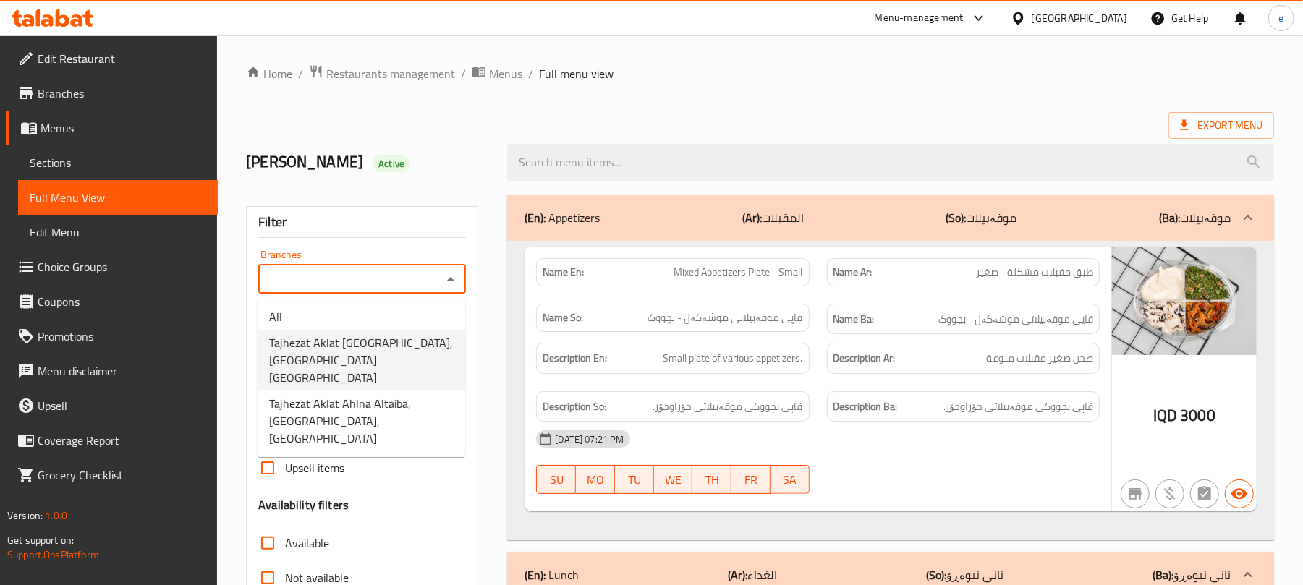
click at [365, 351] on span "Tajhezat Aklat Ahlna Altaiba, Palestine St" at bounding box center [361, 360] width 185 height 52
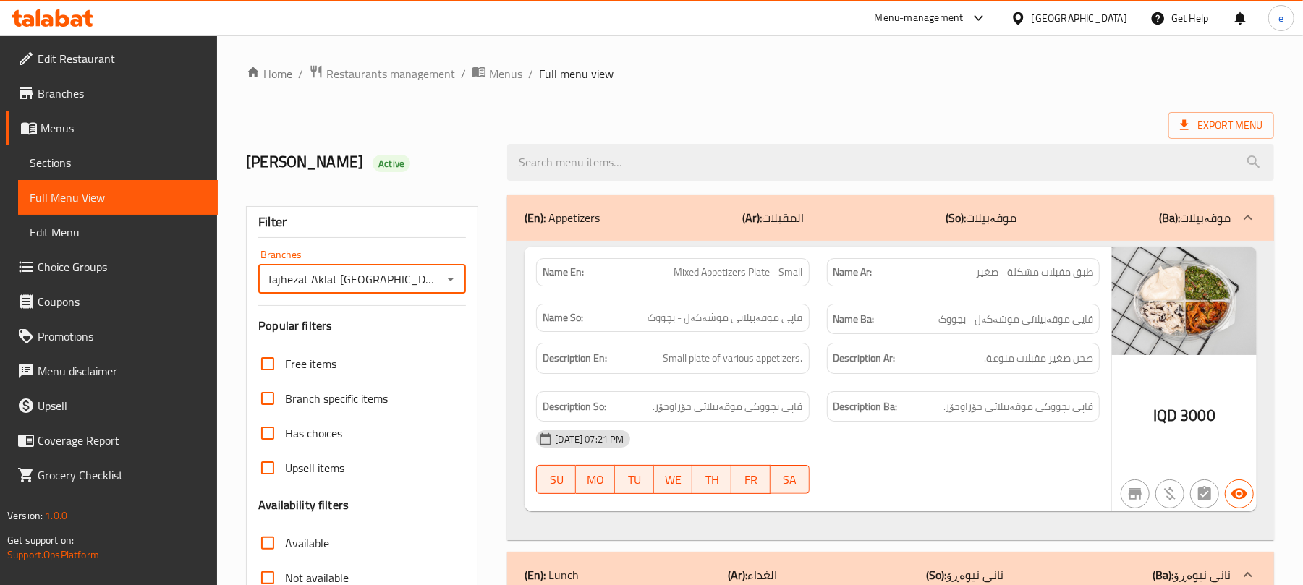
click at [715, 238] on div "(En): Appetizers (Ar): المقبلات (So): موقەبیلات (Ba): موقەبیلات" at bounding box center [890, 218] width 767 height 46
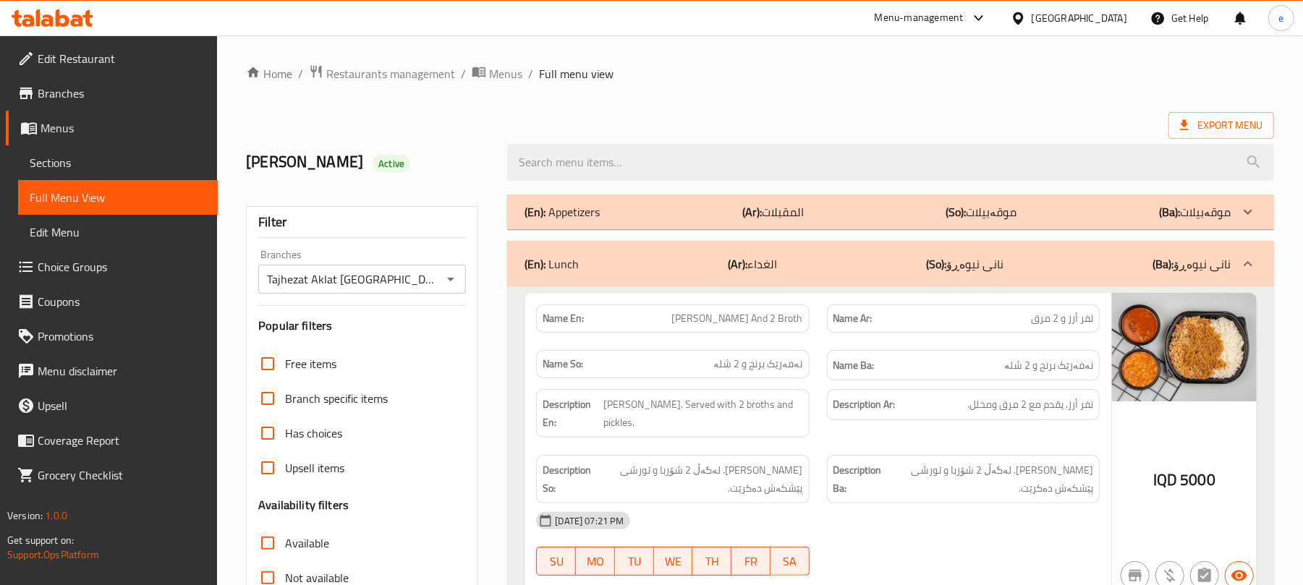
click at [768, 270] on p "(Ar): الغداء" at bounding box center [752, 263] width 49 height 17
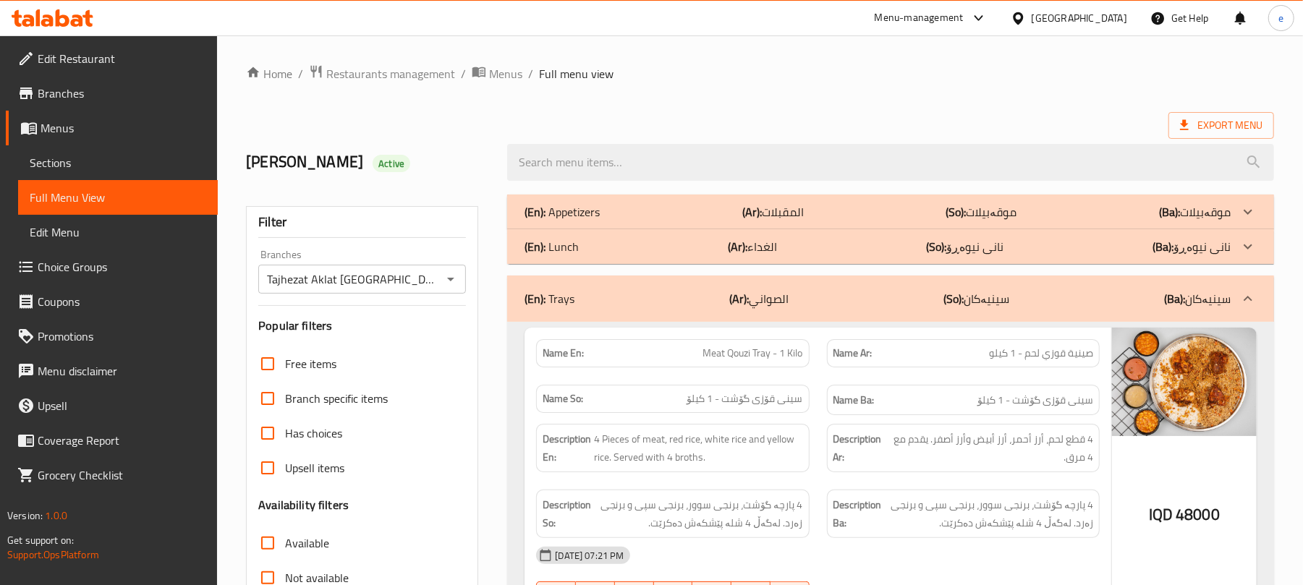
click at [797, 296] on div "(En): Trays (Ar): الصواني (So): سینیەکان (Ba): سینیەکان" at bounding box center [878, 298] width 706 height 17
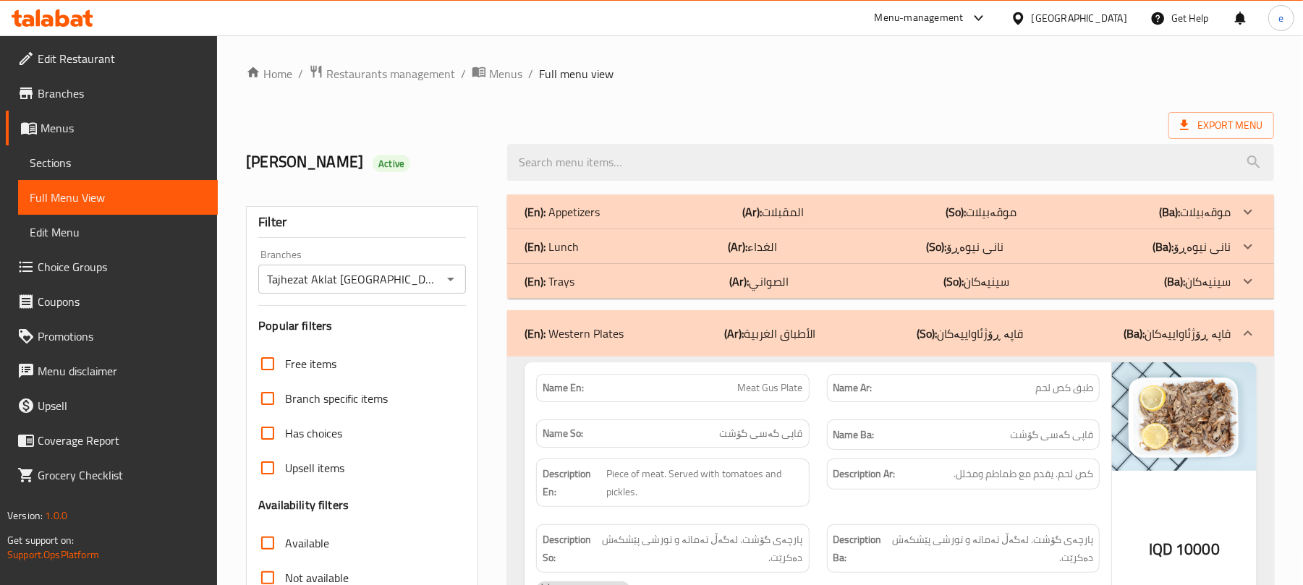
click at [822, 342] on div "(En): Western Plates (Ar): الأطباق الغربية (So): قاپە ڕۆژئاواییەکان (Ba): قاپە …" at bounding box center [878, 333] width 706 height 17
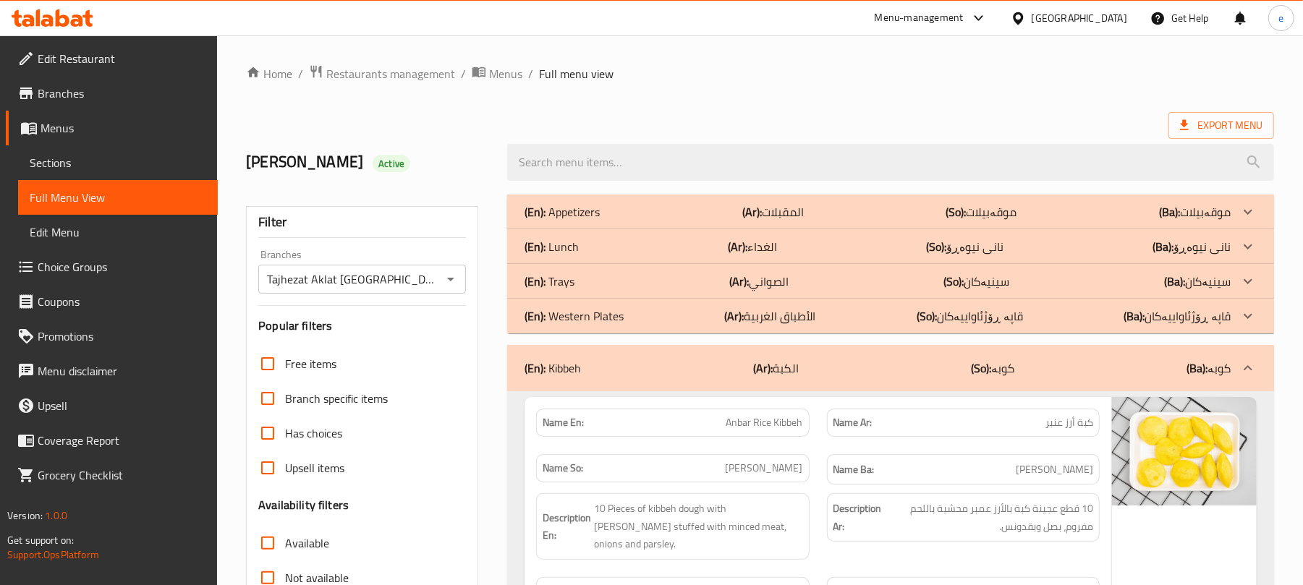
click at [446, 287] on icon "Open" at bounding box center [450, 279] width 17 height 17
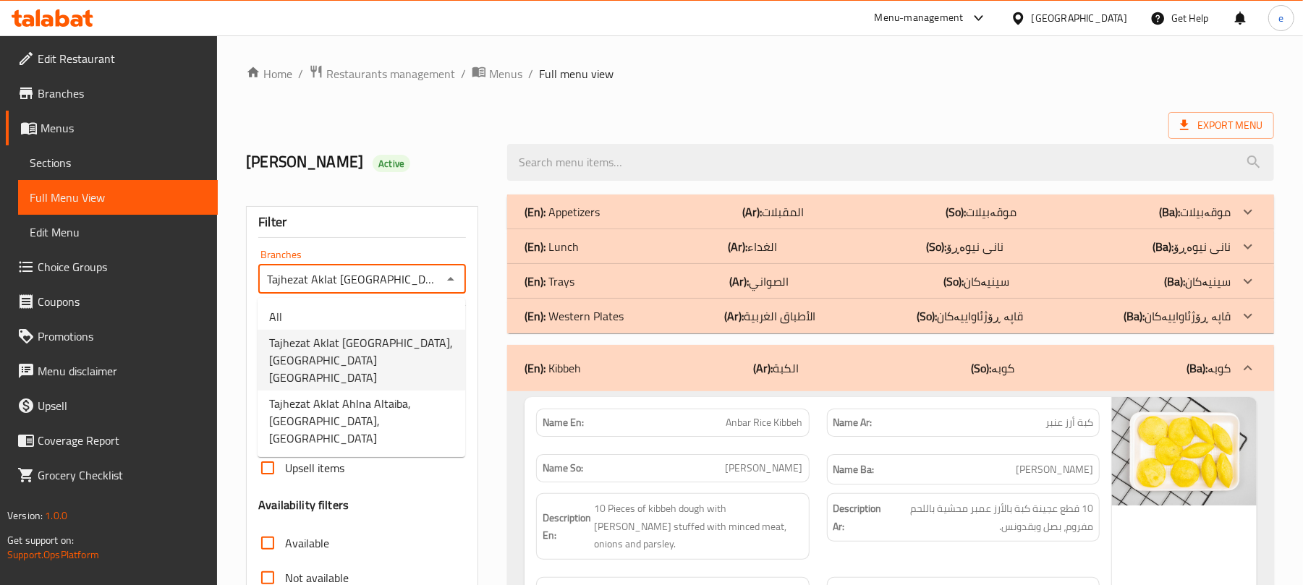
scroll to position [0, 30]
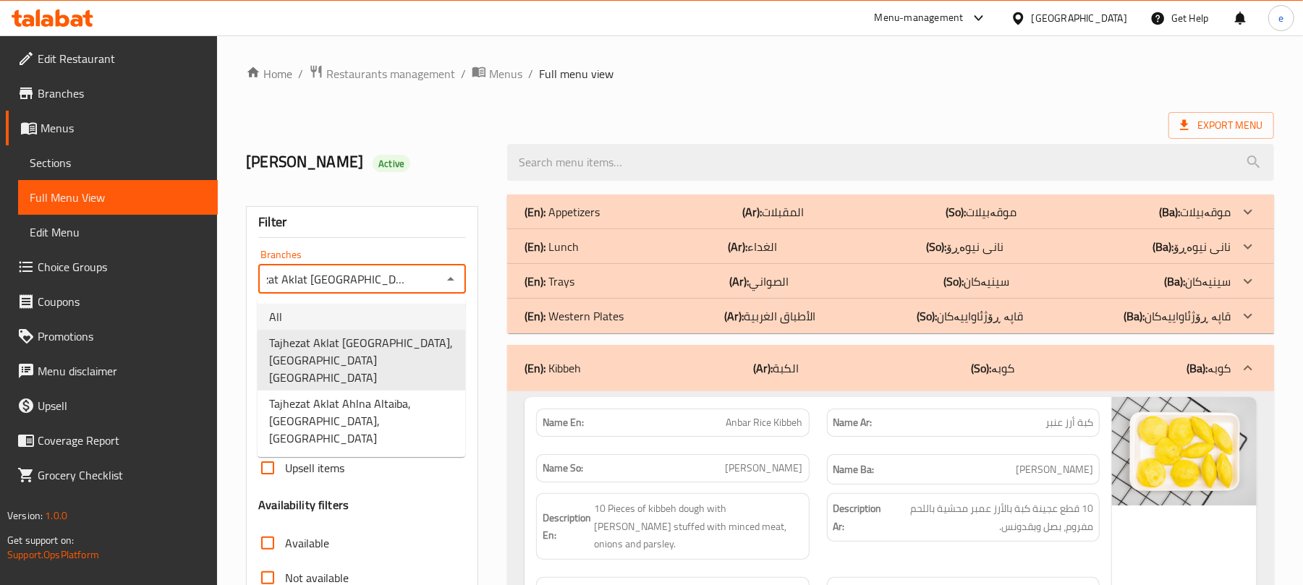
click at [337, 318] on li "All" at bounding box center [362, 317] width 208 height 26
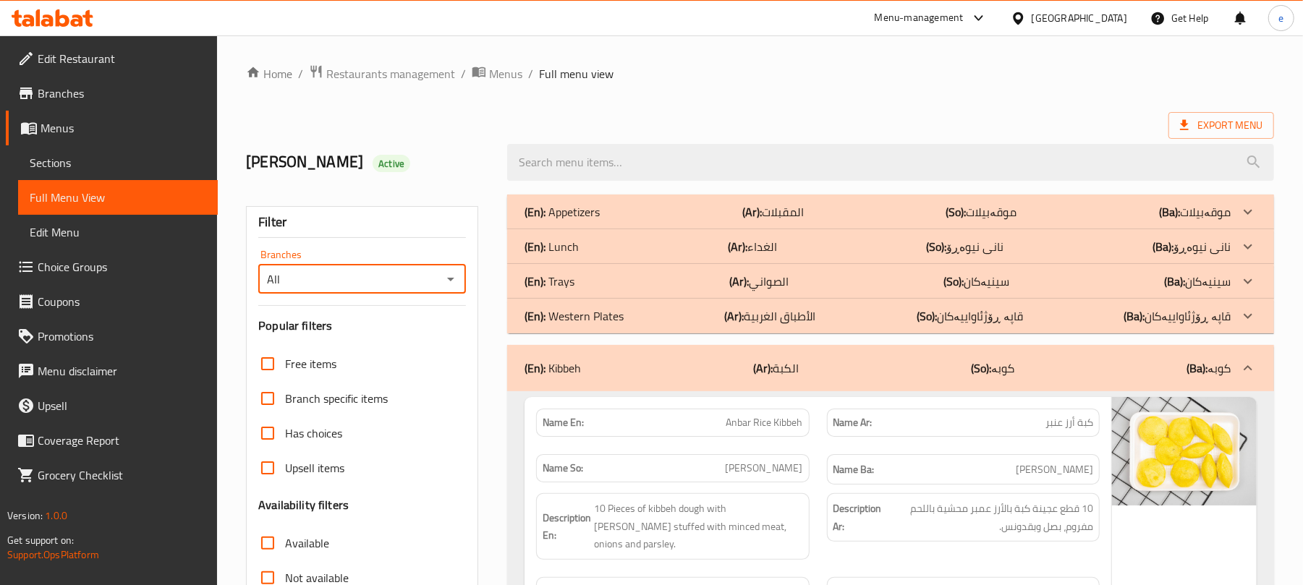
scroll to position [0, 0]
click at [446, 287] on icon "Open" at bounding box center [450, 279] width 17 height 17
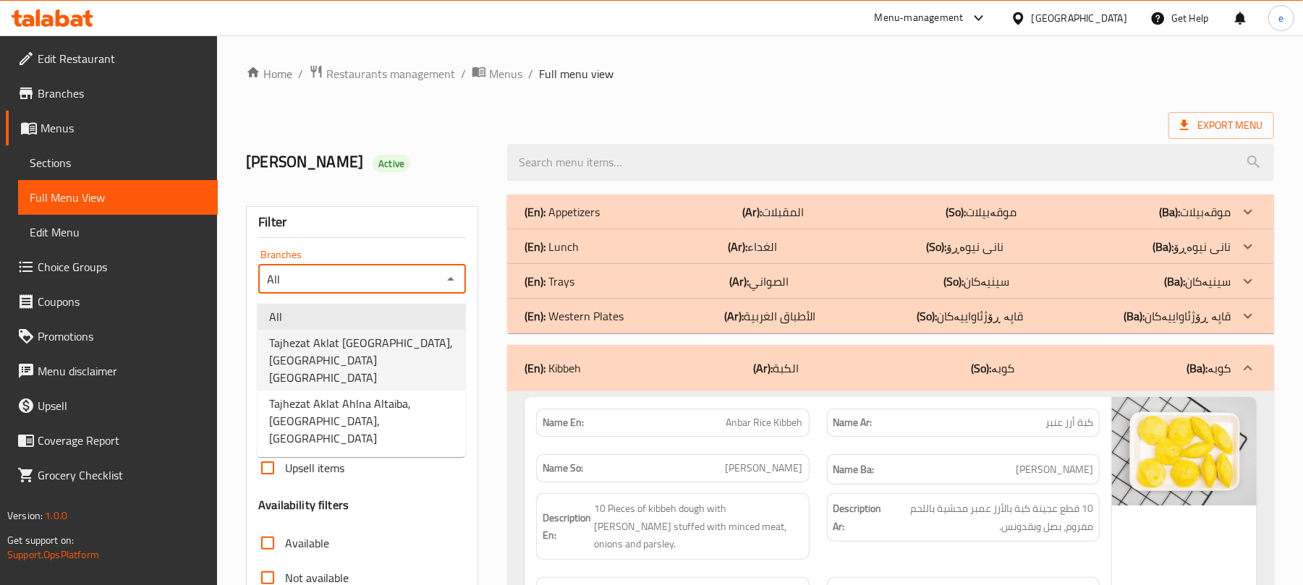
click at [374, 339] on span "Tajhezat Aklat Ahlna Altaiba, Palestine St" at bounding box center [361, 360] width 185 height 52
type input "Tajhezat Aklat Ahlna Altaiba, Palestine St"
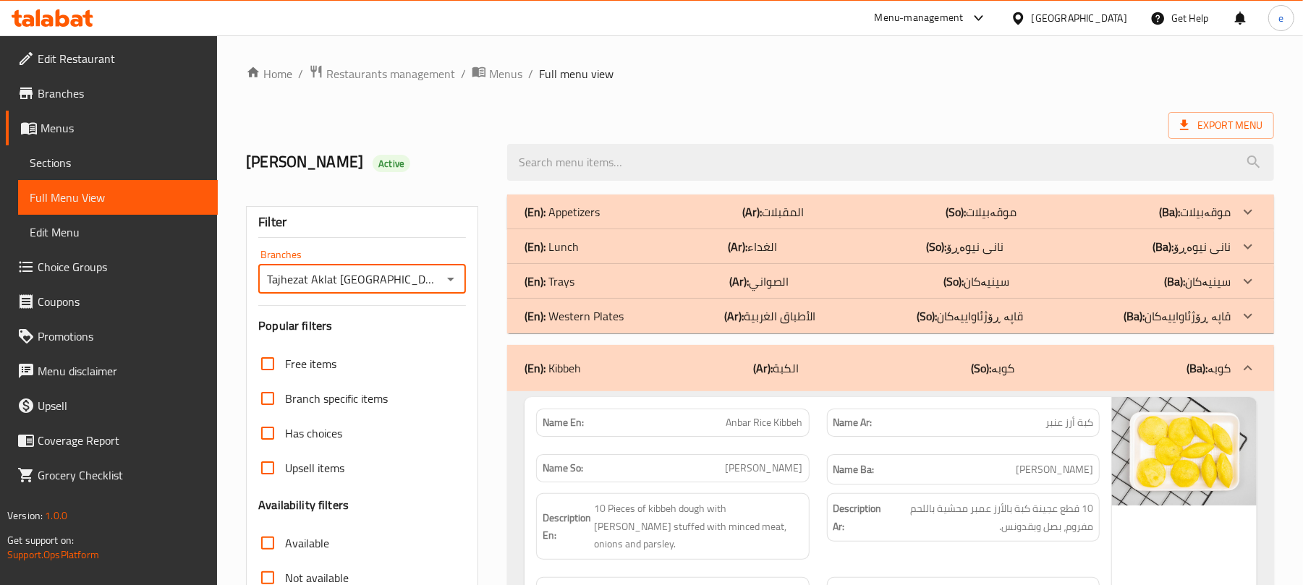
click at [664, 370] on div "(En): Kibbeh (Ar): الكبة (So): کوبە (Ba): کوبە" at bounding box center [878, 368] width 706 height 17
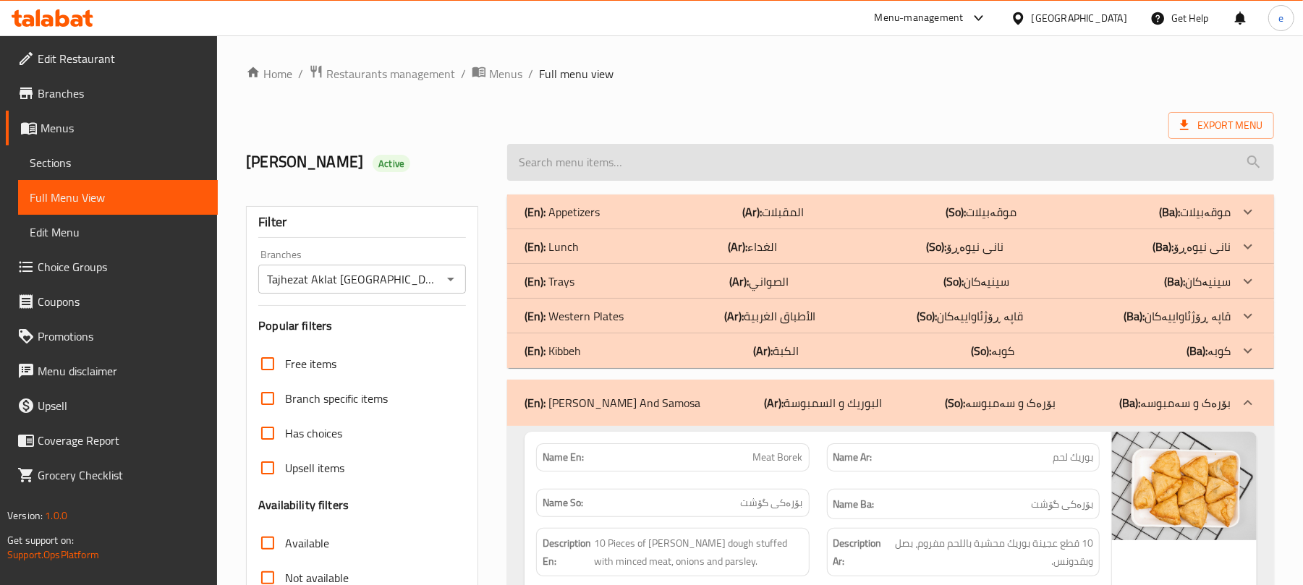
click at [640, 166] on input "search" at bounding box center [890, 162] width 767 height 37
paste input "Meat Arayes"
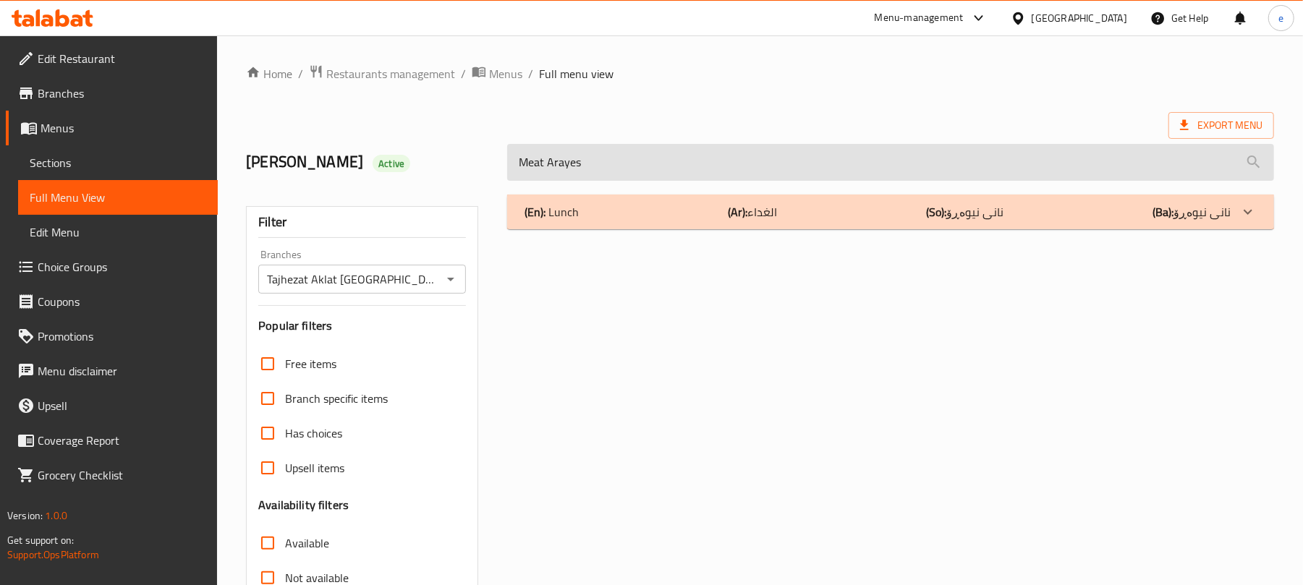
click at [537, 169] on input "Meat Arayes" at bounding box center [890, 162] width 767 height 37
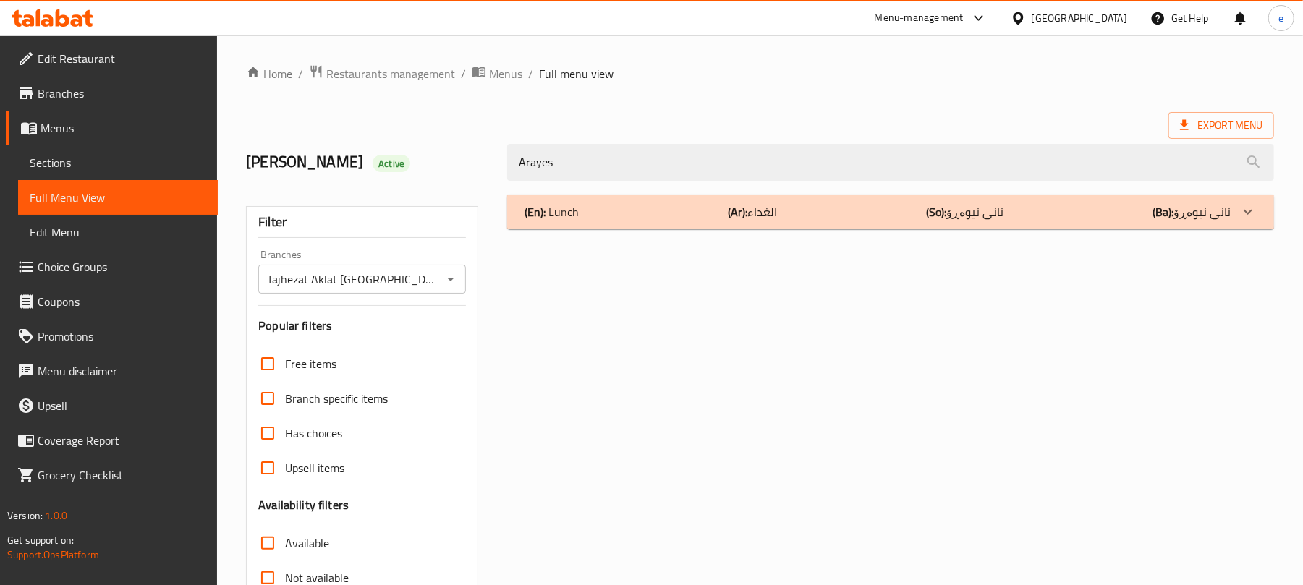
type input "Arayes"
drag, startPoint x: 629, startPoint y: 210, endPoint x: 692, endPoint y: 256, distance: 77.6
click at [629, 211] on div "(En): Lunch (Ar): الغداء (So): نانی نیوەڕۆ (Ba): نانی نیوەڕۆ" at bounding box center [878, 211] width 706 height 17
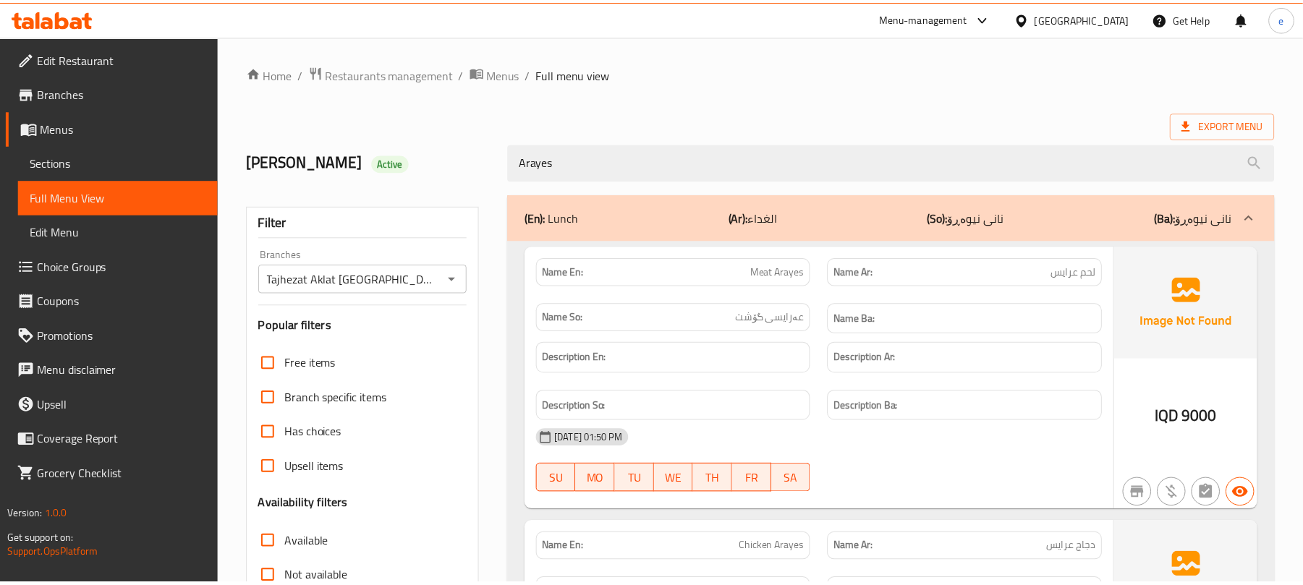
scroll to position [265, 0]
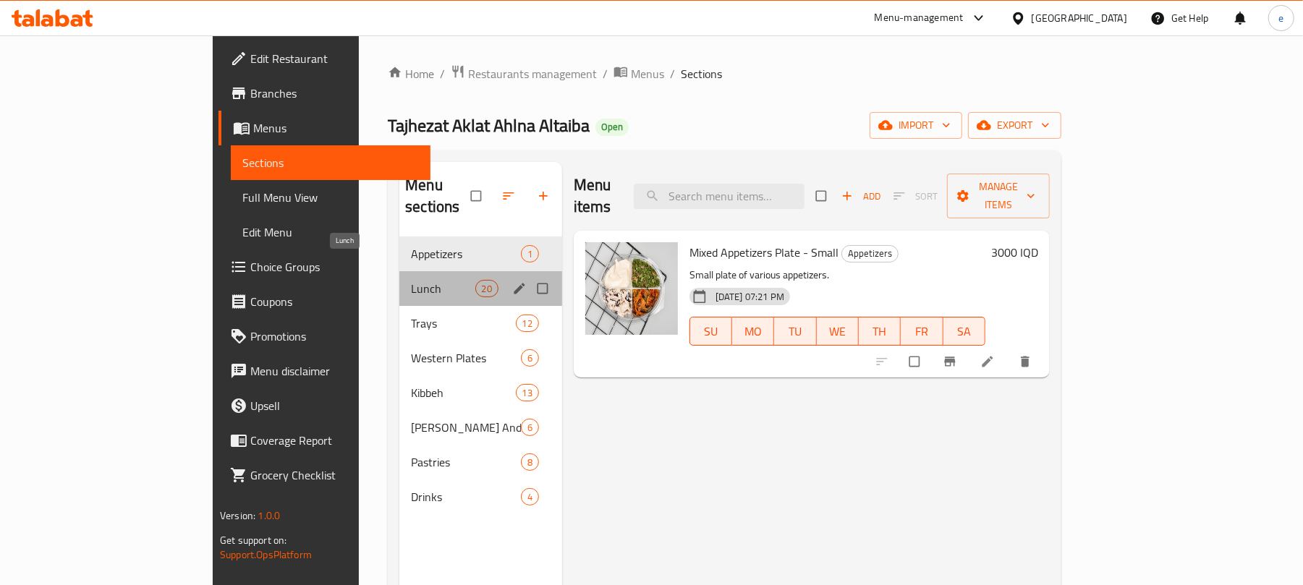
click at [411, 280] on span "Lunch" at bounding box center [443, 288] width 64 height 17
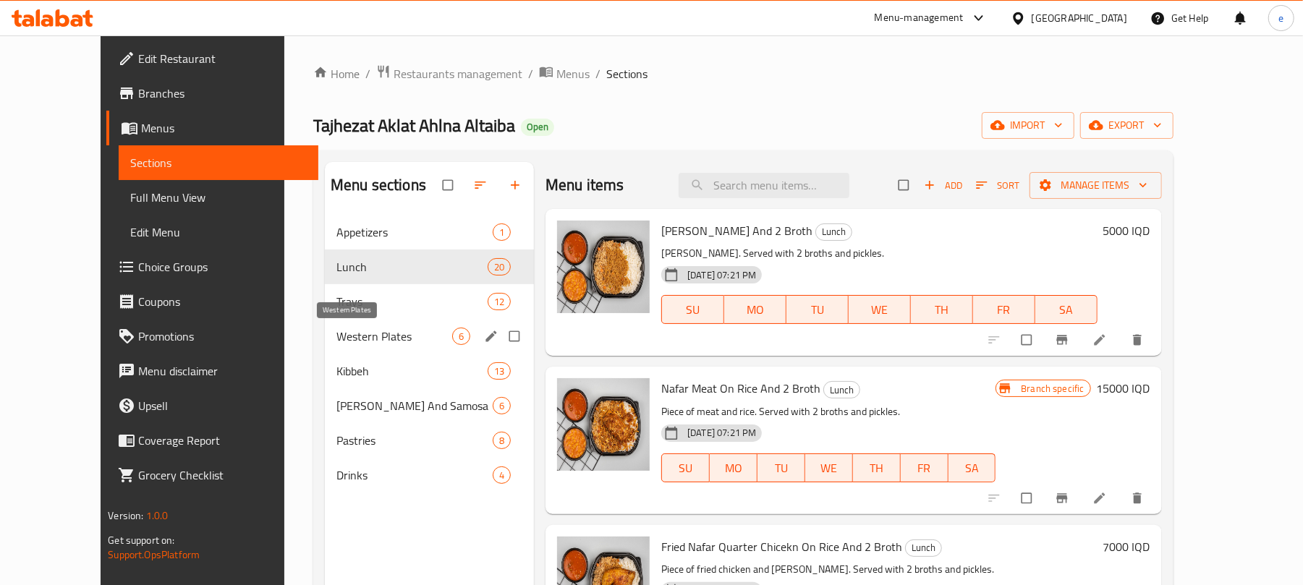
click at [346, 337] on span "Western Plates" at bounding box center [394, 336] width 116 height 17
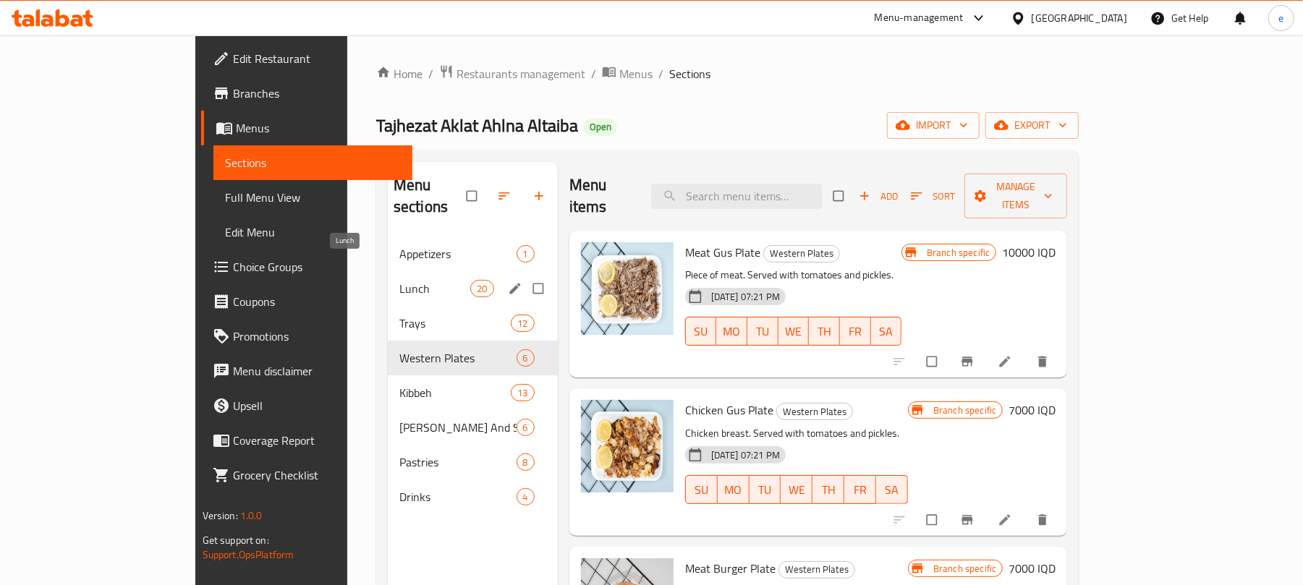
click at [399, 280] on span "Lunch" at bounding box center [435, 288] width 72 height 17
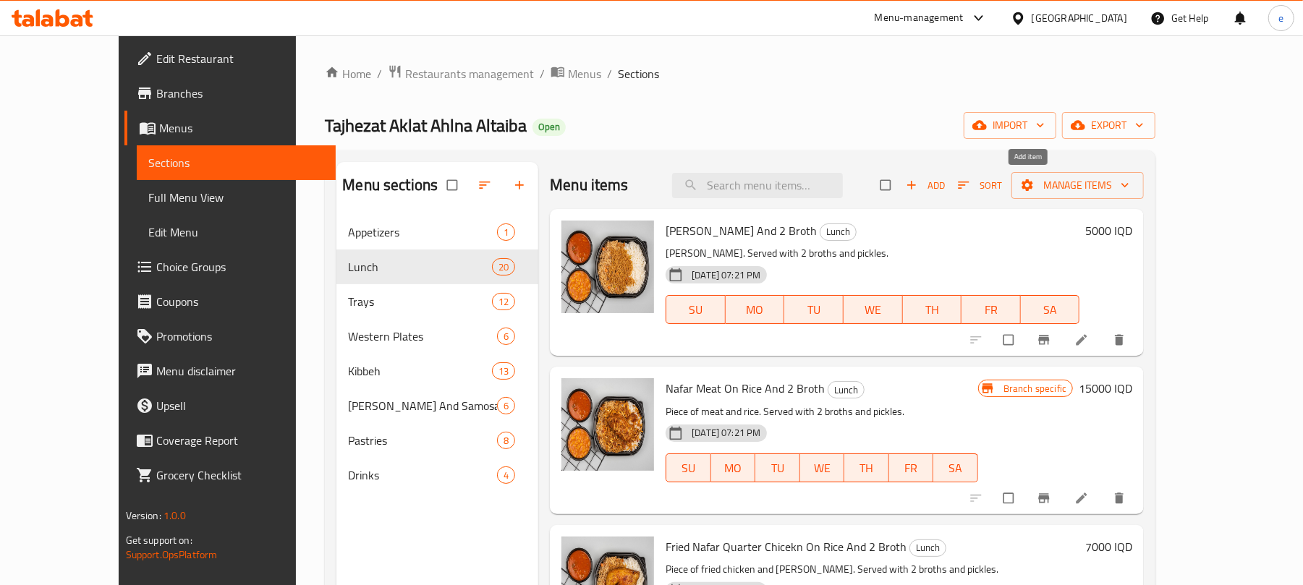
click at [945, 194] on span "Add" at bounding box center [925, 185] width 39 height 17
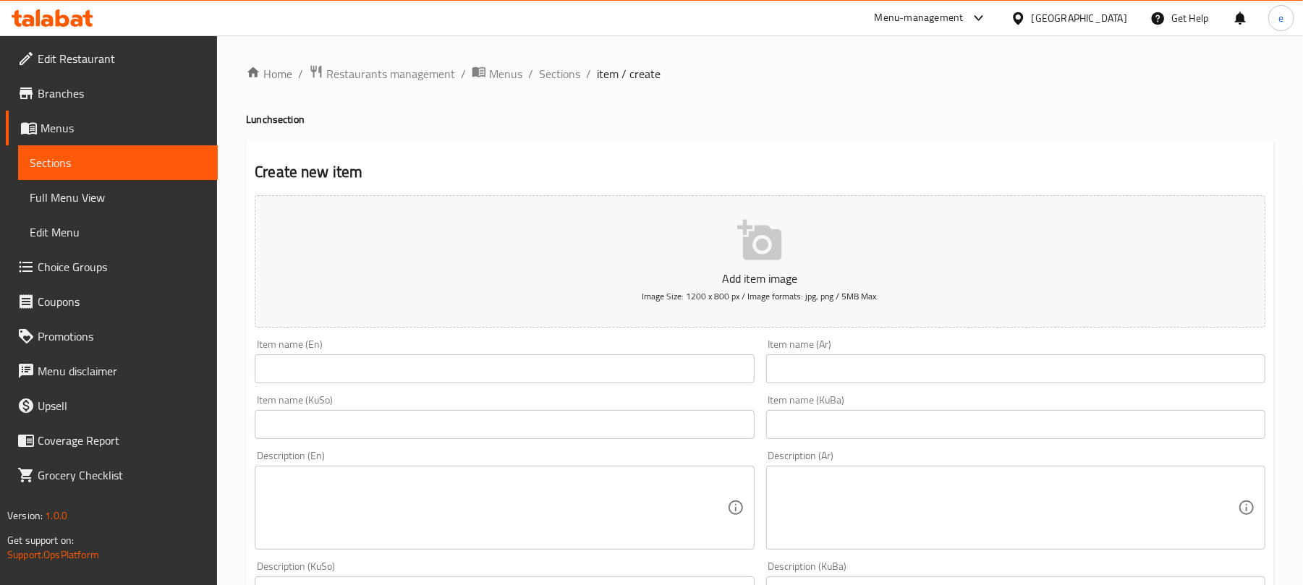
click at [614, 373] on input "text" at bounding box center [504, 369] width 499 height 29
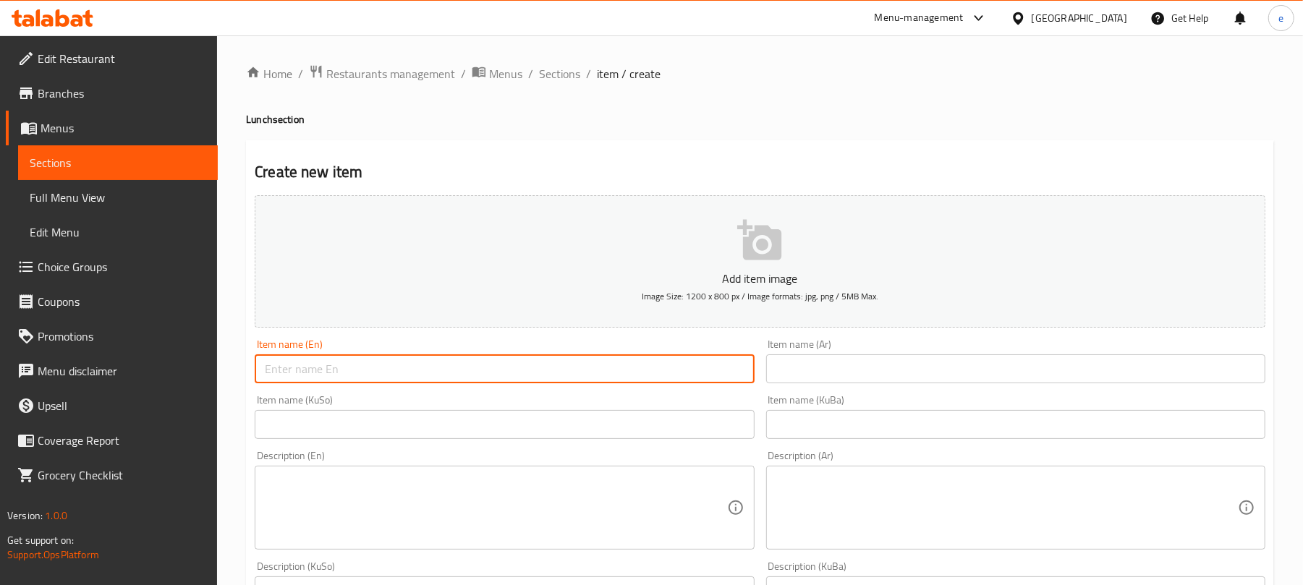
paste input "Arayes"
click at [267, 377] on input "Arayes" at bounding box center [504, 369] width 499 height 29
type input "Meat Arayes"
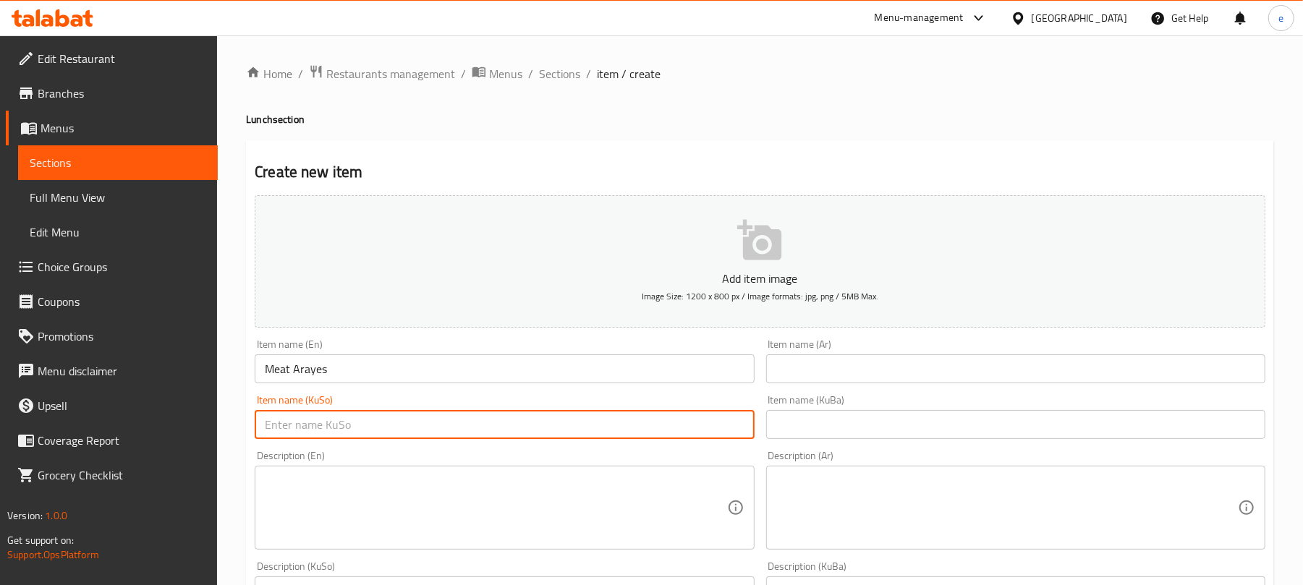
click at [715, 434] on input "text" at bounding box center [504, 424] width 499 height 29
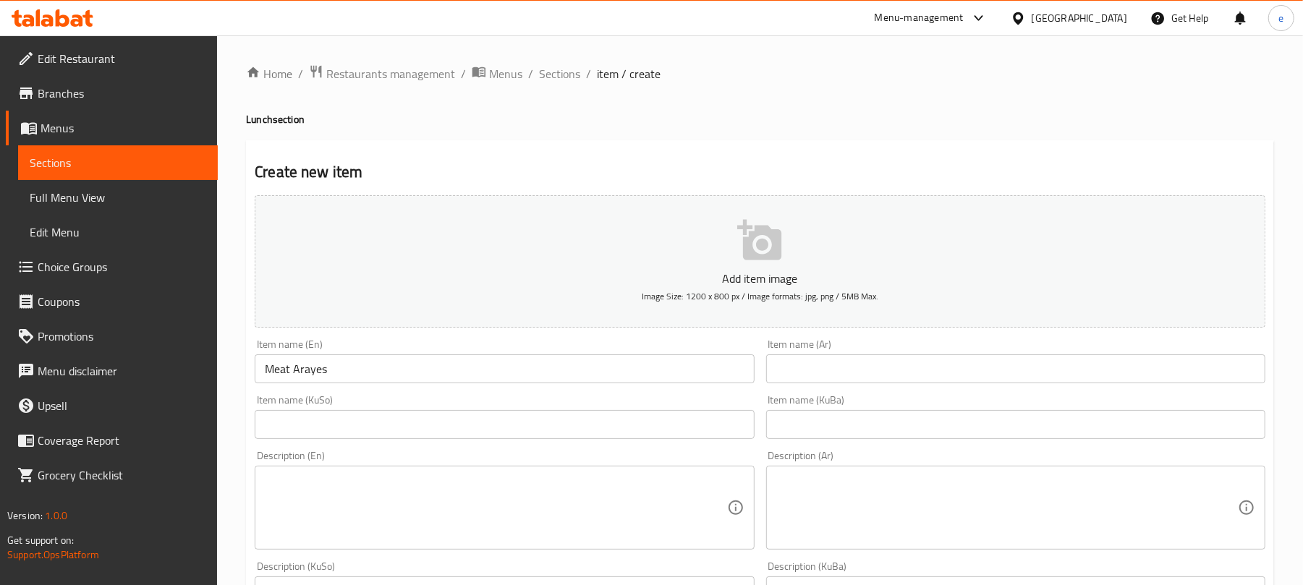
click at [849, 354] on div "Item name (Ar) Item name (Ar)" at bounding box center [1015, 361] width 499 height 44
click at [849, 355] on div "Item name (Ar) Item name (Ar)" at bounding box center [1015, 361] width 499 height 44
click at [1113, 375] on input "text" at bounding box center [1015, 369] width 499 height 29
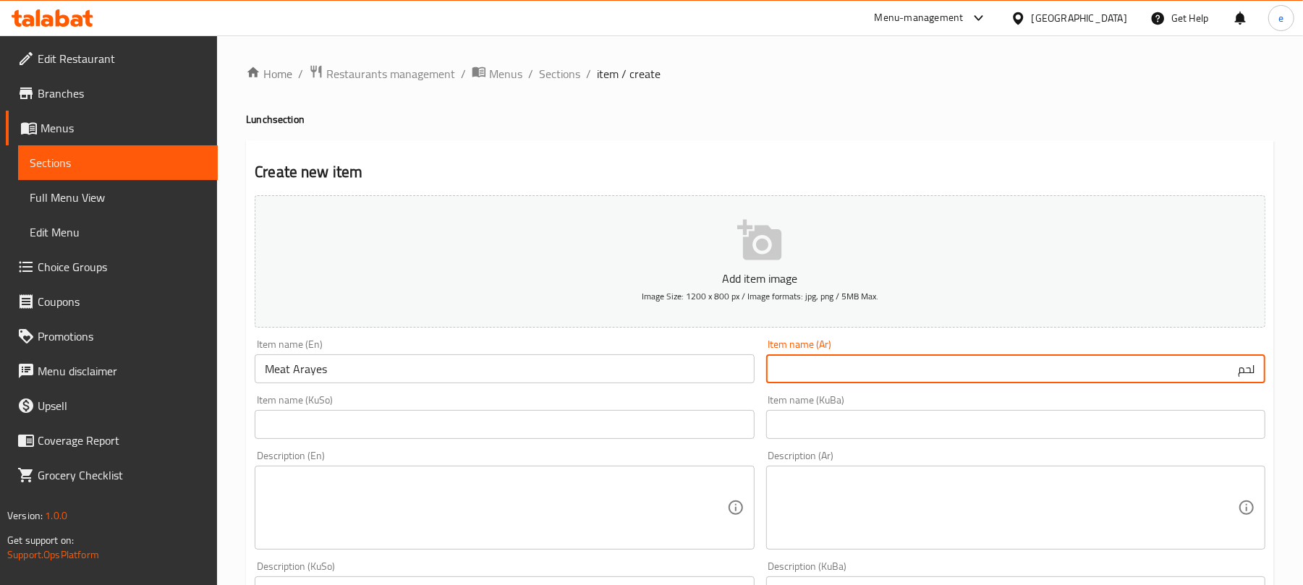
paste input "عرايس"
type input "لحم عرايس"
click at [734, 426] on input "text" at bounding box center [504, 424] width 499 height 29
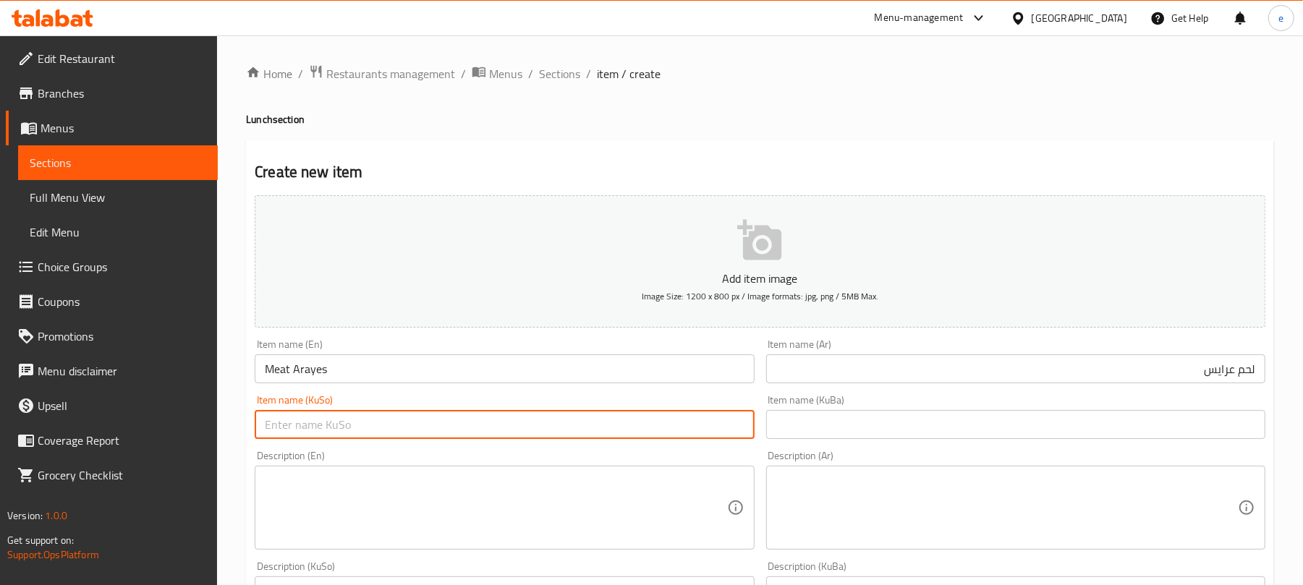
paste input "عەرایس"
type input "عەرایسی گۆشت"
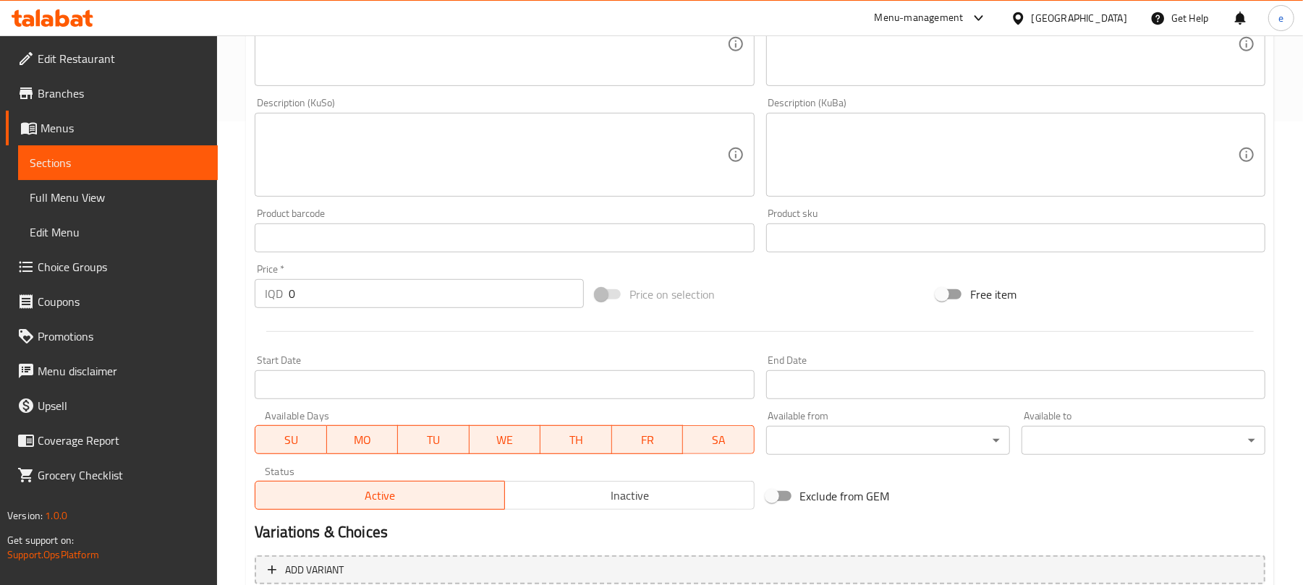
scroll to position [603, 0]
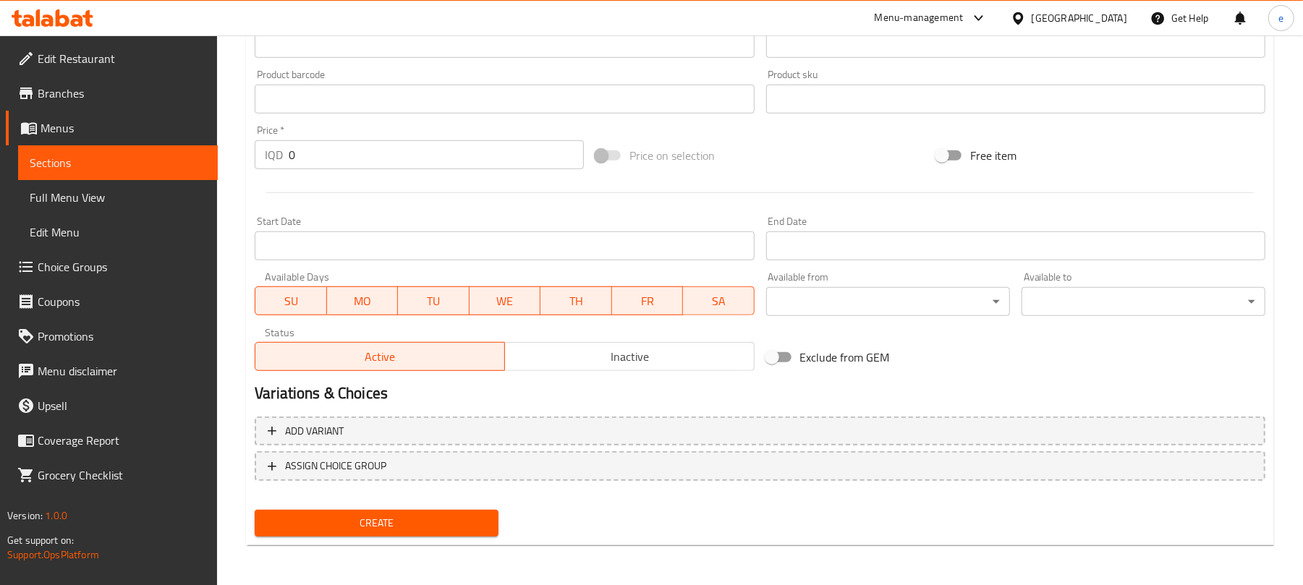
drag, startPoint x: 318, startPoint y: 157, endPoint x: 288, endPoint y: 151, distance: 30.9
click at [289, 151] on input "0" at bounding box center [436, 154] width 295 height 29
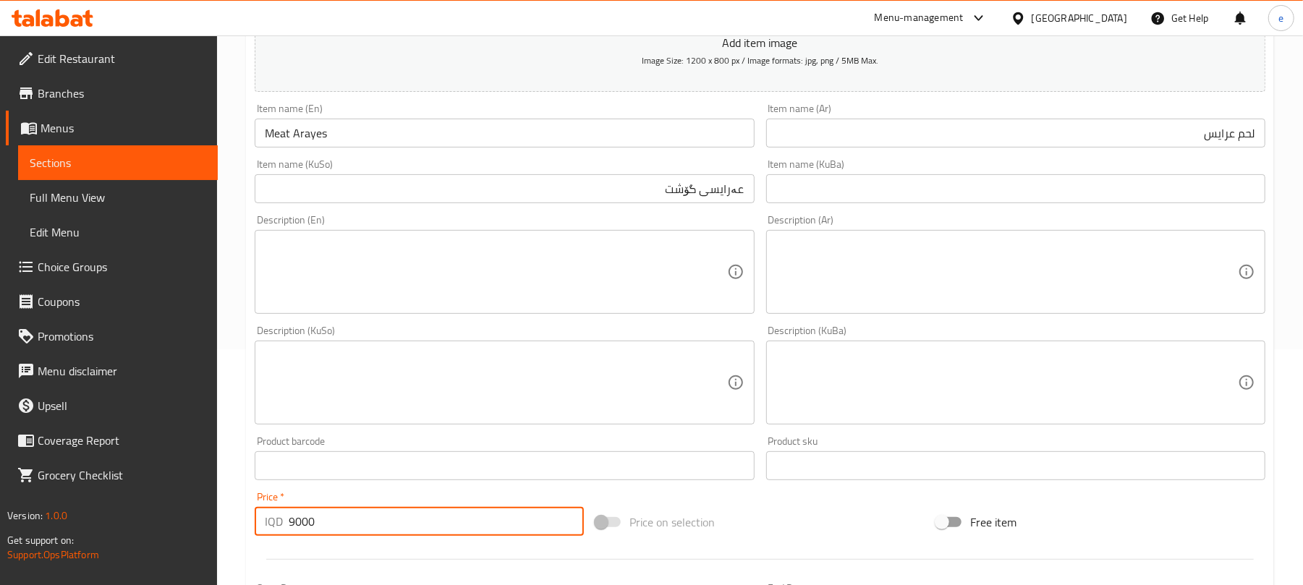
scroll to position [0, 0]
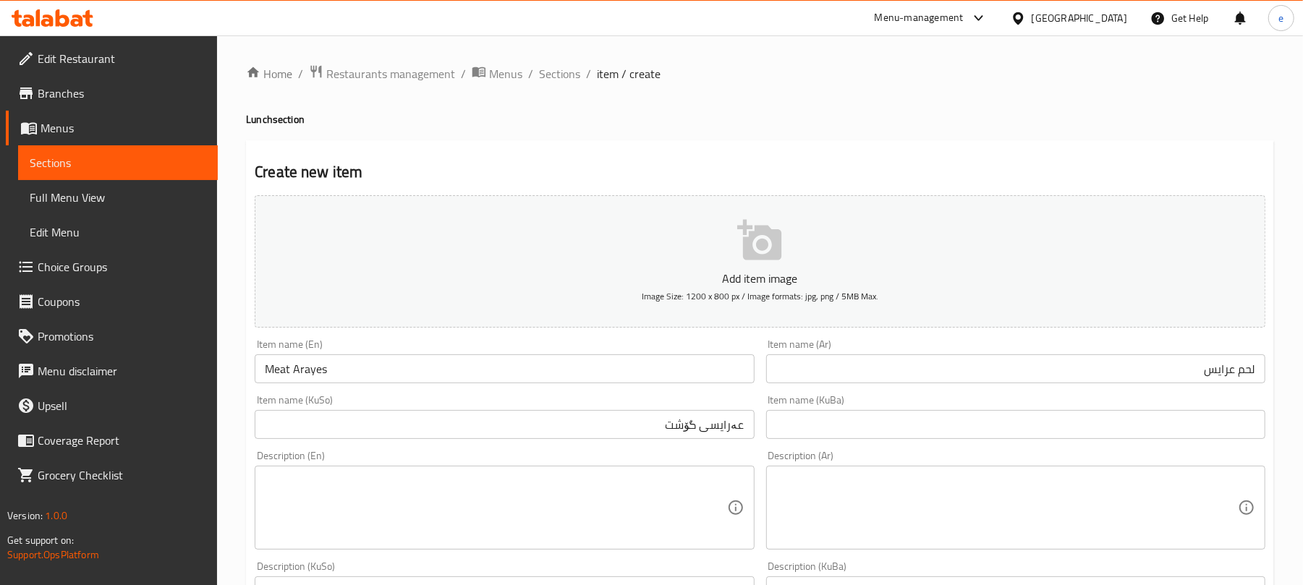
type input "9000"
click at [501, 365] on input "Meat Arayes" at bounding box center [504, 369] width 499 height 29
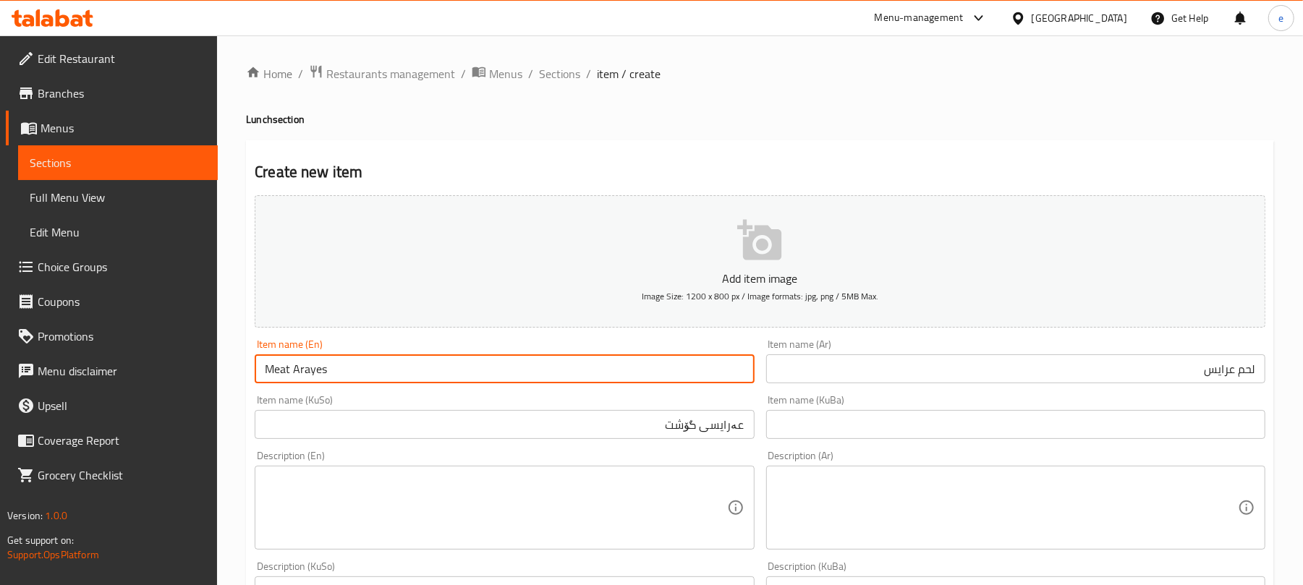
click at [501, 365] on input "Meat Arayes" at bounding box center [504, 369] width 499 height 29
click at [761, 435] on div "Item name (KuBa) Item name (KuBa)" at bounding box center [1015, 417] width 511 height 56
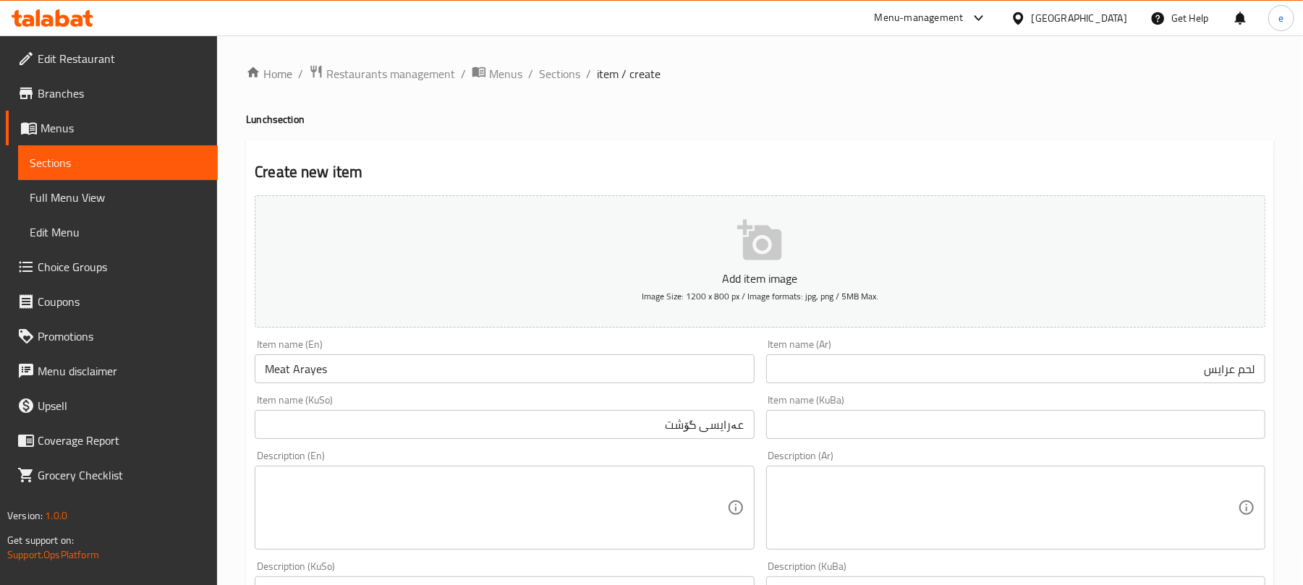
click at [733, 426] on input "عەرایسی گۆشت" at bounding box center [504, 424] width 499 height 29
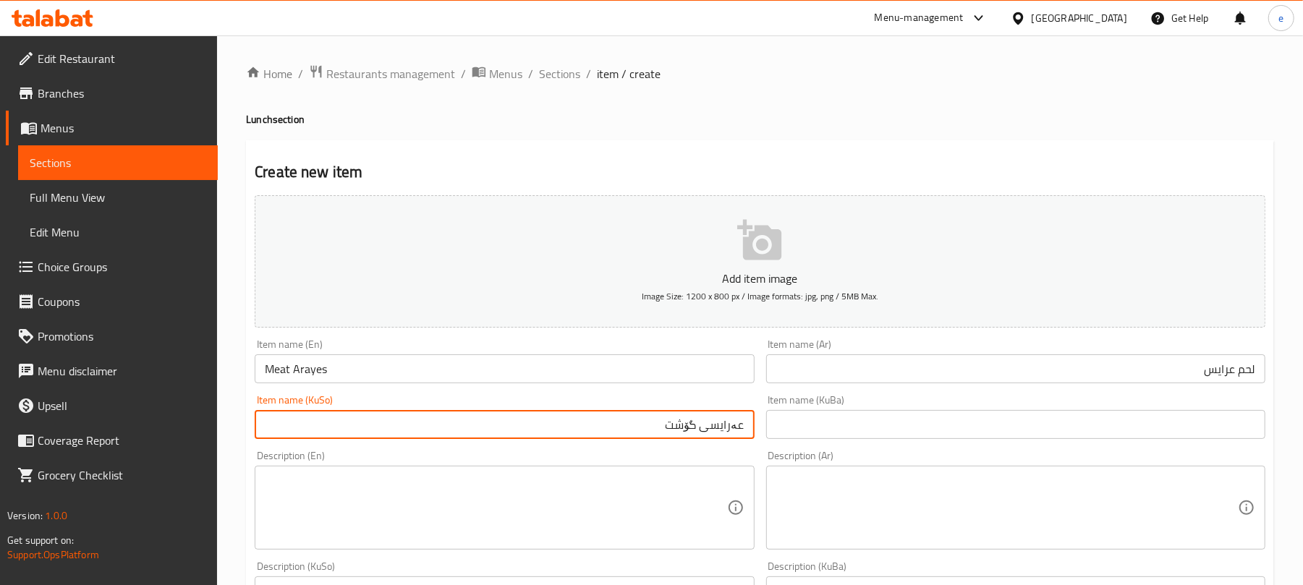
click at [733, 426] on input "عەرایسی گۆشت" at bounding box center [504, 424] width 499 height 29
click at [1216, 365] on input "لحم عرايس" at bounding box center [1015, 369] width 499 height 29
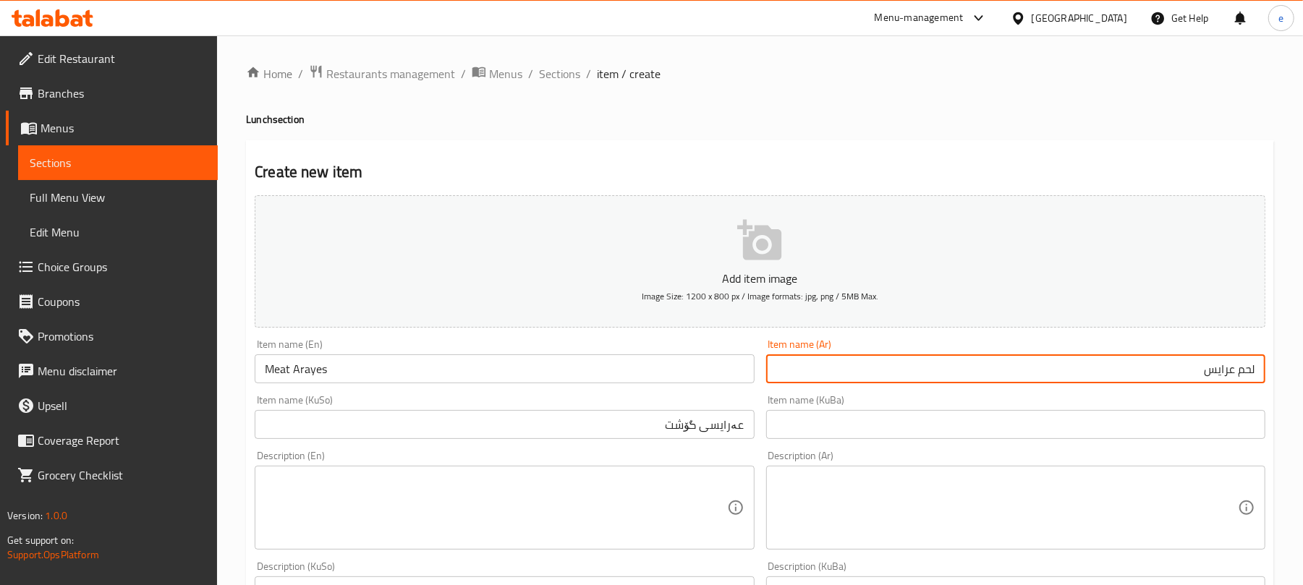
click at [1216, 365] on input "لحم عرايس" at bounding box center [1015, 369] width 499 height 29
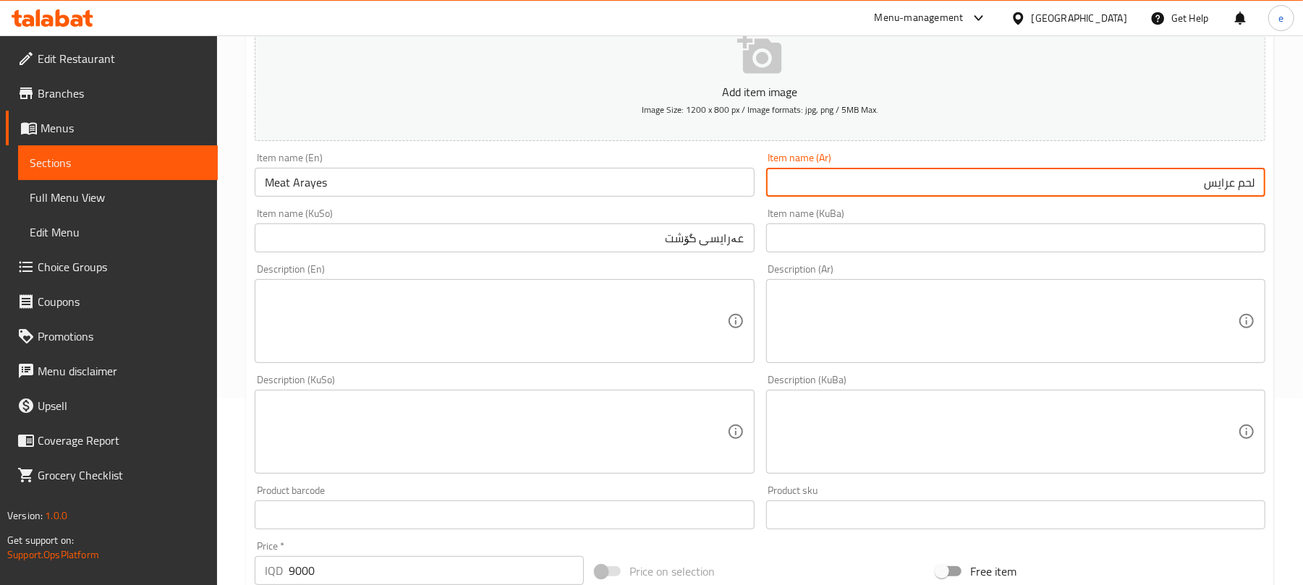
scroll to position [603, 0]
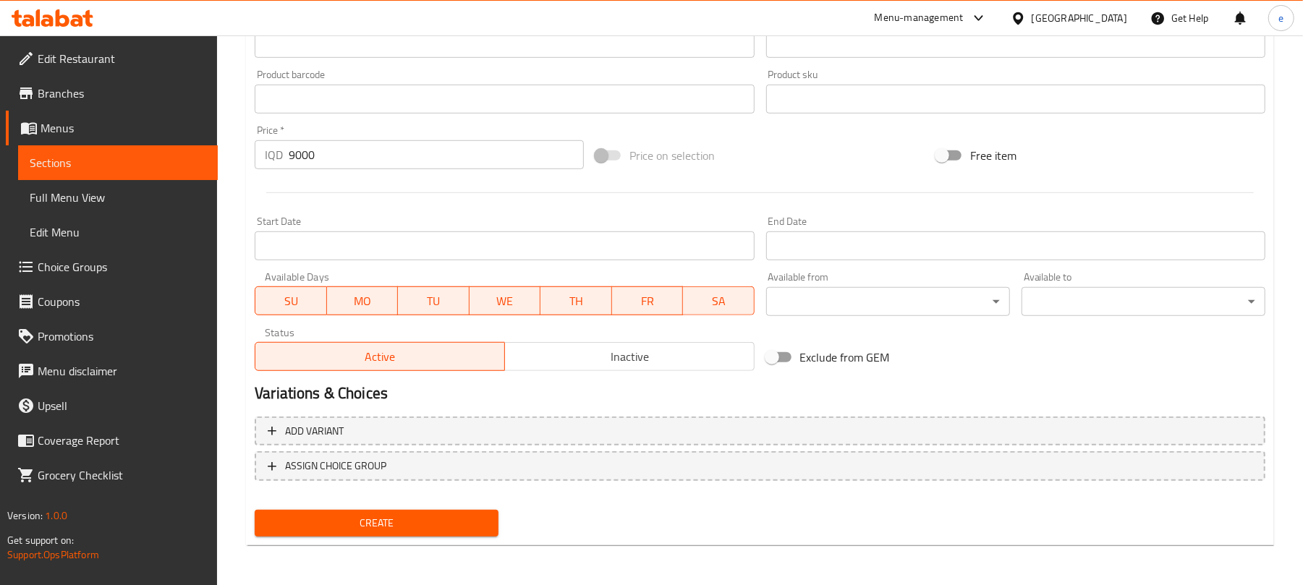
click at [453, 516] on span "Create" at bounding box center [376, 523] width 221 height 18
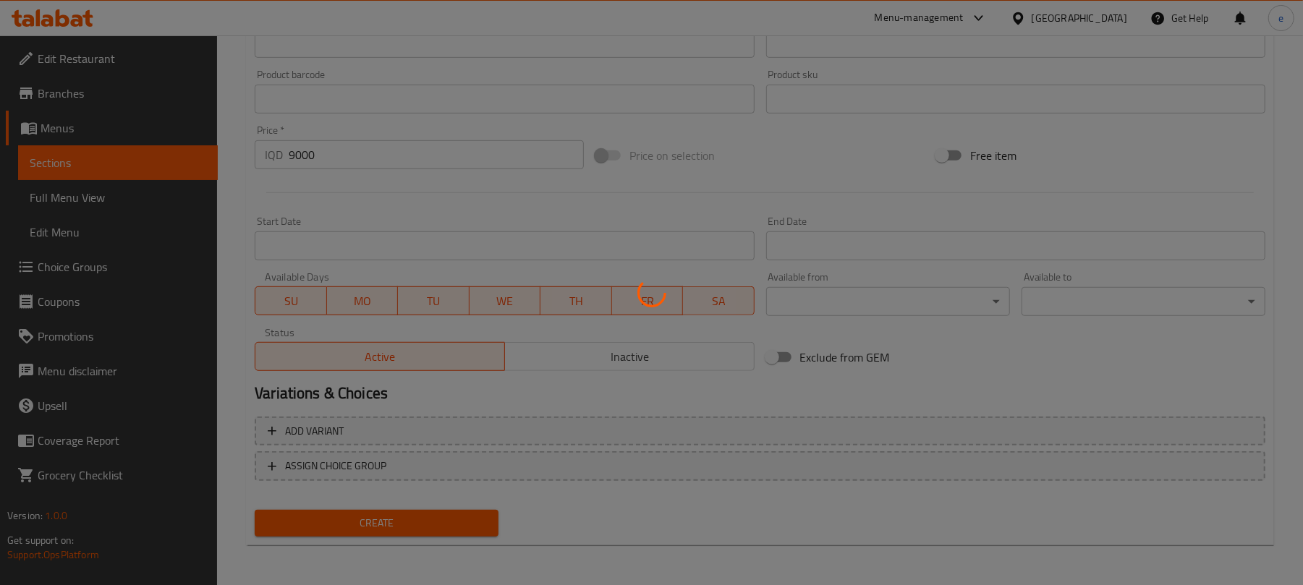
type input "0"
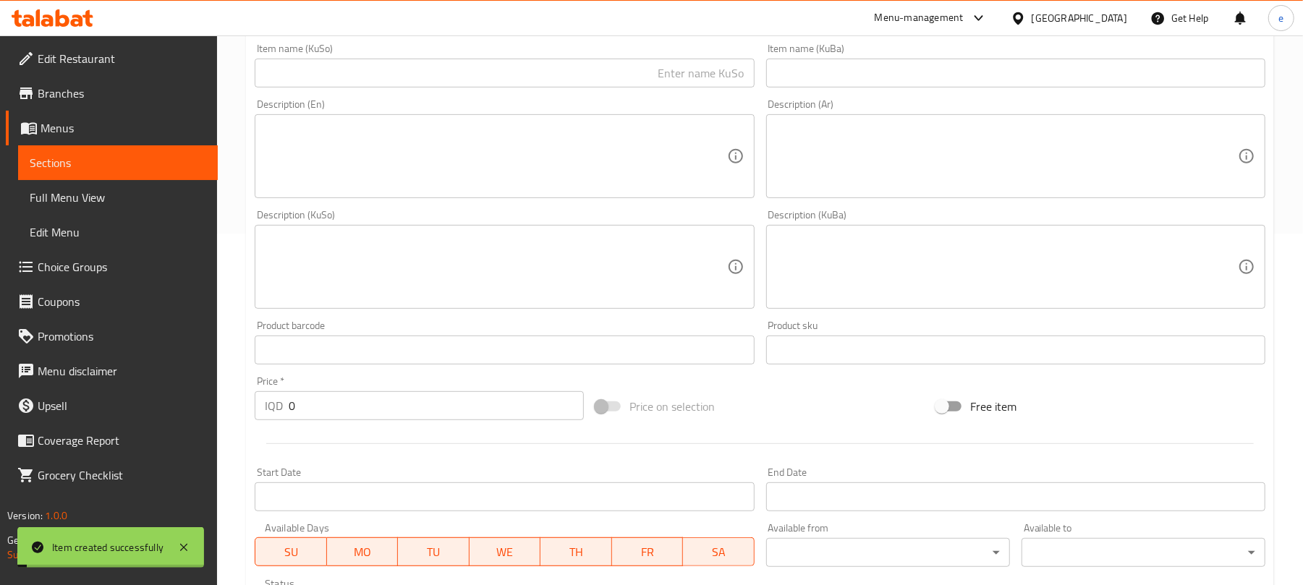
scroll to position [217, 0]
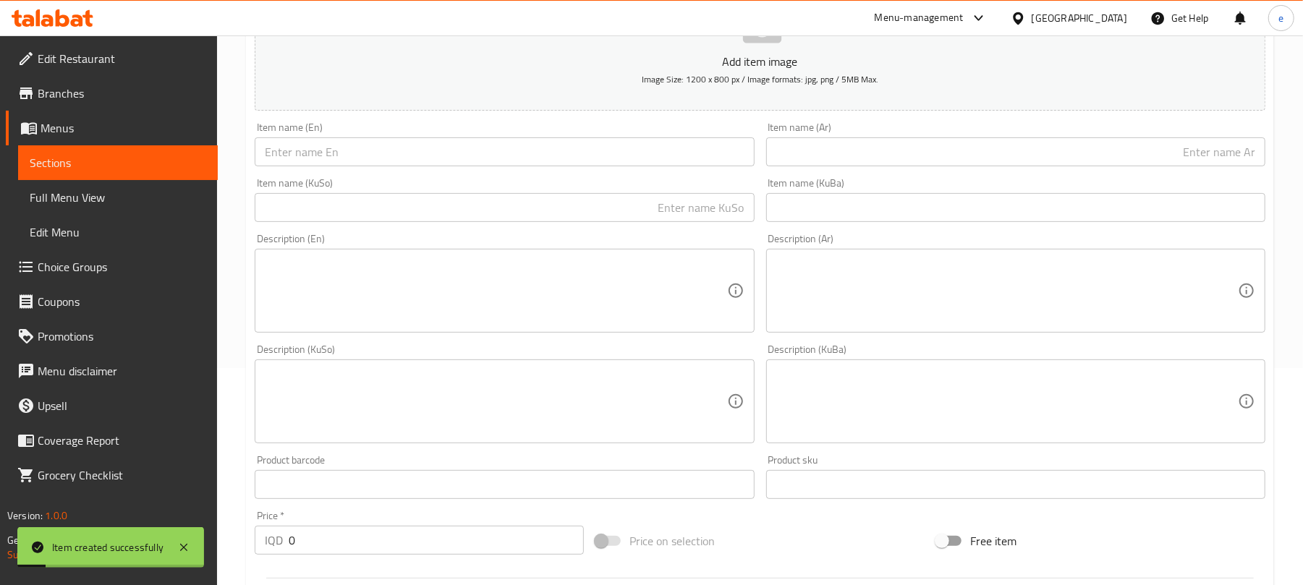
click at [996, 166] on input "text" at bounding box center [1015, 151] width 499 height 29
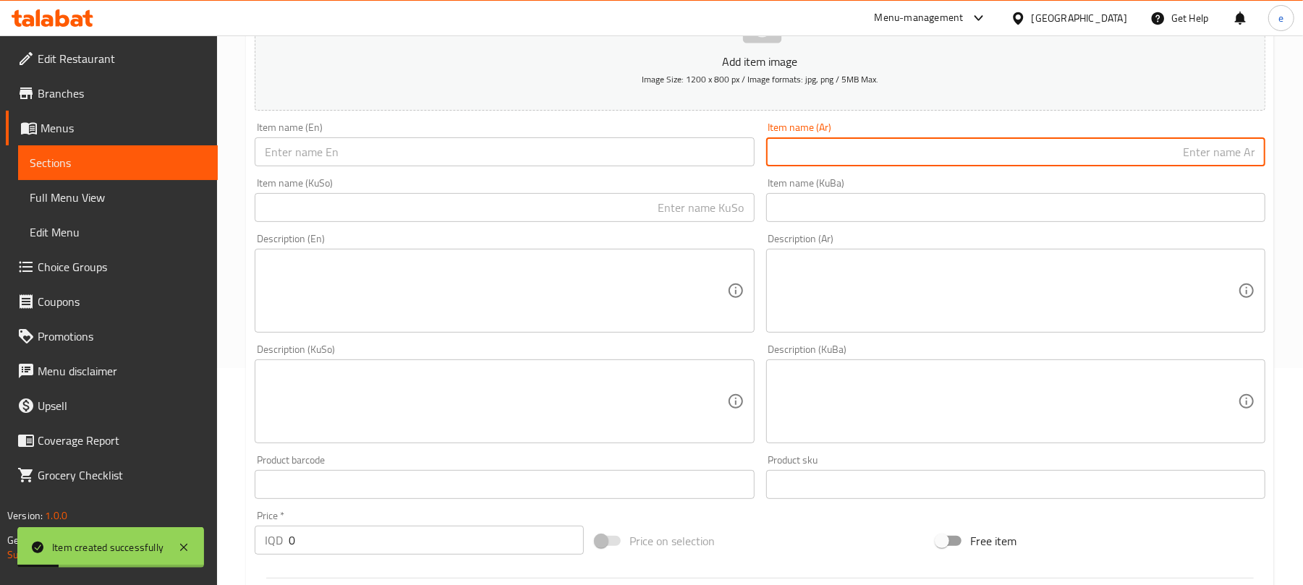
paste input "لحم عرايس"
click at [1249, 156] on input "لحم عرايس" at bounding box center [1015, 151] width 499 height 29
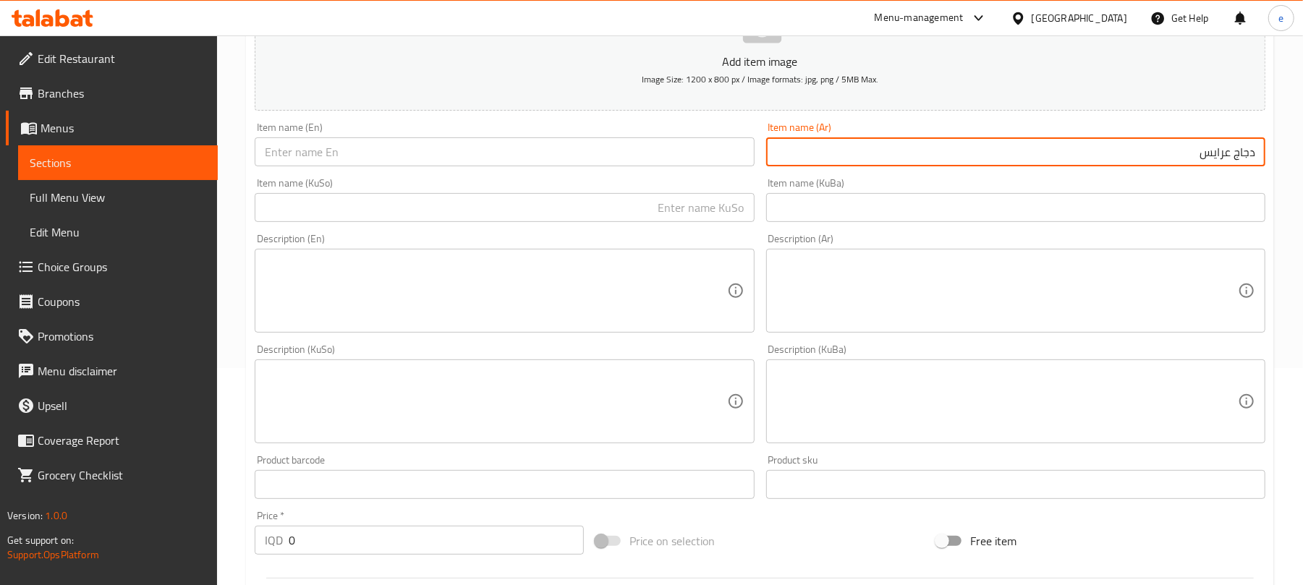
type input "دجاج عرايس"
click at [715, 215] on input "text" at bounding box center [504, 207] width 499 height 29
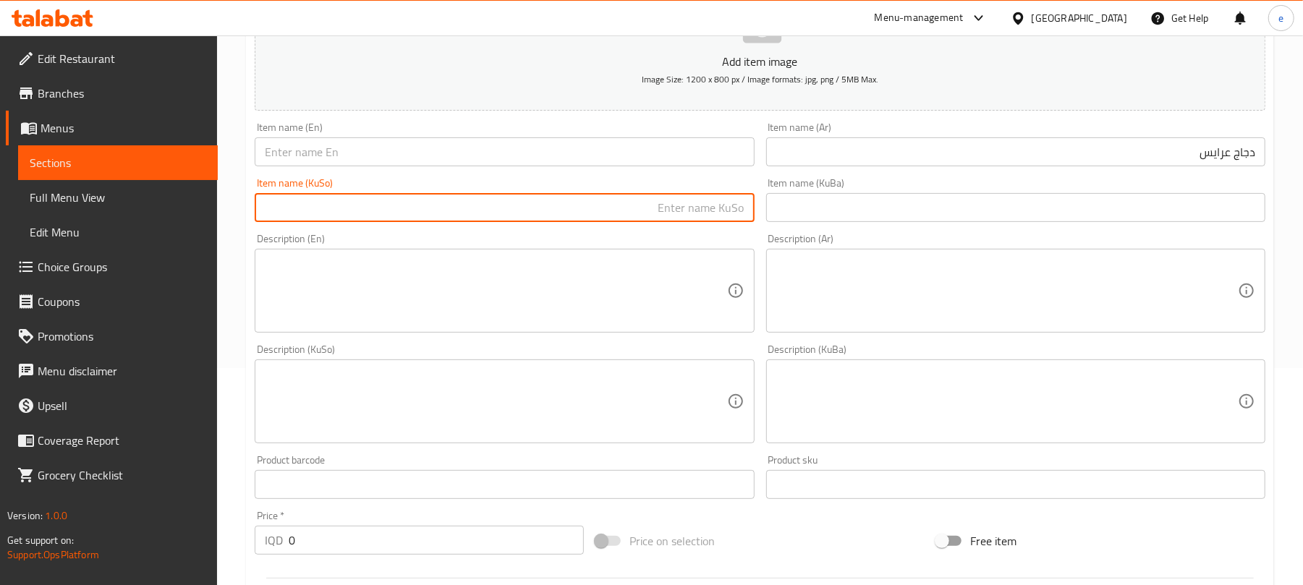
paste input "عەرایسی گۆشت"
click at [696, 200] on input "عەرایسی گۆشت" at bounding box center [504, 207] width 499 height 29
click at [683, 203] on input "عەرایسی گۆشت" at bounding box center [504, 207] width 499 height 29
type input "عەرایسی مریشک"
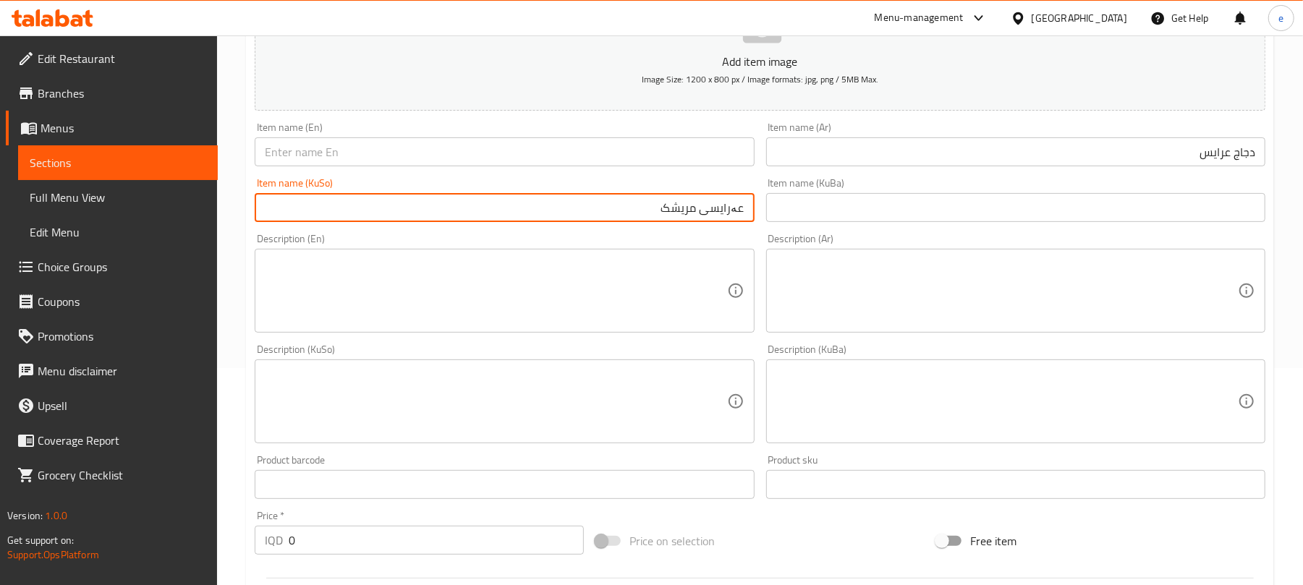
click at [534, 160] on input "text" at bounding box center [504, 151] width 499 height 29
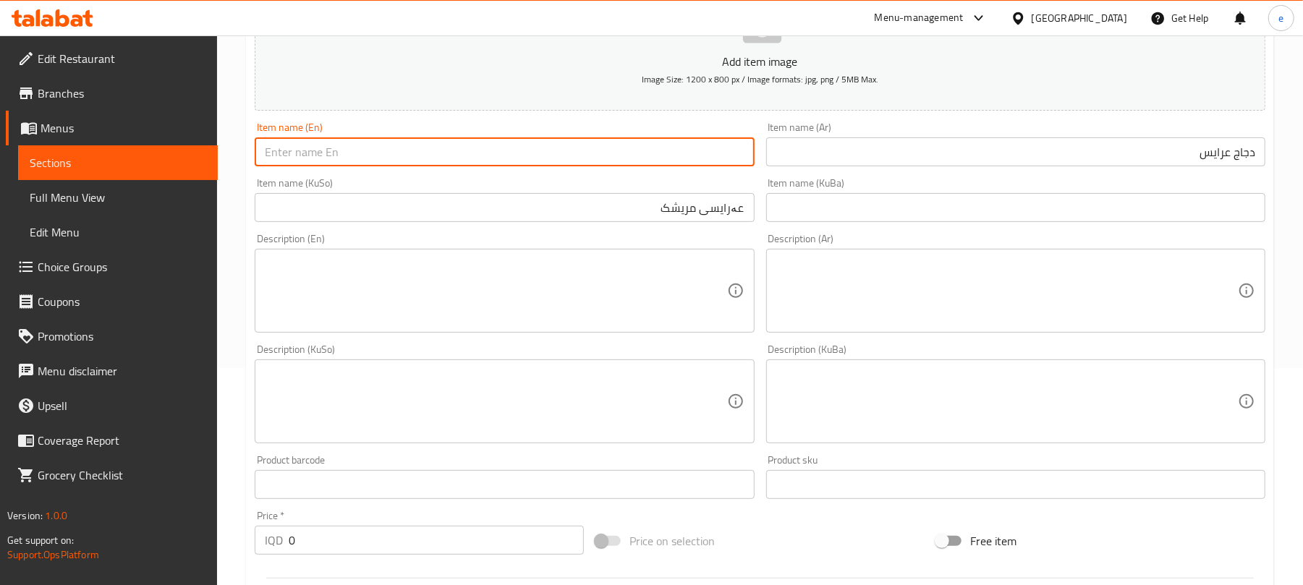
paste input "Meat Arayes"
click at [275, 156] on input "Meat Arayes" at bounding box center [504, 151] width 499 height 29
type input "Chicken Arayes"
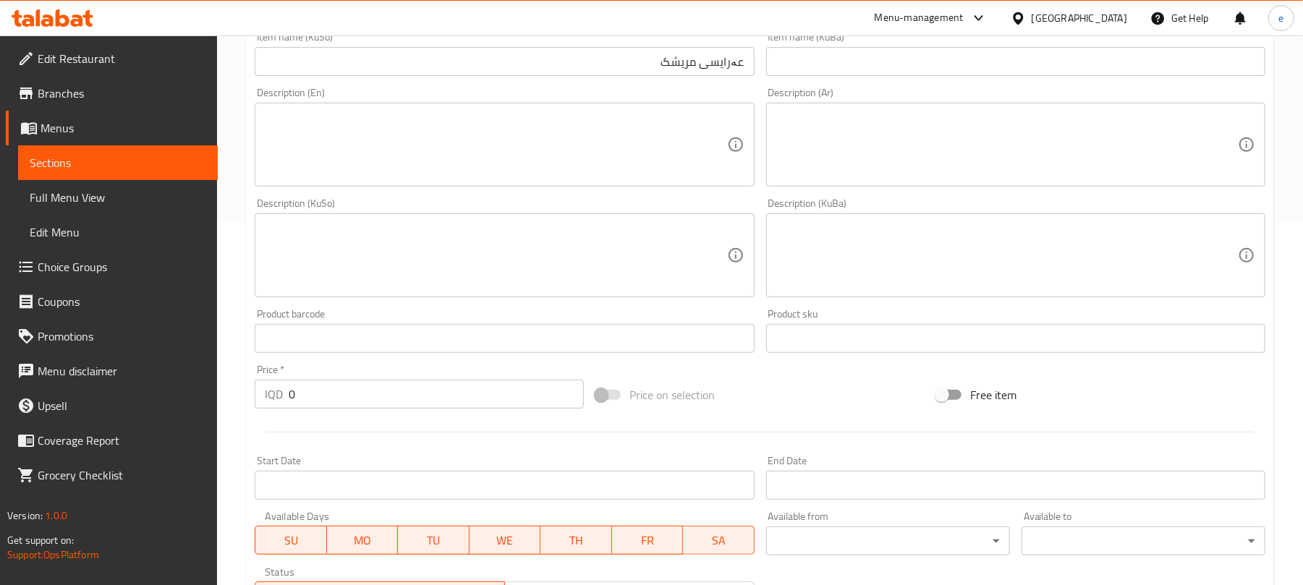
scroll to position [410, 0]
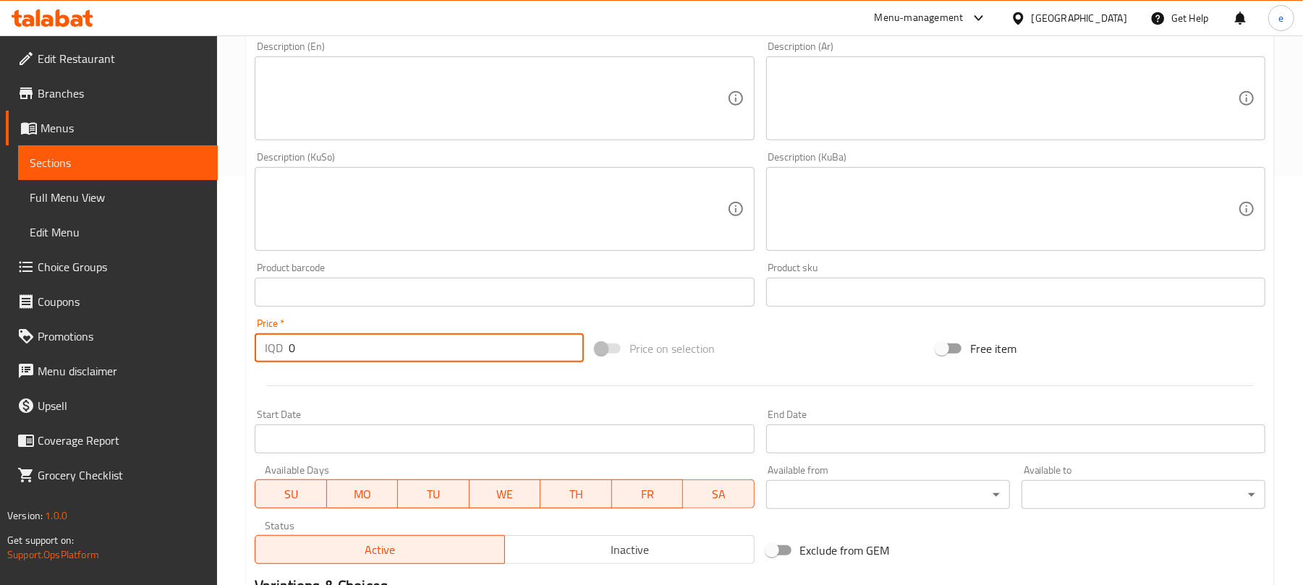
drag, startPoint x: 348, startPoint y: 349, endPoint x: 269, endPoint y: 339, distance: 79.4
click at [269, 339] on div "IQD 0 Price *" at bounding box center [419, 348] width 329 height 29
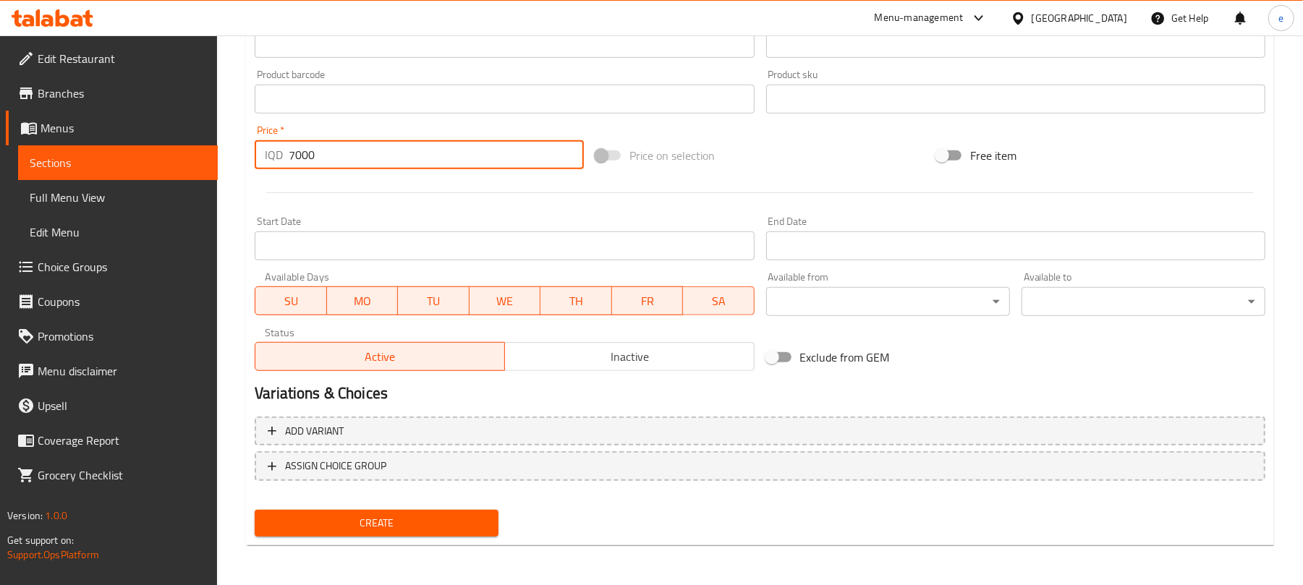
type input "7000"
click at [444, 525] on span "Create" at bounding box center [376, 523] width 221 height 18
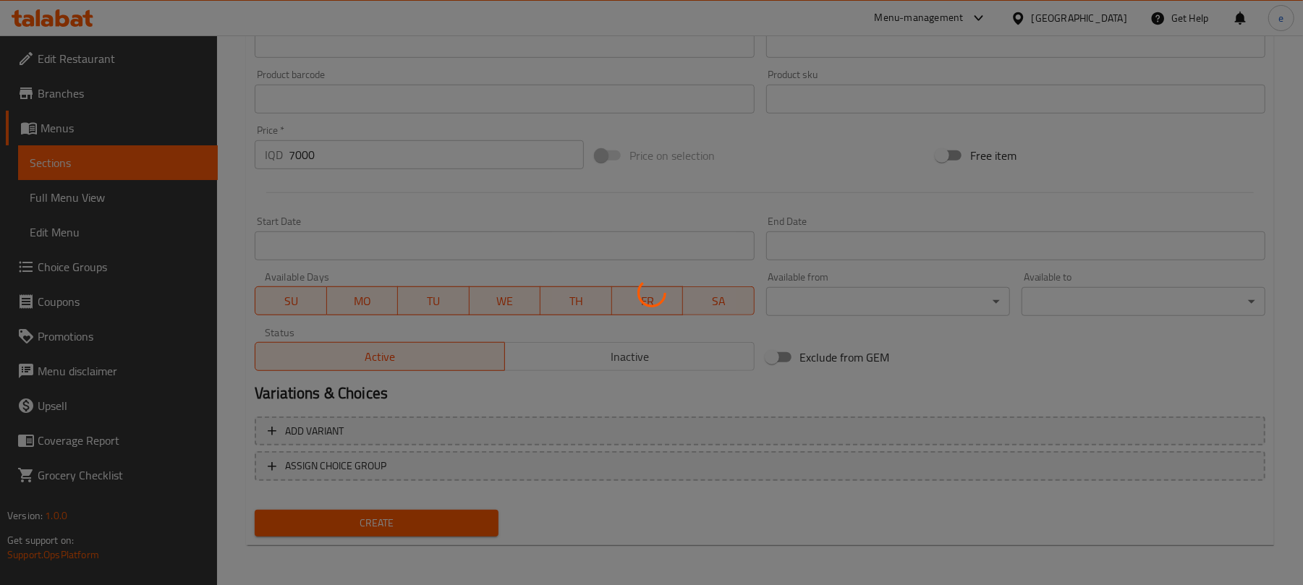
type input "0"
